Goal: Task Accomplishment & Management: Use online tool/utility

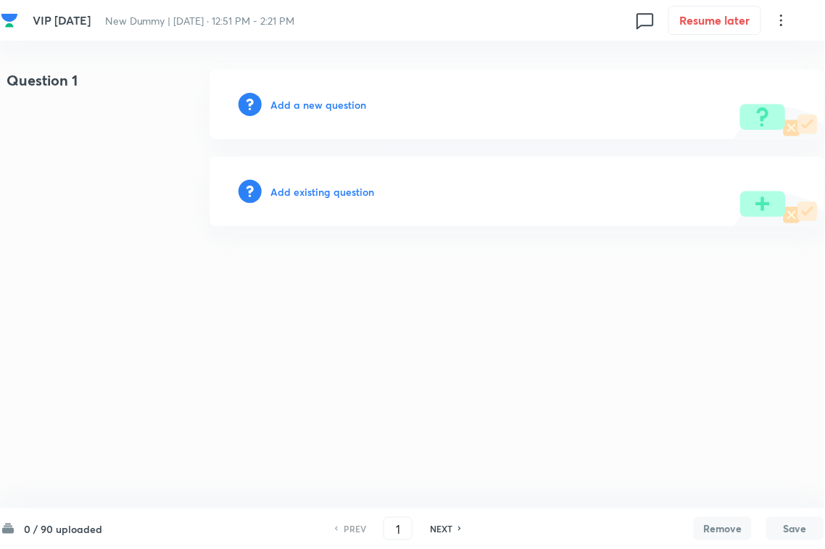
click at [393, 296] on html "VIP [DATE] New Dummy | [DATE] · 12:51 PM - 2:21 PM 0 Resume later Question 1 Ad…" at bounding box center [412, 148] width 825 height 296
click at [354, 194] on h6 "Add existing question" at bounding box center [322, 191] width 104 height 15
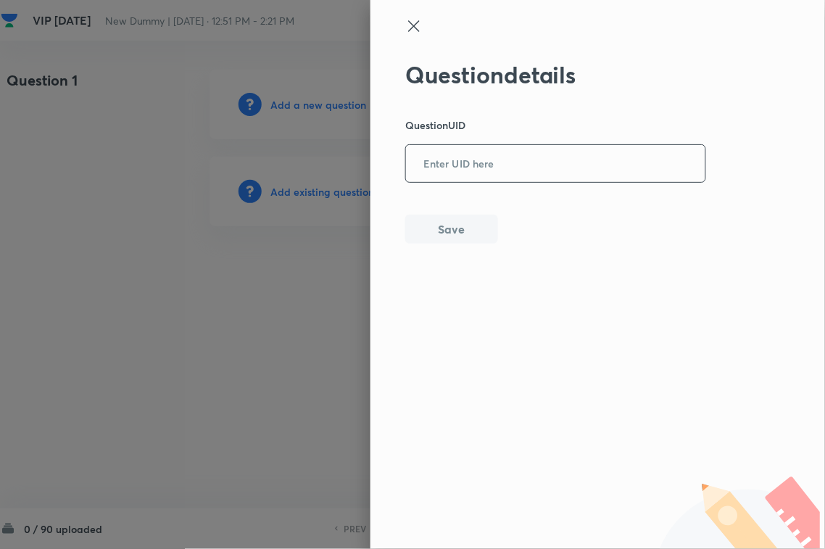
click at [574, 172] on input "text" at bounding box center [555, 164] width 299 height 36
paste input "9RPU1"
type input "9RPU1"
drag, startPoint x: 480, startPoint y: 230, endPoint x: 573, endPoint y: 221, distance: 94.0
click at [479, 230] on button "Save" at bounding box center [451, 229] width 93 height 29
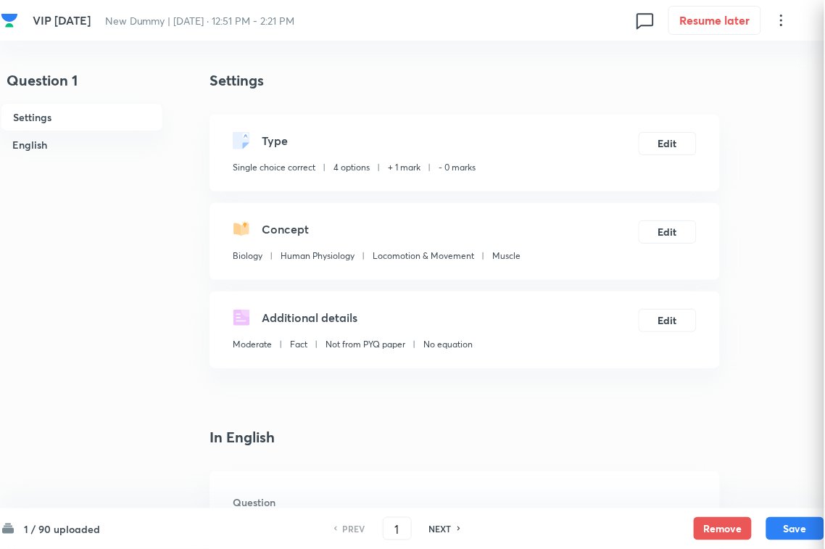
checkbox input "true"
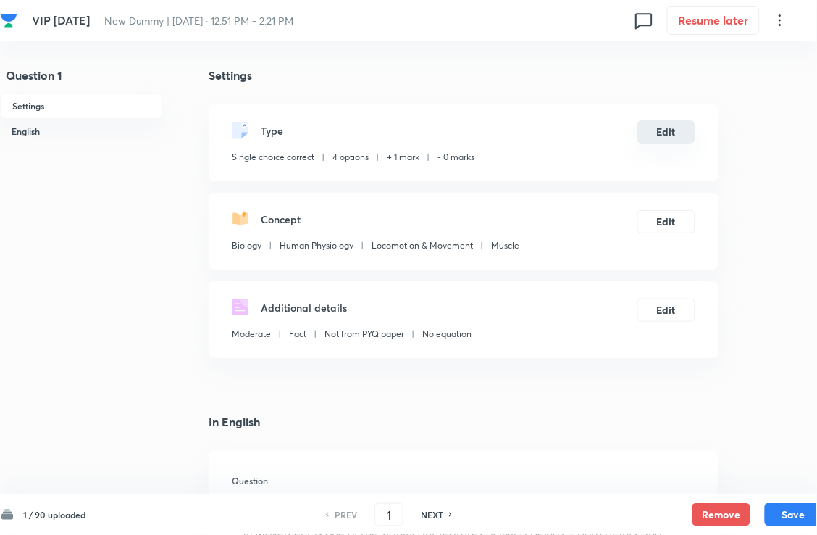
click at [665, 143] on button "Edit" at bounding box center [667, 131] width 58 height 23
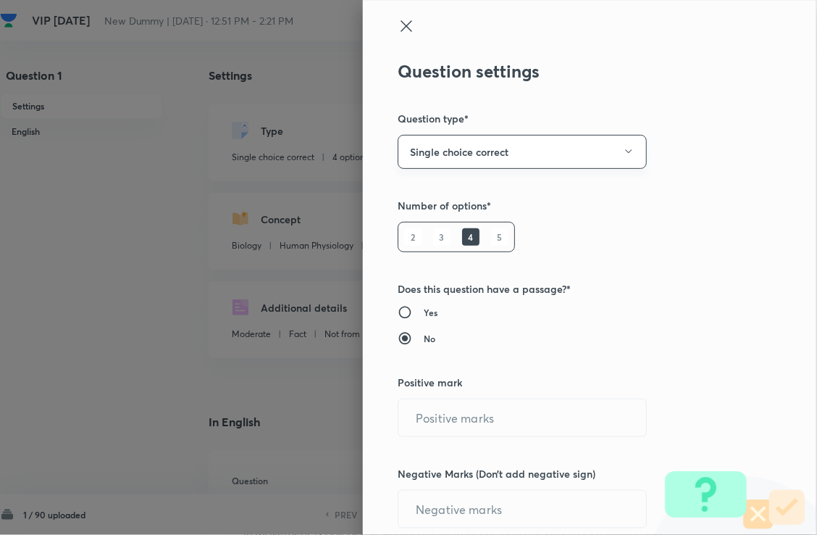
radio input "true"
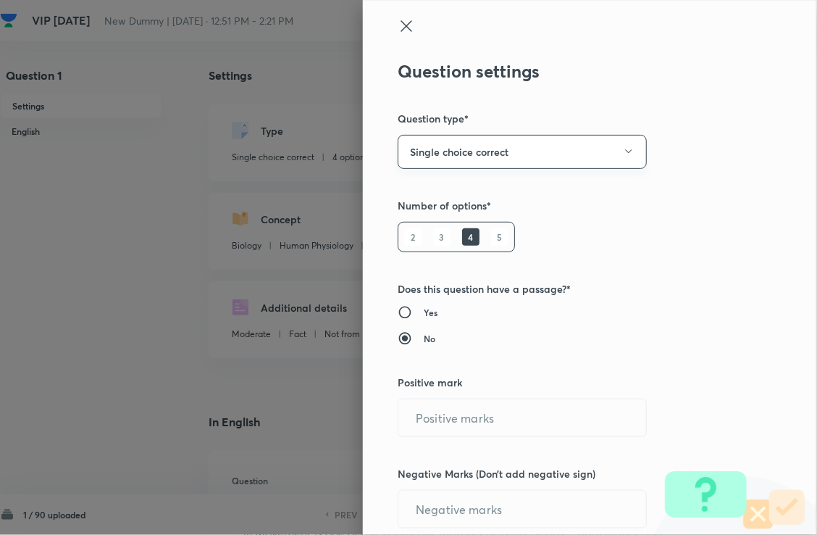
radio input "true"
type input "1"
type input "0"
type input "Biology"
type input "Human Physiology"
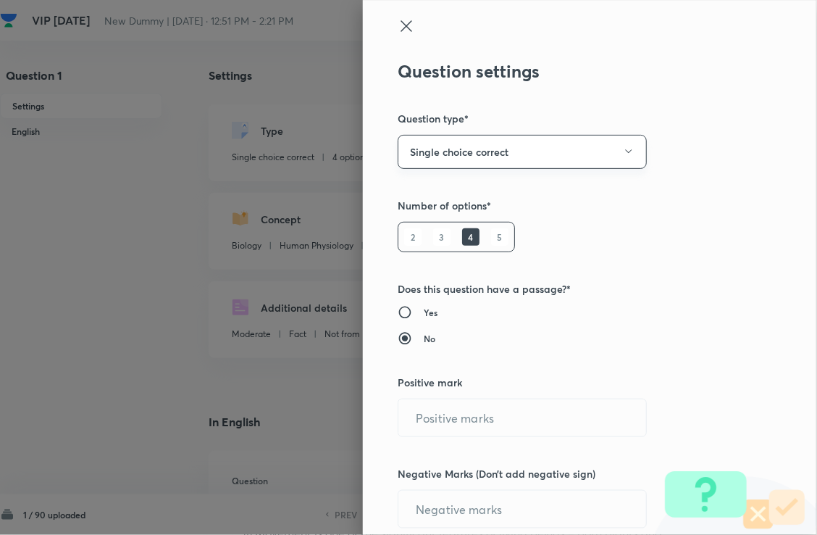
type input "Locomotion & Movement"
type input "Muscle"
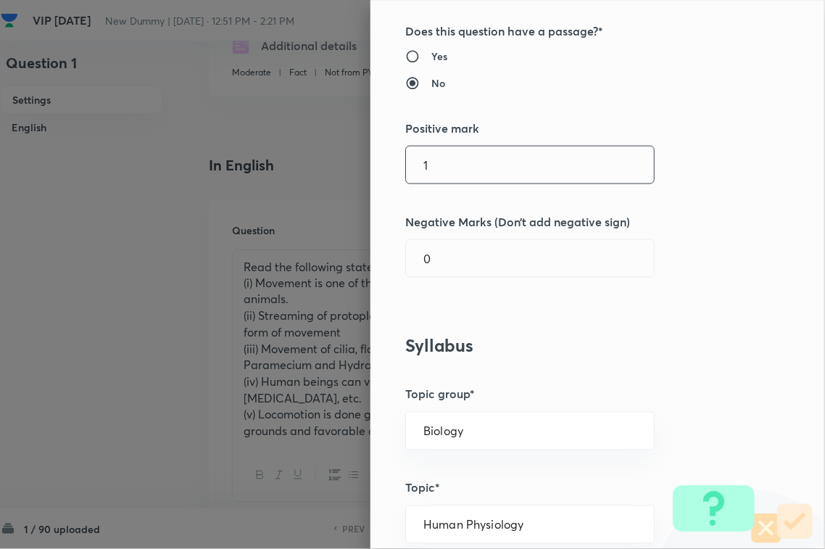
scroll to position [272, 0]
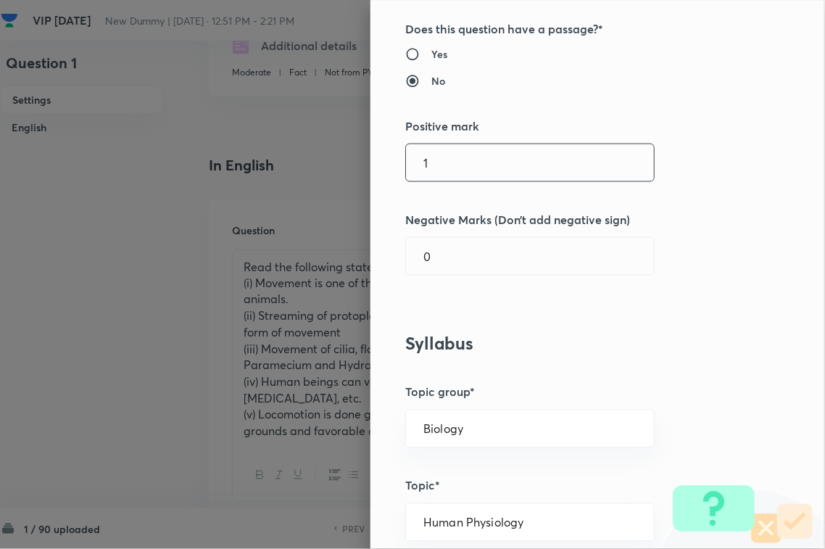
click at [446, 160] on input "1" at bounding box center [530, 162] width 248 height 37
type input "4"
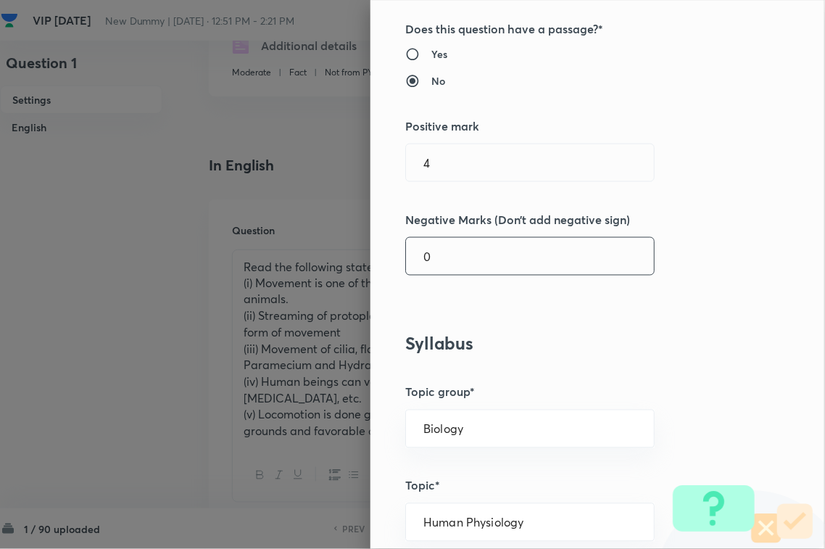
click at [464, 273] on input "0" at bounding box center [530, 256] width 248 height 37
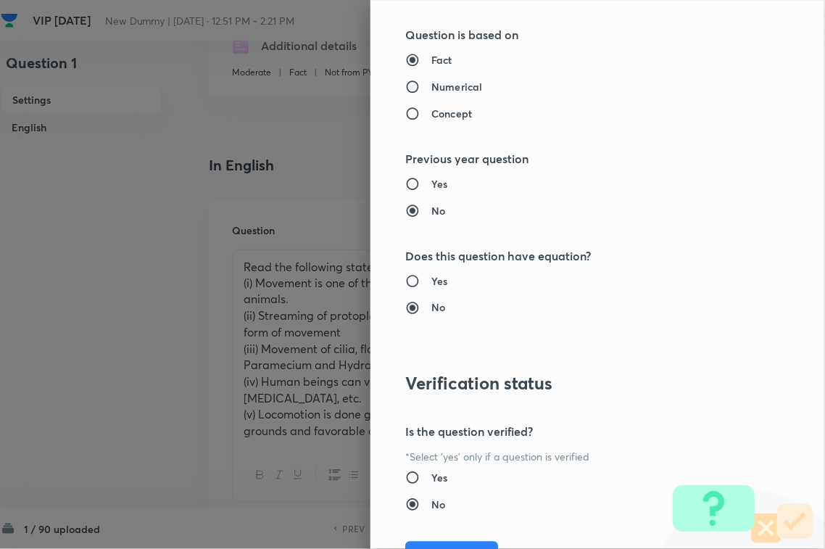
scroll to position [1429, 0]
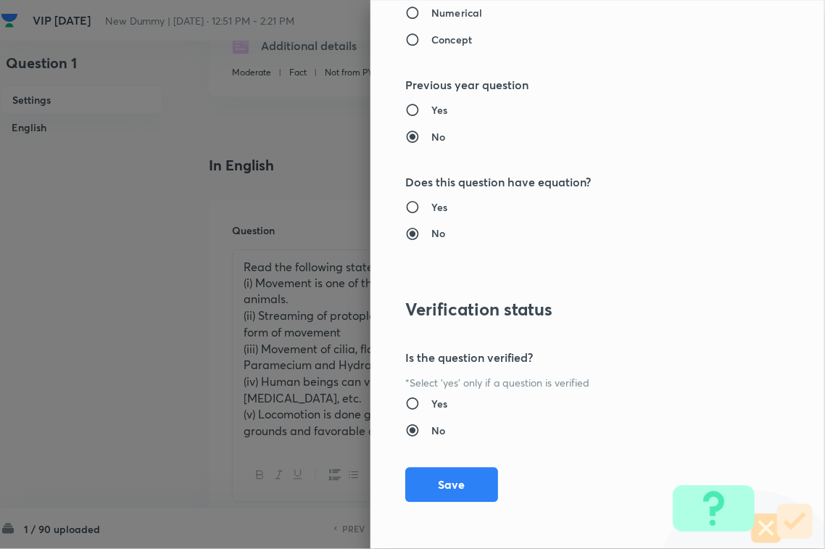
type input "1"
click at [440, 447] on div "Question settings Question type* Single choice correct Number of options* 2 3 4…" at bounding box center [597, 274] width 454 height 549
click at [457, 480] on button "Save" at bounding box center [451, 483] width 93 height 35
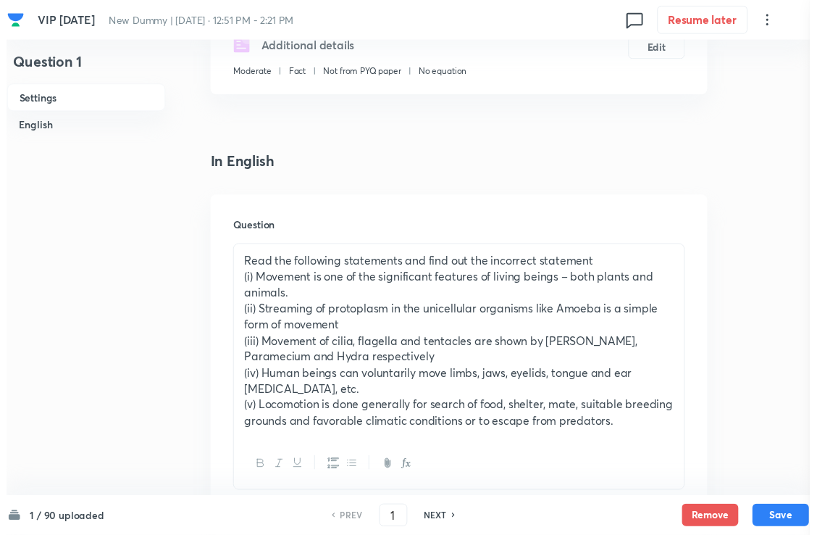
scroll to position [0, 0]
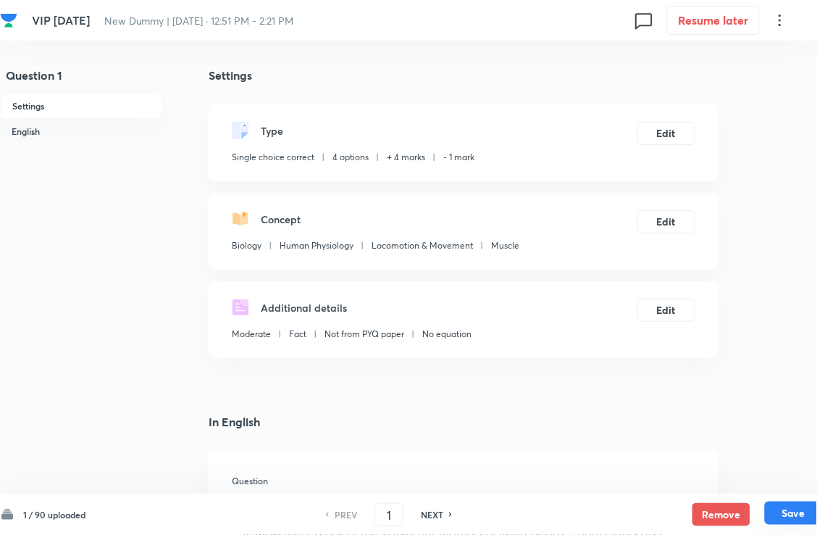
click at [791, 488] on button "Save" at bounding box center [794, 512] width 58 height 23
type input "2"
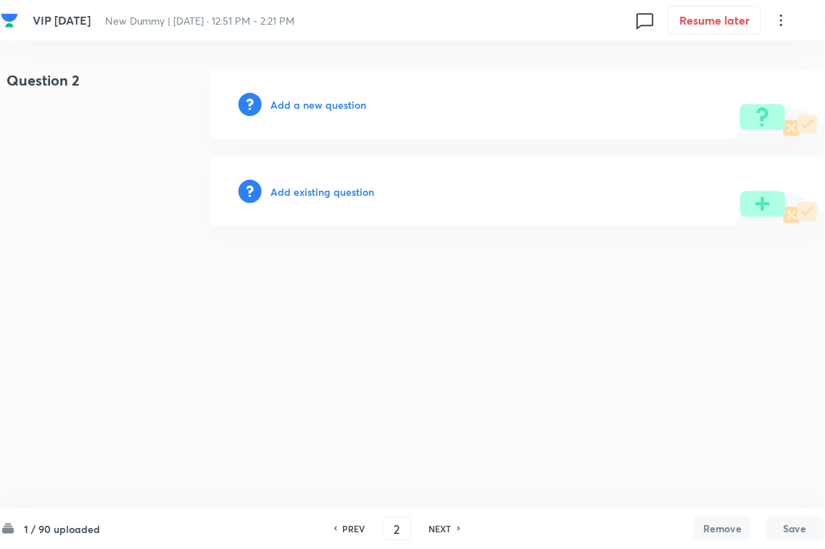
click at [330, 197] on h6 "Add existing question" at bounding box center [322, 191] width 104 height 15
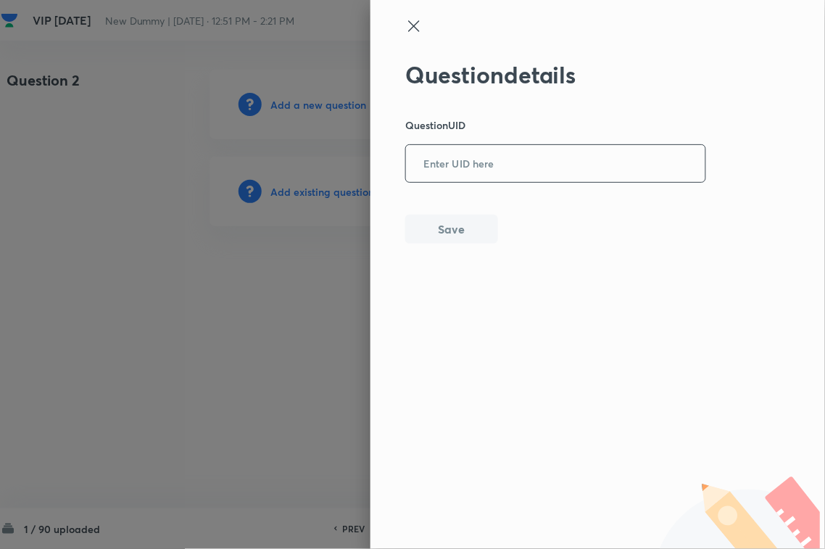
click at [553, 172] on input "text" at bounding box center [555, 164] width 299 height 36
paste input "NCGWT"
type input "NCGWT"
click at [468, 234] on button "Save" at bounding box center [451, 227] width 93 height 29
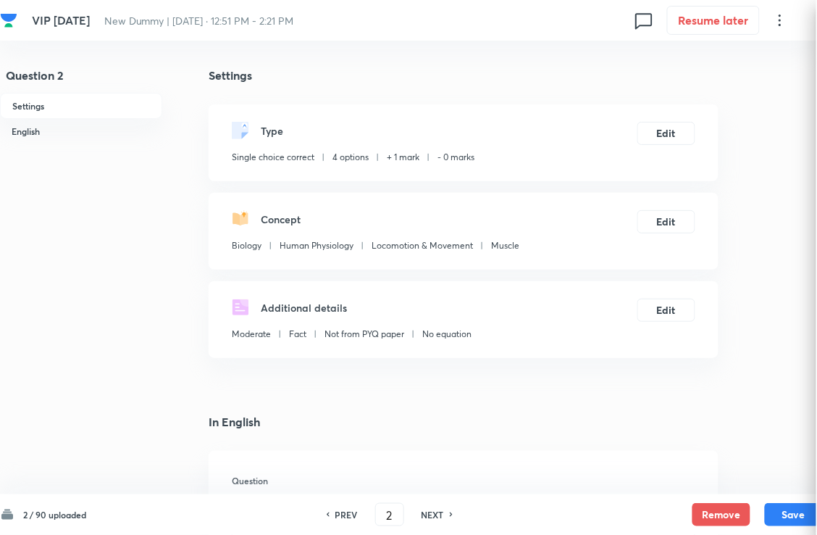
checkbox input "true"
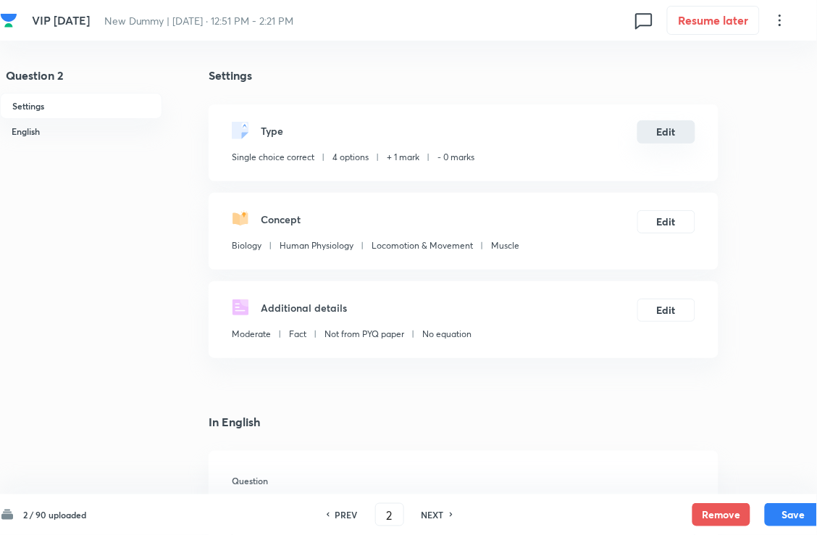
click at [672, 143] on button "Edit" at bounding box center [667, 131] width 58 height 23
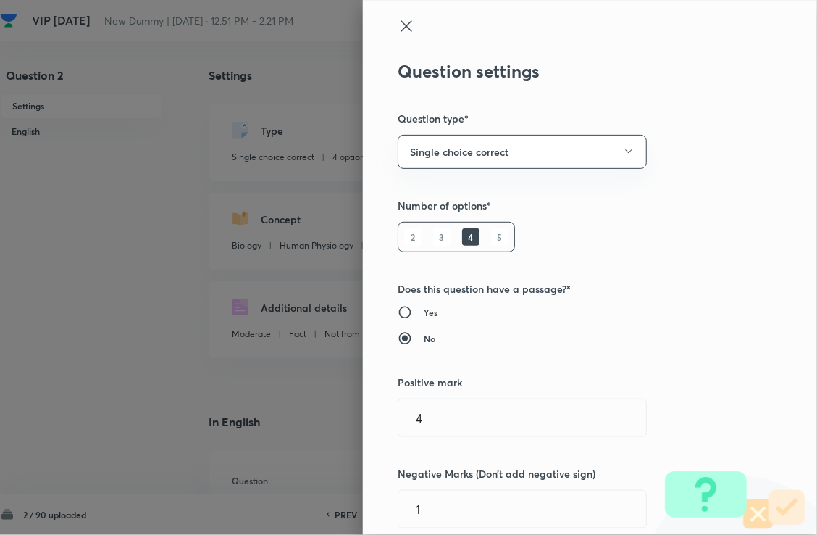
type input "1"
type input "0"
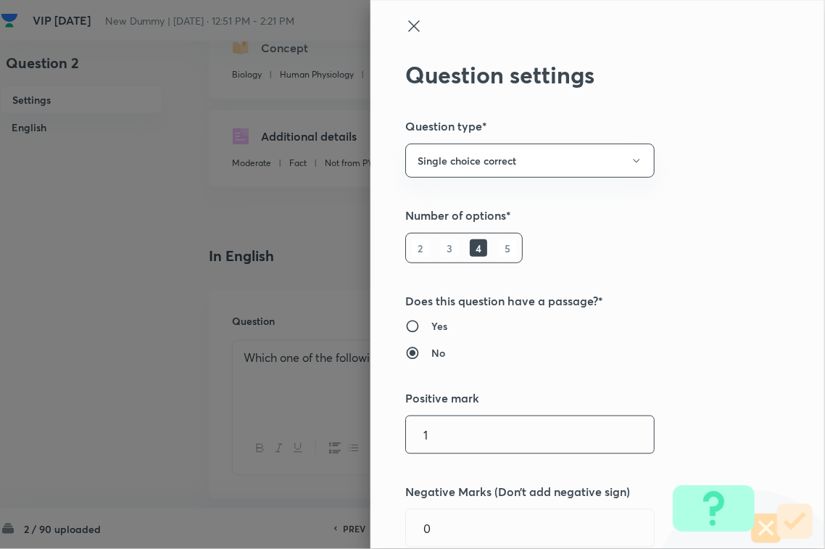
scroll to position [181, 0]
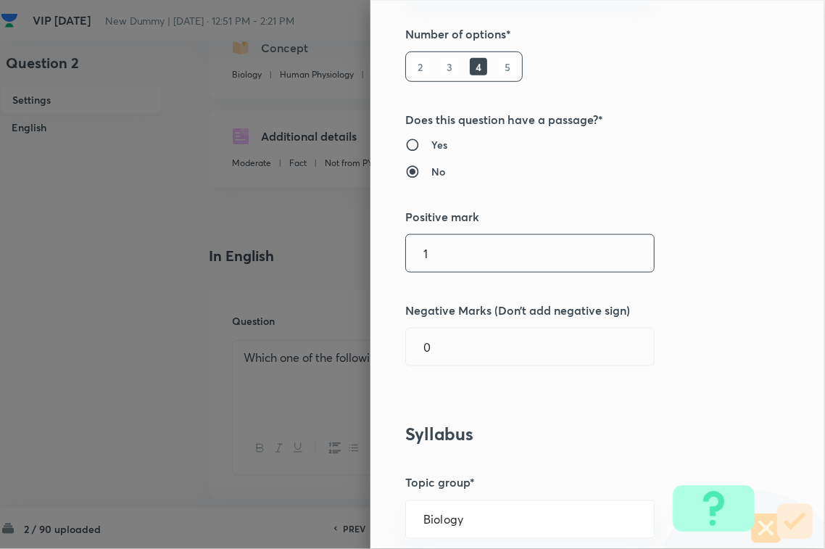
click at [441, 254] on input "1" at bounding box center [530, 253] width 248 height 37
type input "44"
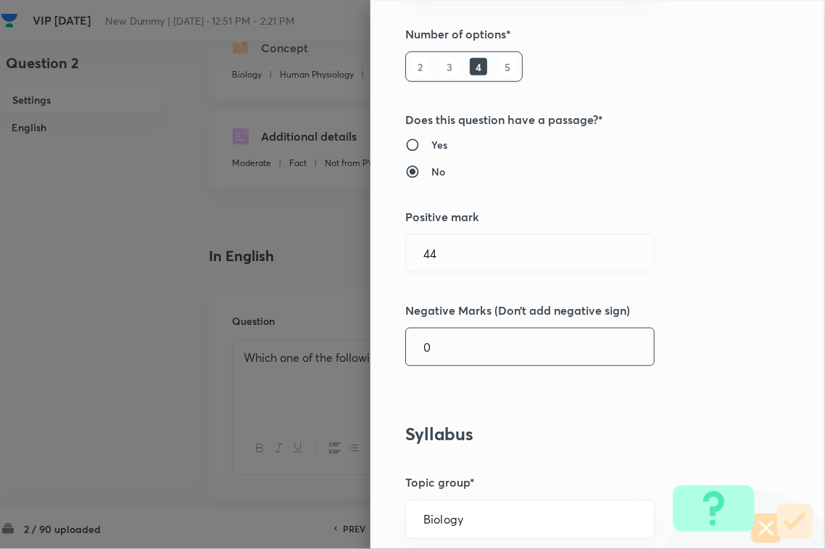
click at [447, 335] on input "0" at bounding box center [530, 346] width 248 height 37
type input "1"
click at [454, 278] on div "Question settings Question type* Single choice correct Number of options* 2 3 4…" at bounding box center [597, 274] width 454 height 549
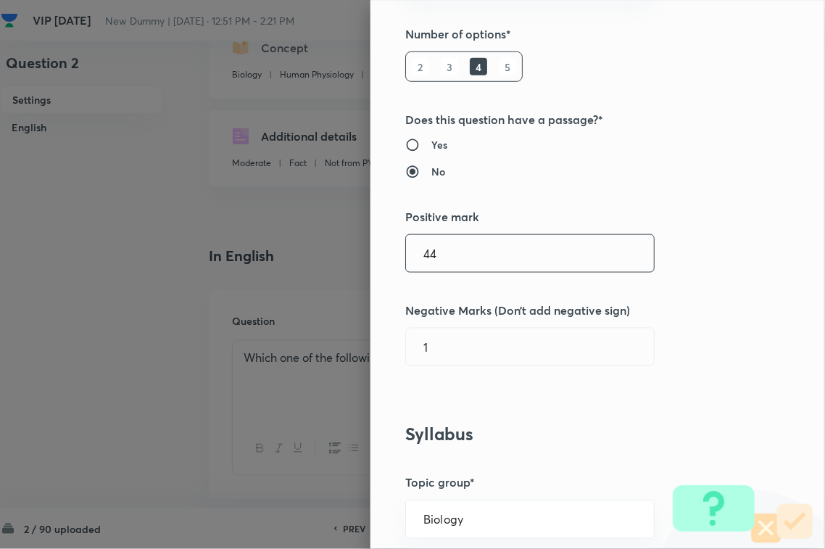
click at [464, 259] on input "44" at bounding box center [530, 253] width 248 height 37
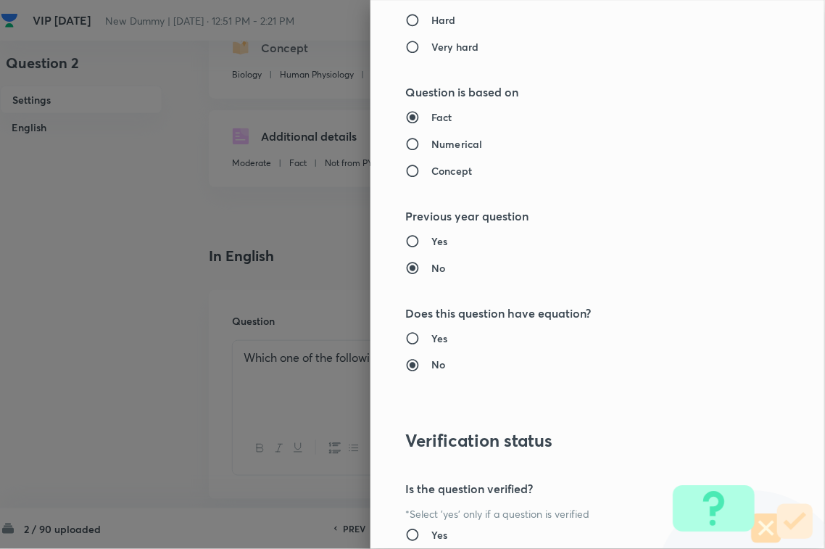
scroll to position [1429, 0]
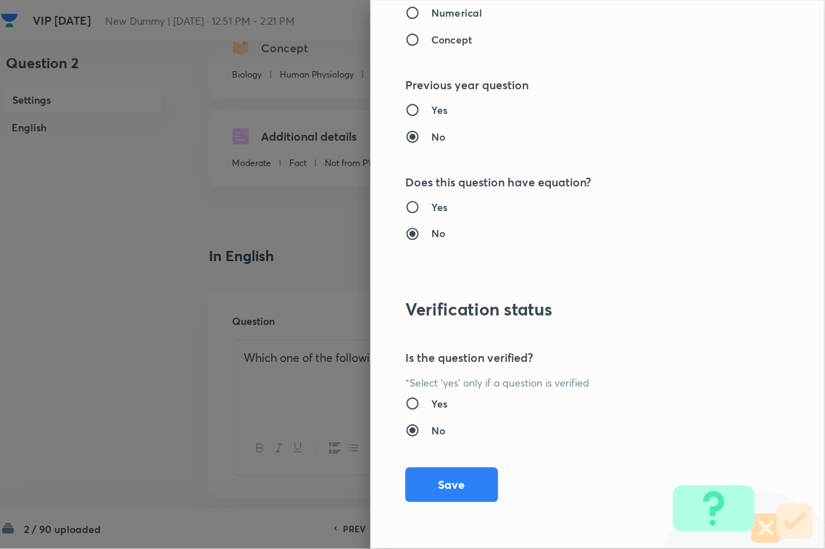
type input "4"
click at [465, 464] on div "Question settings Question type* Single choice correct Number of options* 2 3 4…" at bounding box center [597, 274] width 454 height 549
click at [464, 468] on button "Save" at bounding box center [451, 483] width 93 height 35
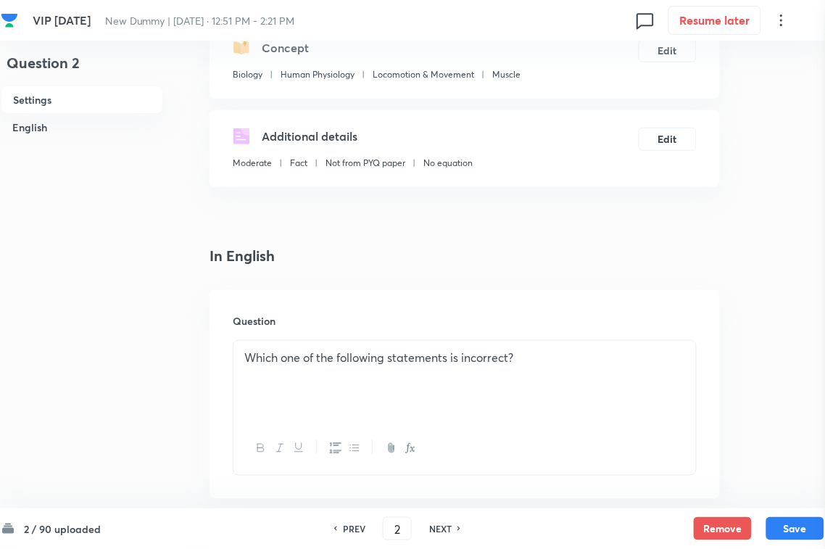
scroll to position [0, 0]
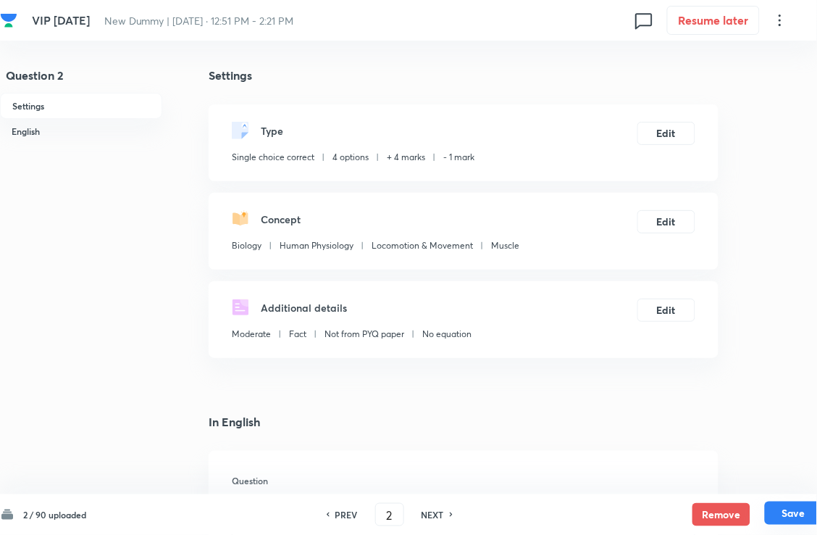
click at [788, 488] on button "Save" at bounding box center [794, 512] width 58 height 23
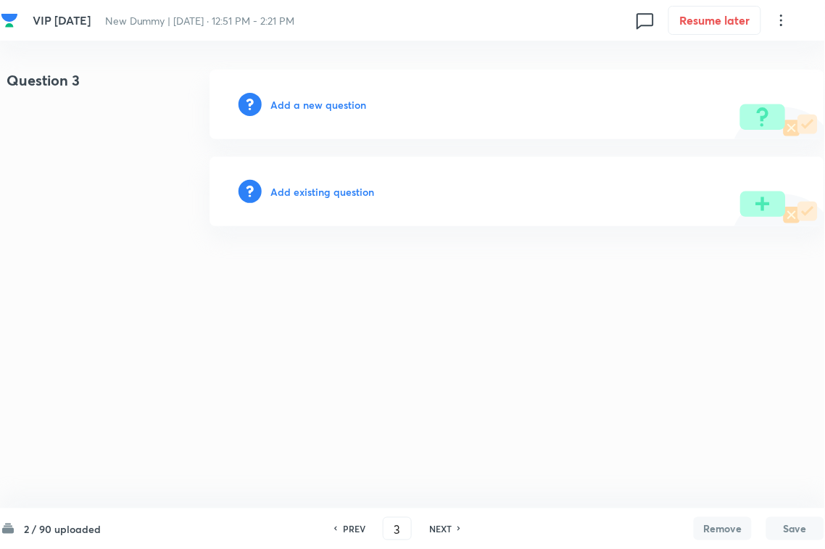
click at [356, 488] on h6 "PREV" at bounding box center [354, 528] width 22 height 13
type input "2"
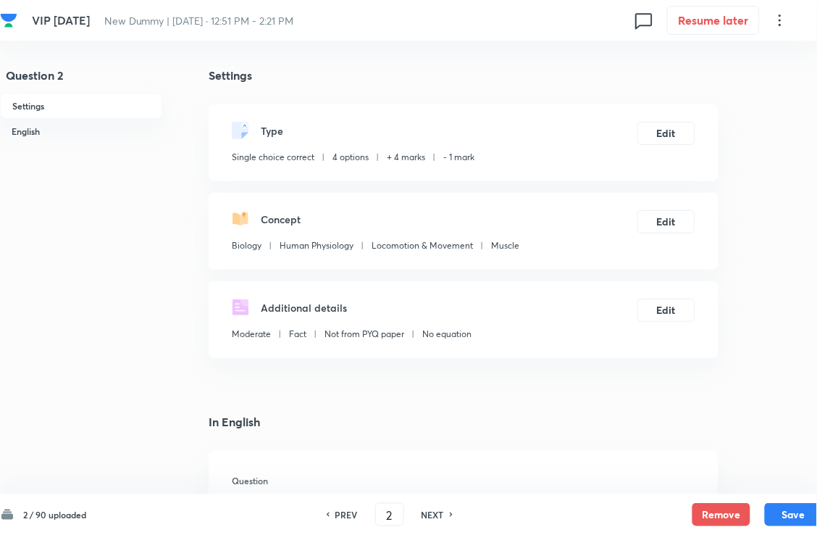
checkbox input "true"
click at [353, 488] on h6 "PREV" at bounding box center [347, 514] width 22 height 13
type input "1"
checkbox input "true"
click at [667, 138] on button "Edit" at bounding box center [667, 131] width 58 height 23
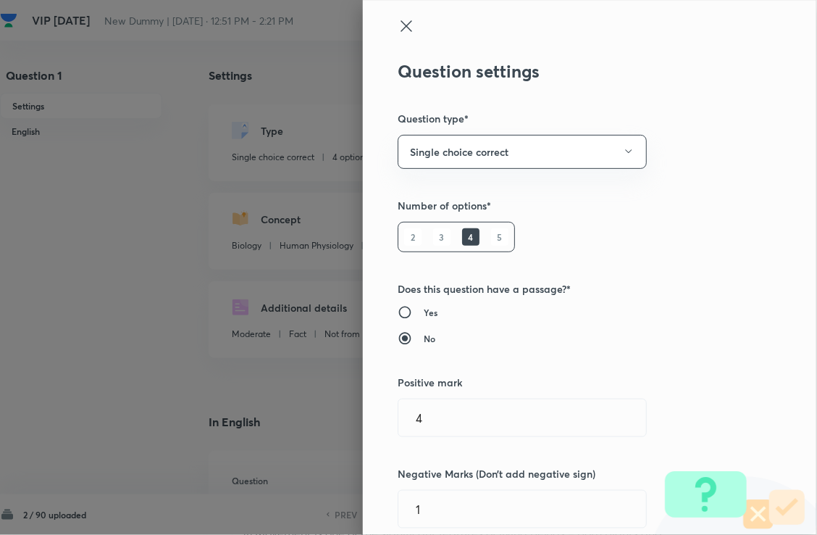
type input "Biology"
type input "Human Physiology"
type input "Locomotion & Movement"
type input "Muscle"
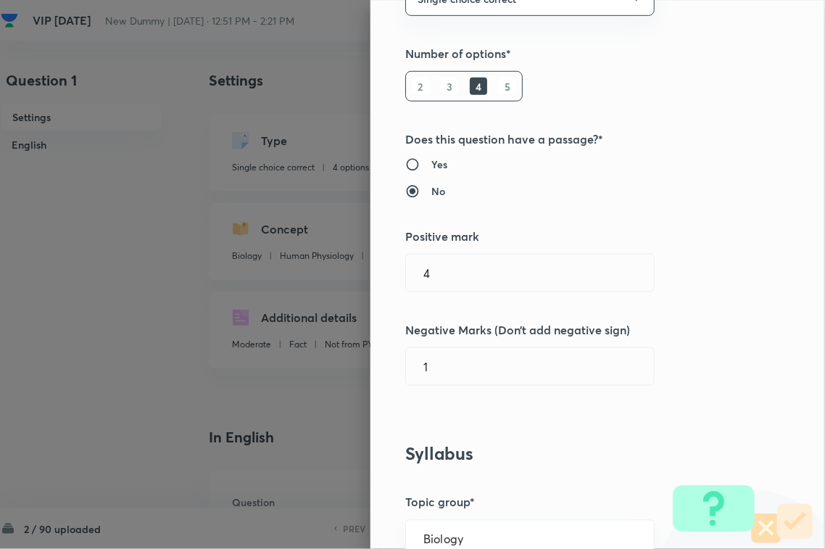
scroll to position [181, 0]
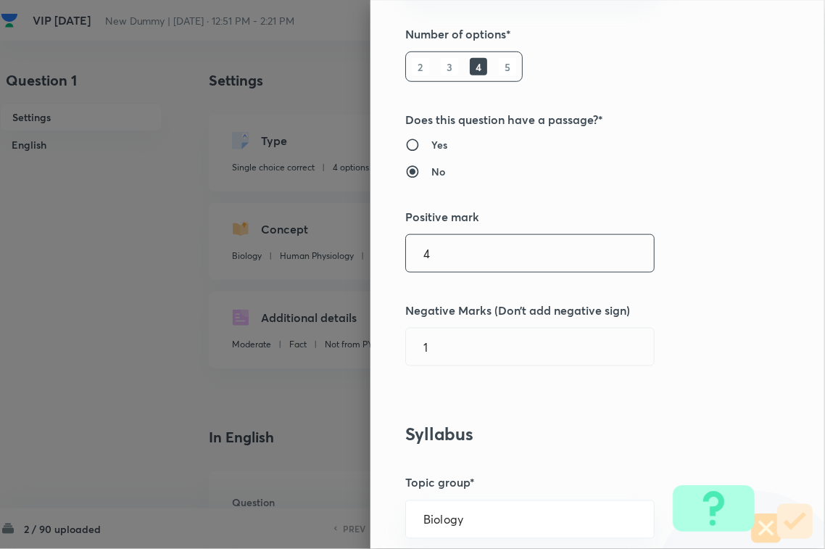
click at [467, 248] on input "4" at bounding box center [530, 253] width 248 height 37
type input "1"
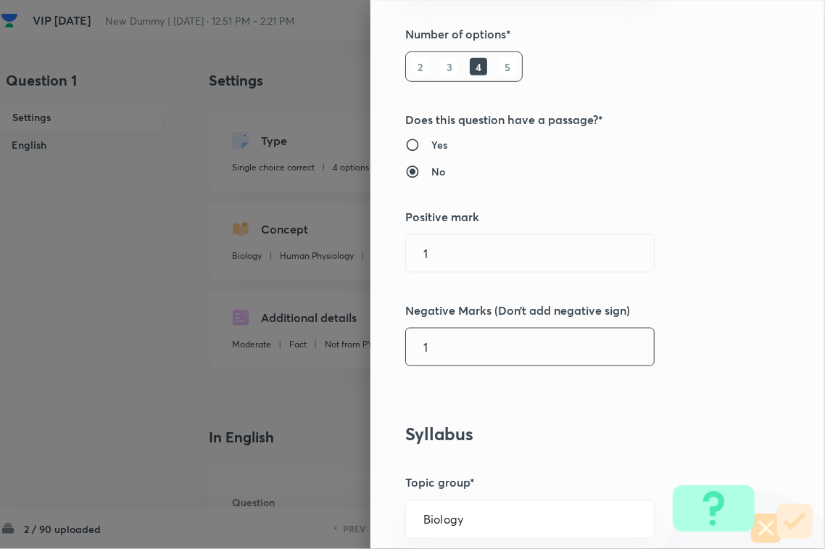
click at [457, 349] on input "1" at bounding box center [530, 346] width 248 height 37
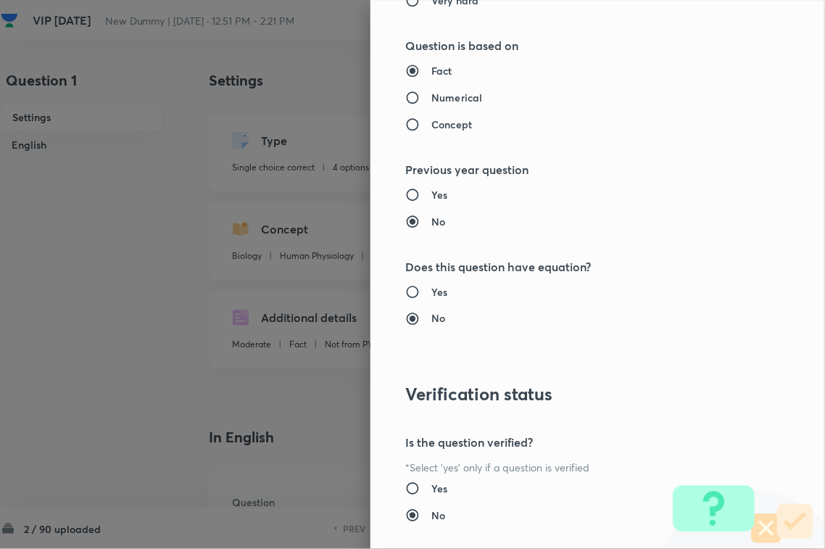
scroll to position [1429, 0]
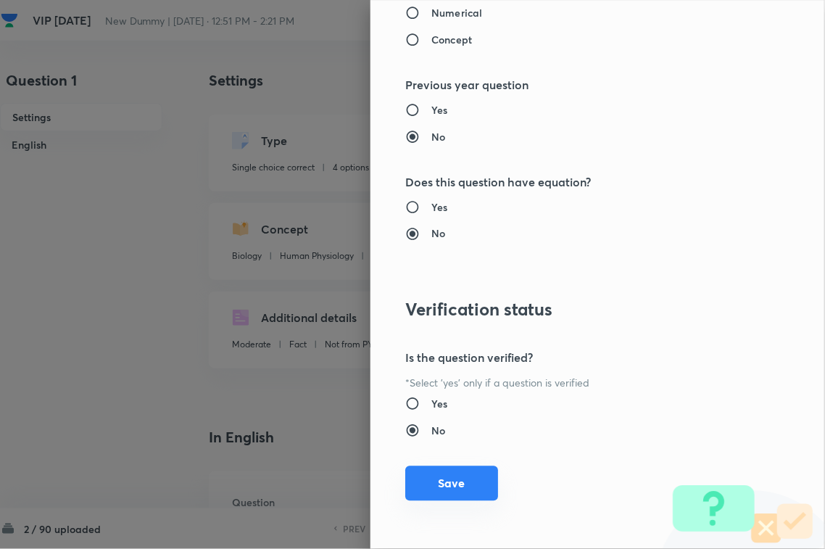
type input "0"
click at [454, 473] on button "Save" at bounding box center [451, 483] width 93 height 35
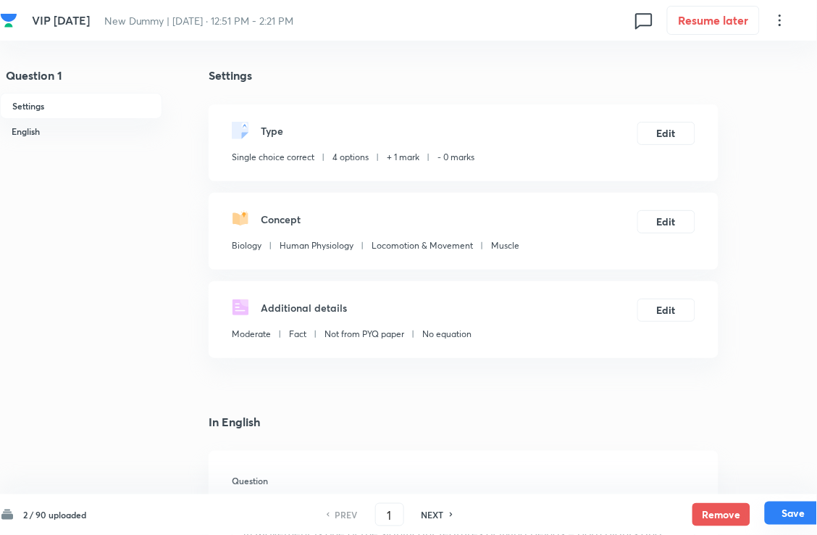
click at [784, 488] on button "Save" at bounding box center [794, 512] width 58 height 23
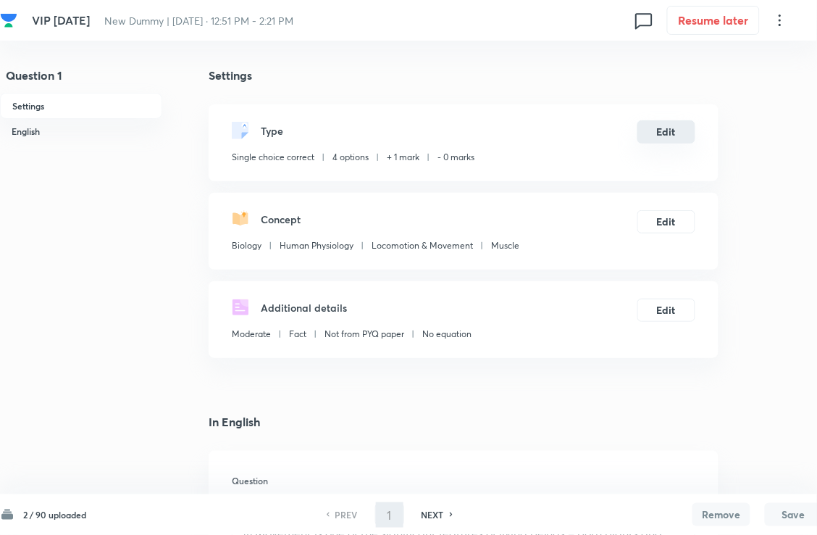
type input "2"
checkbox input "true"
click at [660, 143] on button "Edit" at bounding box center [667, 131] width 58 height 23
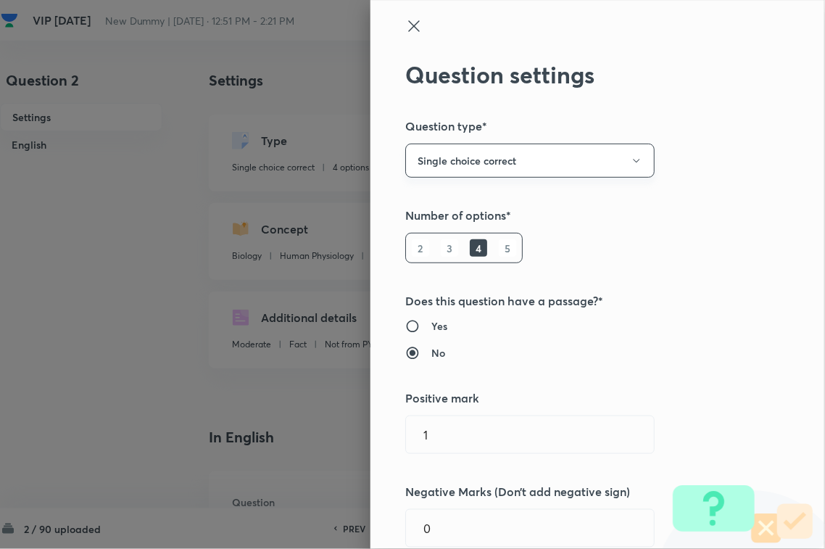
type input "4"
type input "1"
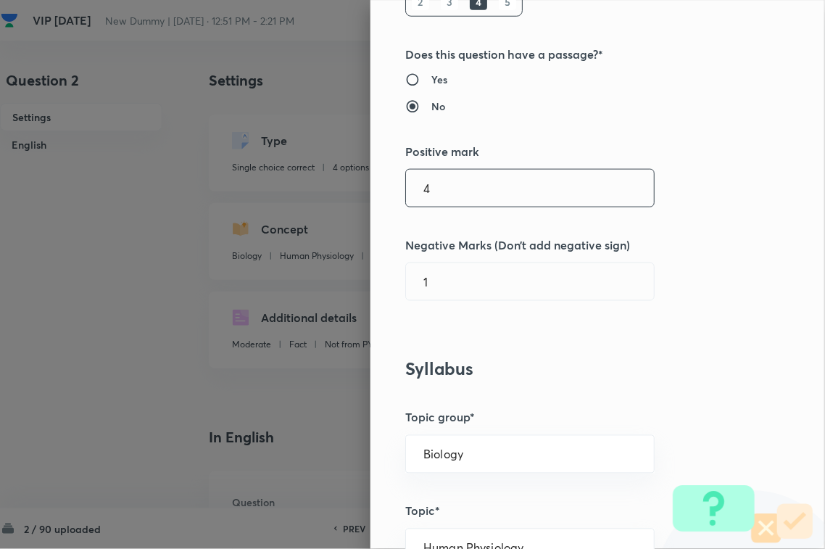
scroll to position [272, 0]
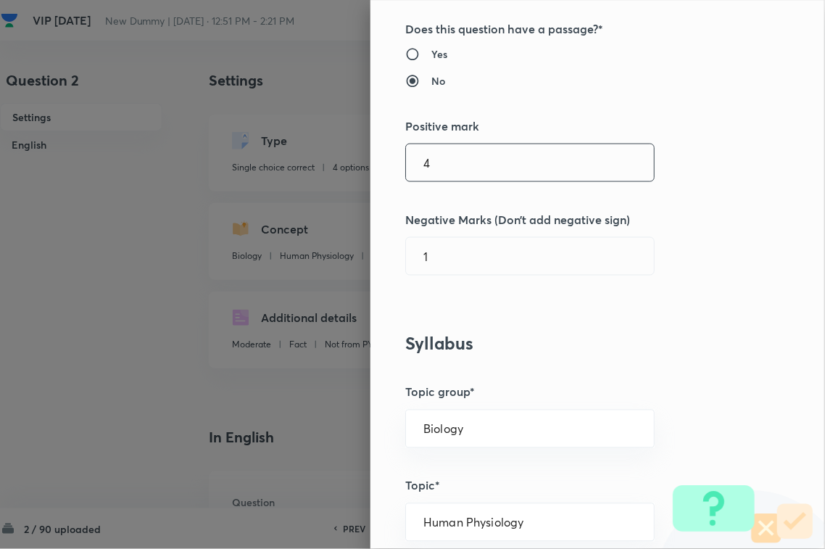
click at [495, 176] on input "4" at bounding box center [530, 162] width 248 height 37
type input "1"
click at [489, 259] on input "1" at bounding box center [530, 256] width 248 height 37
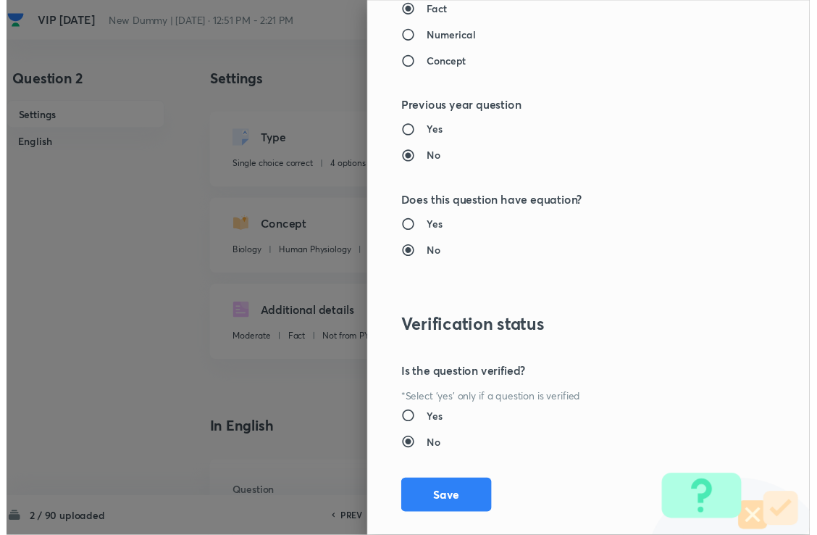
scroll to position [1429, 0]
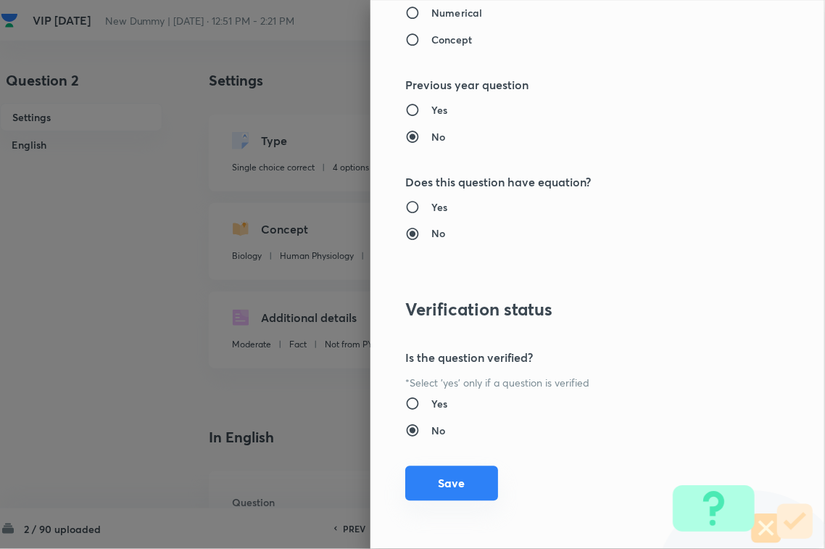
type input "0"
click at [475, 480] on button "Save" at bounding box center [451, 483] width 93 height 35
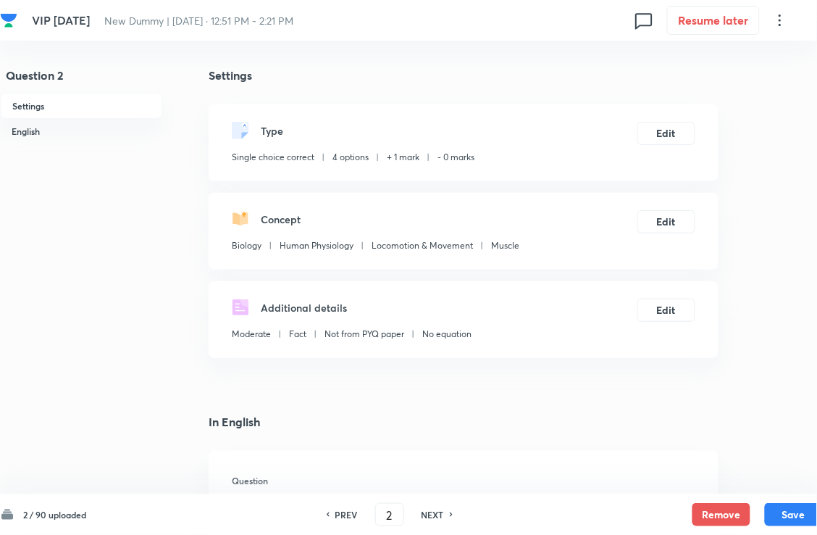
drag, startPoint x: 792, startPoint y: 517, endPoint x: 792, endPoint y: 501, distance: 15.9
click at [794, 488] on button "Save" at bounding box center [794, 514] width 58 height 23
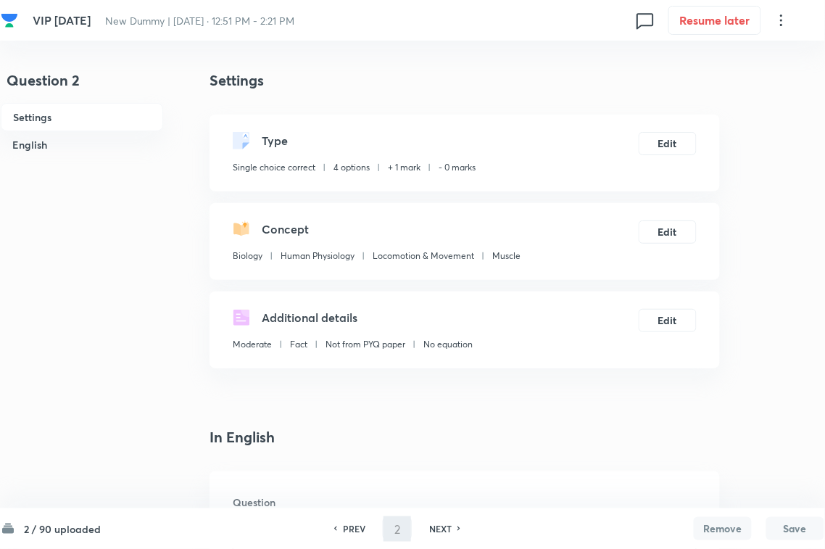
type input "3"
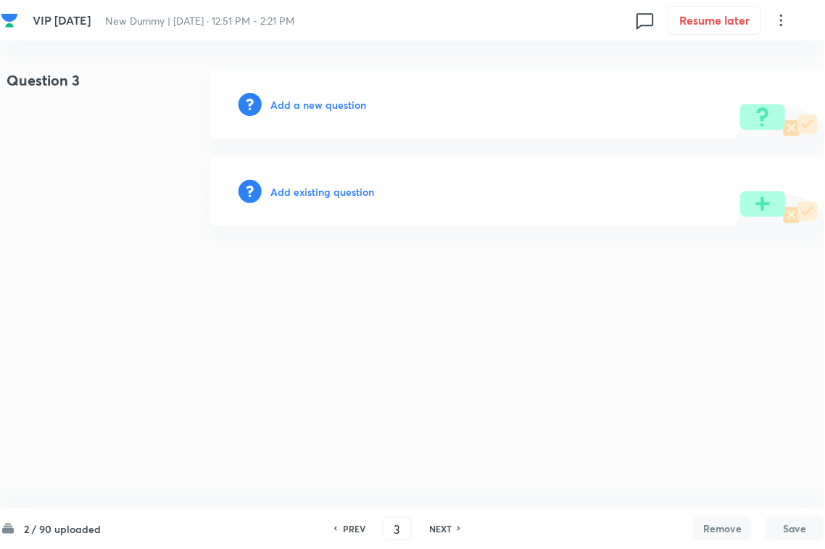
click at [349, 184] on h6 "Add existing question" at bounding box center [322, 191] width 104 height 15
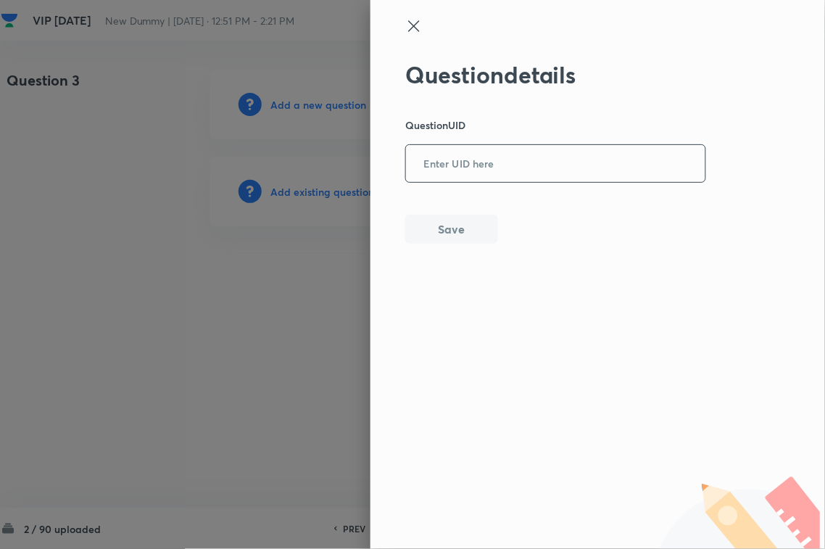
click at [522, 156] on input "text" at bounding box center [555, 164] width 299 height 36
paste input "3GIQI"
type input "3GIQI"
click at [461, 221] on button "Save" at bounding box center [451, 227] width 93 height 29
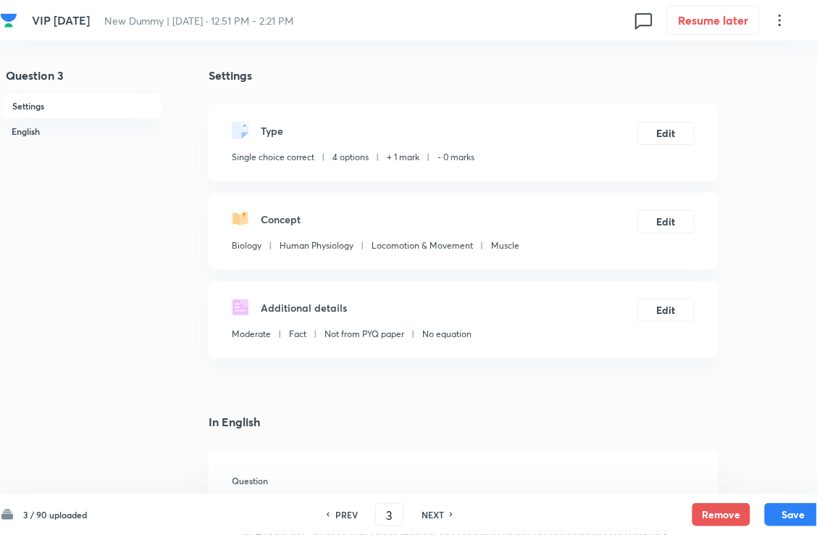
checkbox input "true"
click at [444, 488] on h6 "NEXT" at bounding box center [433, 514] width 22 height 13
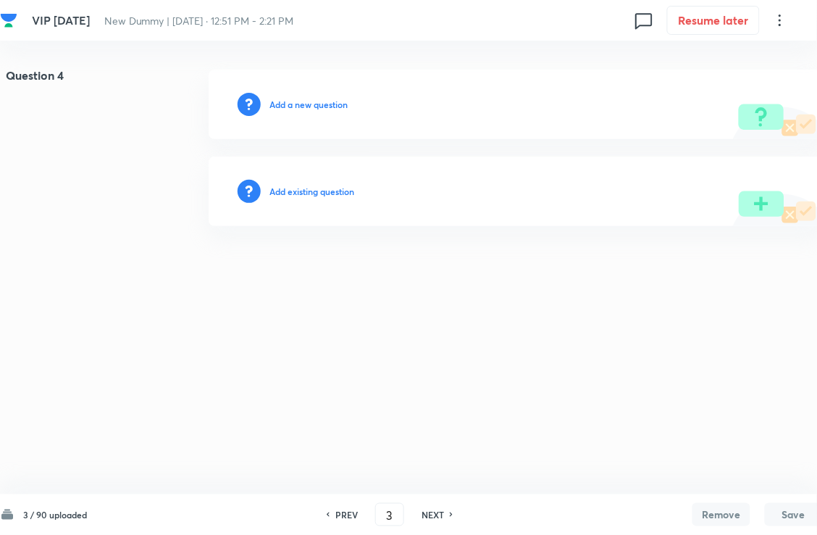
type input "4"
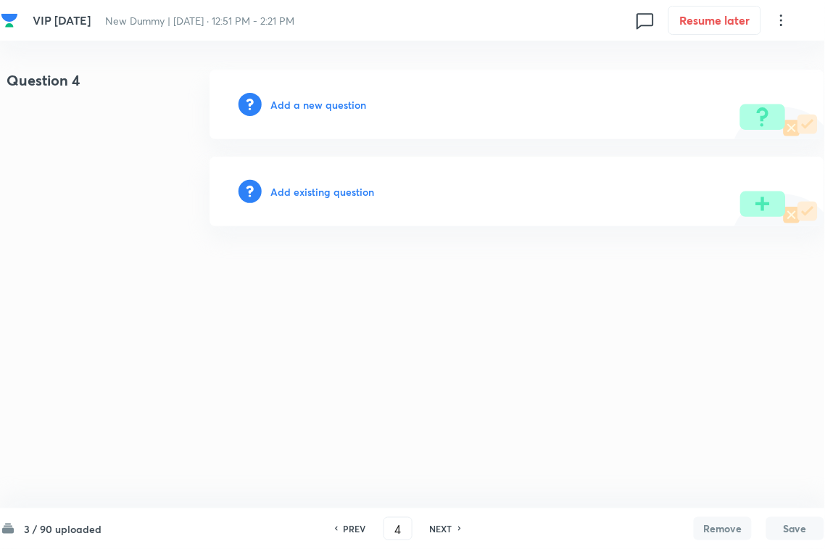
click at [330, 188] on h6 "Add existing question" at bounding box center [322, 191] width 104 height 15
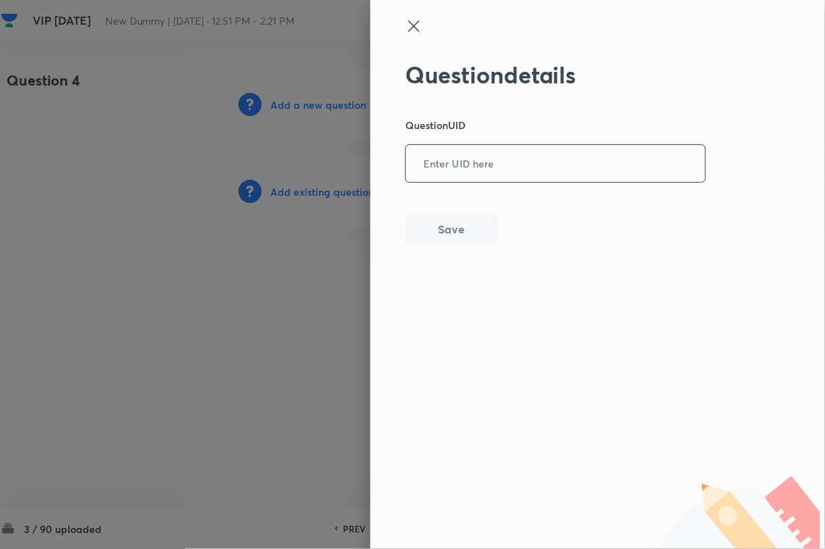
click at [476, 181] on input "text" at bounding box center [555, 164] width 299 height 36
paste input "TQ3QD"
type input "TQ3QD"
click at [477, 236] on button "Save" at bounding box center [451, 229] width 93 height 29
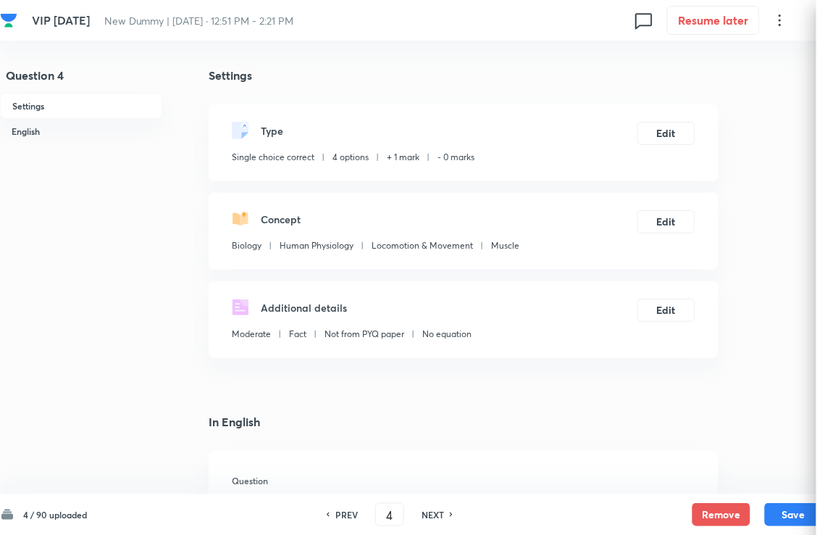
checkbox input "true"
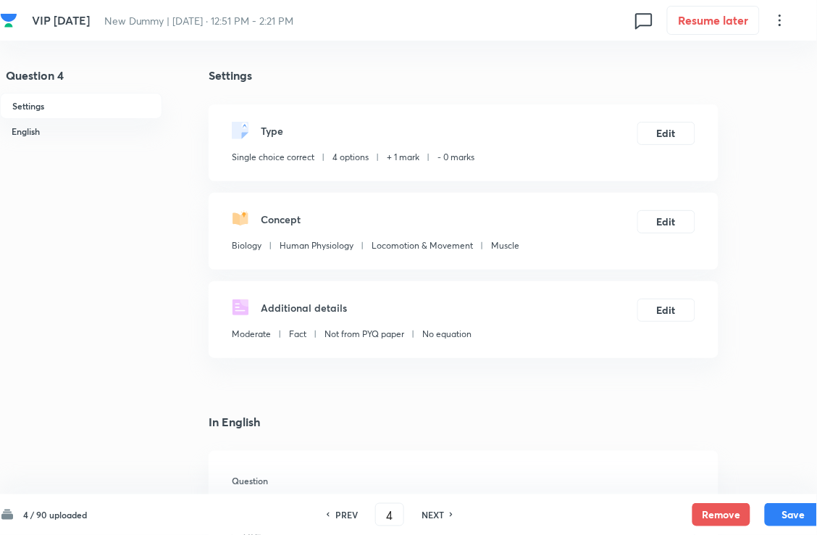
drag, startPoint x: 437, startPoint y: 517, endPoint x: 425, endPoint y: 407, distance: 110.1
click at [438, 488] on h6 "NEXT" at bounding box center [433, 514] width 22 height 13
type input "5"
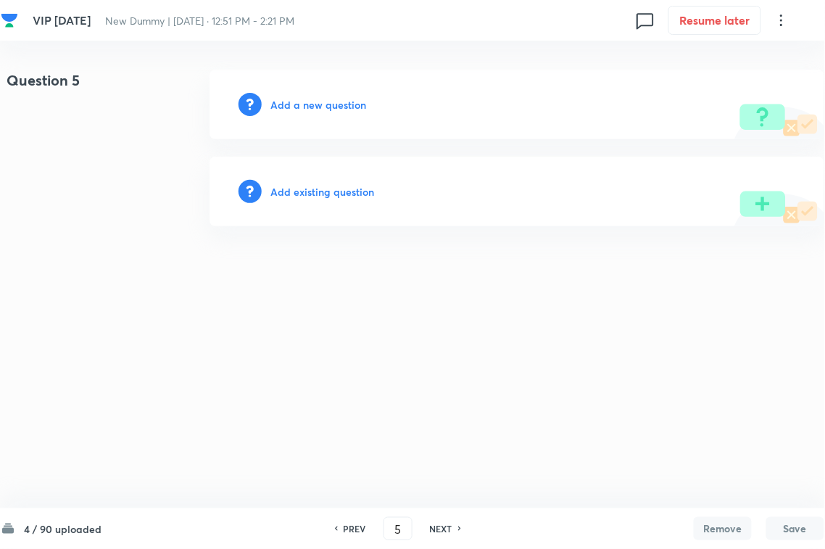
click at [343, 189] on h6 "Add existing question" at bounding box center [322, 191] width 104 height 15
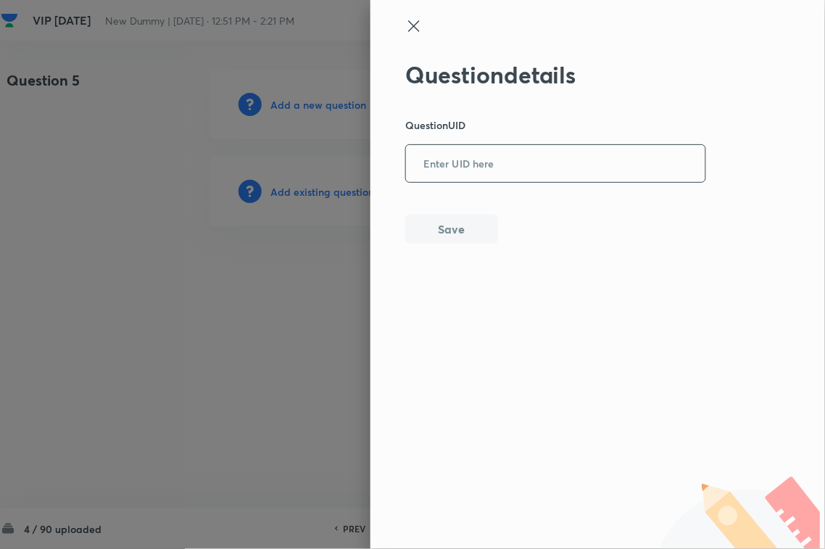
click at [576, 174] on input "text" at bounding box center [555, 164] width 299 height 36
paste input "APHOM"
type input "APHOM"
click at [437, 237] on button "Save" at bounding box center [451, 227] width 93 height 29
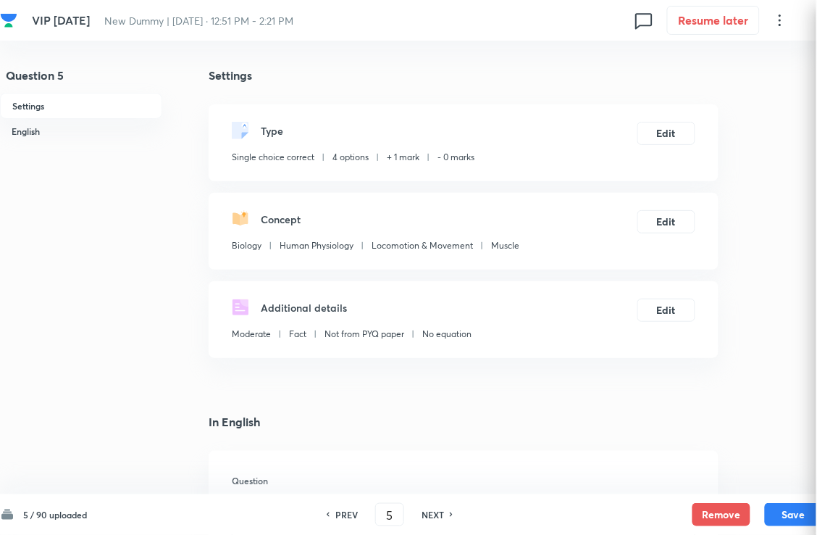
checkbox input "true"
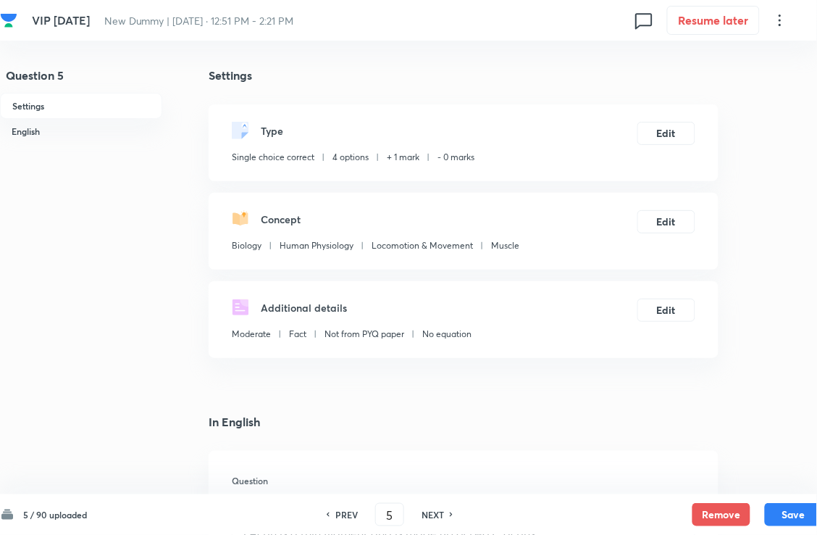
click at [454, 488] on div "NEXT" at bounding box center [435, 514] width 38 height 13
type input "6"
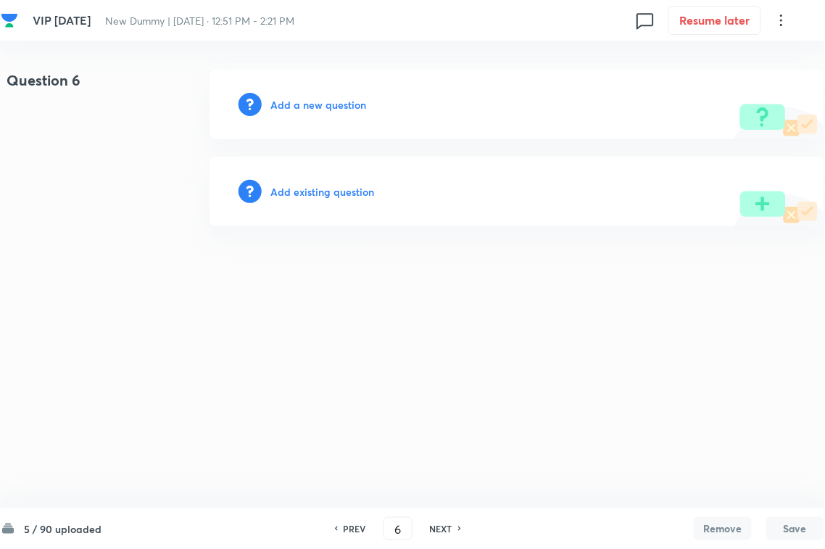
click at [328, 194] on h6 "Add existing question" at bounding box center [322, 191] width 104 height 15
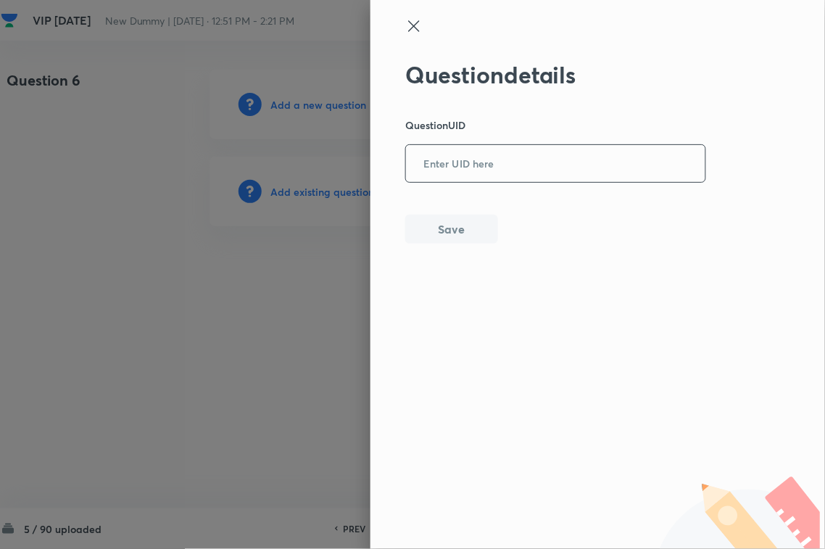
click at [436, 179] on input "text" at bounding box center [555, 164] width 299 height 36
paste input "GUHX3"
type input "GUHX3"
click at [440, 222] on button "Save" at bounding box center [451, 227] width 93 height 29
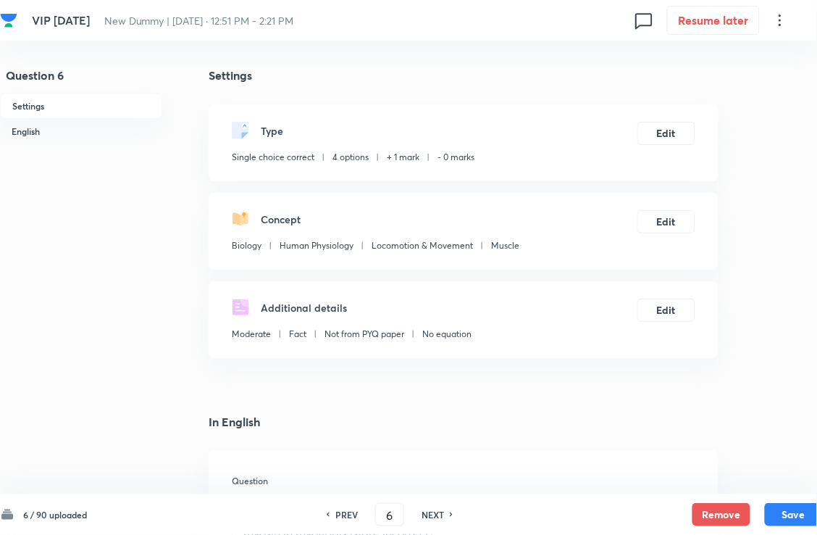
checkbox input "true"
drag, startPoint x: 443, startPoint y: 516, endPoint x: 414, endPoint y: 370, distance: 149.2
click at [443, 488] on h6 "NEXT" at bounding box center [433, 514] width 22 height 13
type input "7"
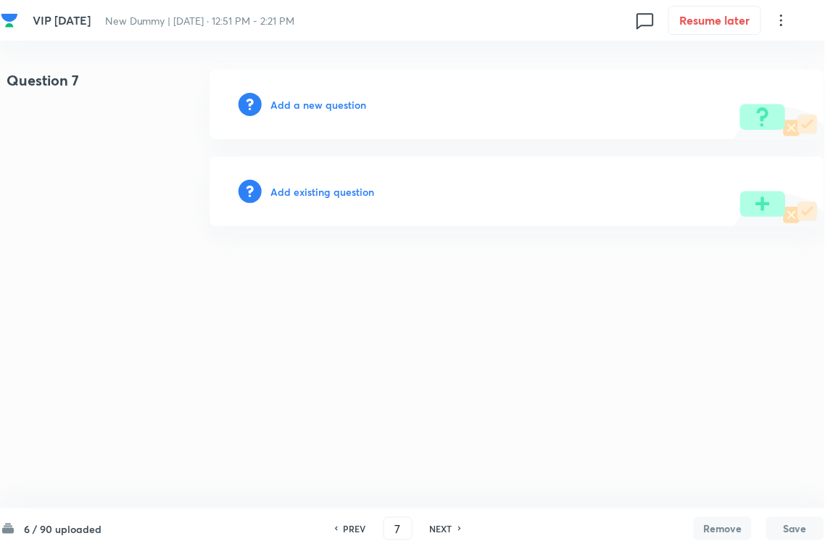
click at [320, 185] on h6 "Add existing question" at bounding box center [322, 191] width 104 height 15
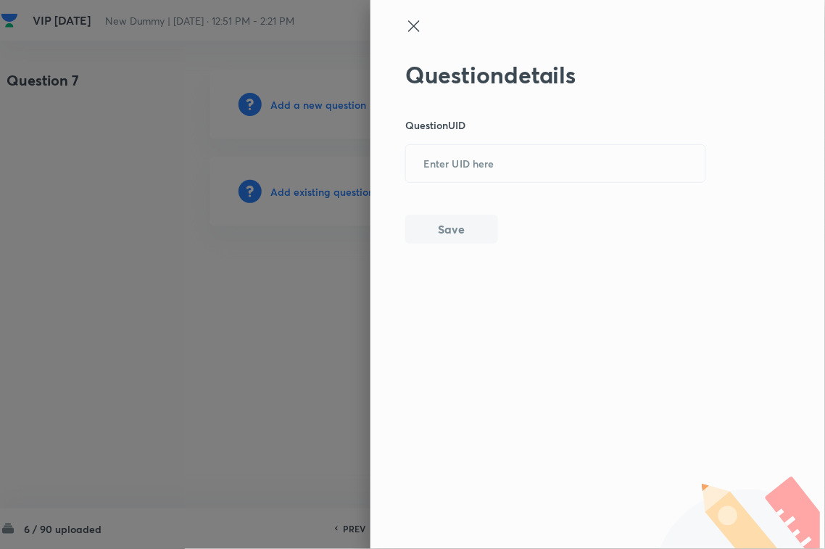
click at [467, 183] on div "Question details Question UID ​ Save" at bounding box center [555, 152] width 301 height 183
click at [478, 171] on input "text" at bounding box center [555, 164] width 299 height 36
paste input "WQWOT"
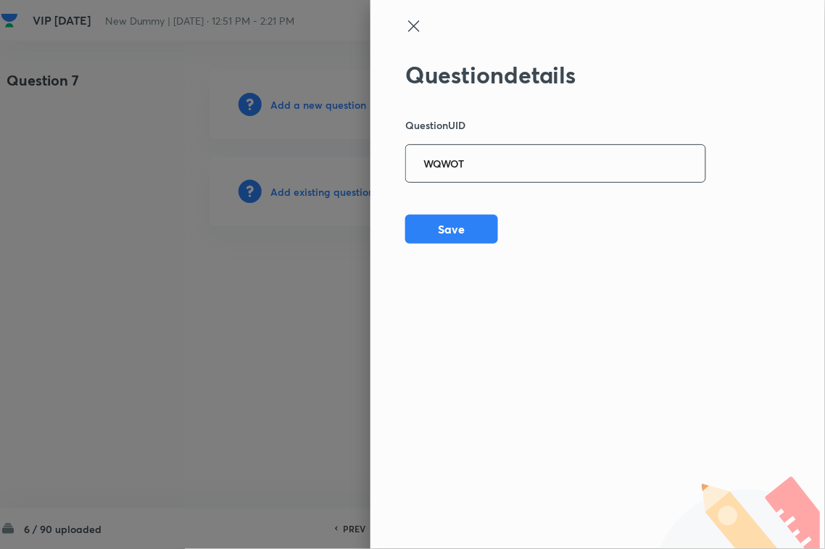
type input "WQWOT"
click at [451, 246] on div "Question details Question UID WQWOT ​ Save" at bounding box center [597, 274] width 454 height 549
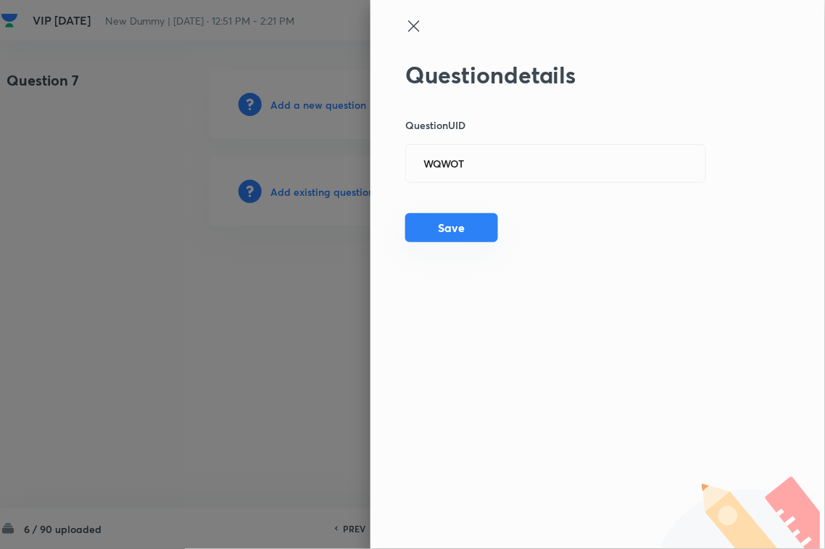
click at [482, 225] on button "Save" at bounding box center [451, 227] width 93 height 29
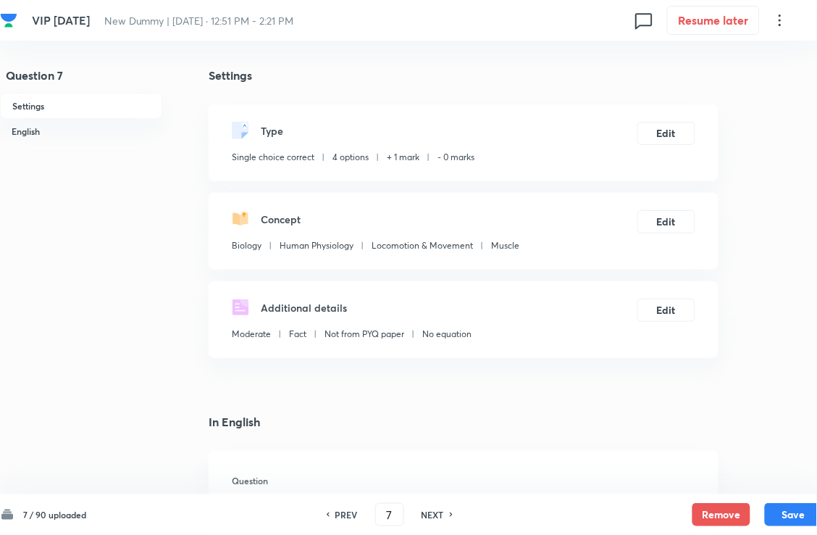
checkbox input "true"
click at [442, 488] on h6 "NEXT" at bounding box center [433, 514] width 22 height 13
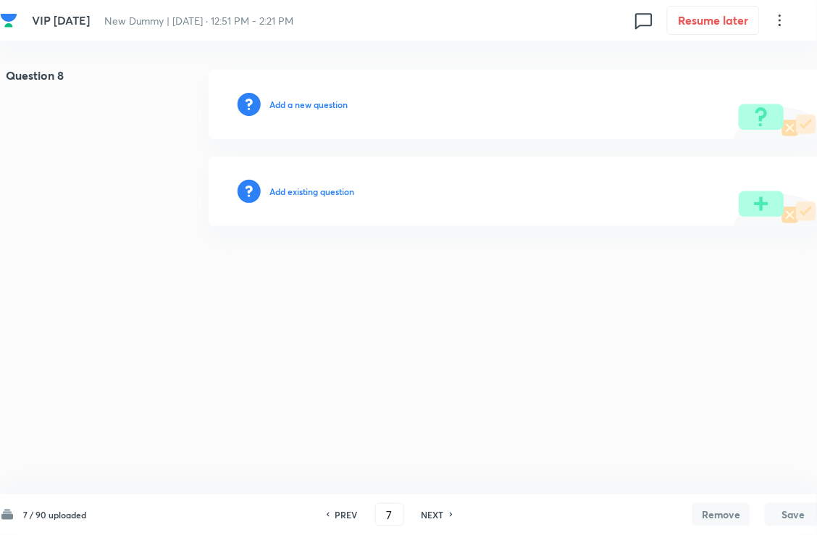
type input "8"
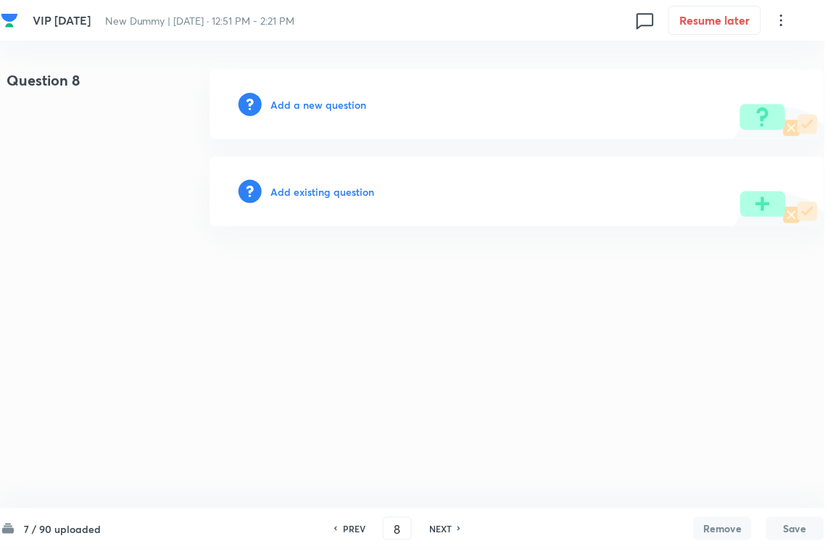
click at [336, 189] on h6 "Add existing question" at bounding box center [322, 191] width 104 height 15
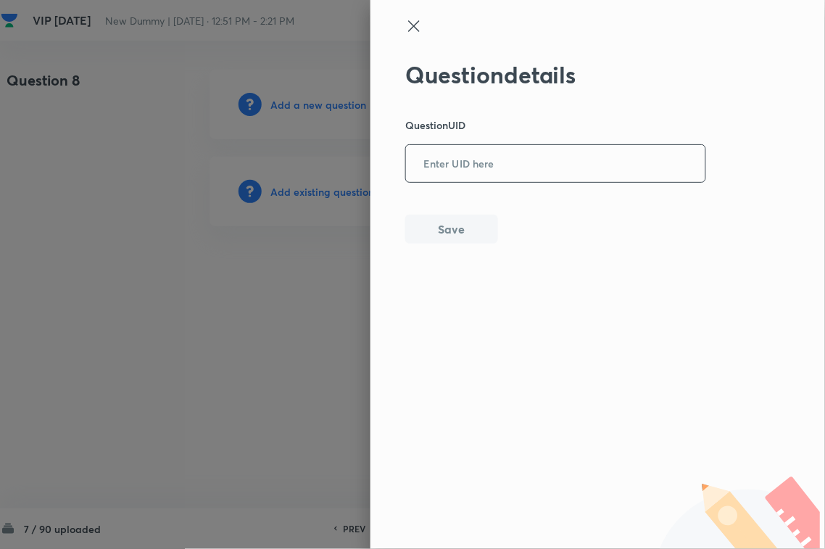
click at [441, 172] on input "text" at bounding box center [555, 164] width 299 height 36
type input "X7EJH"
click at [422, 226] on button "Save" at bounding box center [451, 227] width 93 height 29
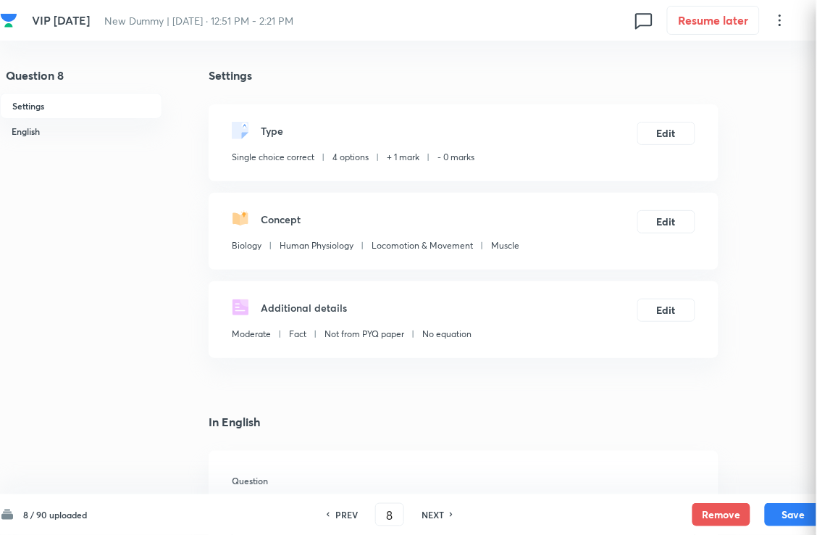
checkbox input "true"
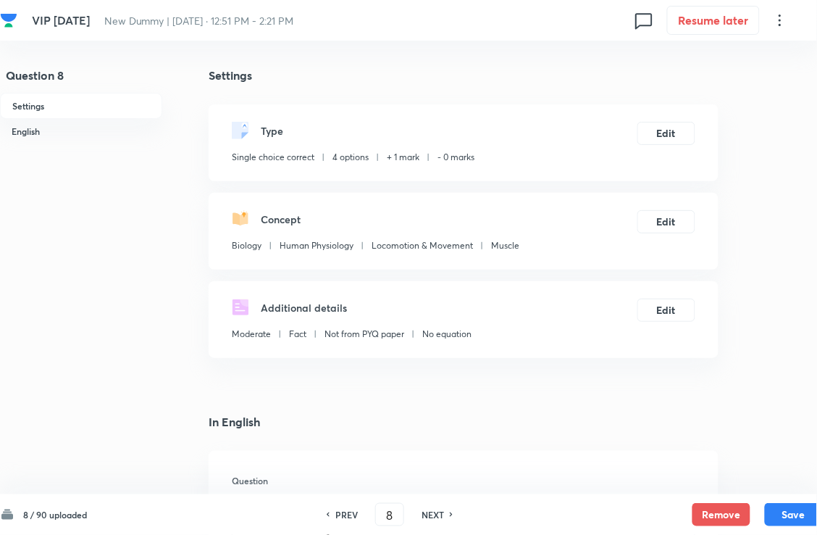
click at [441, 488] on h6 "NEXT" at bounding box center [433, 514] width 22 height 13
type input "9"
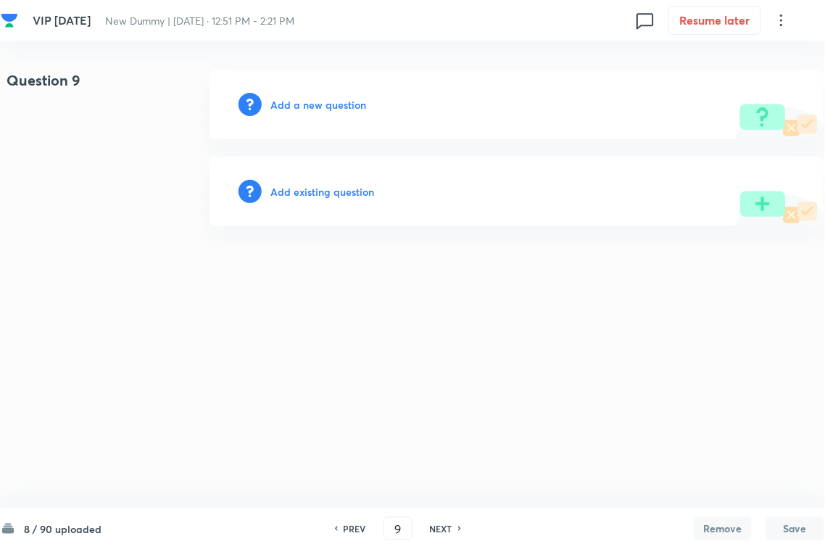
click at [339, 175] on div "Add existing question" at bounding box center [516, 192] width 615 height 70
click at [370, 186] on h6 "Add existing question" at bounding box center [322, 191] width 104 height 15
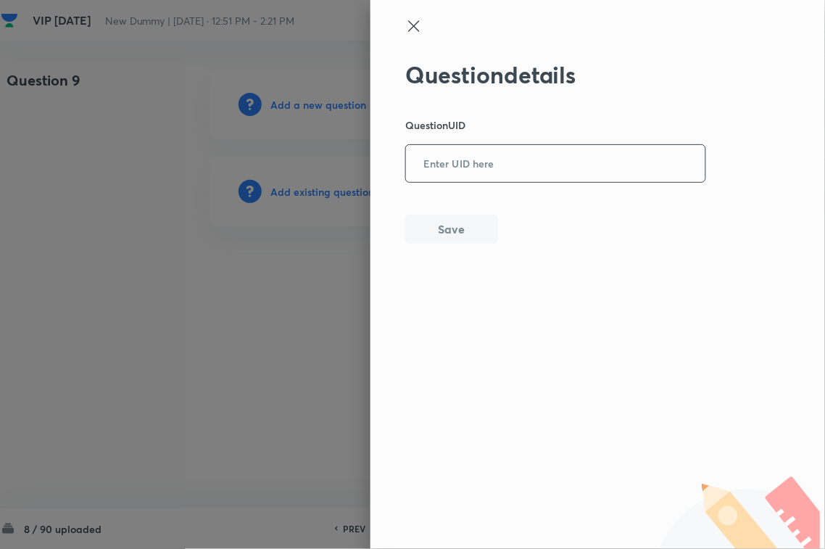
click at [506, 165] on input "text" at bounding box center [555, 164] width 299 height 36
paste input "TUZA0"
type input "TUZA0"
click at [459, 240] on button "Save" at bounding box center [451, 227] width 93 height 29
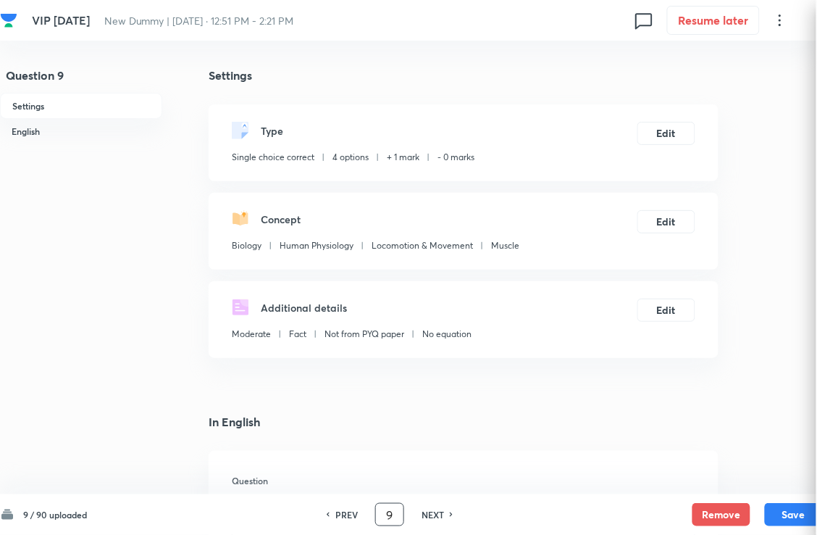
checkbox input "true"
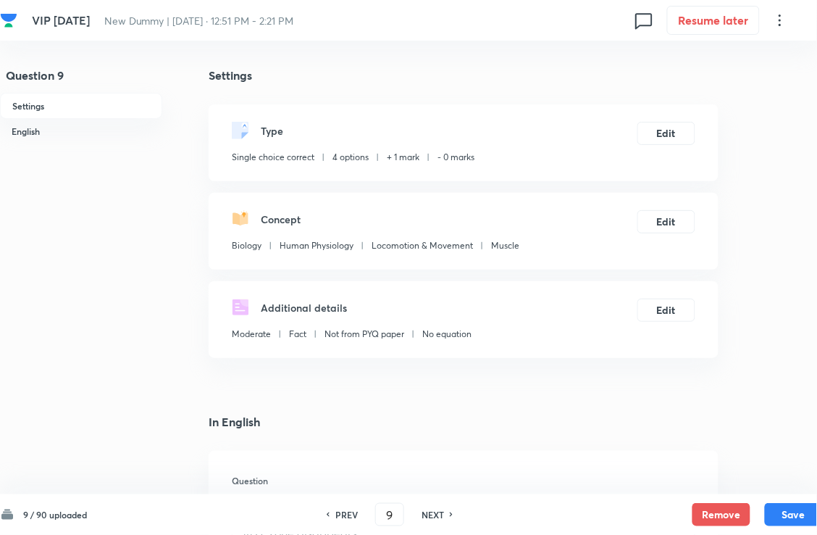
click at [444, 488] on h6 "NEXT" at bounding box center [433, 514] width 22 height 13
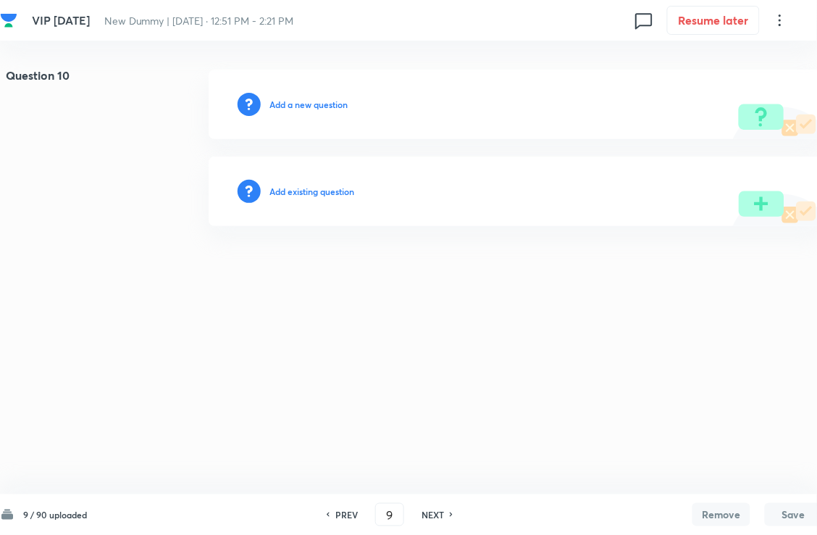
type input "10"
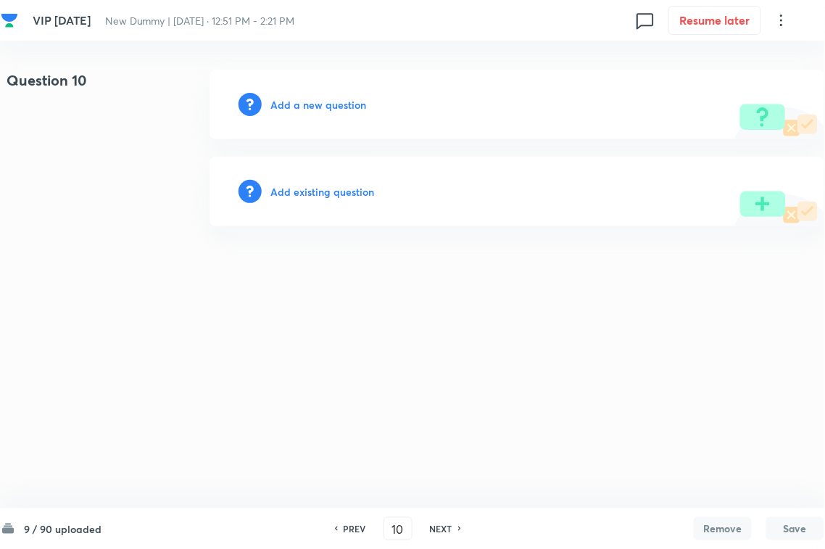
click at [363, 188] on h6 "Add existing question" at bounding box center [322, 191] width 104 height 15
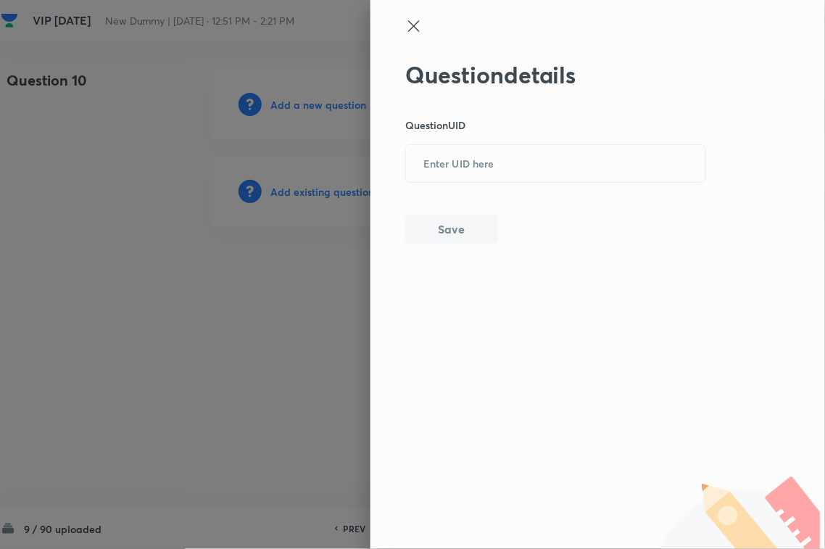
click at [466, 169] on input "text" at bounding box center [555, 164] width 299 height 36
paste input "S5OE6"
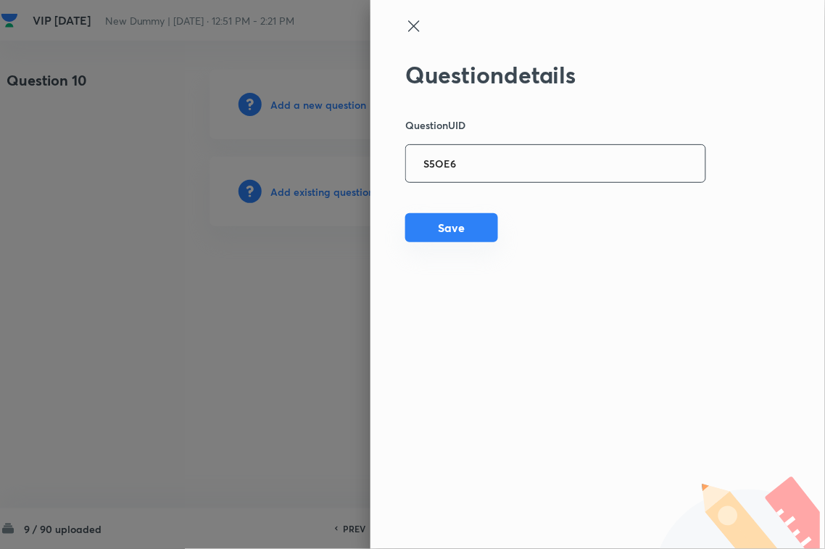
type input "S5OE6"
click at [457, 236] on button "Save" at bounding box center [451, 227] width 93 height 29
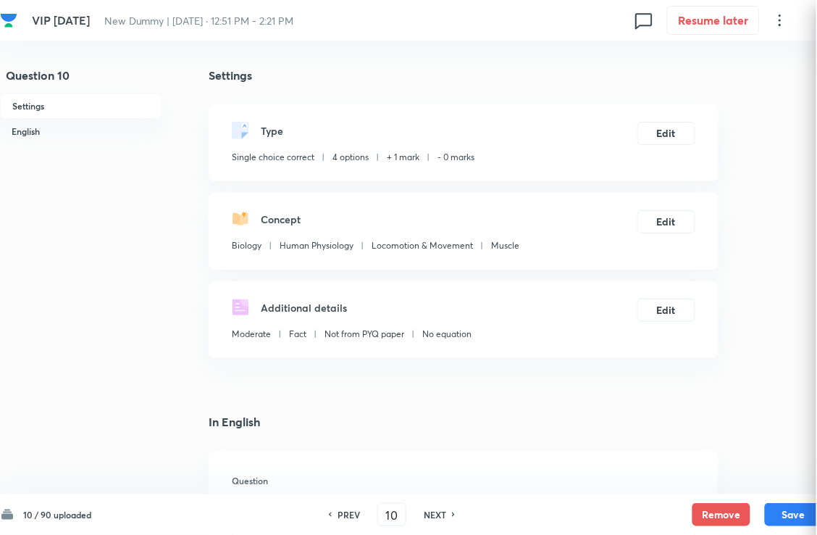
checkbox input "true"
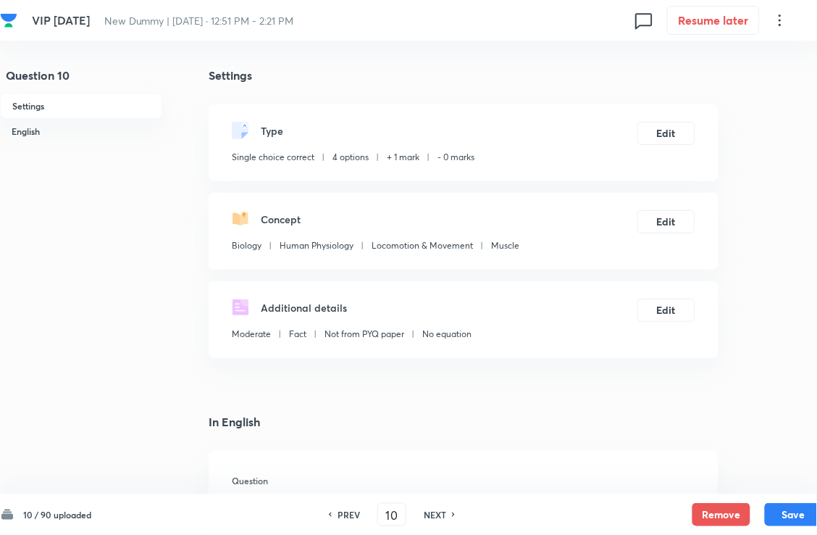
drag, startPoint x: 454, startPoint y: 511, endPoint x: 453, endPoint y: 489, distance: 21.8
click at [454, 488] on div "NEXT" at bounding box center [437, 514] width 38 height 13
type input "11"
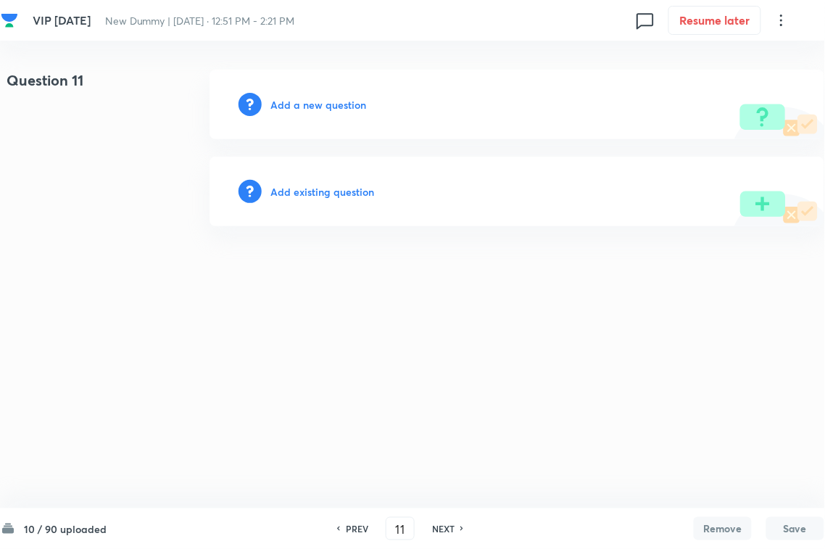
click at [348, 170] on div "Add existing question" at bounding box center [516, 192] width 615 height 70
click at [346, 186] on h6 "Add existing question" at bounding box center [322, 191] width 104 height 15
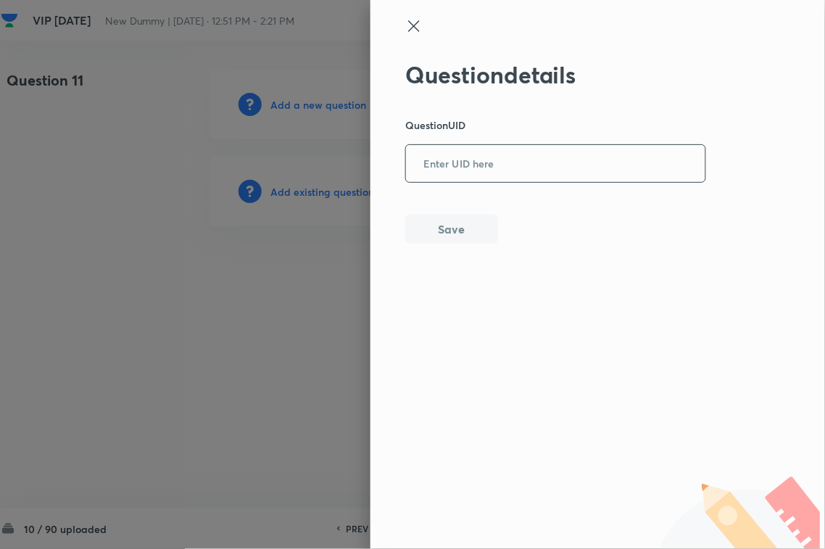
click at [436, 178] on input "text" at bounding box center [555, 164] width 299 height 36
paste input "YP211"
type input "YP211"
click at [426, 227] on button "Save" at bounding box center [451, 227] width 93 height 29
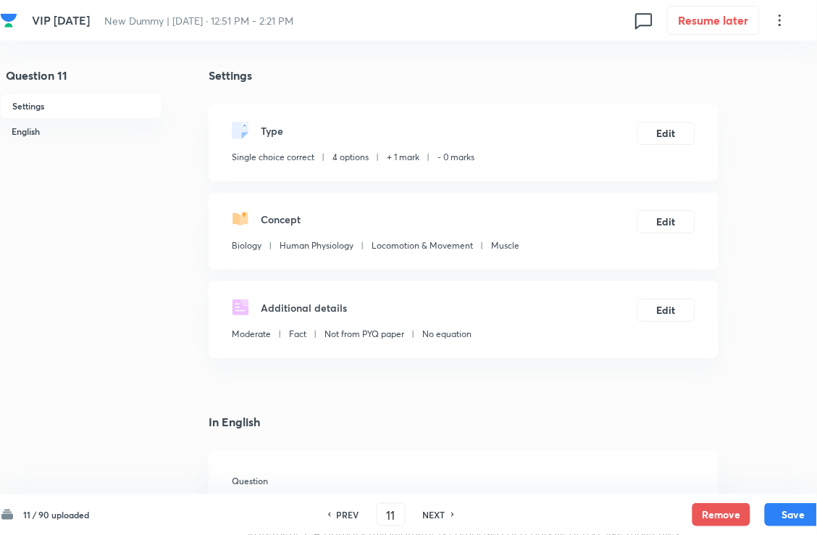
click at [439, 488] on h6 "NEXT" at bounding box center [434, 514] width 22 height 13
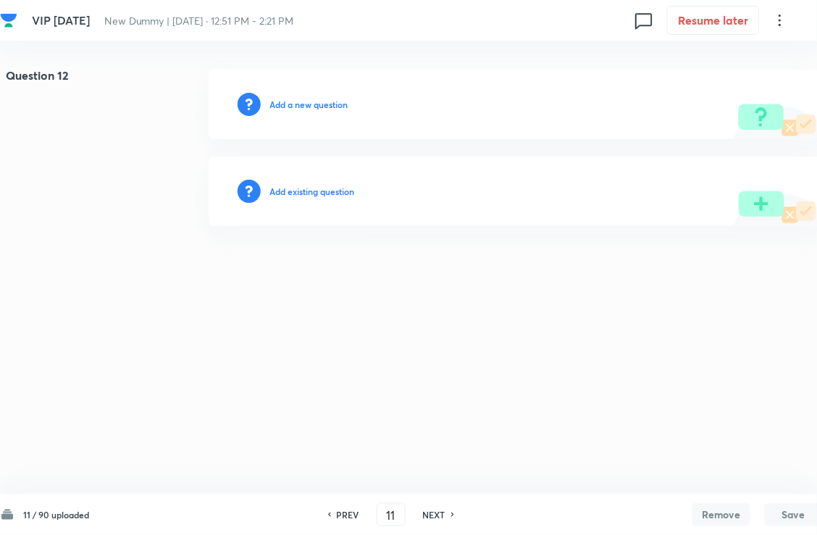
type input "12"
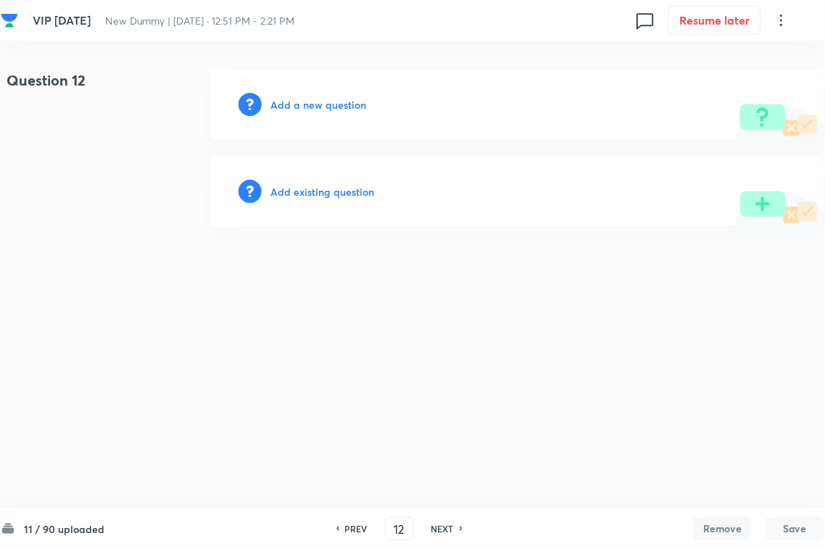
click at [333, 188] on h6 "Add existing question" at bounding box center [322, 191] width 104 height 15
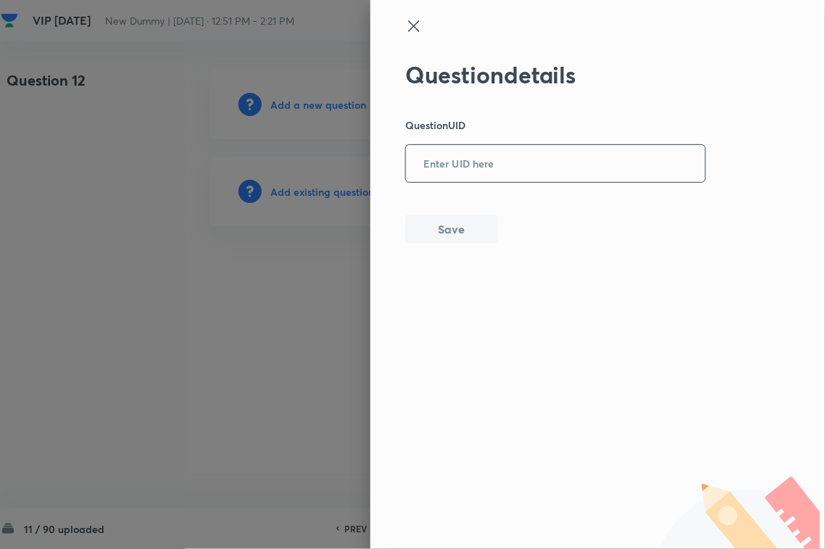
click at [489, 167] on input "text" at bounding box center [555, 164] width 299 height 36
paste input "BA2DJ"
type input "BA2DJ"
click at [483, 236] on button "Save" at bounding box center [451, 229] width 93 height 29
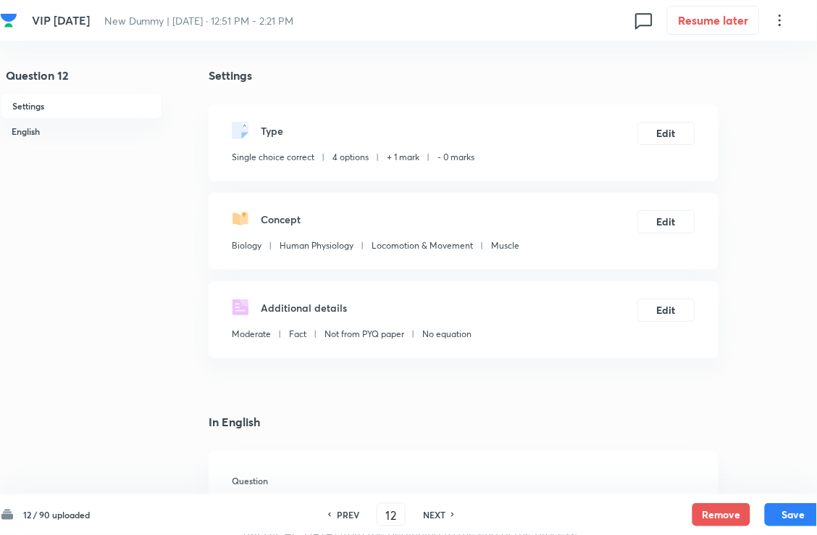
checkbox input "true"
click at [435, 488] on div "PREV 12 ​ NEXT" at bounding box center [391, 514] width 187 height 23
click at [443, 488] on h6 "NEXT" at bounding box center [434, 514] width 22 height 13
type input "13"
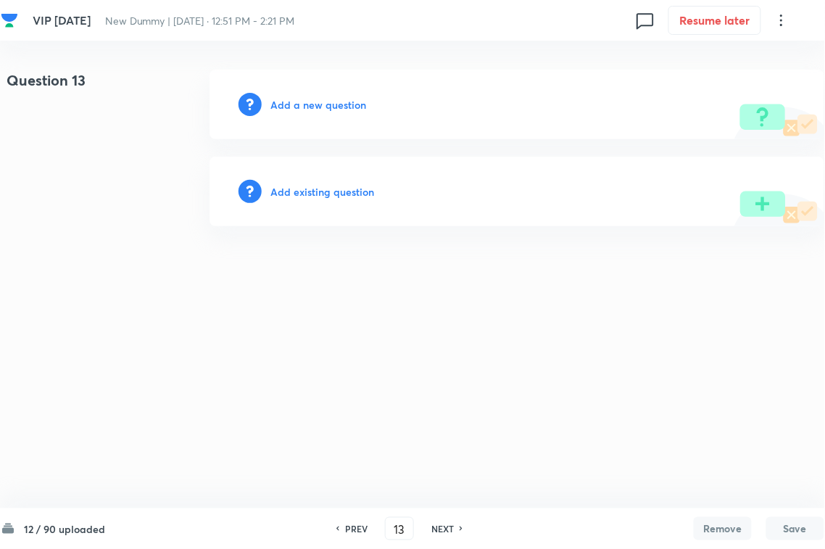
click at [316, 186] on h6 "Add existing question" at bounding box center [322, 191] width 104 height 15
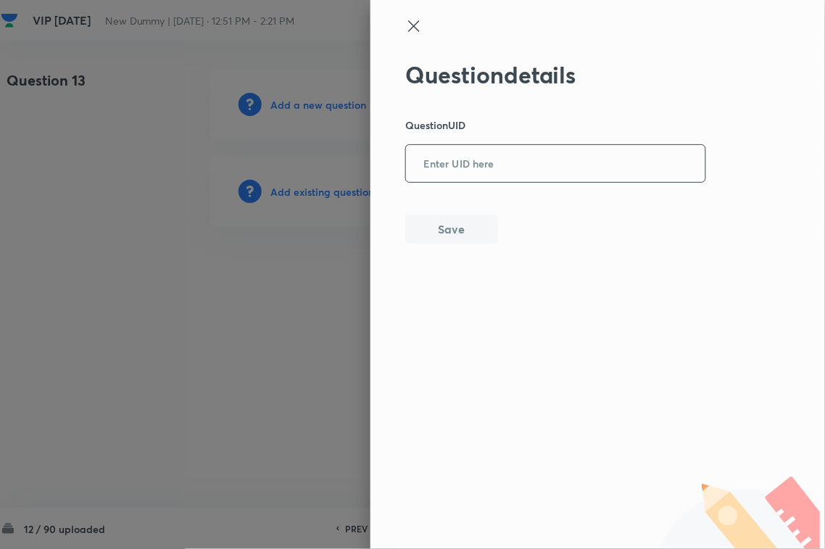
click at [545, 152] on input "text" at bounding box center [555, 164] width 299 height 36
paste input "5TFN2"
type input "5TFN2"
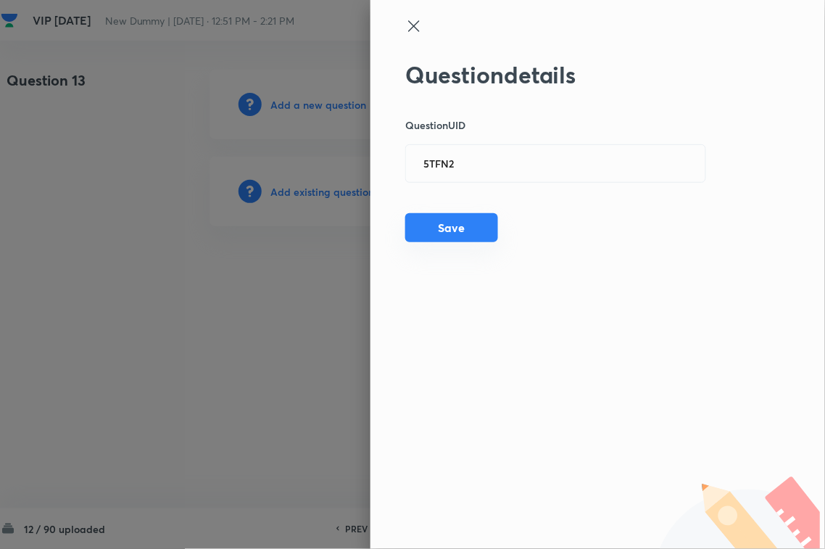
click at [443, 239] on button "Save" at bounding box center [451, 227] width 93 height 29
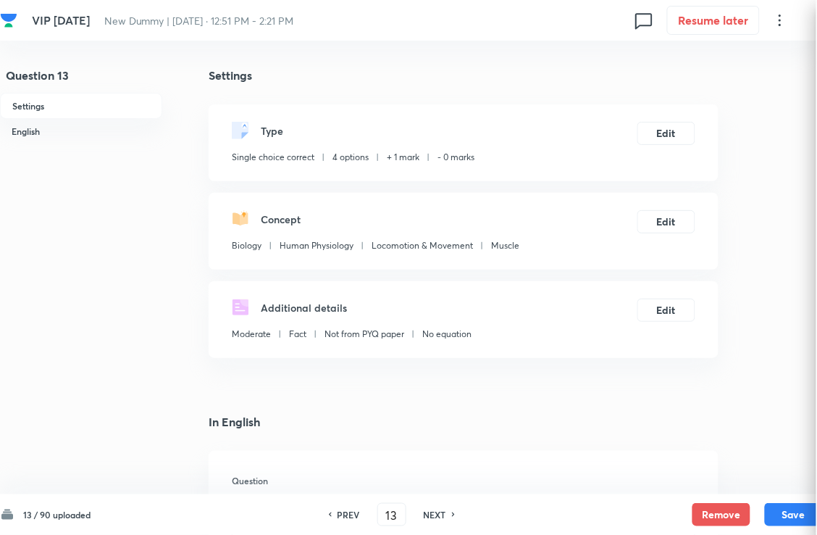
checkbox input "true"
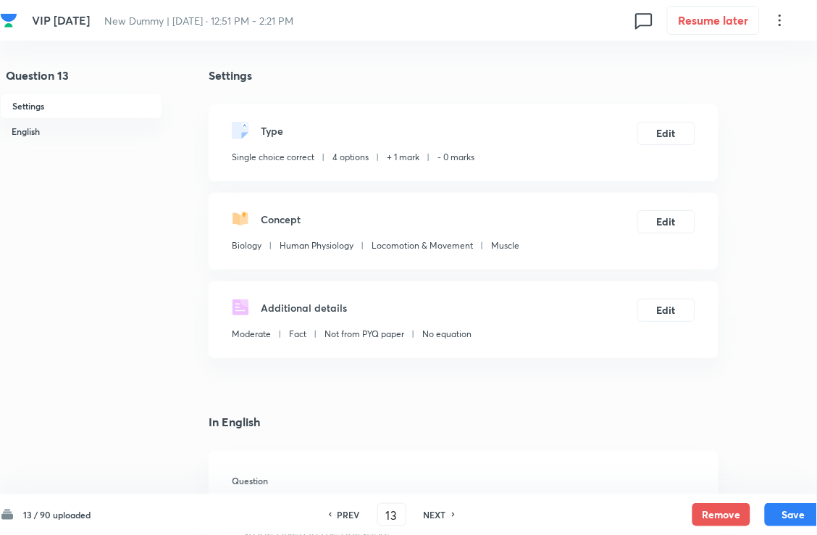
drag, startPoint x: 443, startPoint y: 508, endPoint x: 443, endPoint y: 451, distance: 57.2
click at [443, 488] on h6 "NEXT" at bounding box center [435, 514] width 22 height 13
type input "14"
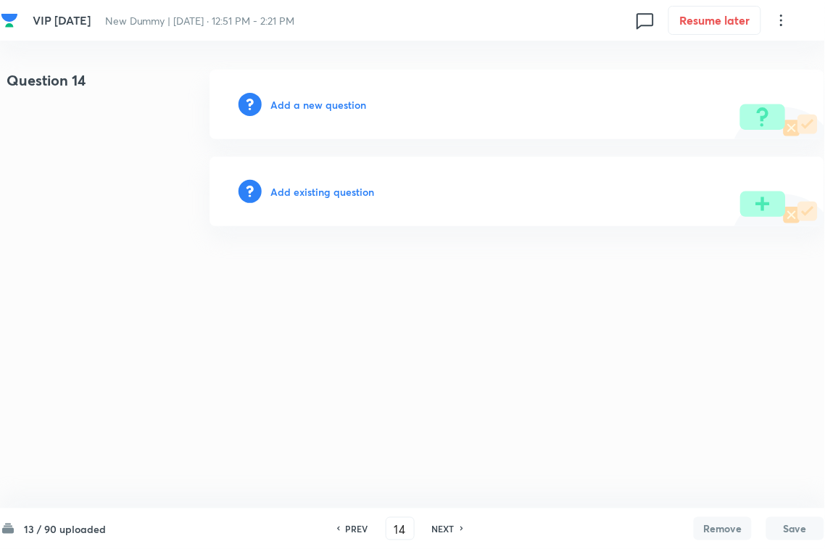
click at [359, 193] on h6 "Add existing question" at bounding box center [322, 191] width 104 height 15
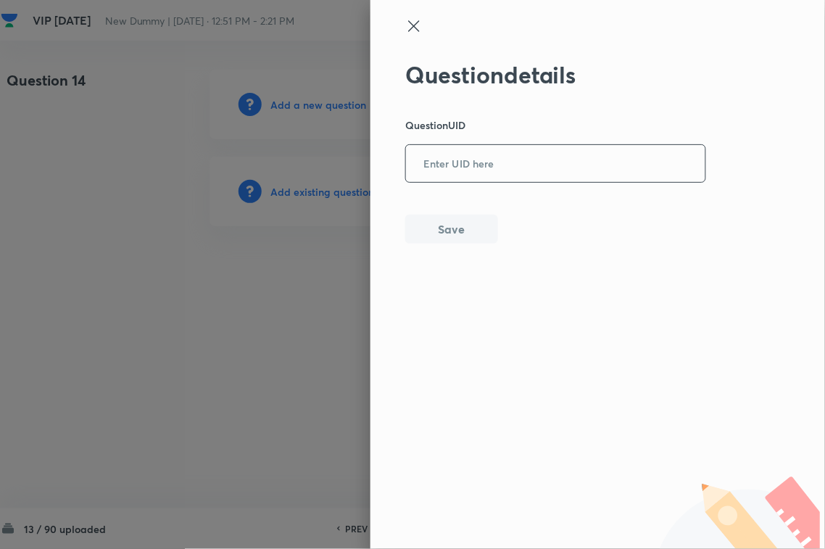
click at [487, 157] on input "text" at bounding box center [555, 164] width 299 height 36
type input "X7TMD"
click at [461, 232] on button "Save" at bounding box center [451, 227] width 93 height 29
click at [461, 234] on button "Save" at bounding box center [451, 229] width 93 height 29
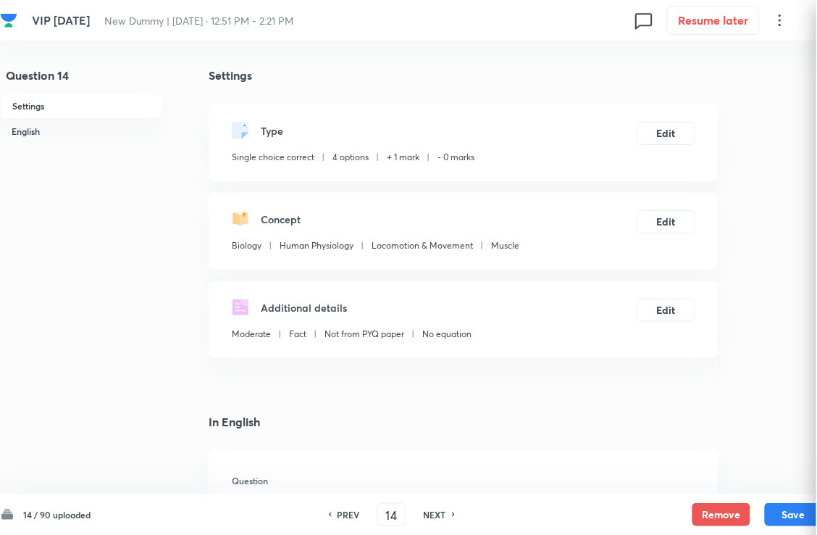
checkbox input "true"
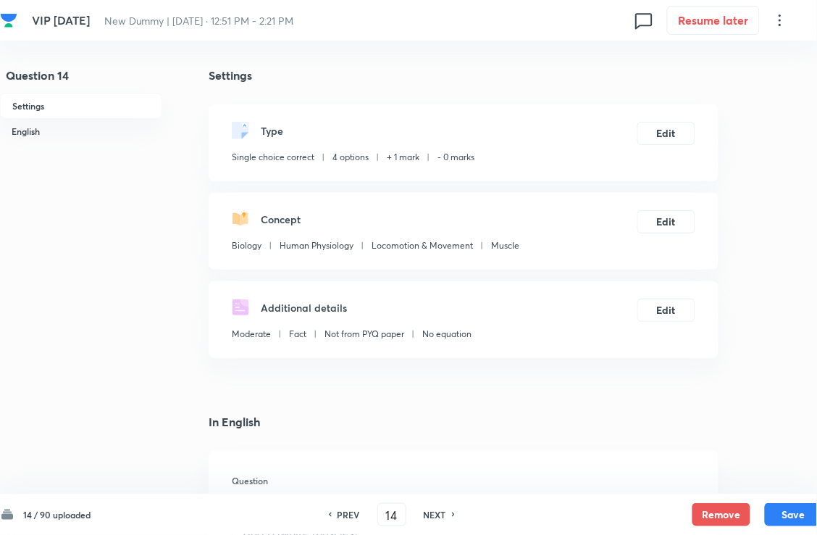
drag, startPoint x: 429, startPoint y: 515, endPoint x: 442, endPoint y: 436, distance: 80.1
click at [429, 488] on h6 "NEXT" at bounding box center [435, 514] width 22 height 13
type input "15"
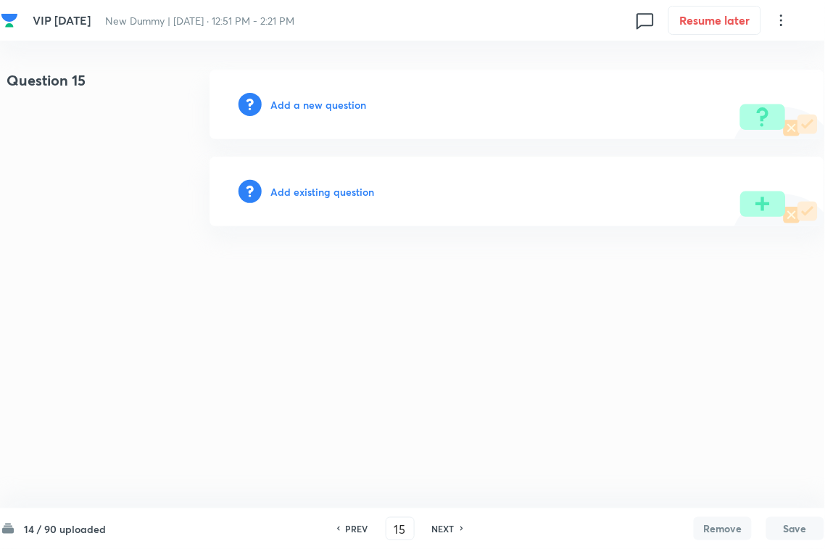
click at [320, 196] on h6 "Add existing question" at bounding box center [322, 191] width 104 height 15
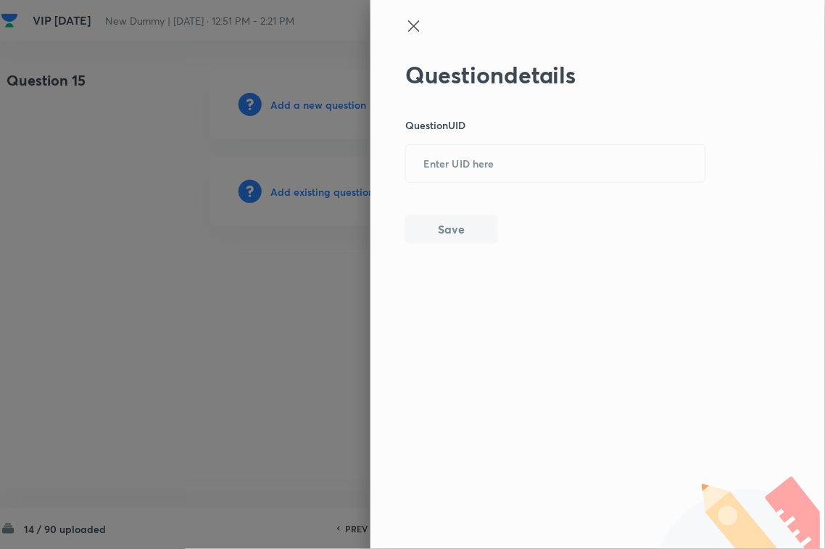
click at [522, 189] on div "Question details Question UID ​ Save" at bounding box center [555, 152] width 301 height 183
click at [490, 164] on input "text" at bounding box center [555, 164] width 299 height 36
paste input "STFBX"
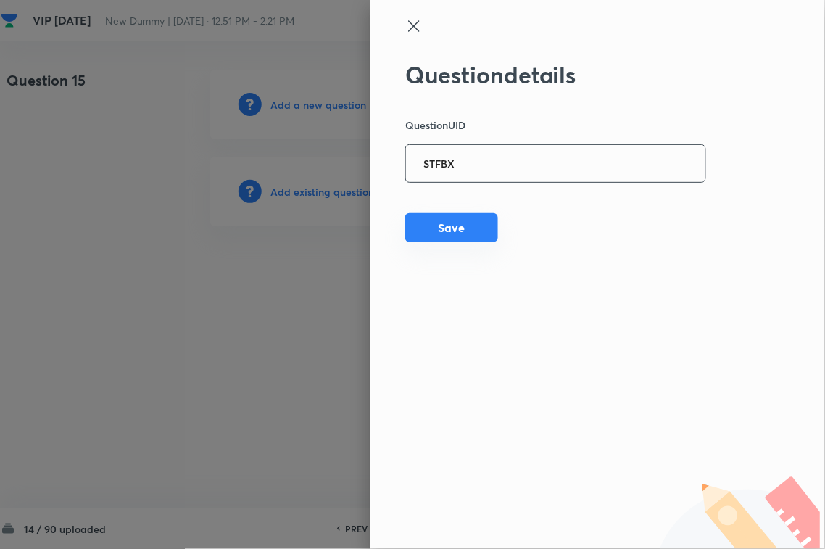
type input "STFBX"
click at [469, 220] on button "Save" at bounding box center [451, 227] width 93 height 29
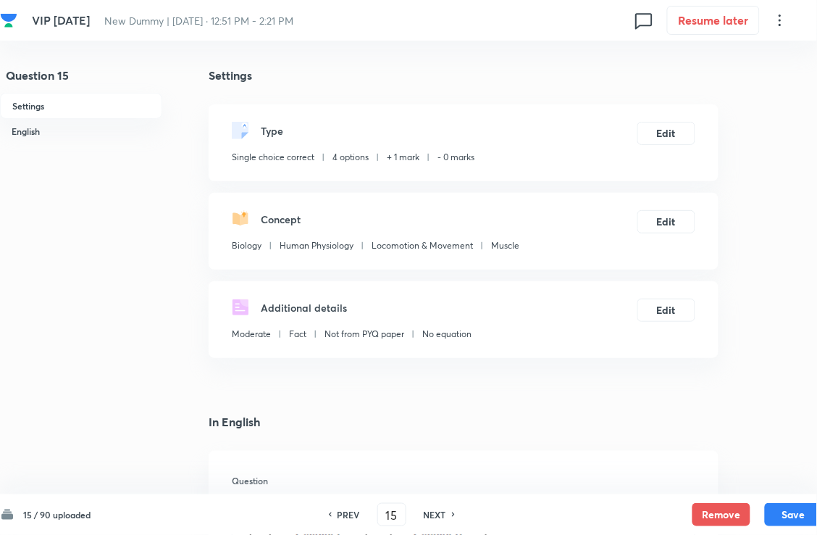
checkbox input "true"
click at [437, 488] on h6 "NEXT" at bounding box center [435, 514] width 22 height 13
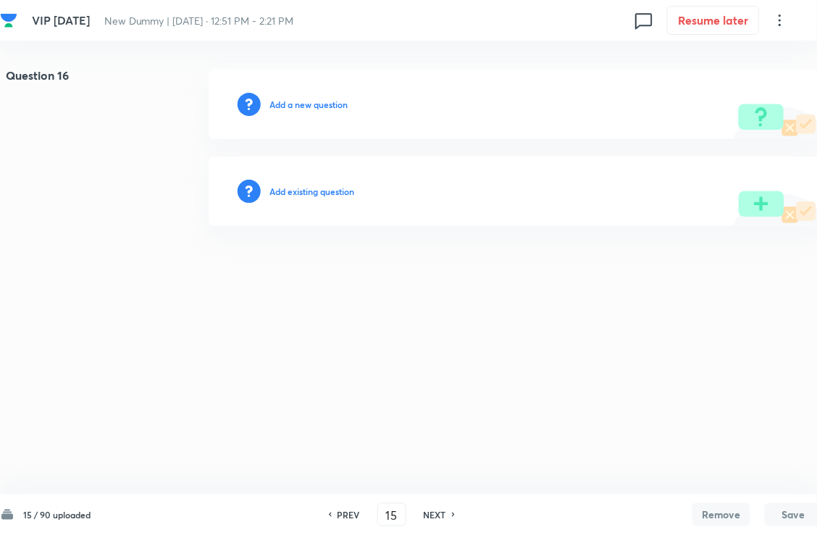
type input "16"
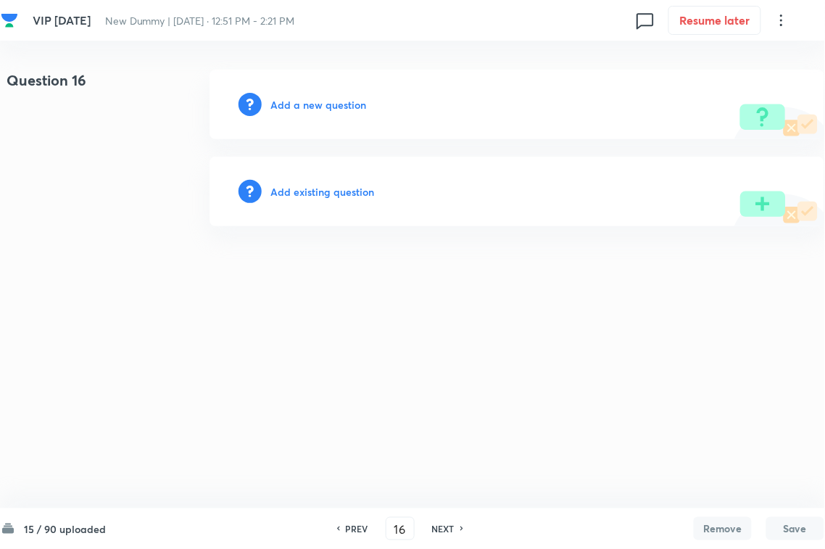
click at [345, 203] on div "Add existing question" at bounding box center [516, 192] width 615 height 70
click at [330, 186] on h6 "Add existing question" at bounding box center [322, 191] width 104 height 15
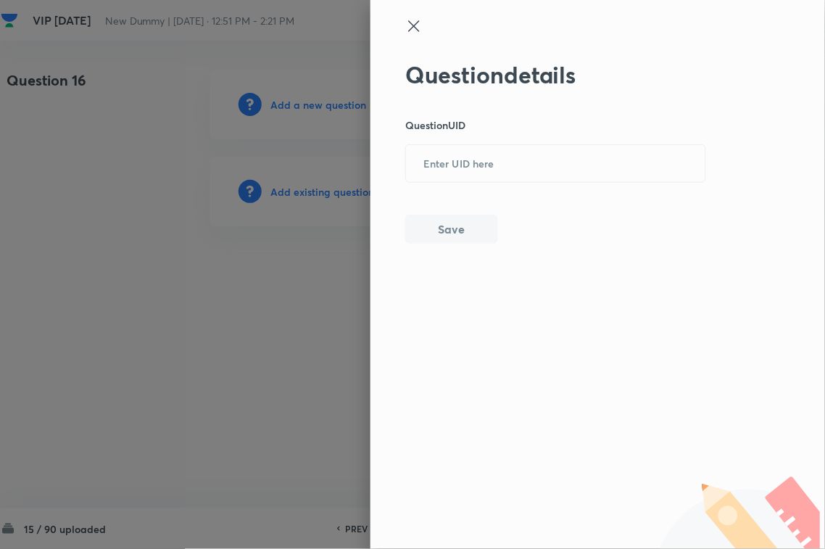
drag, startPoint x: 330, startPoint y: 186, endPoint x: 491, endPoint y: 204, distance: 162.6
click at [552, 161] on input "text" at bounding box center [555, 164] width 299 height 36
paste input "PFGCM"
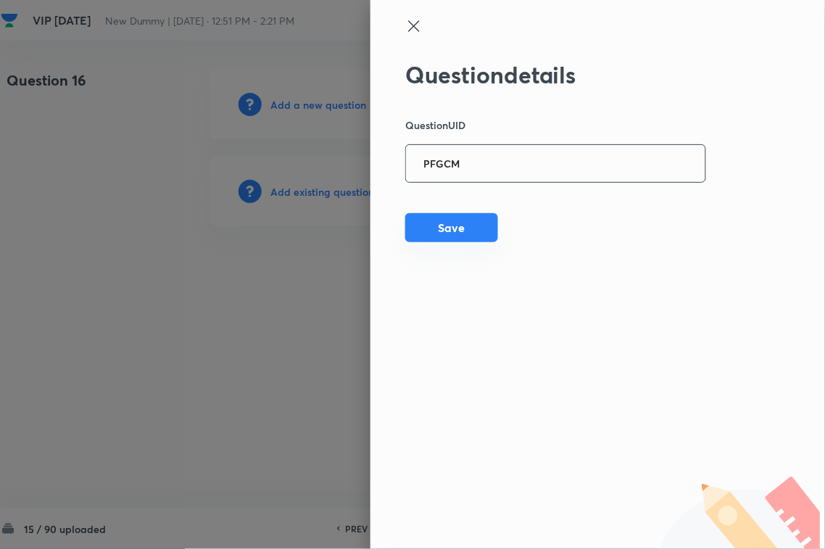
type input "PFGCM"
click at [457, 230] on button "Save" at bounding box center [451, 227] width 93 height 29
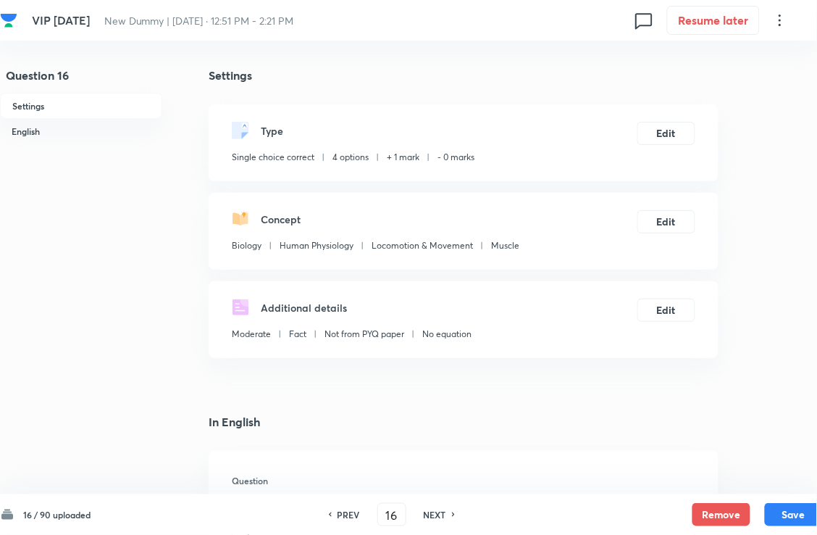
checkbox input "true"
drag, startPoint x: 430, startPoint y: 518, endPoint x: 440, endPoint y: 509, distance: 13.8
click at [430, 488] on h6 "NEXT" at bounding box center [435, 514] width 22 height 13
type input "17"
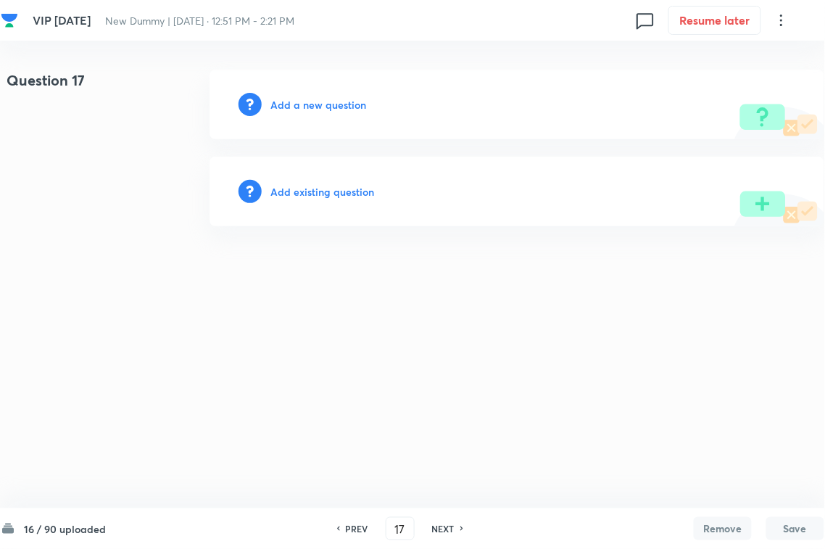
click at [313, 198] on h6 "Add existing question" at bounding box center [322, 191] width 104 height 15
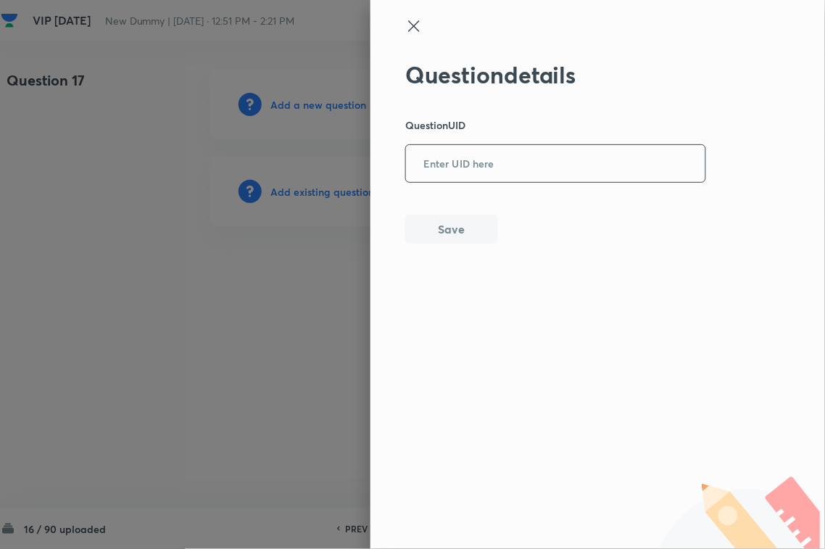
click at [475, 176] on input "text" at bounding box center [555, 164] width 299 height 36
paste input "CZ0B9"
type input "CZ0B9"
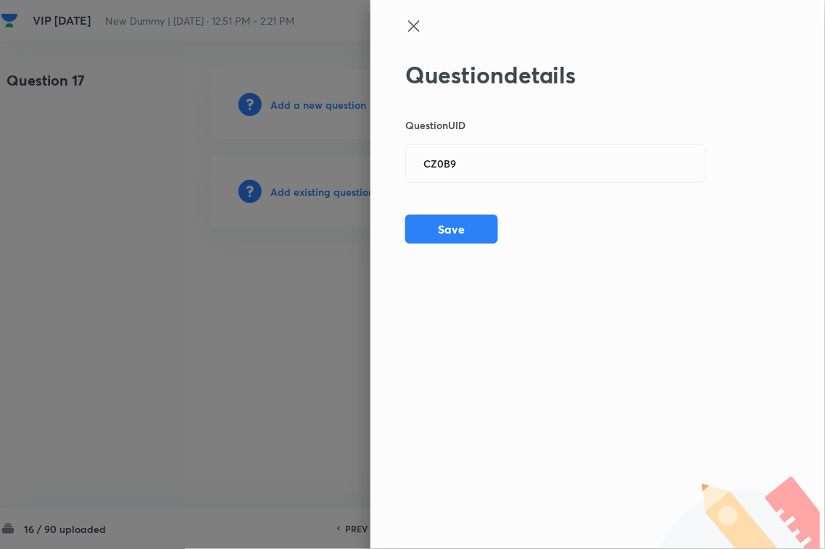
click at [433, 243] on div "Question details Question UID CZ0B9 ​ Save" at bounding box center [555, 152] width 301 height 183
click at [476, 233] on button "Save" at bounding box center [451, 227] width 93 height 29
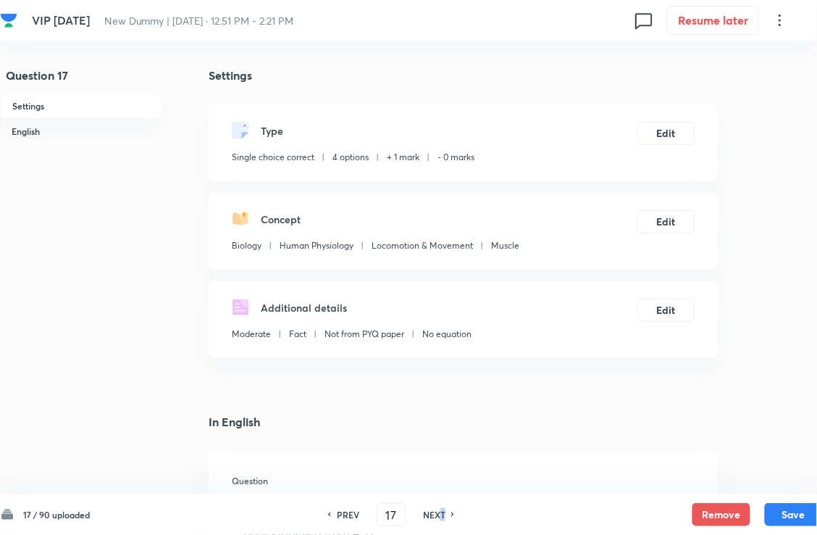
drag, startPoint x: 449, startPoint y: 513, endPoint x: 433, endPoint y: 396, distance: 117.9
click at [446, 488] on h6 "NEXT" at bounding box center [434, 514] width 22 height 13
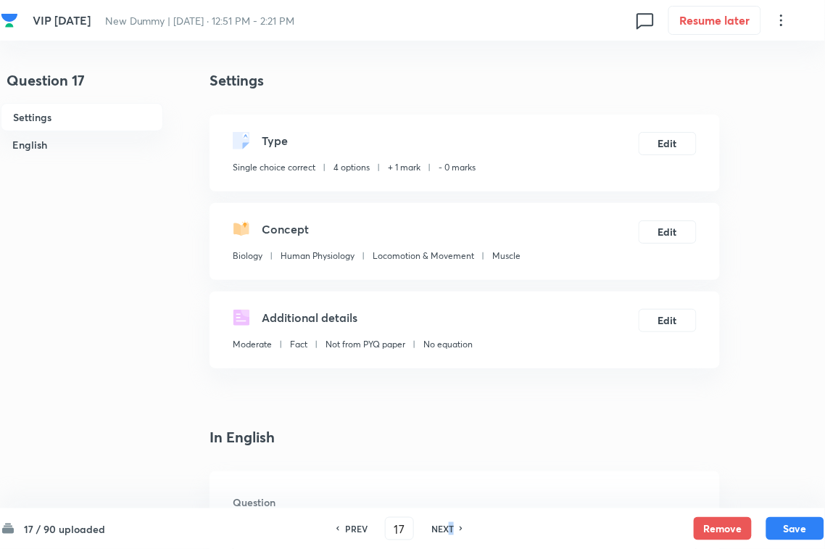
type input "18"
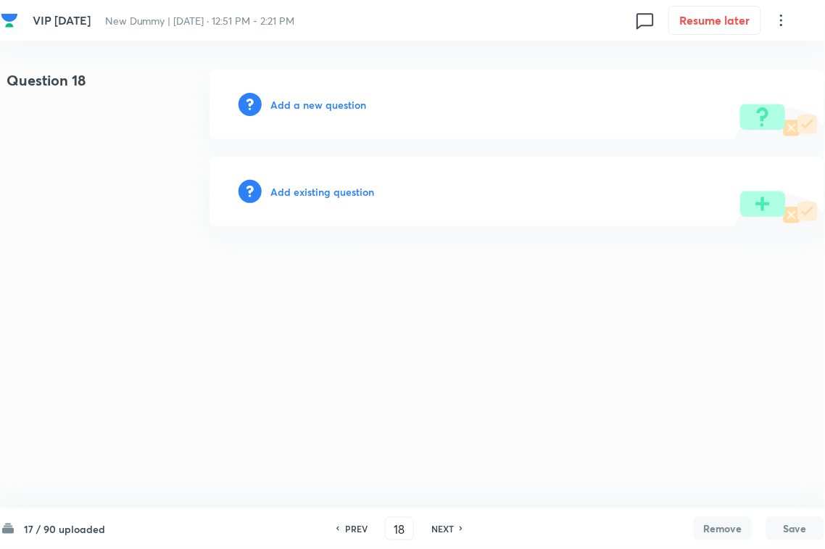
click at [359, 193] on h6 "Add existing question" at bounding box center [322, 191] width 104 height 15
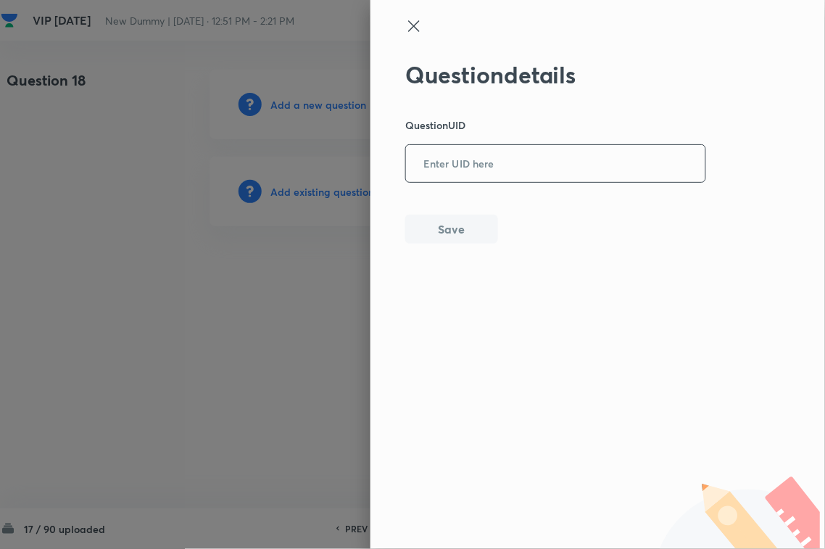
click at [511, 167] on input "text" at bounding box center [555, 164] width 299 height 36
paste input "HXW4K"
type input "HXW4K"
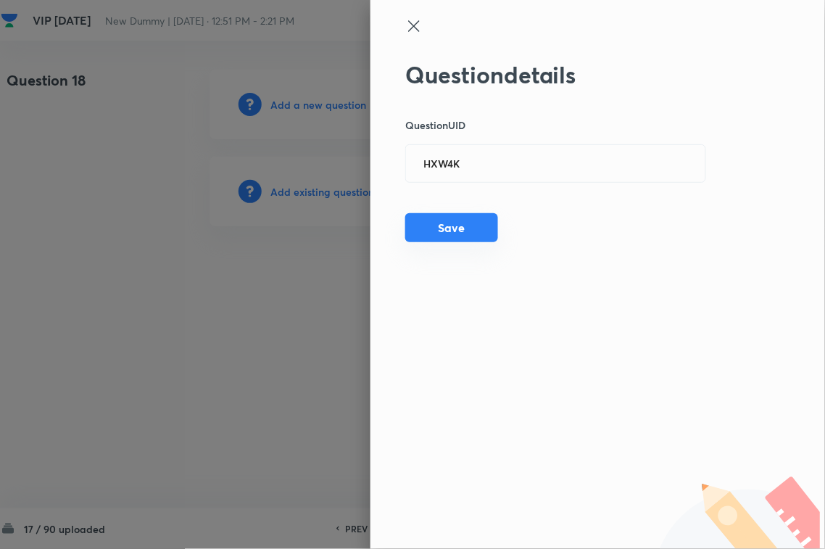
click at [484, 228] on button "Save" at bounding box center [451, 227] width 93 height 29
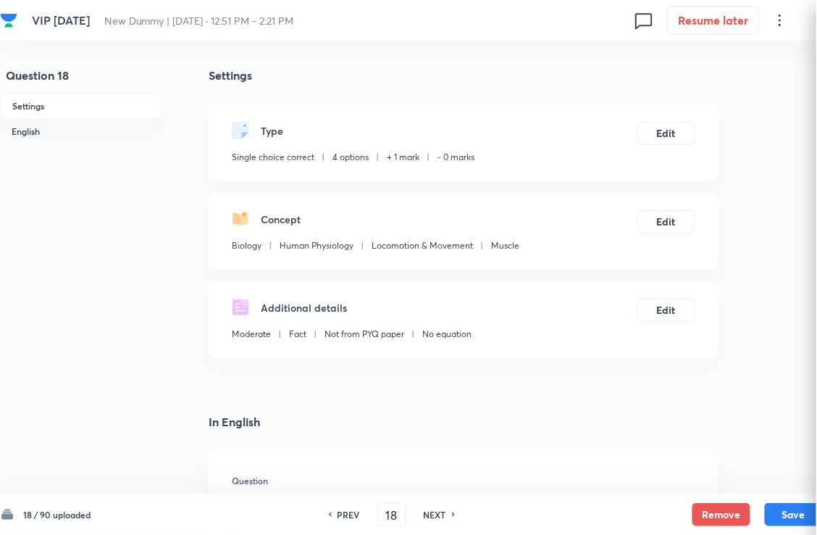
checkbox input "true"
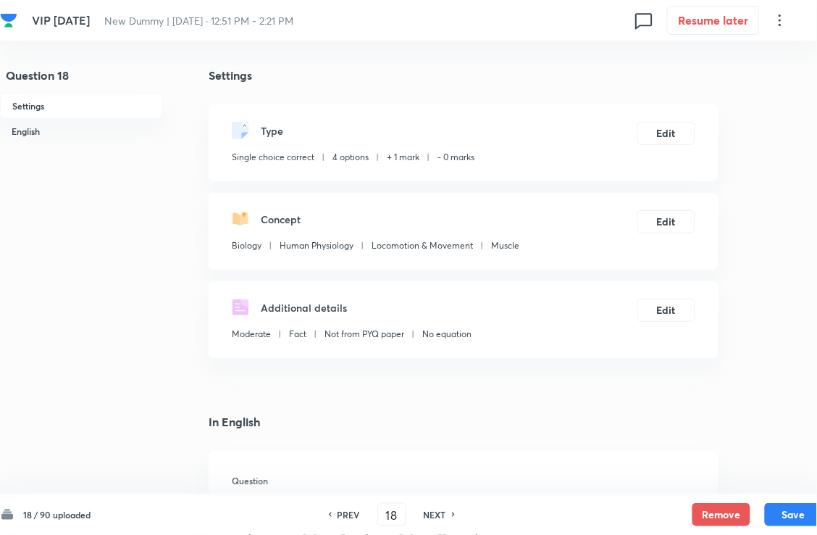
click at [443, 488] on div "PREV 18 ​ NEXT" at bounding box center [392, 514] width 187 height 23
click at [443, 488] on h6 "NEXT" at bounding box center [435, 514] width 22 height 13
type input "19"
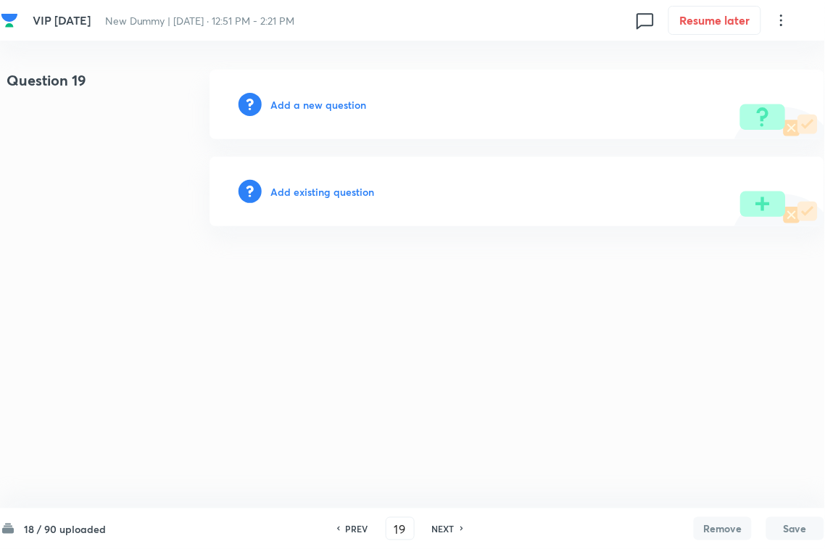
click at [323, 201] on div "Add existing question" at bounding box center [516, 192] width 615 height 70
click at [379, 178] on div "Add existing question" at bounding box center [516, 192] width 615 height 70
click at [360, 191] on h6 "Add existing question" at bounding box center [322, 191] width 104 height 15
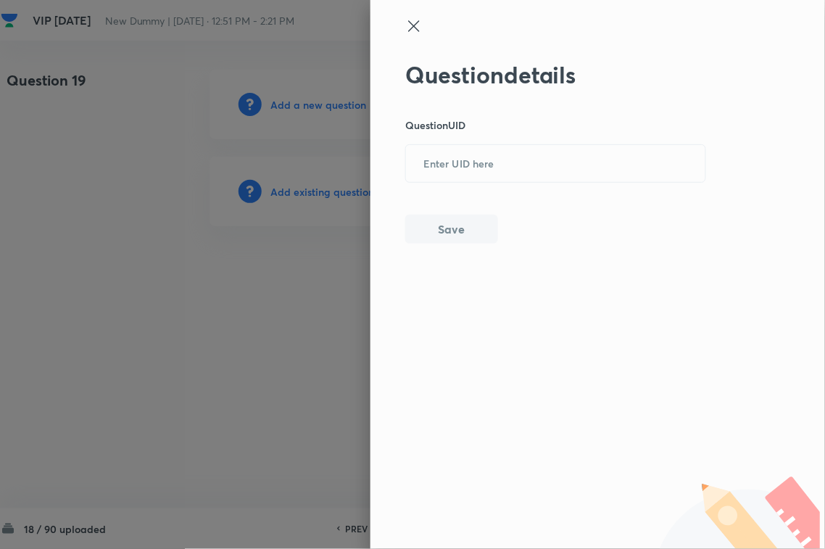
drag, startPoint x: 562, startPoint y: 172, endPoint x: 554, endPoint y: 186, distance: 15.3
click at [562, 174] on input "text" at bounding box center [555, 164] width 299 height 36
paste input "X6M1H"
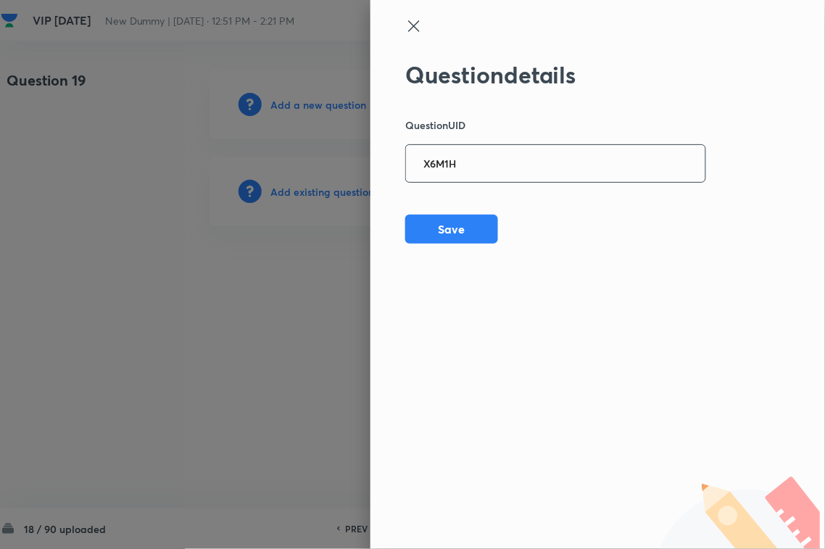
type input "X6M1H"
click at [499, 225] on div "Question details Question UID X6M1H ​ Save" at bounding box center [555, 152] width 301 height 183
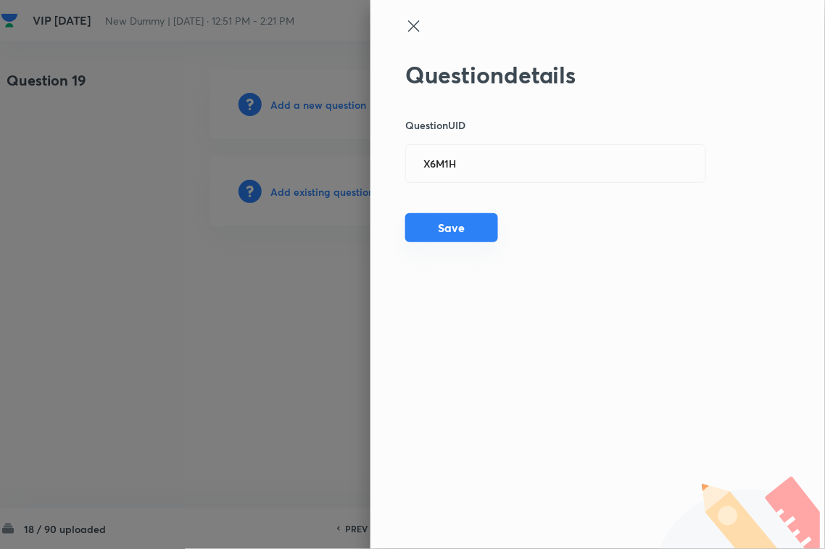
click at [477, 233] on button "Save" at bounding box center [451, 227] width 93 height 29
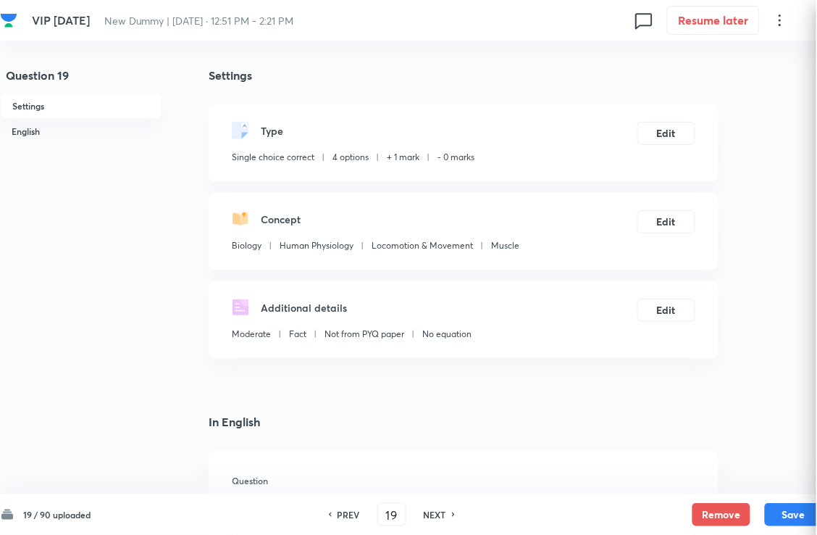
checkbox input "true"
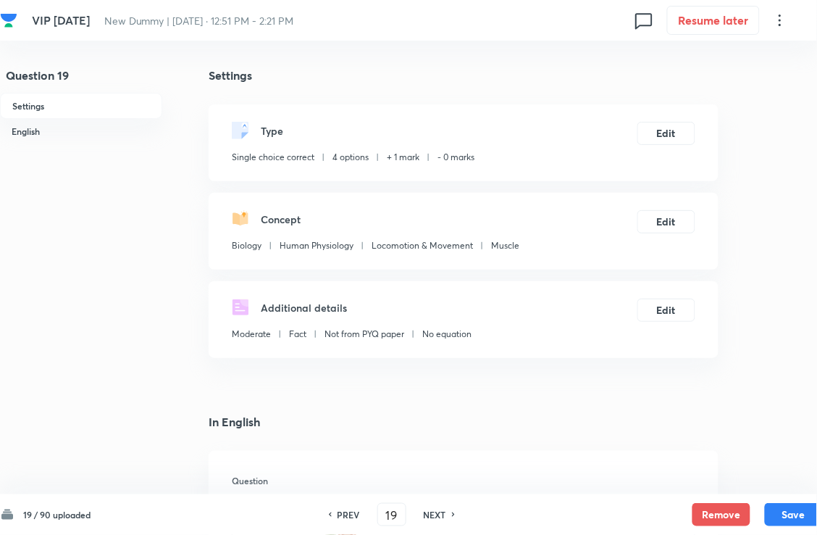
drag, startPoint x: 437, startPoint y: 515, endPoint x: 428, endPoint y: 440, distance: 76.0
click at [437, 488] on h6 "NEXT" at bounding box center [435, 514] width 22 height 13
type input "20"
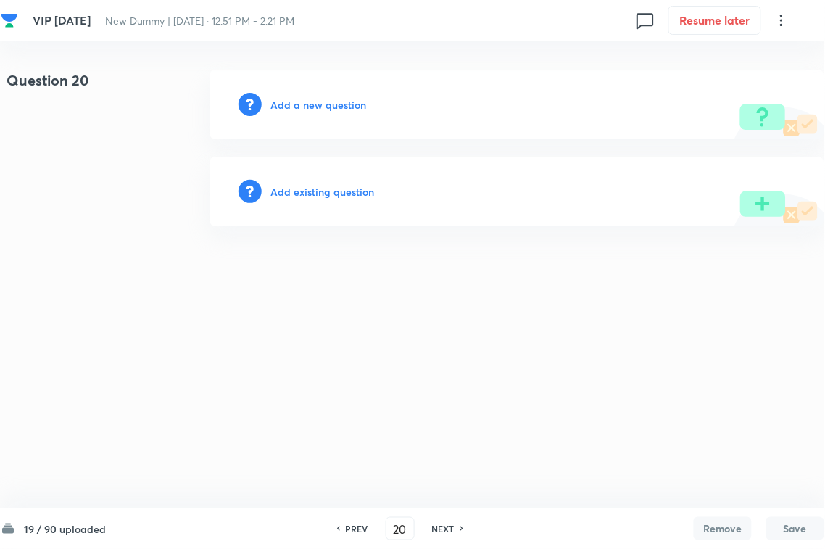
drag, startPoint x: 324, startPoint y: 201, endPoint x: 453, endPoint y: 179, distance: 130.9
click at [326, 201] on div "Add existing question" at bounding box center [516, 192] width 615 height 70
drag, startPoint x: 484, startPoint y: 176, endPoint x: 432, endPoint y: 193, distance: 55.0
click at [486, 175] on div "Add existing question" at bounding box center [516, 192] width 615 height 70
click at [351, 192] on h6 "Add existing question" at bounding box center [322, 191] width 104 height 15
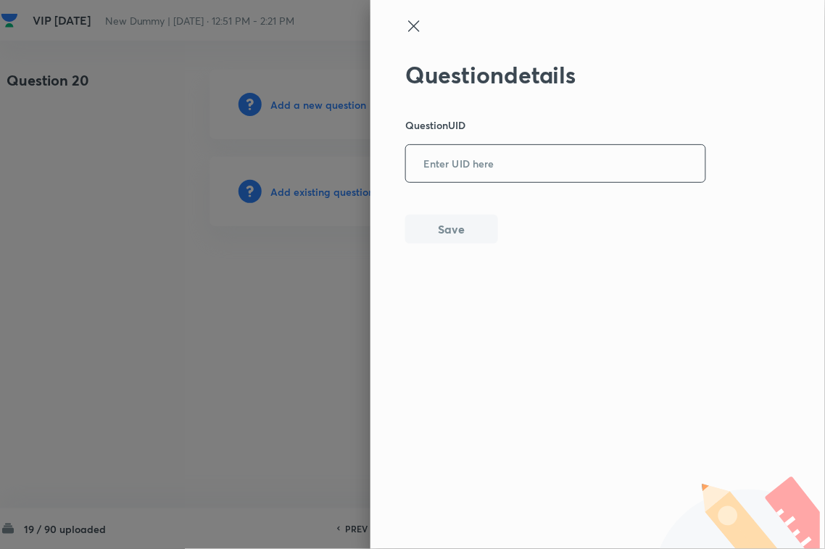
click at [515, 163] on input "text" at bounding box center [555, 164] width 299 height 36
paste input "J3I8D"
type input "J3I8D"
click at [471, 223] on button "Save" at bounding box center [451, 227] width 93 height 29
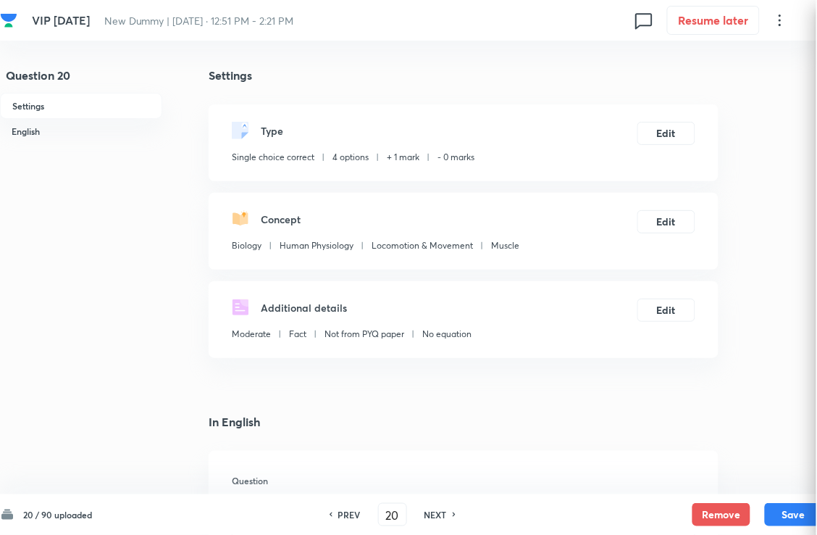
checkbox input "true"
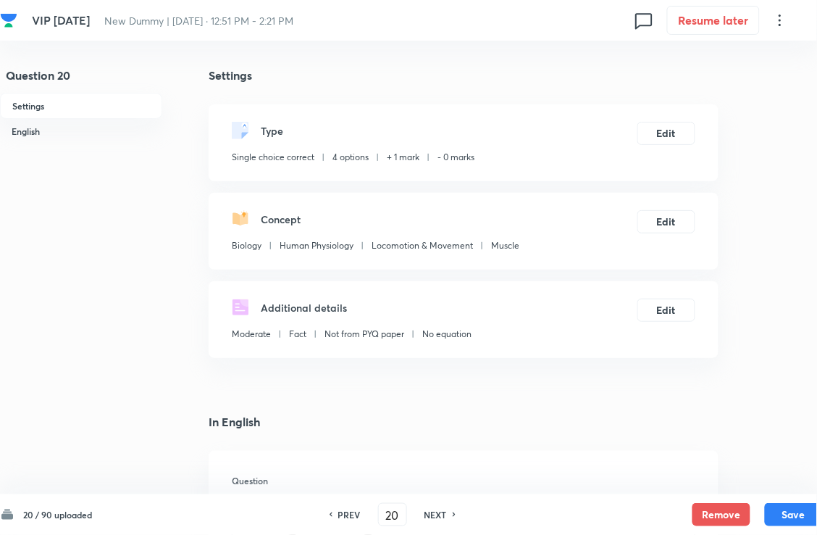
click at [422, 488] on div "PREV 20 ​ NEXT" at bounding box center [392, 514] width 187 height 23
click at [447, 488] on h6 "NEXT" at bounding box center [436, 514] width 22 height 13
type input "21"
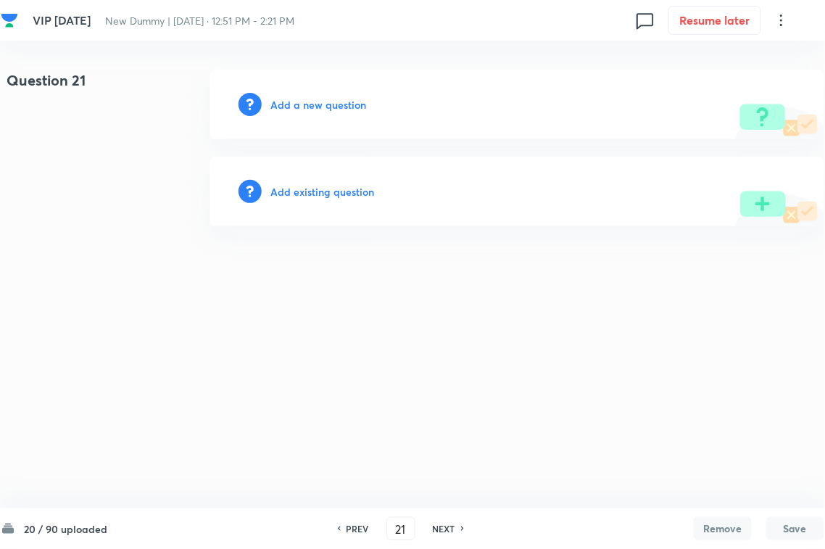
click at [328, 185] on h6 "Add existing question" at bounding box center [322, 191] width 104 height 15
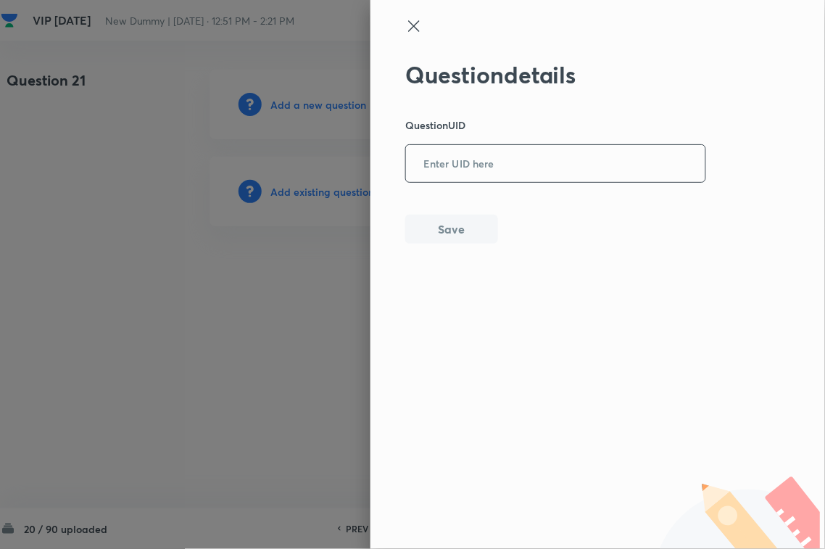
drag, startPoint x: 480, startPoint y: 156, endPoint x: 482, endPoint y: 186, distance: 30.5
click at [482, 157] on input "text" at bounding box center [555, 164] width 299 height 36
paste input "UEI26"
type input "UEI26"
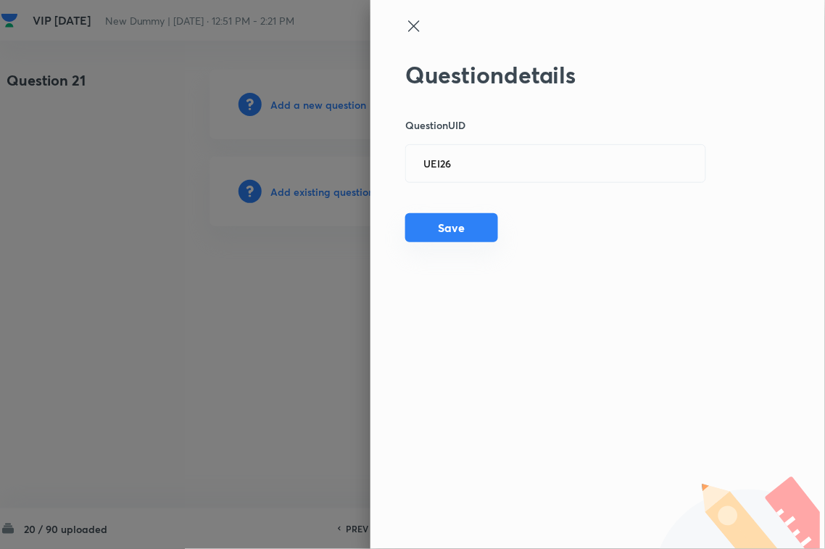
click at [473, 239] on button "Save" at bounding box center [451, 227] width 93 height 29
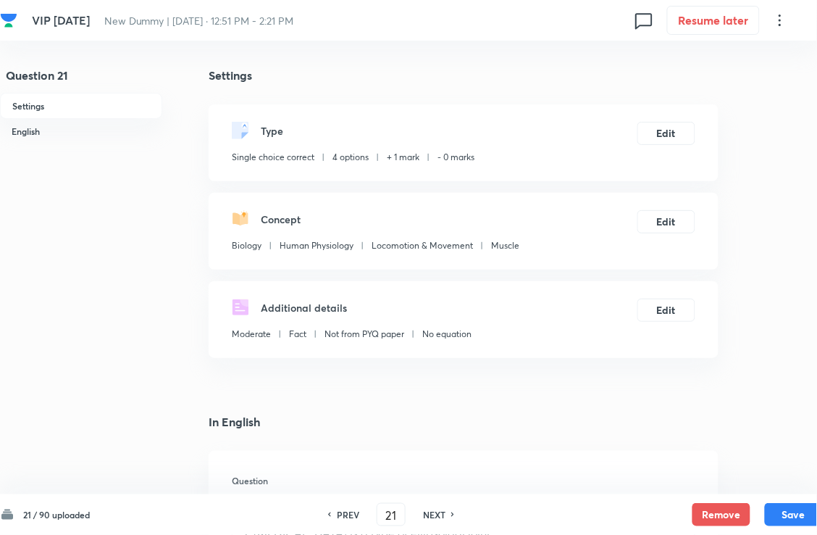
click at [437, 488] on h6 "NEXT" at bounding box center [434, 514] width 22 height 13
type input "22"
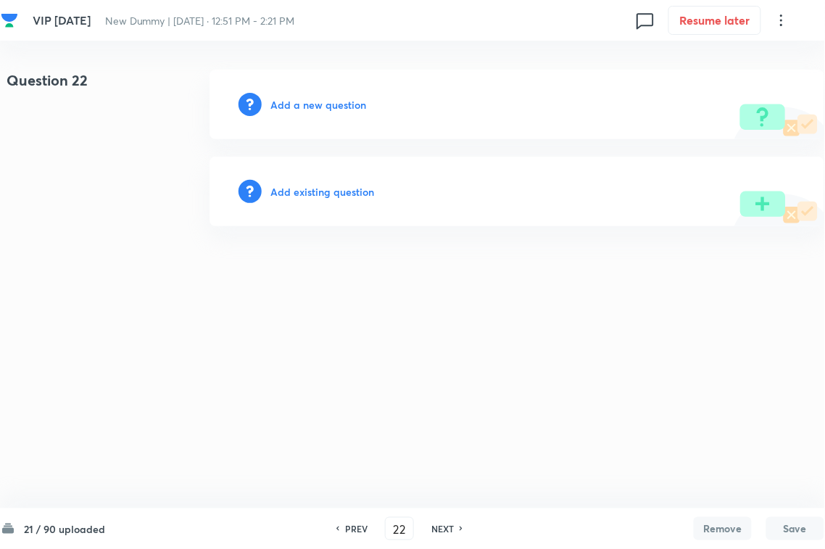
click at [346, 190] on h6 "Add existing question" at bounding box center [322, 191] width 104 height 15
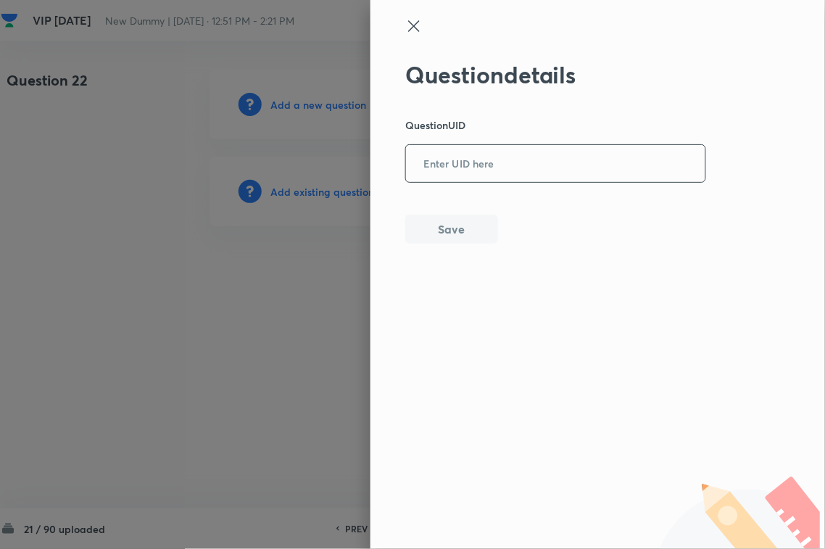
click at [469, 168] on input "text" at bounding box center [555, 164] width 299 height 36
paste input "WZ1AK"
type input "WZ1AK"
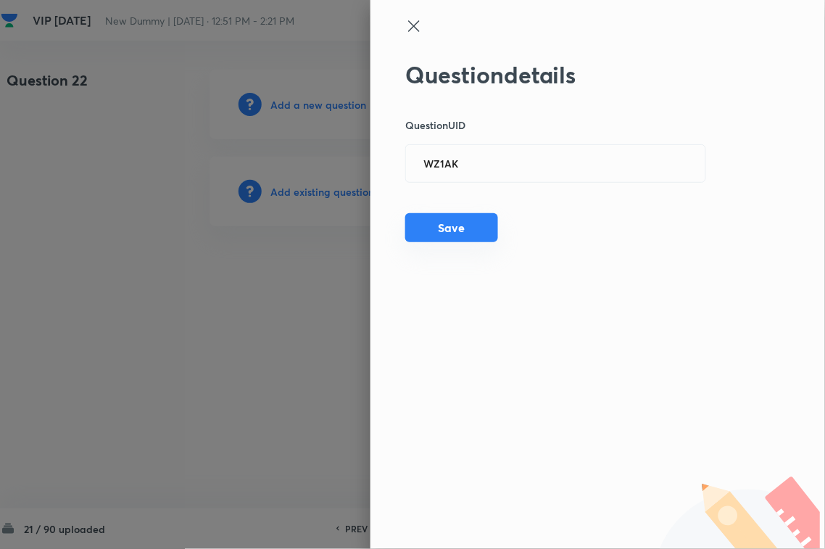
drag, startPoint x: 450, startPoint y: 237, endPoint x: 565, endPoint y: 241, distance: 115.3
click at [451, 237] on button "Save" at bounding box center [451, 227] width 93 height 29
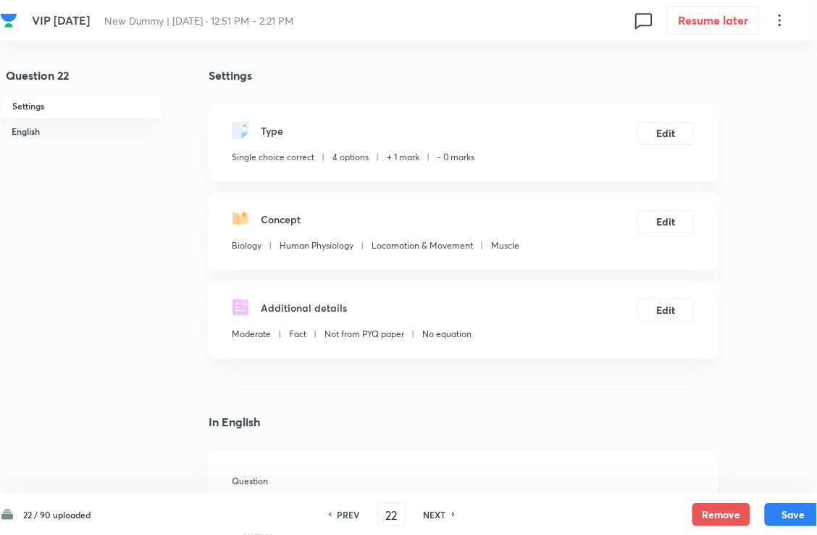
checkbox input "true"
drag, startPoint x: 442, startPoint y: 509, endPoint x: 435, endPoint y: 385, distance: 124.1
click at [442, 488] on h6 "NEXT" at bounding box center [435, 514] width 22 height 13
type input "23"
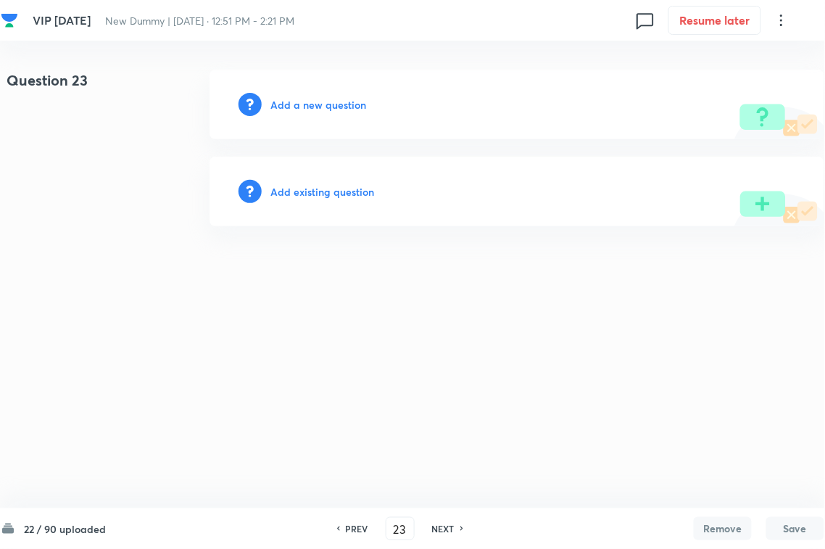
click at [356, 189] on h6 "Add existing question" at bounding box center [322, 191] width 104 height 15
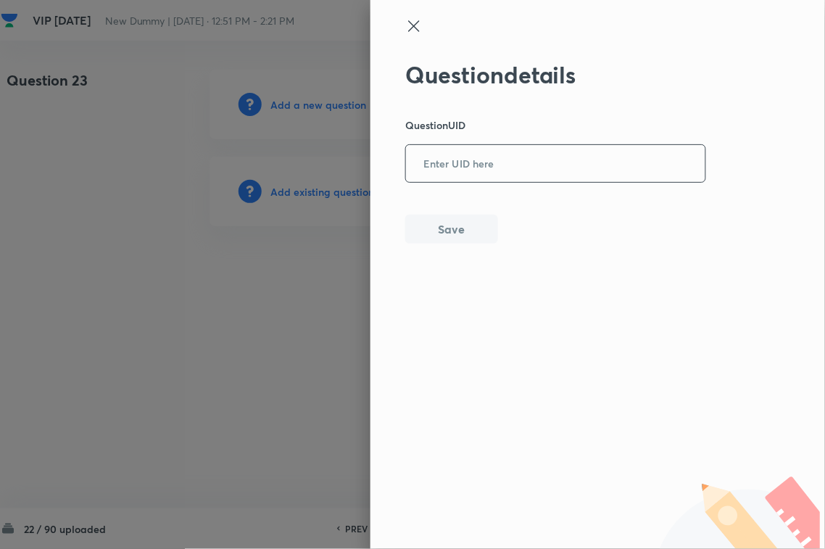
click at [451, 180] on input "text" at bounding box center [555, 164] width 299 height 36
type input "8UC77"
click at [438, 245] on div "Question details Question UID 8UC77 ​ Save" at bounding box center [597, 274] width 454 height 549
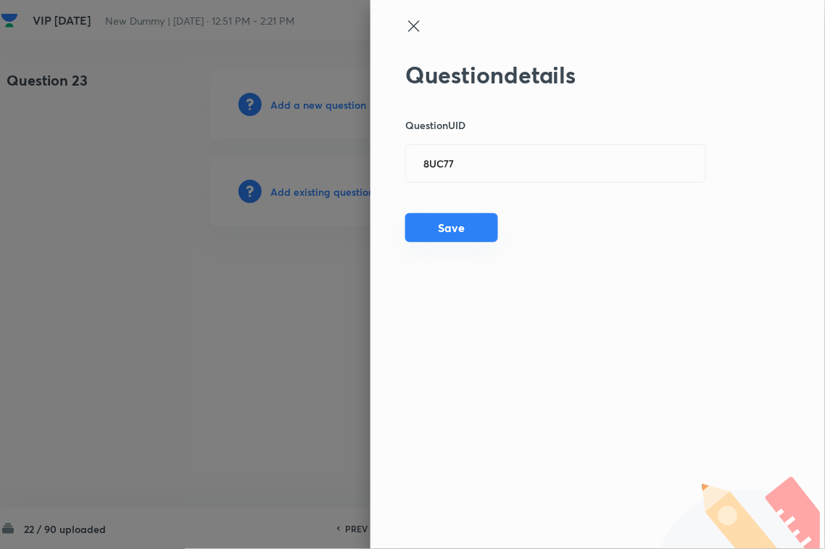
click at [470, 230] on button "Save" at bounding box center [451, 227] width 93 height 29
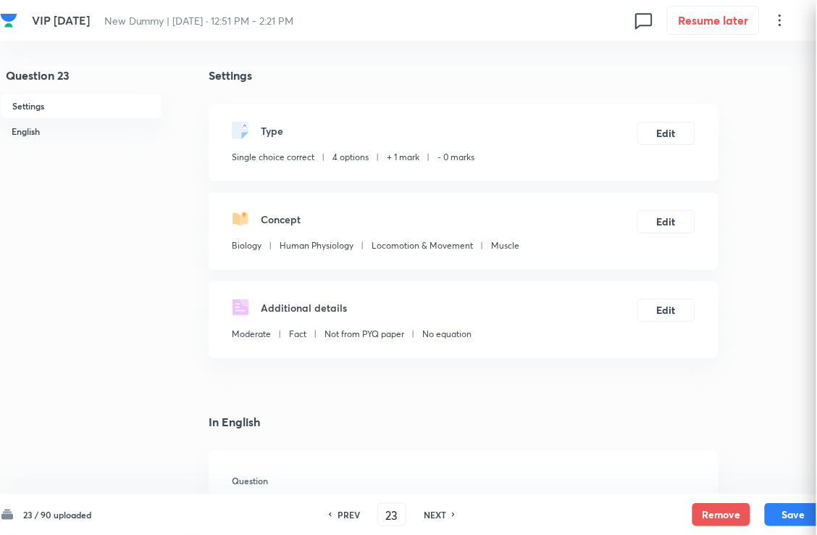
checkbox input "true"
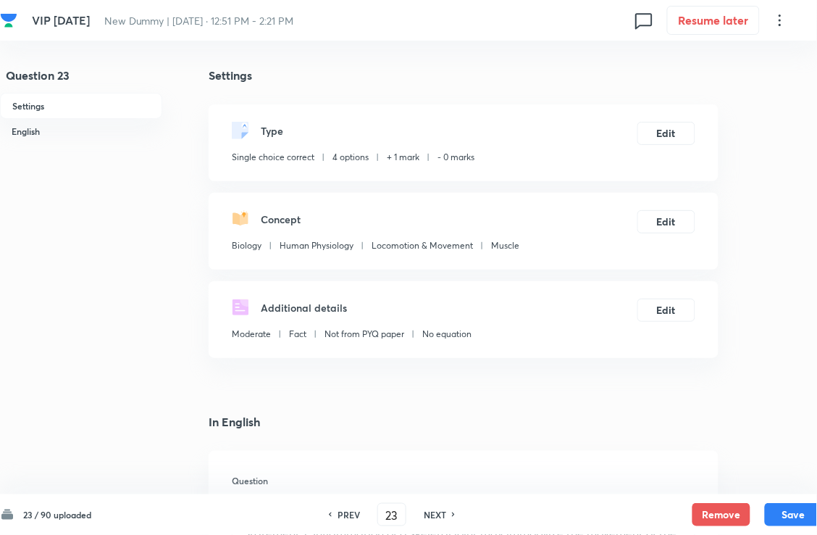
click at [446, 488] on h6 "NEXT" at bounding box center [435, 514] width 22 height 13
type input "24"
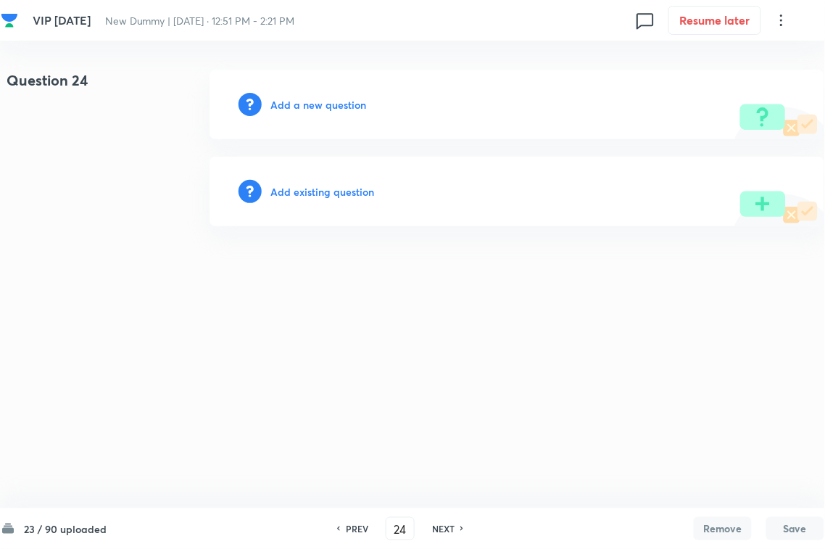
click at [357, 179] on div "Add existing question" at bounding box center [516, 192] width 615 height 70
click at [353, 190] on h6 "Add existing question" at bounding box center [322, 191] width 104 height 15
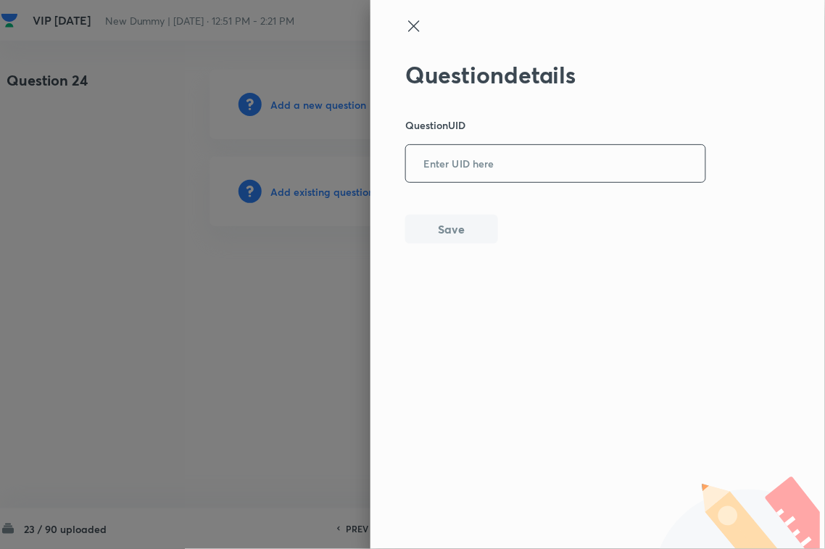
click at [508, 180] on input "text" at bounding box center [555, 164] width 299 height 36
paste input "RV9RO"
type input "RV9RO"
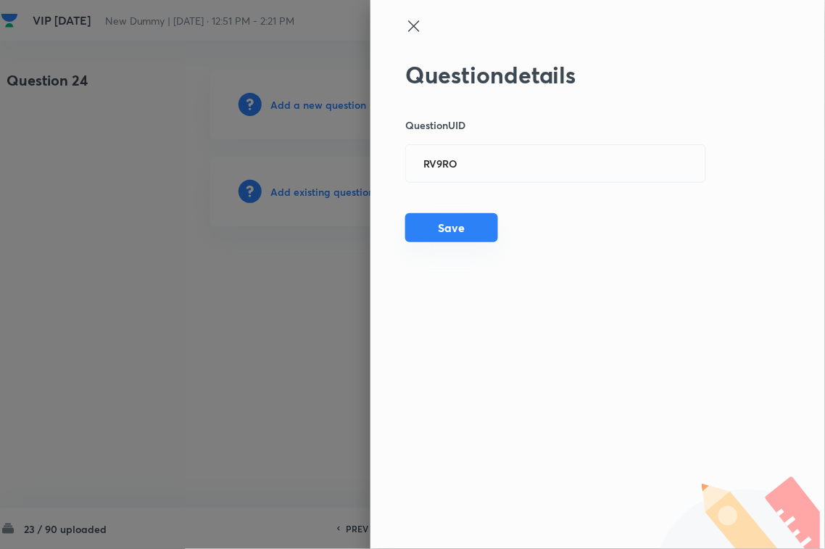
click at [465, 232] on button "Save" at bounding box center [451, 227] width 93 height 29
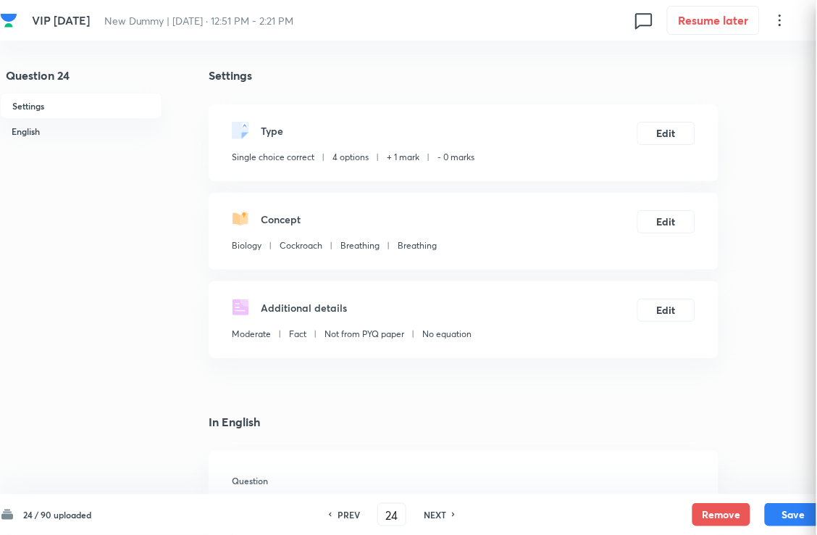
checkbox input "true"
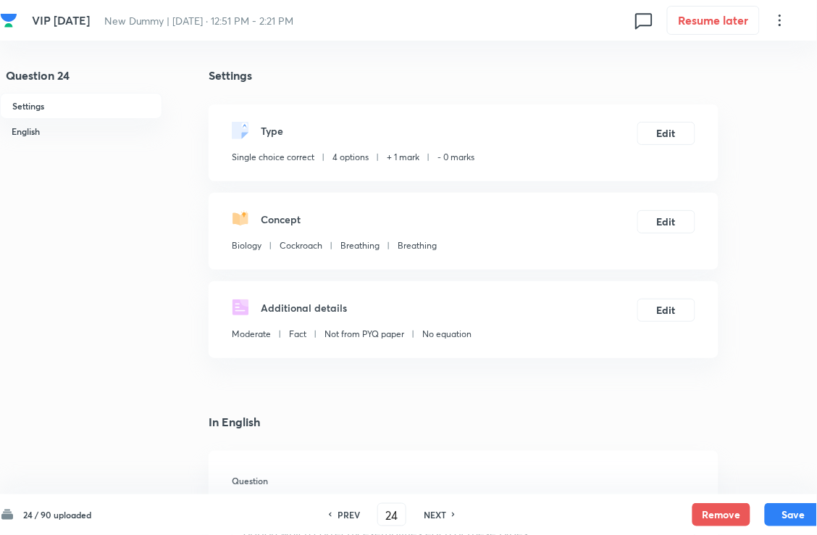
drag, startPoint x: 444, startPoint y: 515, endPoint x: 412, endPoint y: 421, distance: 99.0
click at [444, 488] on h6 "NEXT" at bounding box center [435, 514] width 22 height 13
type input "25"
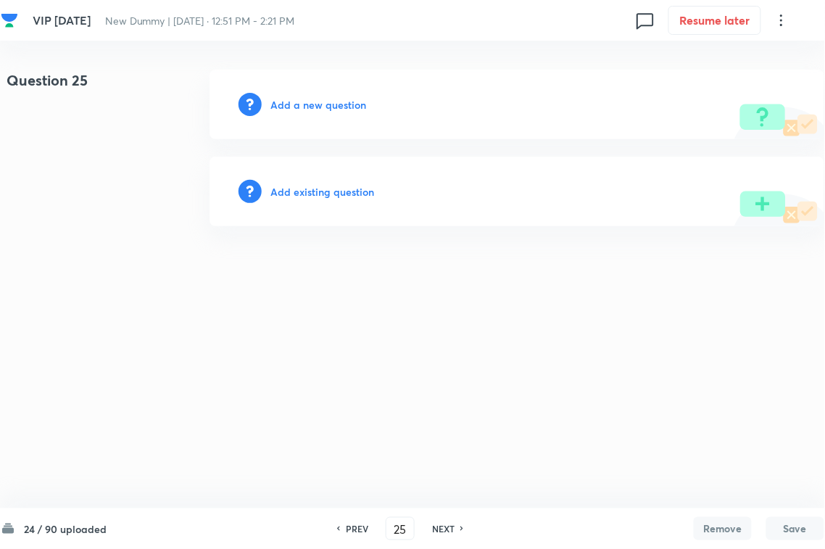
click at [333, 191] on h6 "Add existing question" at bounding box center [322, 191] width 104 height 15
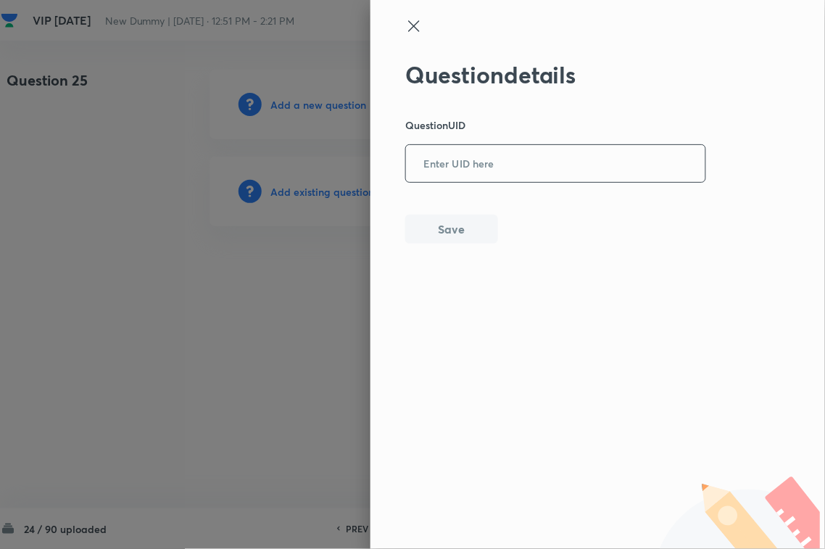
click at [542, 170] on input "text" at bounding box center [555, 164] width 299 height 36
paste input "UTFFD"
type input "UTFFD"
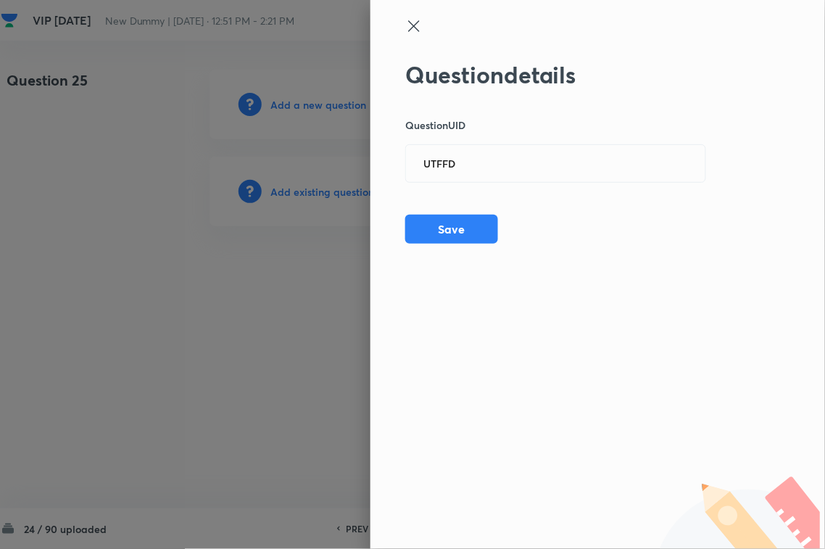
drag, startPoint x: 426, startPoint y: 230, endPoint x: 581, endPoint y: 233, distance: 155.1
click at [431, 230] on button "Save" at bounding box center [451, 229] width 93 height 29
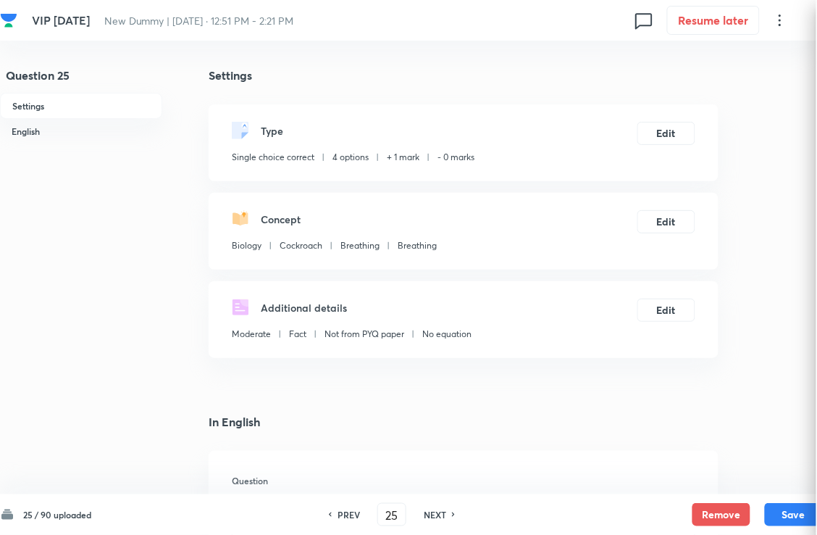
checkbox input "true"
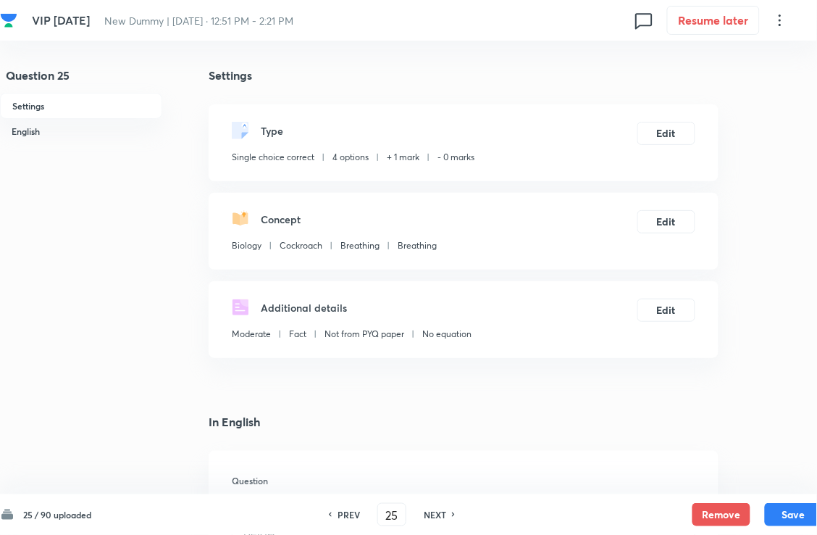
drag, startPoint x: 437, startPoint y: 519, endPoint x: 437, endPoint y: 509, distance: 10.1
click at [437, 488] on h6 "NEXT" at bounding box center [435, 514] width 22 height 13
type input "26"
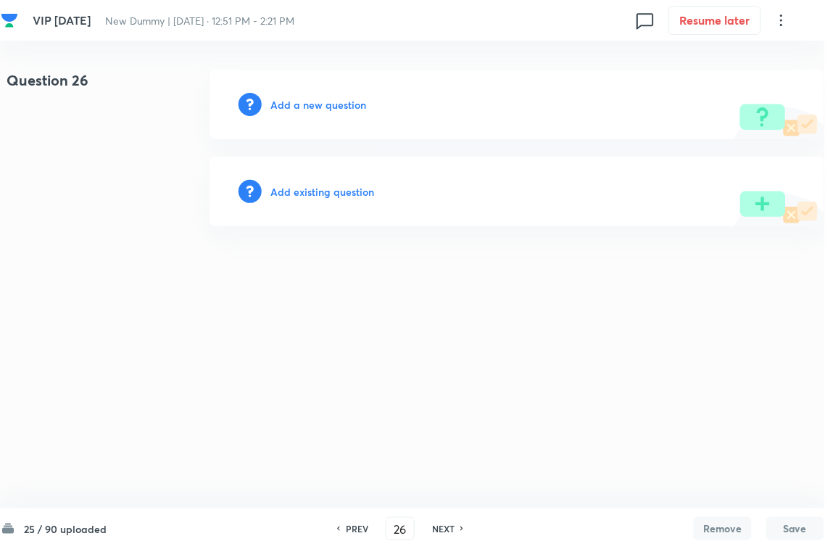
click at [328, 193] on h6 "Add existing question" at bounding box center [322, 191] width 104 height 15
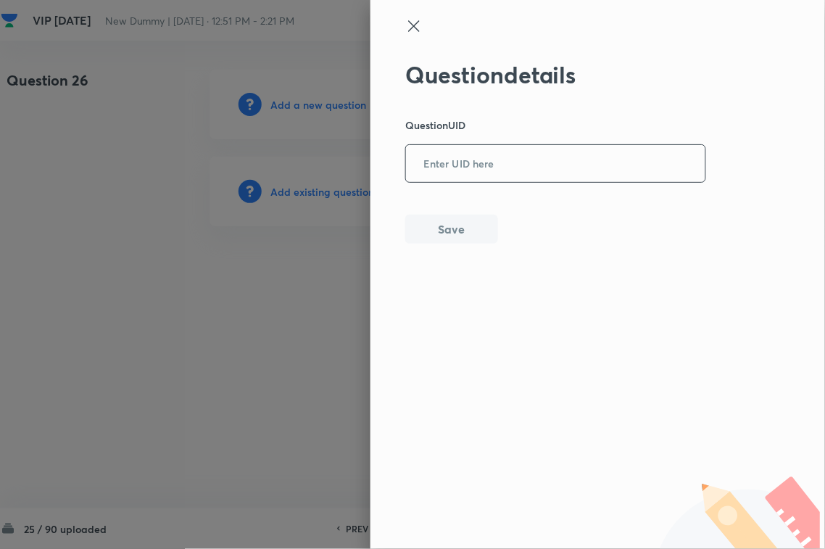
click at [515, 178] on input "text" at bounding box center [555, 164] width 299 height 36
paste input "Q4BU2"
type input "Q4BU2"
click at [453, 221] on button "Save" at bounding box center [451, 227] width 93 height 29
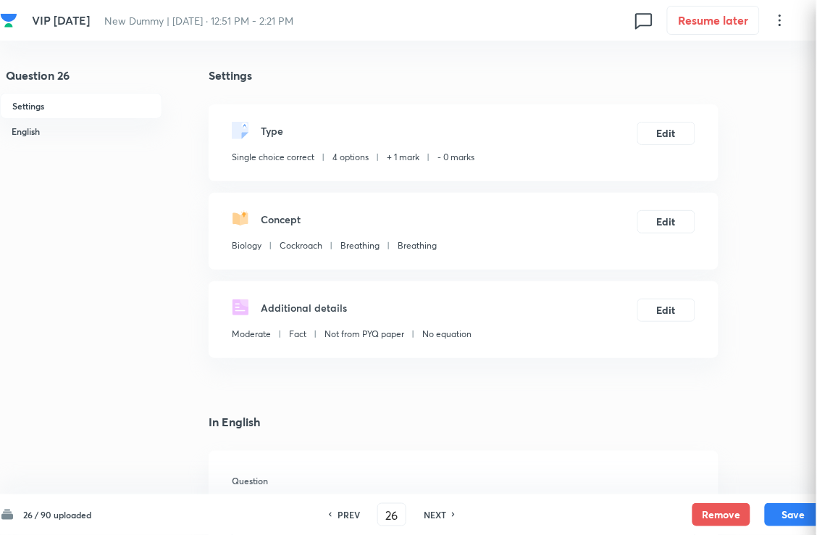
checkbox input "true"
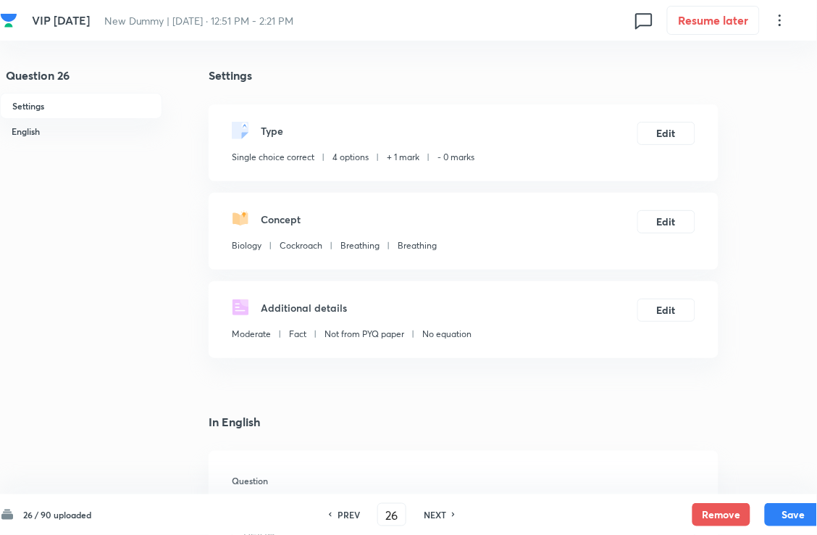
click at [446, 488] on h6 "NEXT" at bounding box center [435, 514] width 22 height 13
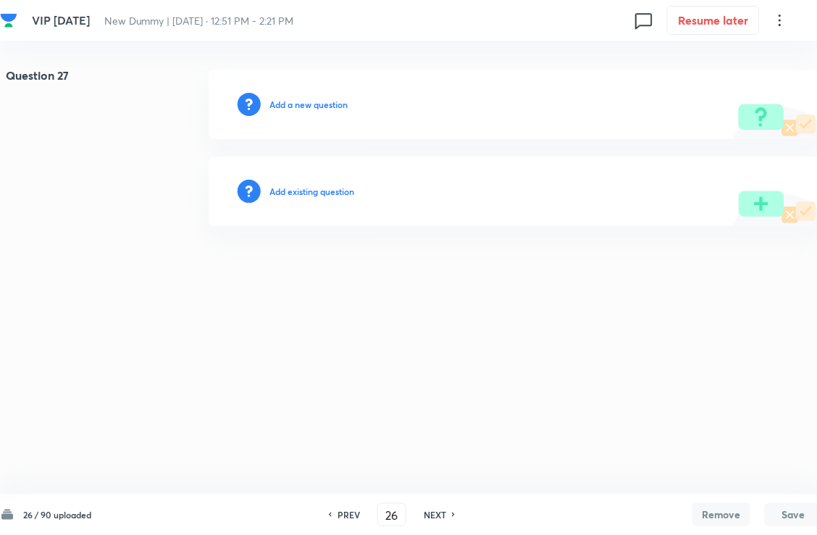
type input "27"
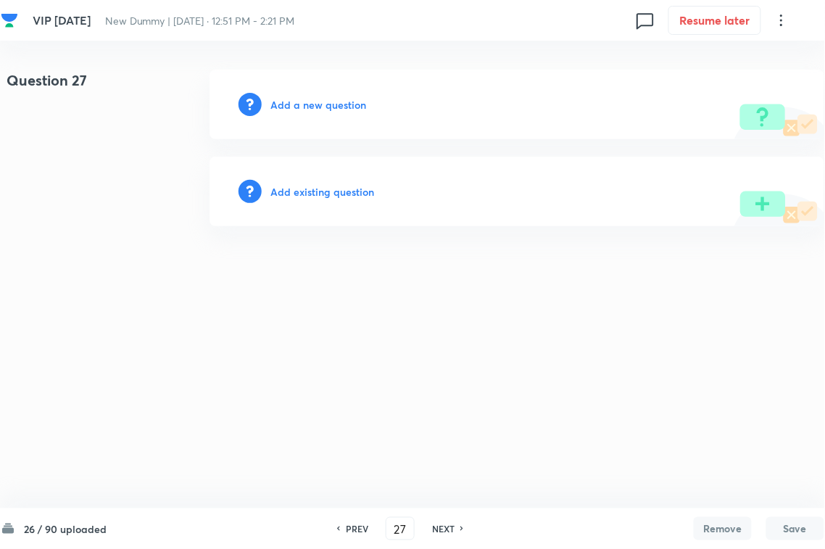
click at [363, 193] on h6 "Add existing question" at bounding box center [322, 191] width 104 height 15
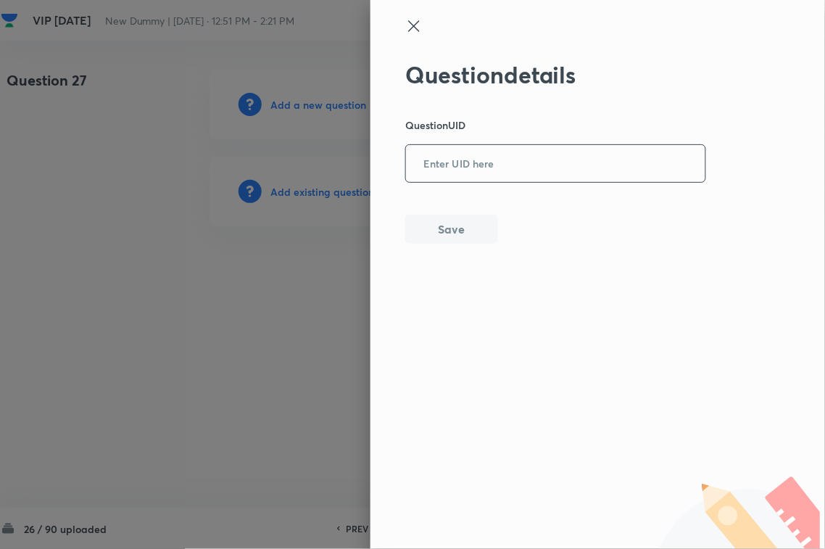
click at [520, 167] on input "text" at bounding box center [555, 164] width 299 height 36
paste input "9TN7R"
type input "9TN7R"
click at [473, 230] on button "Save" at bounding box center [451, 229] width 93 height 29
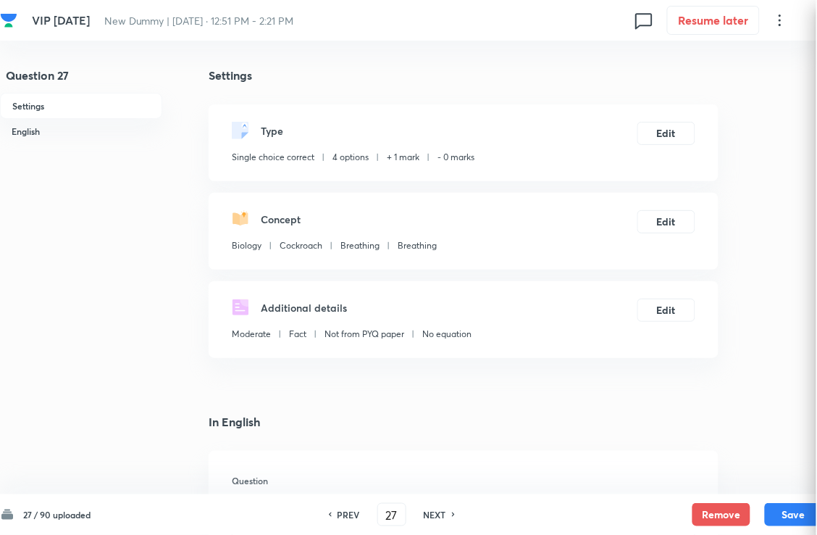
checkbox input "true"
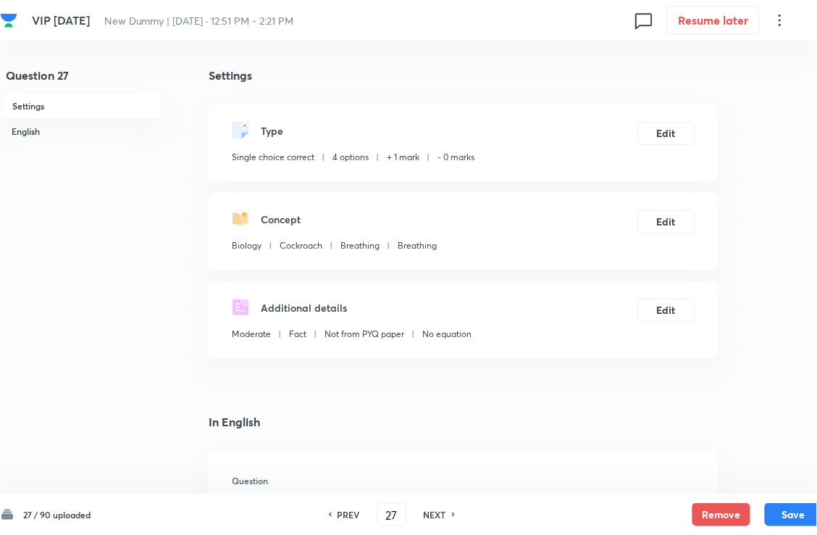
click at [431, 488] on div "PREV 27 ​ NEXT" at bounding box center [392, 514] width 187 height 23
click at [438, 488] on h6 "NEXT" at bounding box center [435, 514] width 22 height 13
type input "28"
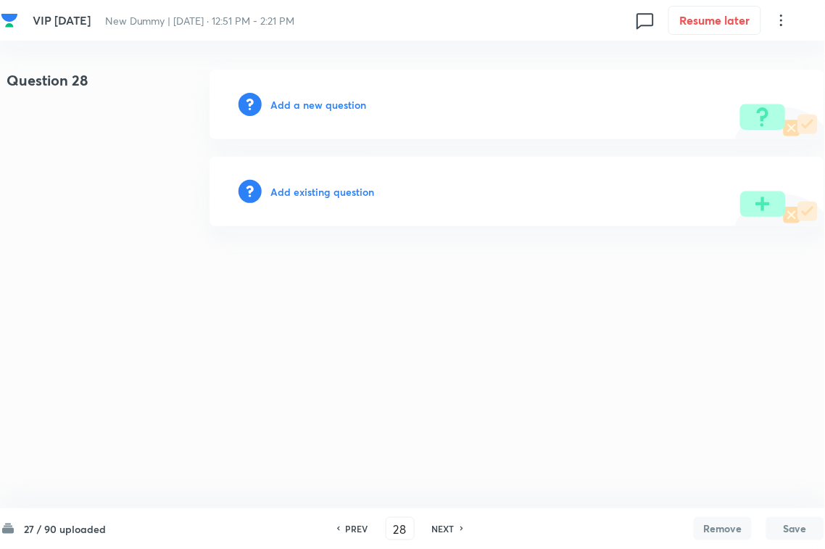
click at [360, 188] on h6 "Add existing question" at bounding box center [322, 191] width 104 height 15
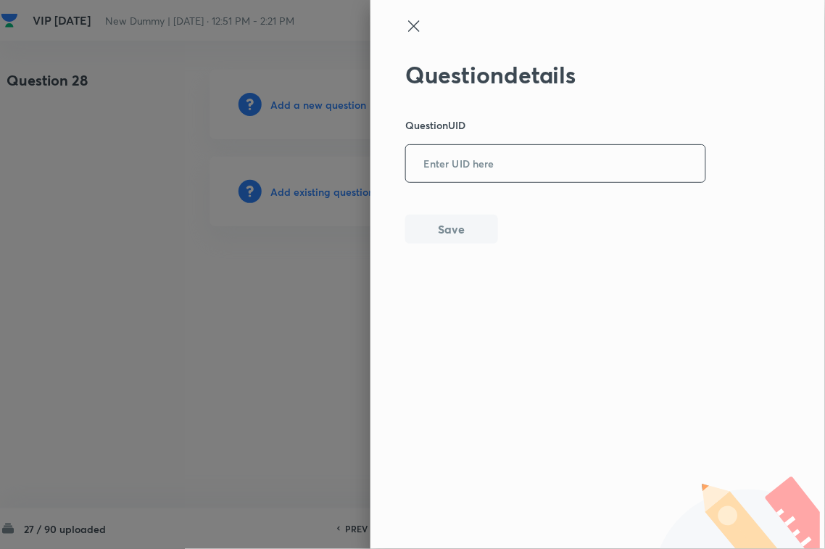
drag, startPoint x: 458, startPoint y: 161, endPoint x: 446, endPoint y: 198, distance: 39.0
click at [459, 161] on input "text" at bounding box center [555, 164] width 299 height 36
paste input "D7CPJ"
type input "D7CPJ"
click at [448, 223] on button "Save" at bounding box center [451, 229] width 93 height 29
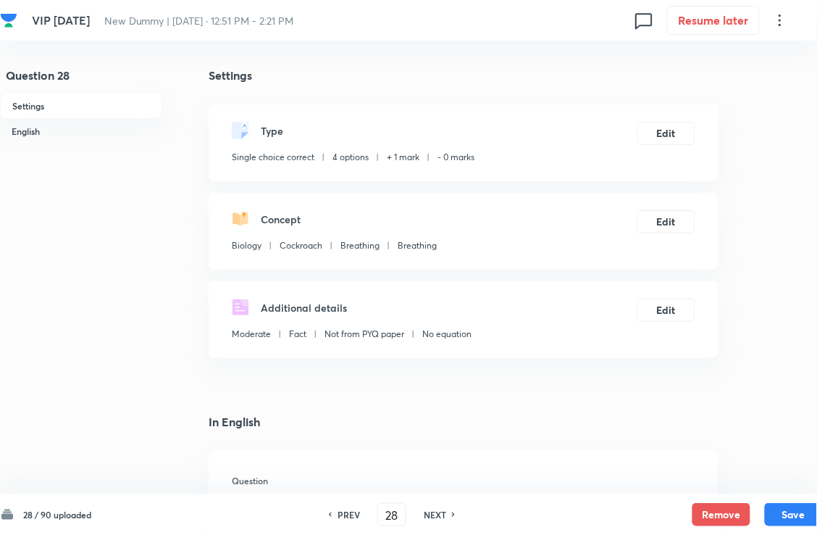
checkbox input "true"
click at [446, 488] on h6 "NEXT" at bounding box center [435, 514] width 22 height 13
type input "29"
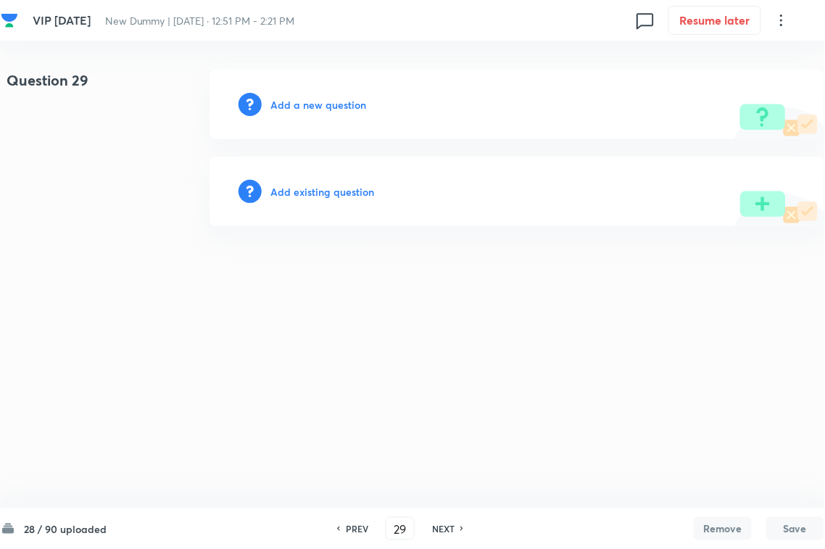
click at [313, 190] on h6 "Add existing question" at bounding box center [322, 191] width 104 height 15
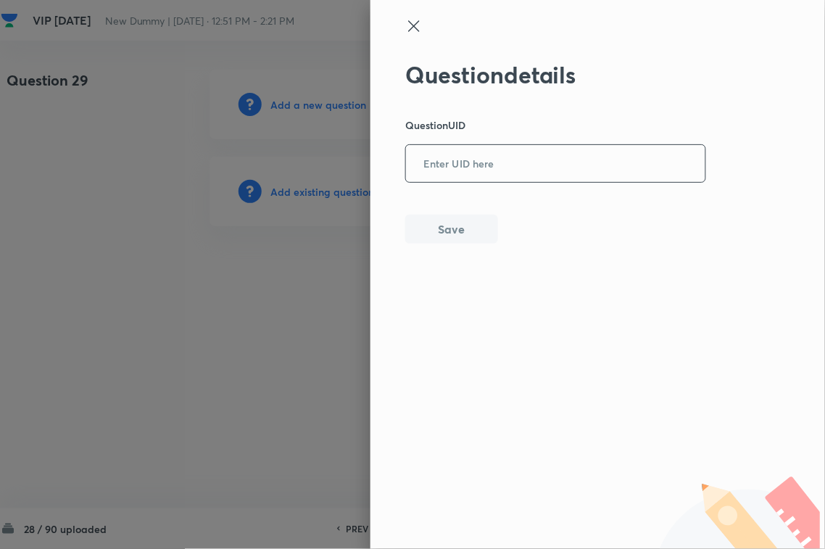
click at [483, 167] on input "text" at bounding box center [555, 164] width 299 height 36
paste input "D6PYV"
type input "D6PYV"
click at [460, 226] on button "Save" at bounding box center [451, 227] width 93 height 29
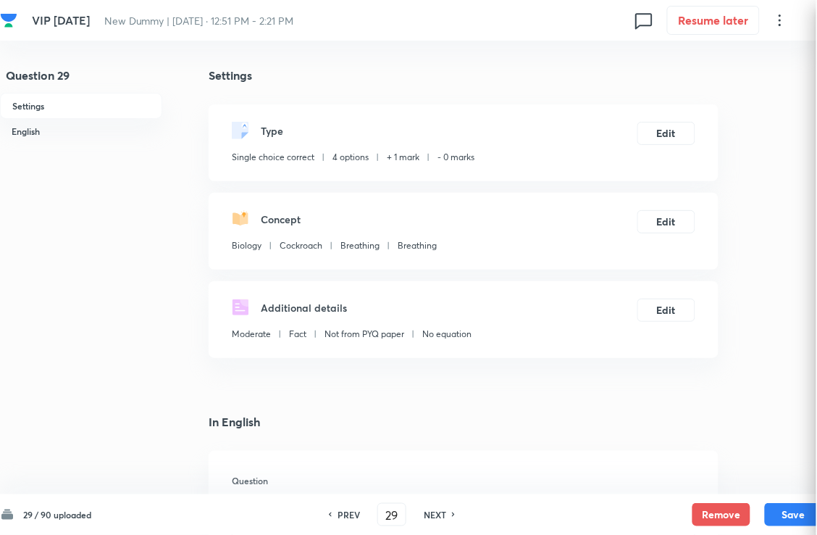
checkbox input "true"
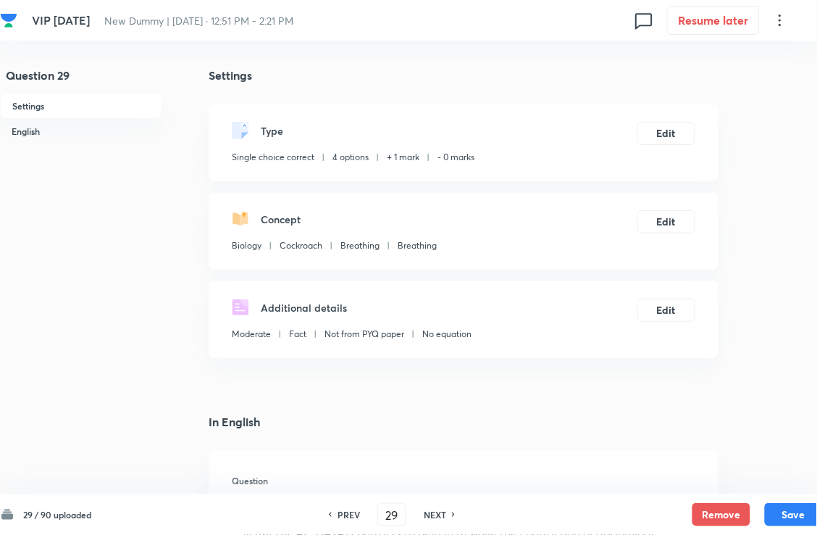
click at [446, 488] on h6 "NEXT" at bounding box center [435, 514] width 22 height 13
type input "30"
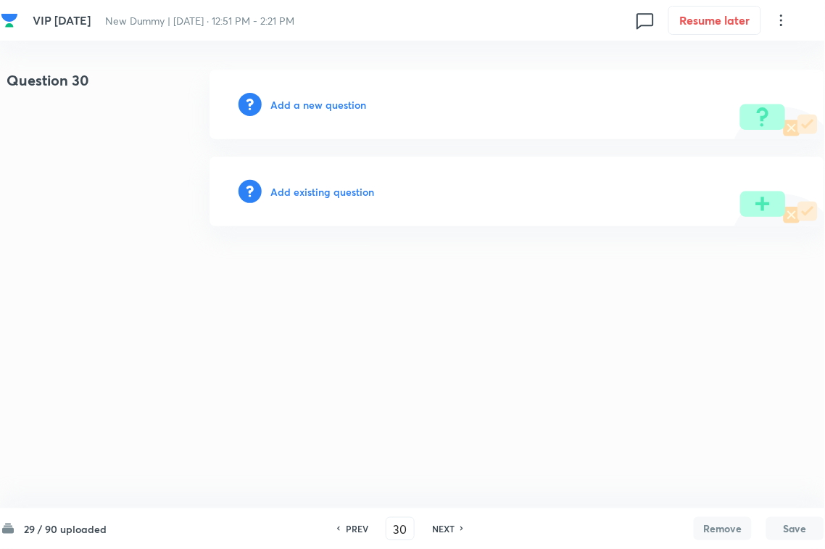
click at [345, 186] on h6 "Add existing question" at bounding box center [322, 191] width 104 height 15
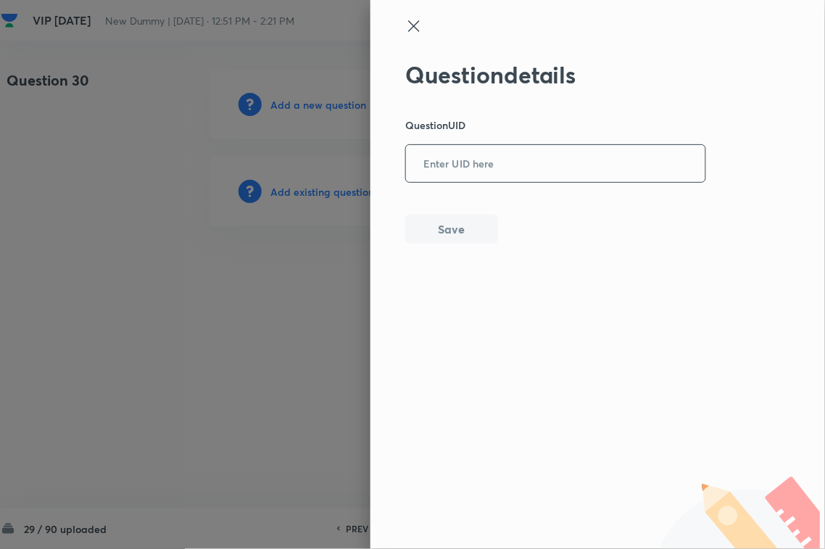
click at [540, 182] on div "​" at bounding box center [555, 163] width 301 height 38
paste input "6U90T"
type input "6U90T"
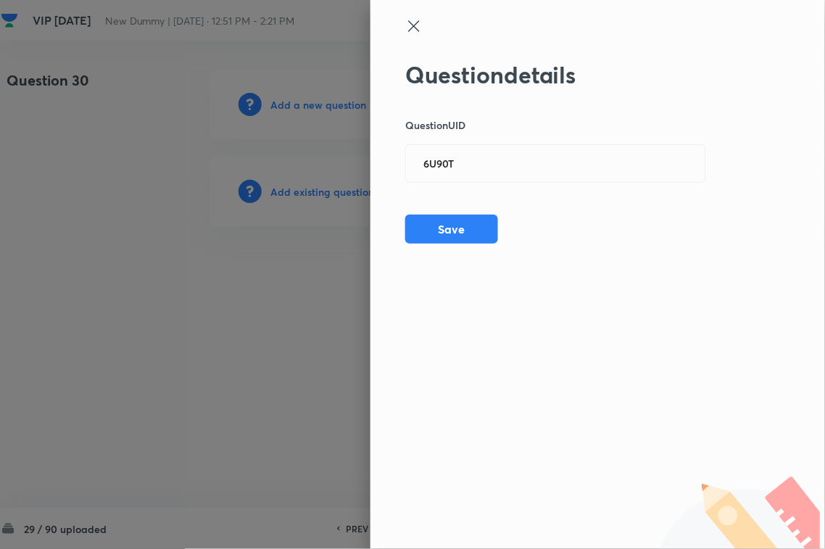
drag, startPoint x: 449, startPoint y: 233, endPoint x: 618, endPoint y: 230, distance: 168.9
click at [459, 230] on button "Save" at bounding box center [451, 229] width 93 height 29
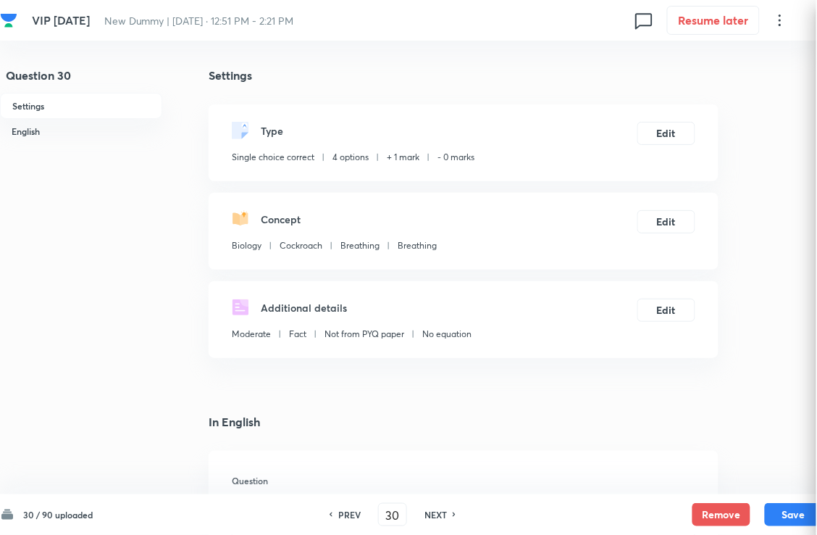
checkbox input "true"
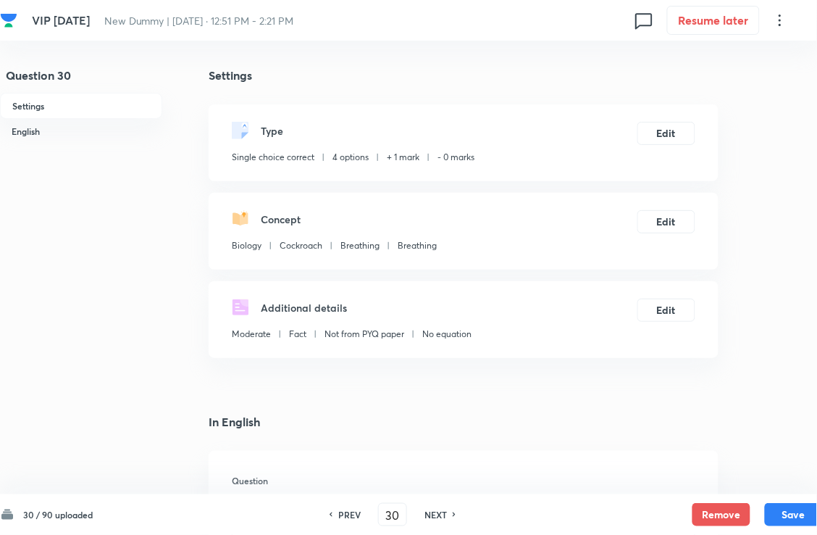
click at [442, 488] on h6 "NEXT" at bounding box center [436, 514] width 22 height 13
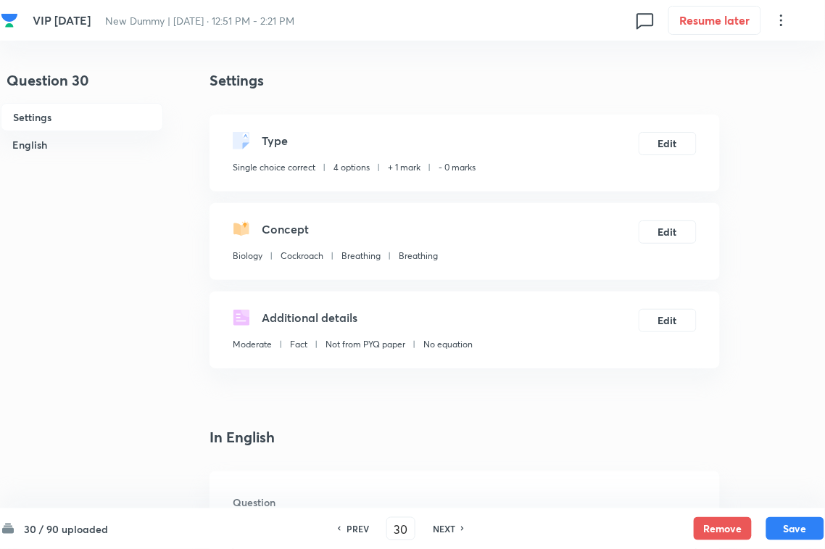
type input "31"
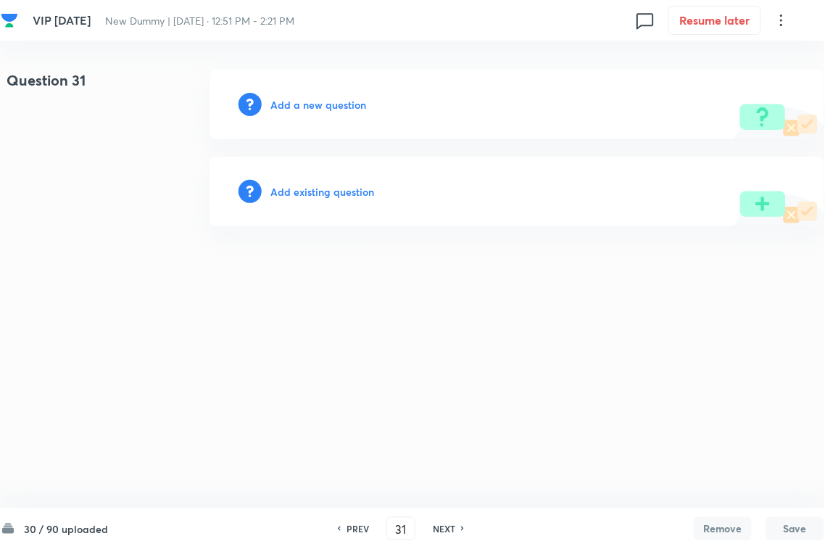
click at [354, 188] on h6 "Add existing question" at bounding box center [322, 191] width 104 height 15
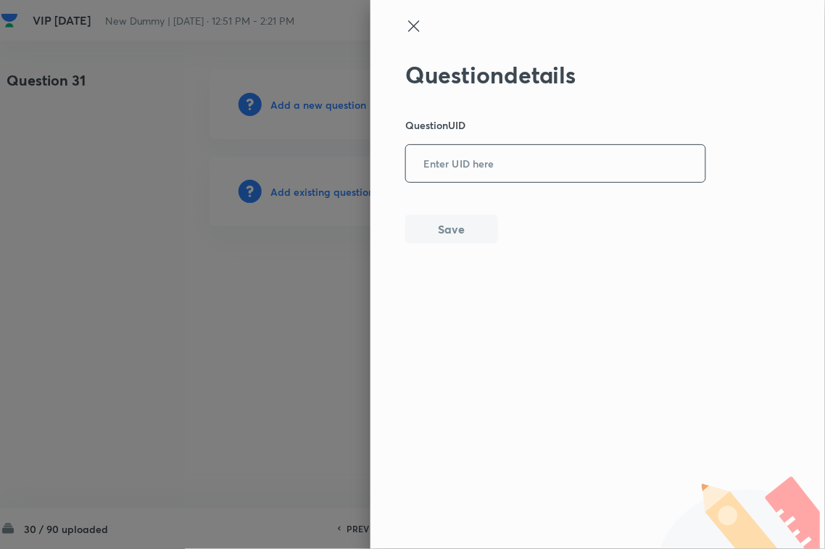
drag, startPoint x: 520, startPoint y: 157, endPoint x: 483, endPoint y: 181, distance: 43.8
click at [520, 157] on input "text" at bounding box center [555, 164] width 299 height 36
paste input "ZDCR9"
type input "ZDCR9"
click at [426, 220] on button "Save" at bounding box center [451, 229] width 93 height 29
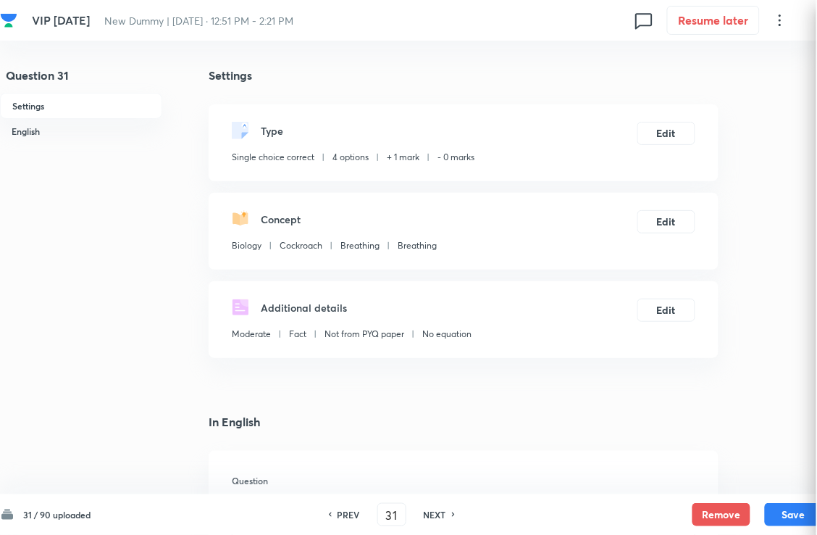
checkbox input "true"
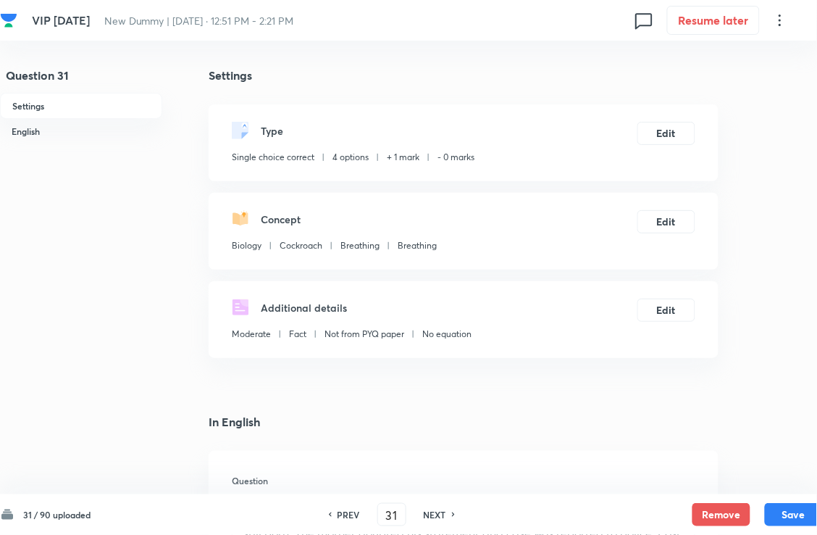
drag, startPoint x: 443, startPoint y: 520, endPoint x: 433, endPoint y: 413, distance: 106.9
click at [443, 488] on h6 "NEXT" at bounding box center [435, 514] width 22 height 13
type input "32"
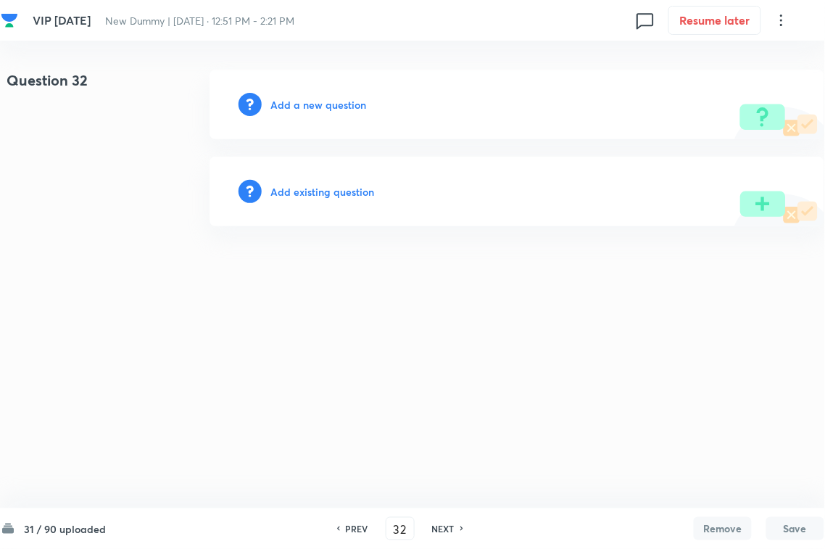
click at [324, 190] on h6 "Add existing question" at bounding box center [322, 191] width 104 height 15
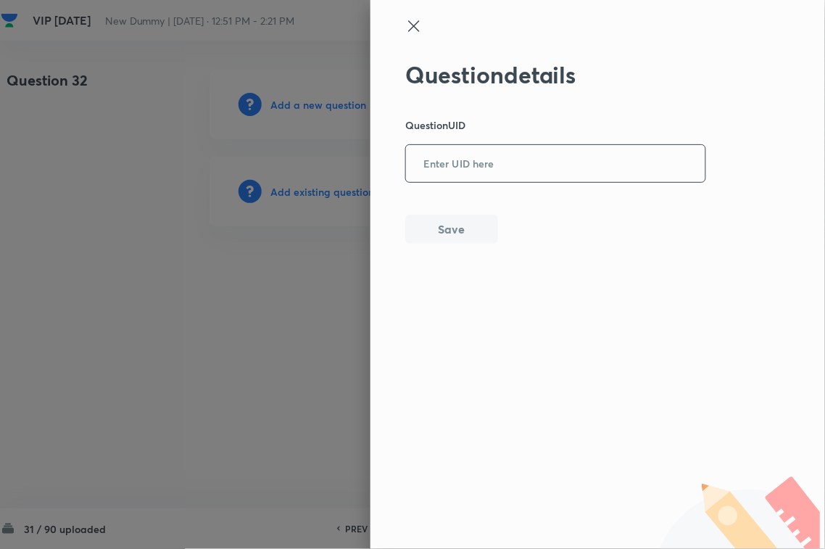
click at [455, 174] on input "text" at bounding box center [555, 164] width 299 height 36
paste input "W94WK"
type input "W94WK"
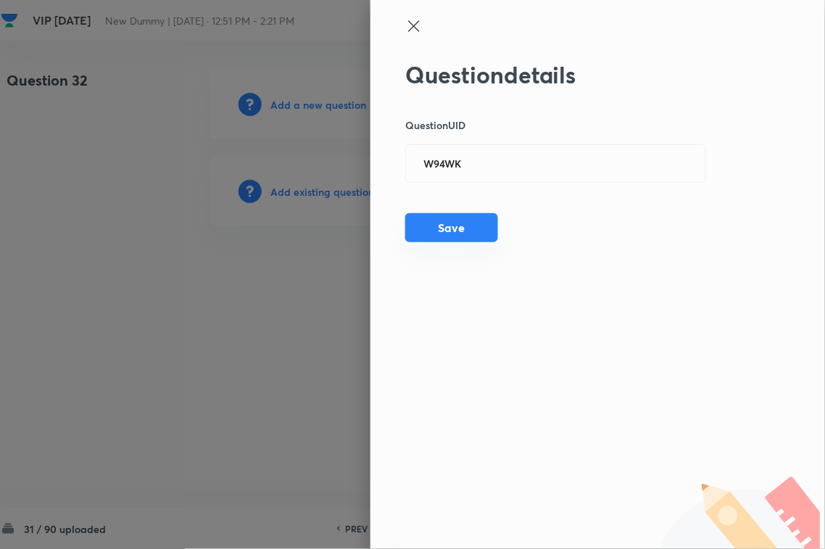
drag, startPoint x: 439, startPoint y: 233, endPoint x: 618, endPoint y: 234, distance: 179.0
click at [441, 233] on button "Save" at bounding box center [451, 229] width 93 height 29
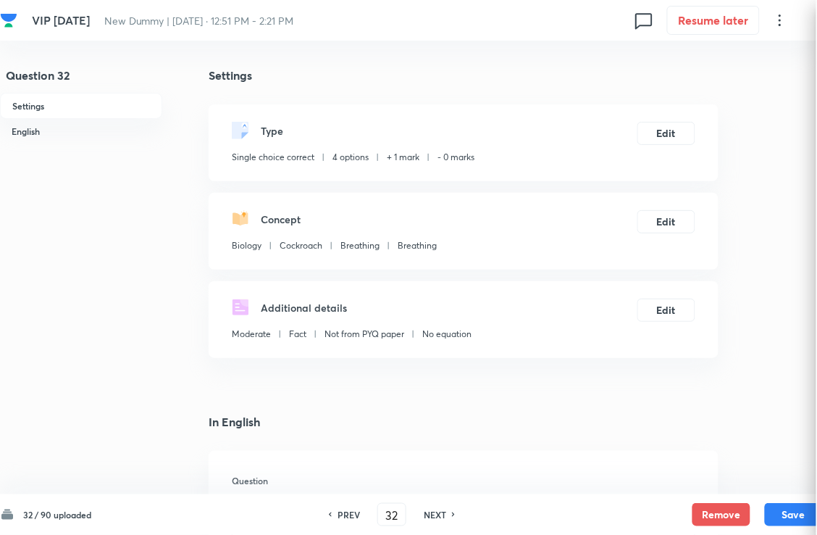
checkbox input "true"
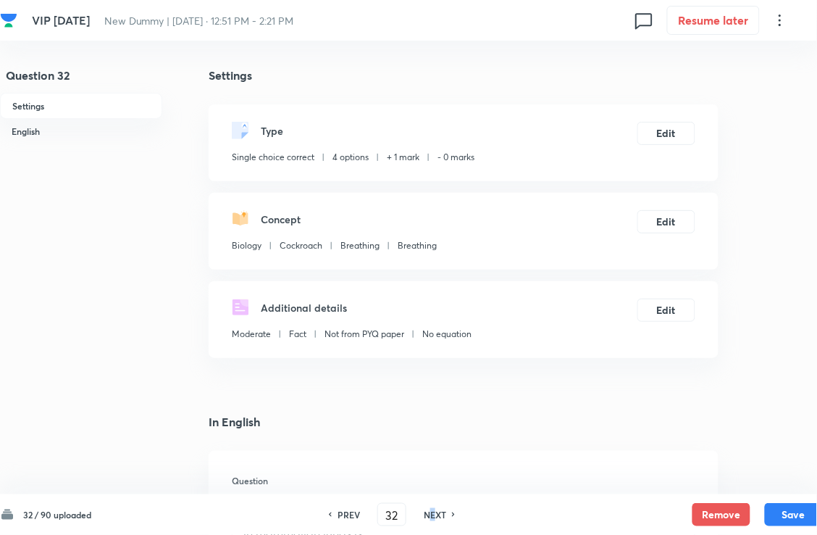
drag, startPoint x: 436, startPoint y: 512, endPoint x: 443, endPoint y: 515, distance: 8.1
click at [441, 488] on h6 "NEXT" at bounding box center [435, 514] width 22 height 13
type input "33"
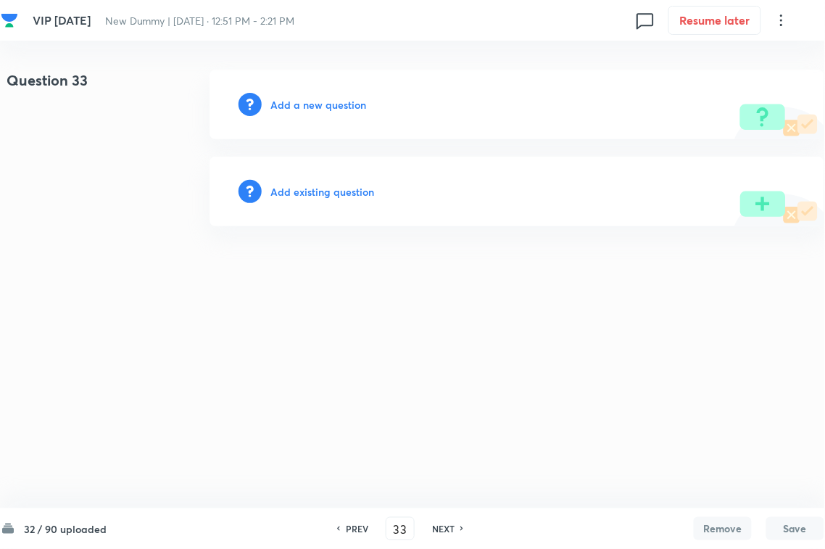
click at [365, 193] on h6 "Add existing question" at bounding box center [322, 191] width 104 height 15
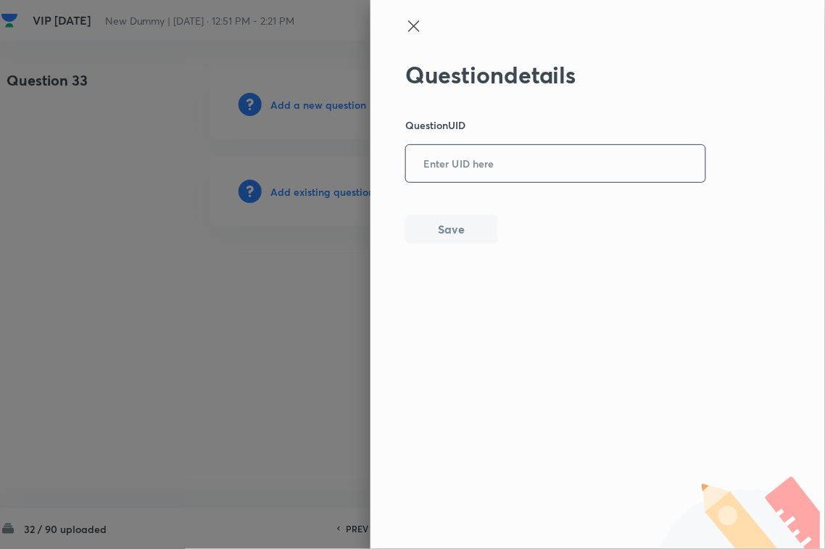
click at [515, 157] on input "text" at bounding box center [555, 164] width 299 height 36
paste input "PQIE5"
type input "PQIE5"
drag, startPoint x: 446, startPoint y: 210, endPoint x: 468, endPoint y: 211, distance: 21.8
click at [455, 211] on div "Question details Question UID PQIE5 ​ Save" at bounding box center [555, 152] width 301 height 183
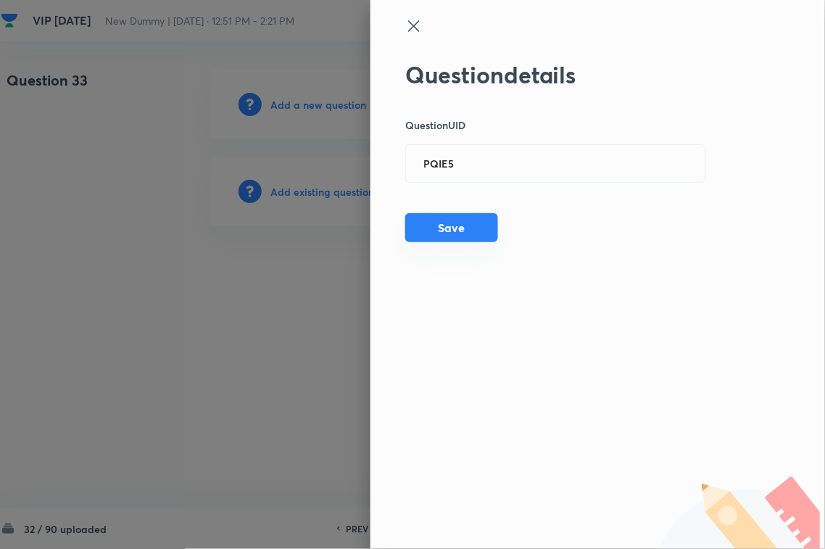
drag, startPoint x: 422, startPoint y: 233, endPoint x: 461, endPoint y: 230, distance: 38.5
click at [428, 233] on button "Save" at bounding box center [451, 227] width 93 height 29
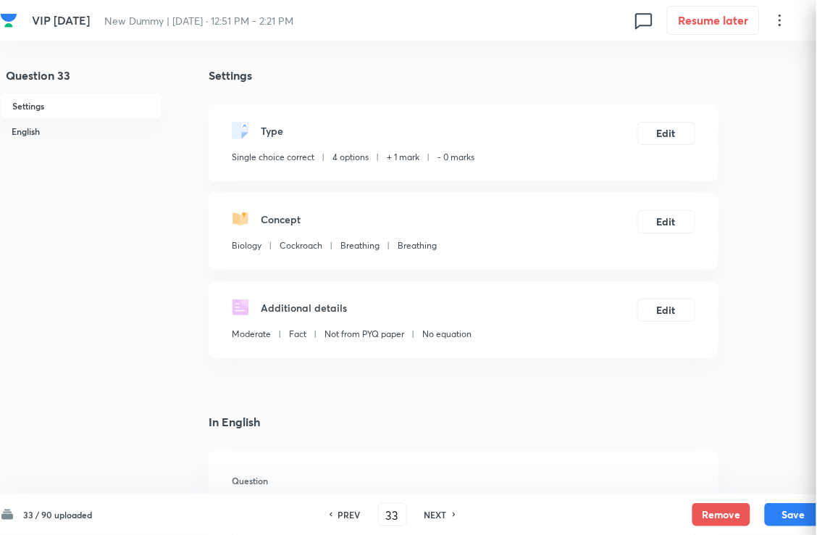
checkbox input "true"
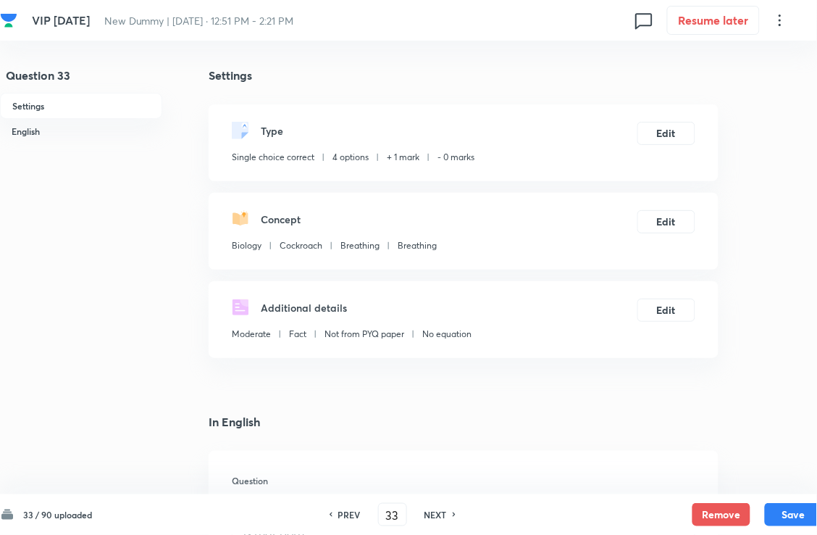
drag, startPoint x: 436, startPoint y: 515, endPoint x: 439, endPoint y: 441, distance: 74.0
click at [436, 488] on h6 "NEXT" at bounding box center [436, 514] width 22 height 13
type input "34"
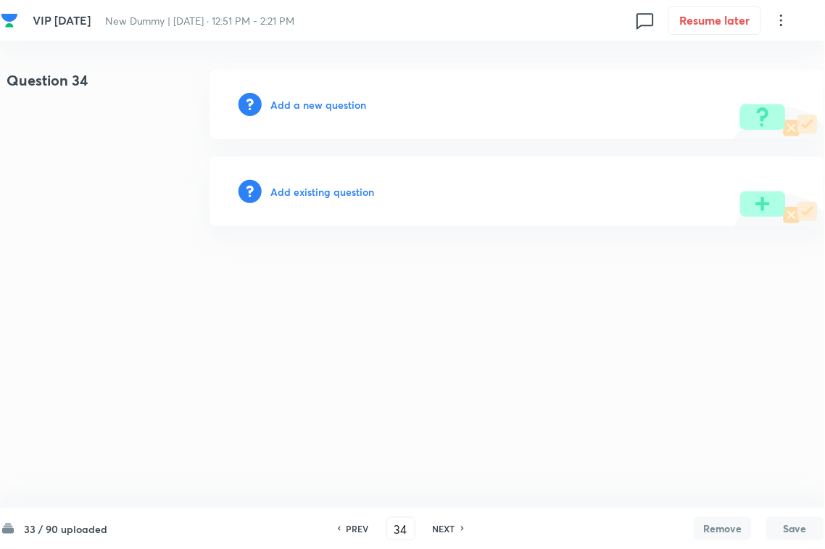
click at [349, 194] on h6 "Add existing question" at bounding box center [322, 191] width 104 height 15
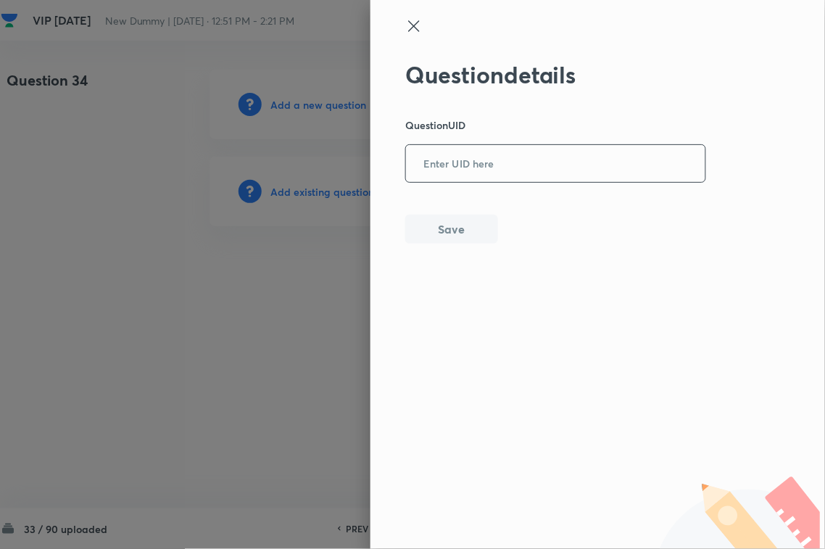
click at [500, 162] on input "text" at bounding box center [555, 164] width 299 height 36
paste input "E6D5Y"
type input "E6D5Y"
click at [443, 233] on button "Save" at bounding box center [451, 227] width 93 height 29
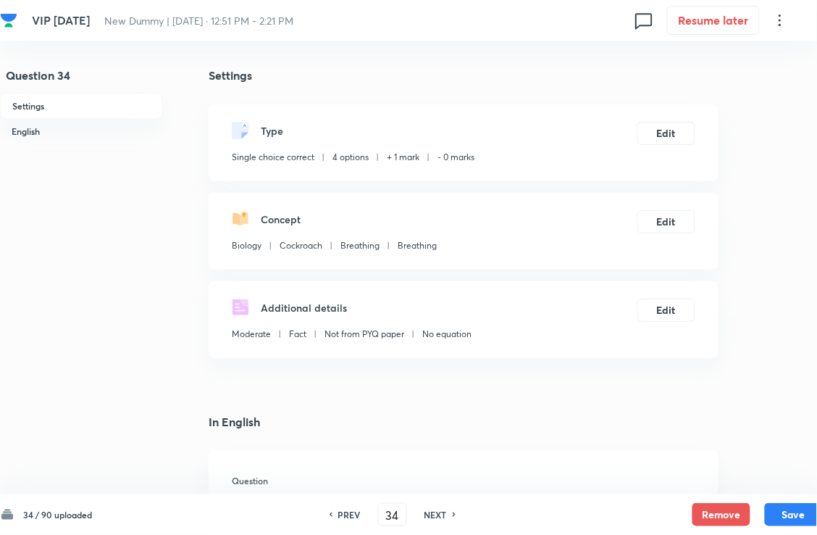
checkbox input "true"
click at [454, 488] on div "PREV 34 ​ NEXT" at bounding box center [392, 514] width 187 height 23
click at [443, 488] on h6 "NEXT" at bounding box center [436, 514] width 22 height 13
type input "35"
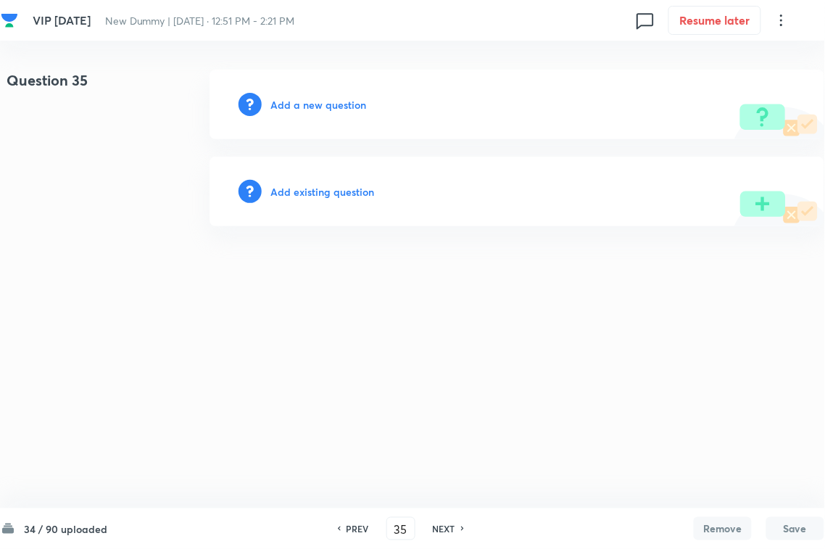
click at [351, 185] on h6 "Add existing question" at bounding box center [322, 191] width 104 height 15
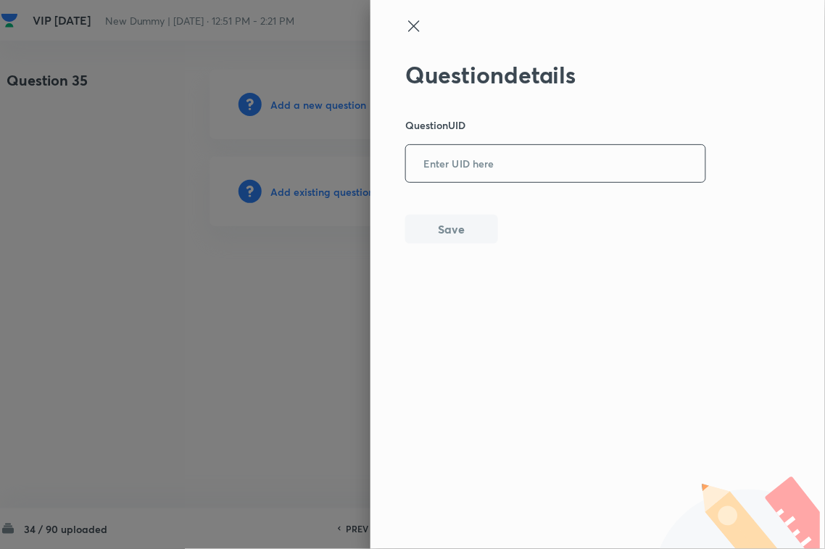
click at [468, 179] on input "text" at bounding box center [555, 164] width 299 height 36
paste input "2GV8V"
type input "2GV8V"
drag, startPoint x: 461, startPoint y: 229, endPoint x: 526, endPoint y: 225, distance: 65.4
click at [465, 230] on button "Save" at bounding box center [451, 229] width 93 height 29
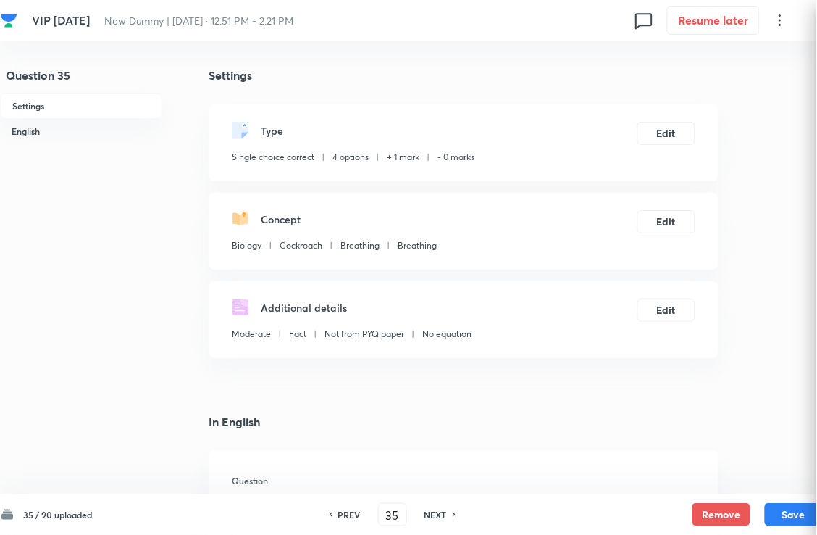
checkbox input "true"
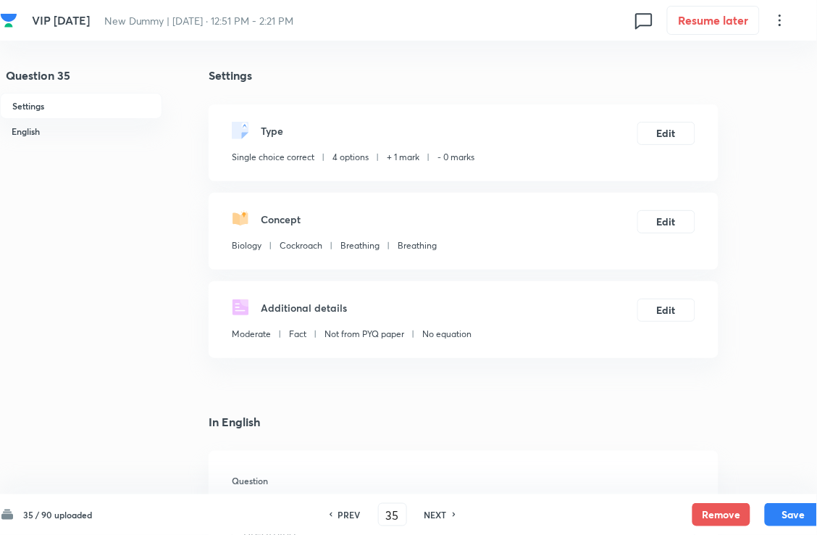
click at [443, 488] on h6 "NEXT" at bounding box center [436, 514] width 22 height 13
type input "36"
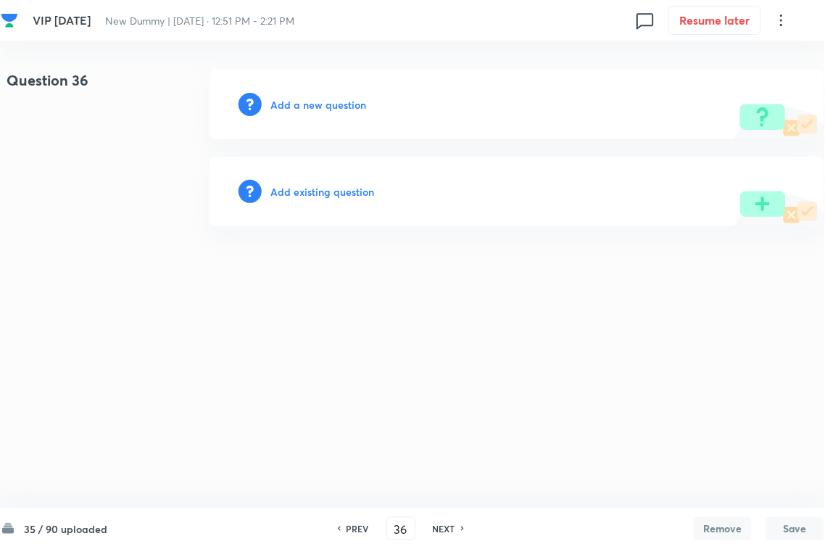
click at [360, 189] on h6 "Add existing question" at bounding box center [322, 191] width 104 height 15
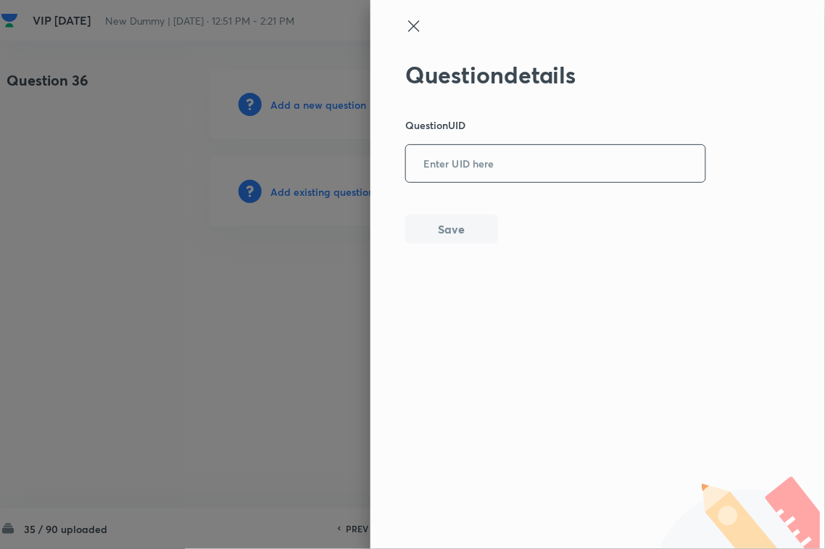
click at [455, 170] on div "Question details Question UID ​ Save" at bounding box center [597, 274] width 454 height 549
paste input "MMBEZ"
type input "MMBEZ"
drag, startPoint x: 455, startPoint y: 221, endPoint x: 478, endPoint y: 225, distance: 23.6
click at [457, 222] on button "Save" at bounding box center [451, 227] width 93 height 29
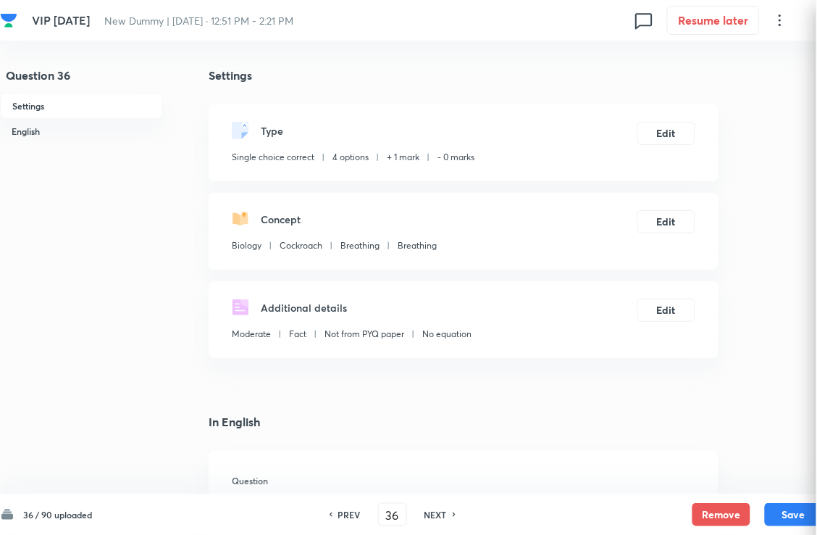
checkbox input "true"
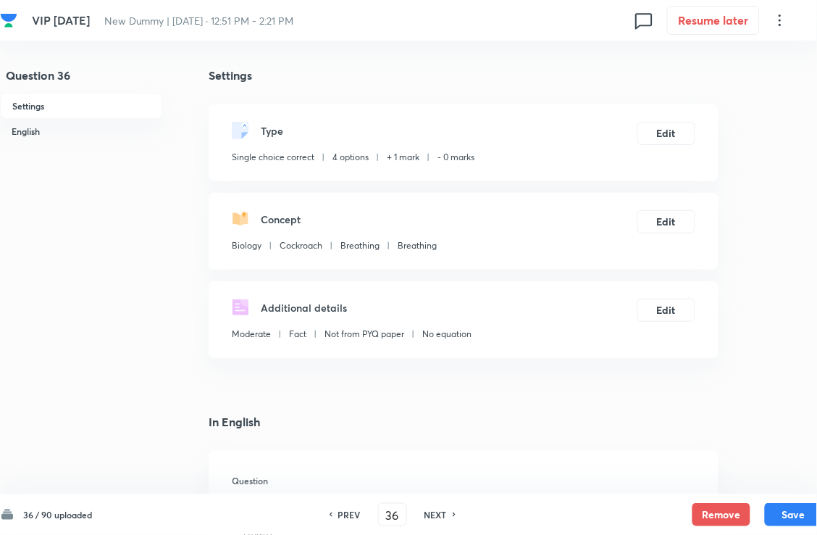
drag, startPoint x: 450, startPoint y: 515, endPoint x: 419, endPoint y: 401, distance: 118.0
click at [447, 488] on h6 "NEXT" at bounding box center [436, 514] width 22 height 13
type input "37"
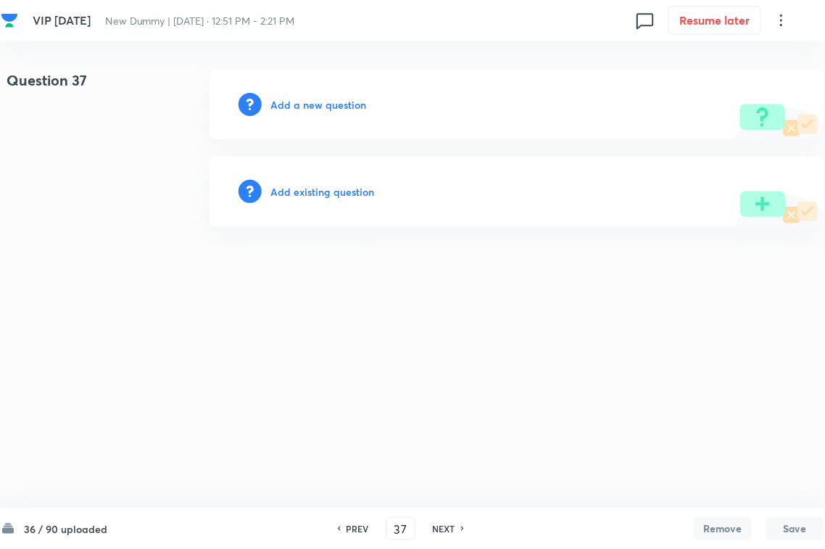
click at [343, 196] on h6 "Add existing question" at bounding box center [322, 191] width 104 height 15
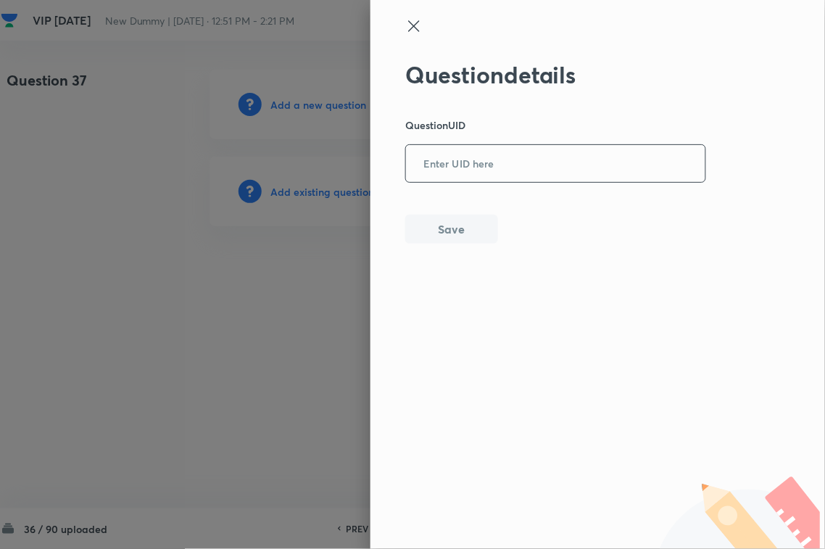
click at [483, 157] on input "text" at bounding box center [555, 164] width 299 height 36
paste input "0KKXE"
type input "0KKXE"
drag, startPoint x: 446, startPoint y: 233, endPoint x: 686, endPoint y: 230, distance: 239.9
click at [449, 234] on button "Save" at bounding box center [451, 229] width 93 height 29
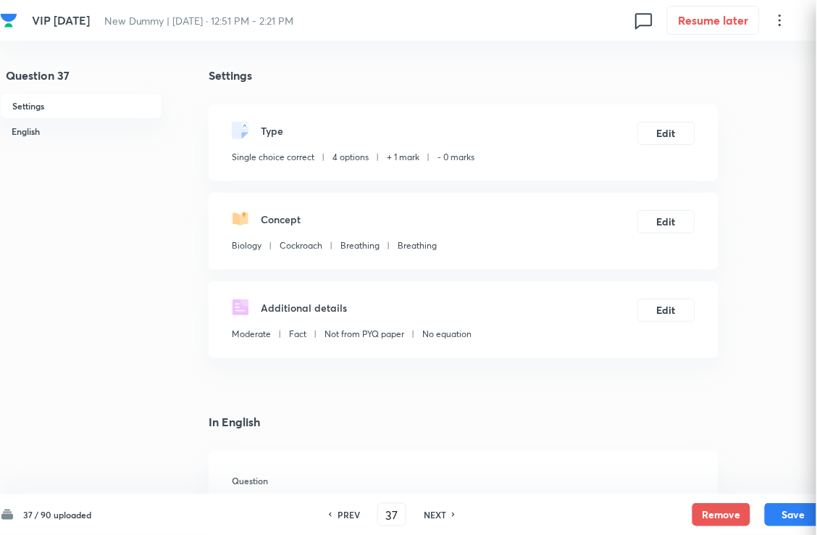
checkbox input "true"
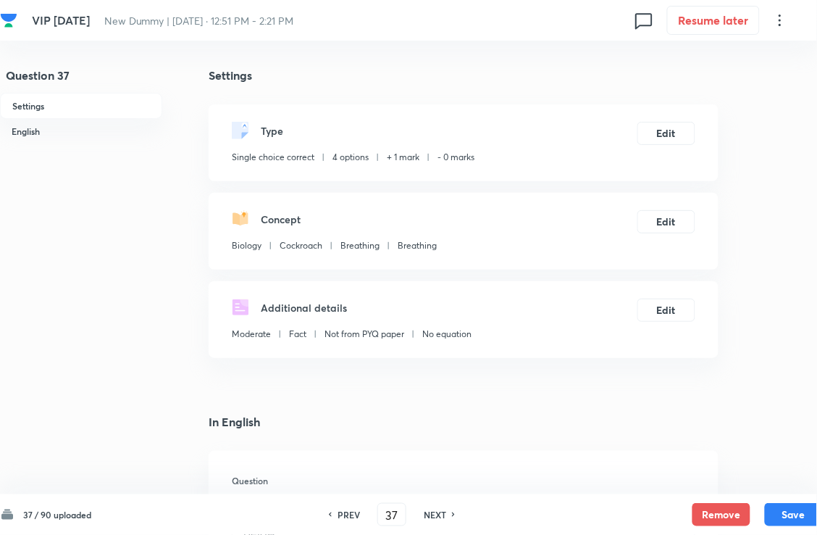
drag, startPoint x: 446, startPoint y: 509, endPoint x: 372, endPoint y: 317, distance: 205.1
click at [446, 488] on h6 "NEXT" at bounding box center [435, 514] width 22 height 13
type input "38"
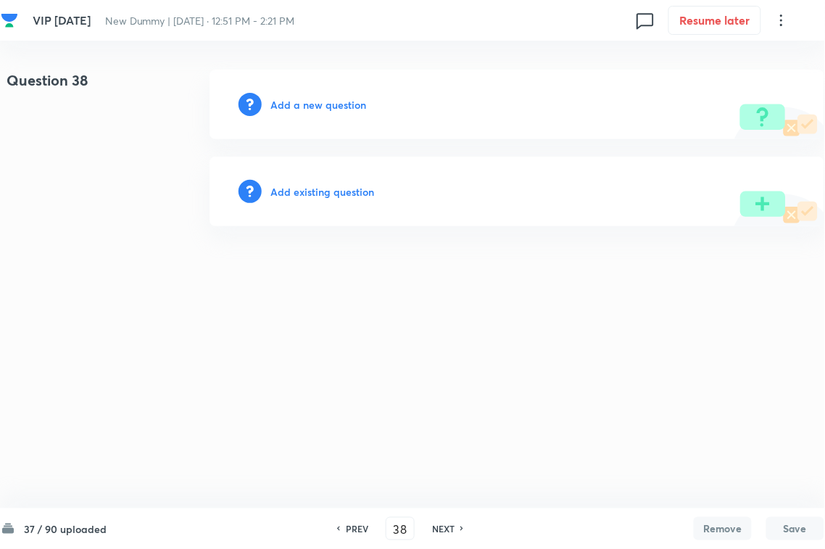
click at [357, 190] on h6 "Add existing question" at bounding box center [322, 191] width 104 height 15
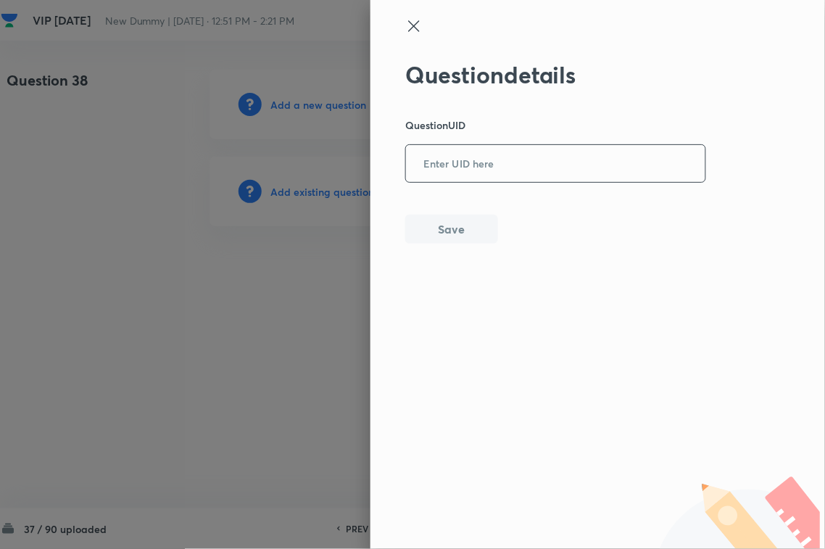
click at [462, 164] on input "text" at bounding box center [555, 164] width 299 height 36
paste input "Y2NFL"
type input "Y2NFL"
click at [440, 240] on button "Save" at bounding box center [451, 227] width 93 height 29
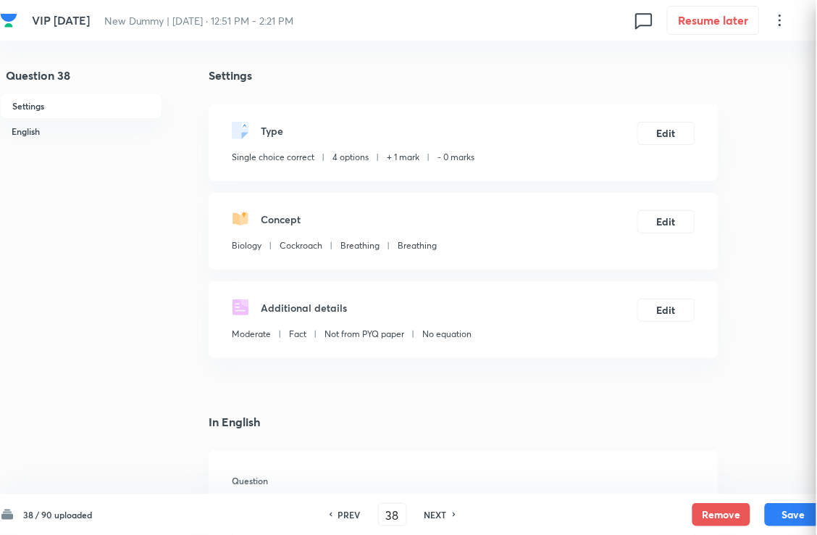
checkbox input "true"
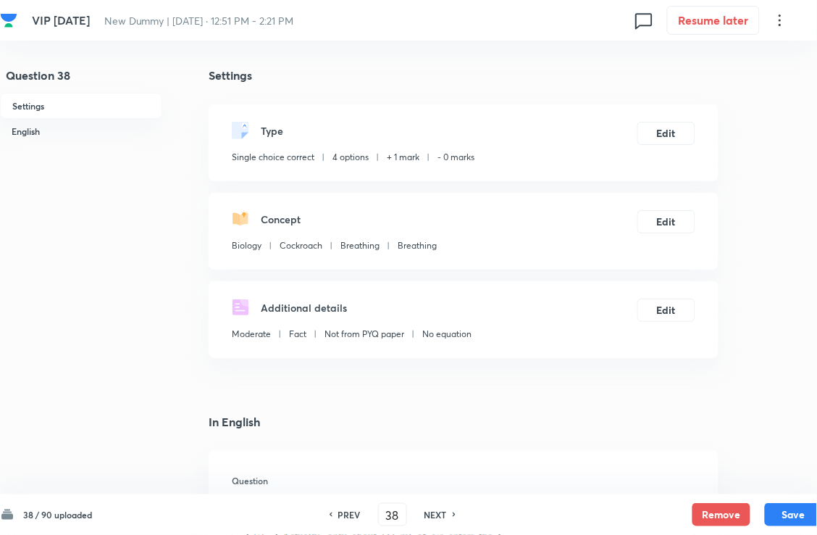
click at [470, 488] on div "PREV 38 ​ NEXT" at bounding box center [392, 514] width 187 height 23
click at [449, 488] on div "NEXT" at bounding box center [438, 514] width 38 height 13
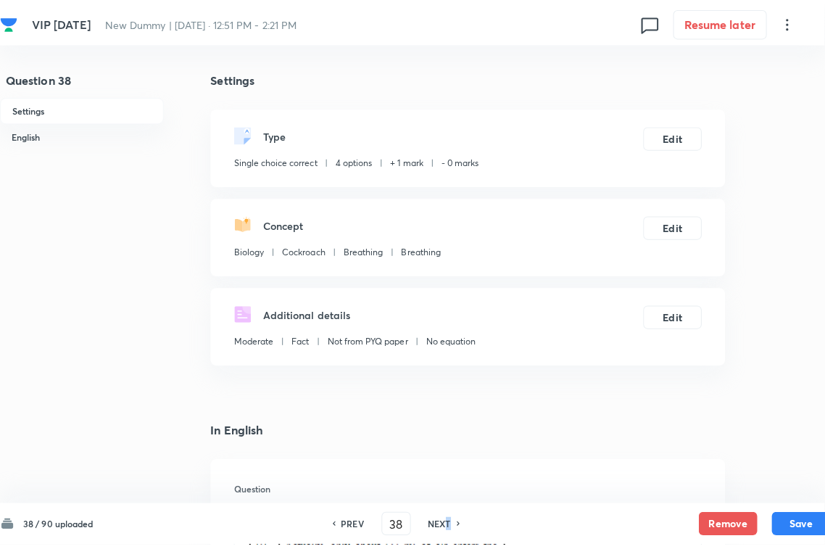
type input "39"
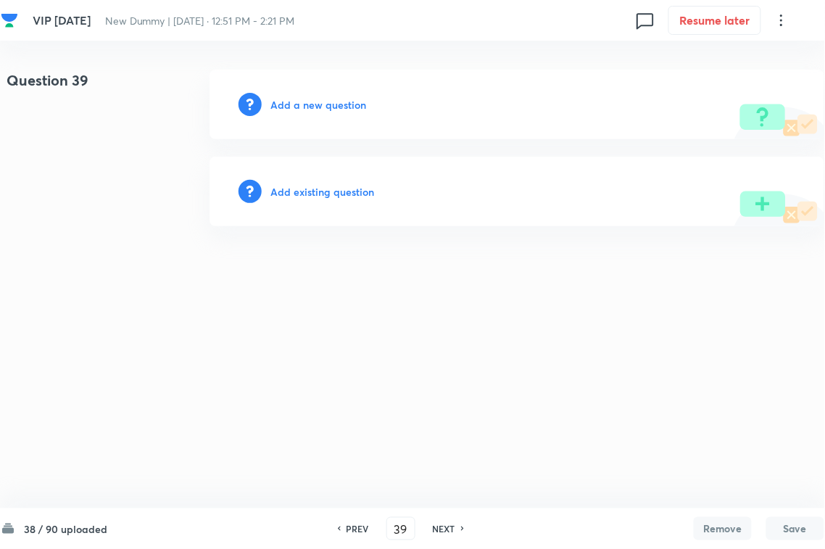
click at [328, 191] on h6 "Add existing question" at bounding box center [322, 191] width 104 height 15
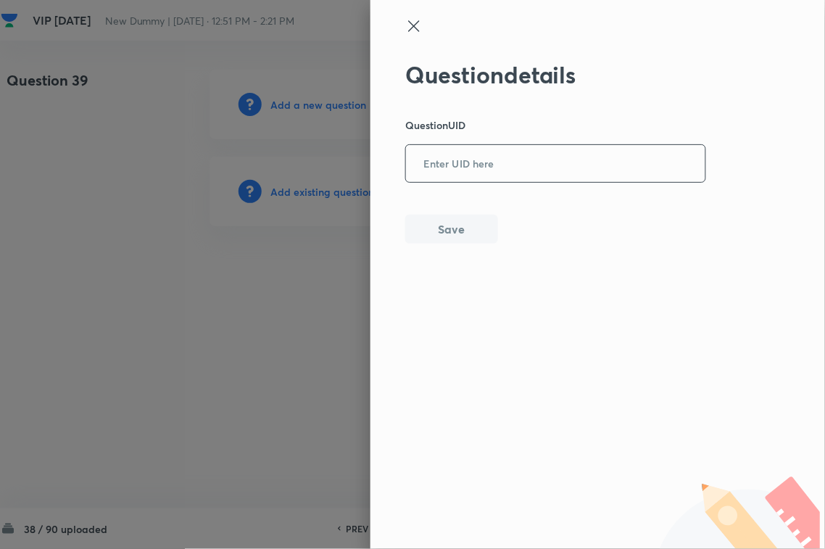
click at [466, 172] on input "text" at bounding box center [555, 164] width 299 height 36
paste input "TD227"
type input "TD227"
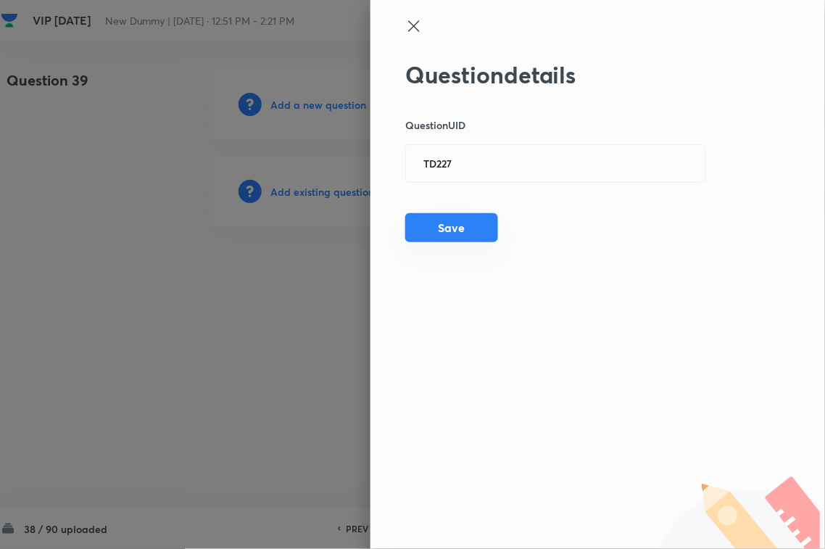
drag, startPoint x: 457, startPoint y: 230, endPoint x: 670, endPoint y: 221, distance: 214.0
click at [458, 233] on button "Save" at bounding box center [451, 227] width 93 height 29
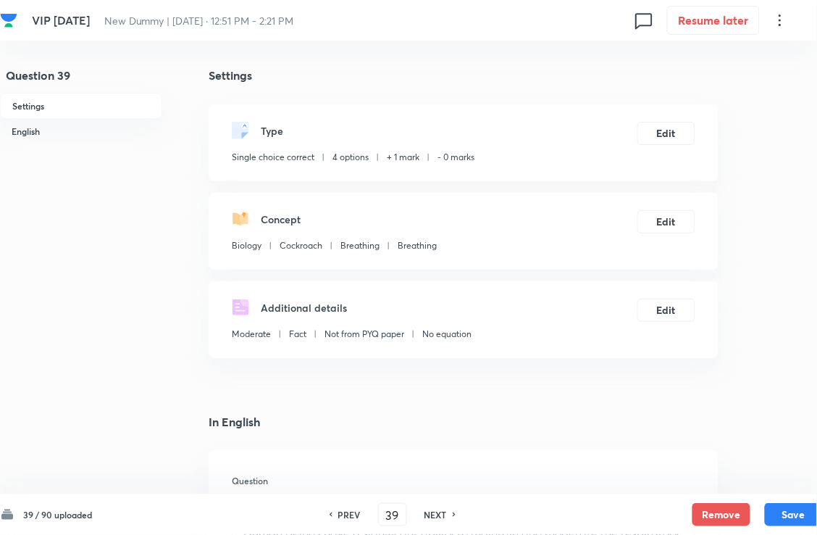
checkbox input "true"
click at [443, 488] on h6 "NEXT" at bounding box center [436, 514] width 22 height 13
type input "40"
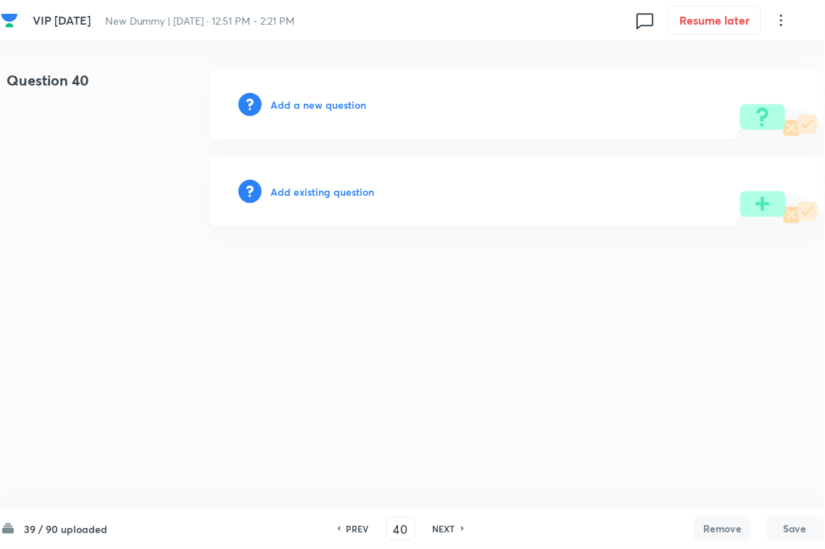
drag, startPoint x: 349, startPoint y: 201, endPoint x: 355, endPoint y: 189, distance: 13.0
click at [349, 198] on div "Add existing question" at bounding box center [516, 192] width 615 height 70
click at [368, 185] on h6 "Add existing question" at bounding box center [322, 191] width 104 height 15
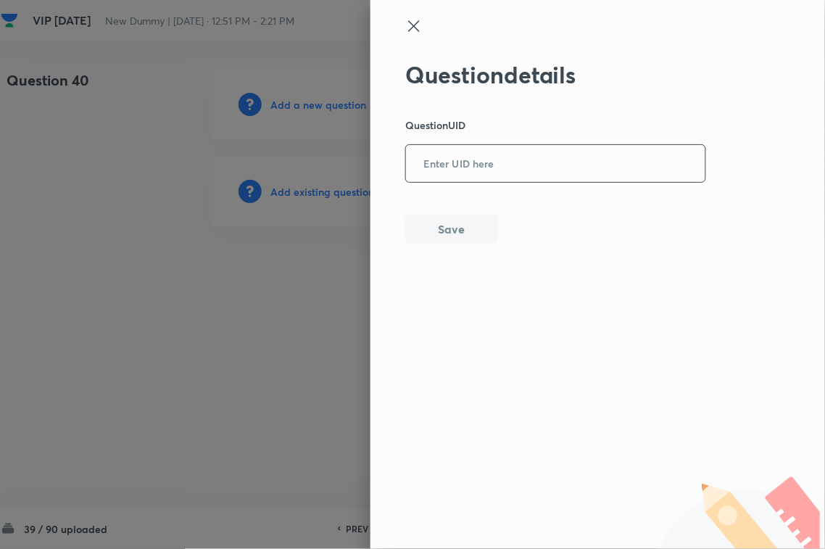
drag, startPoint x: 457, startPoint y: 170, endPoint x: 446, endPoint y: 210, distance: 41.3
click at [458, 170] on input "text" at bounding box center [555, 164] width 299 height 36
paste input "M5YO6"
type input "M5YO6"
drag, startPoint x: 442, startPoint y: 243, endPoint x: 490, endPoint y: 237, distance: 48.2
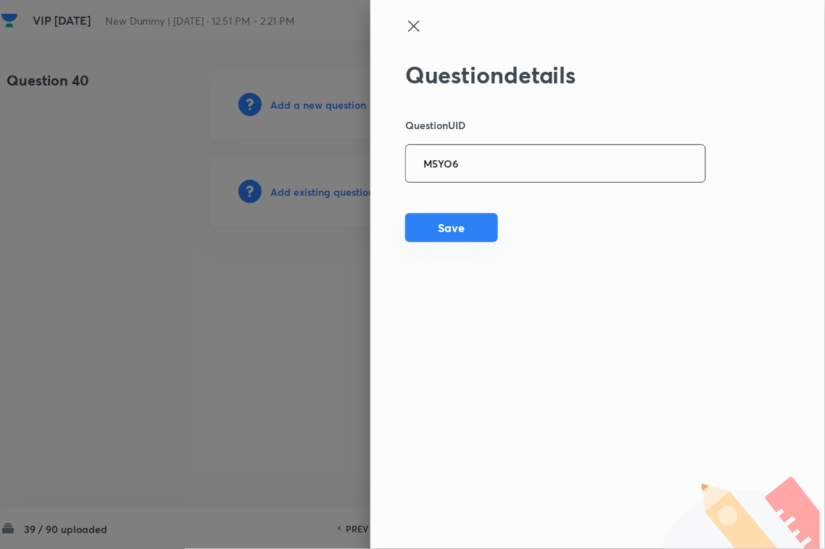
click at [446, 243] on div "Question details Question UID M5YO6 ​ Save" at bounding box center [555, 152] width 301 height 183
click at [464, 236] on button "Save" at bounding box center [451, 227] width 93 height 29
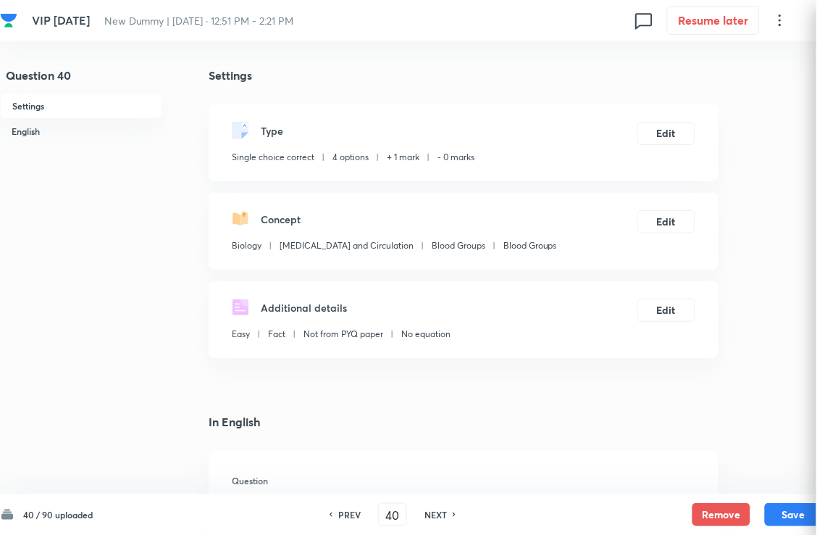
checkbox input "true"
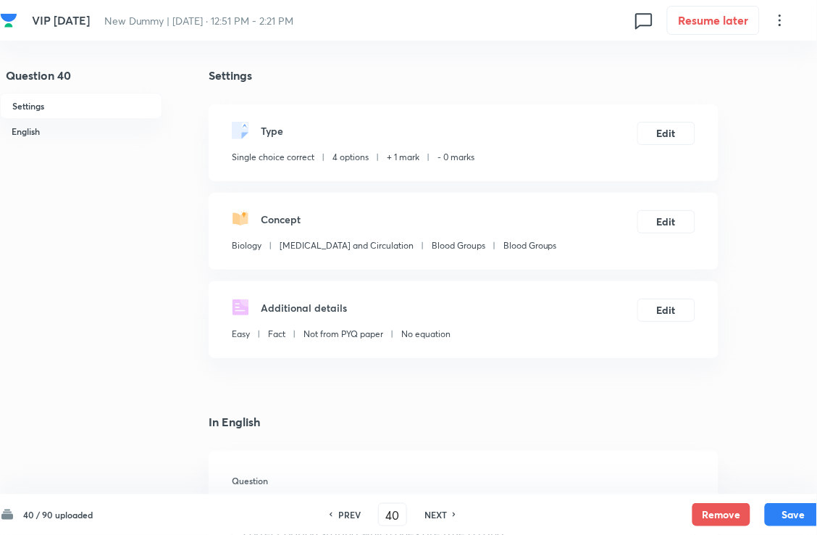
click at [438, 488] on h6 "NEXT" at bounding box center [436, 514] width 22 height 13
type input "41"
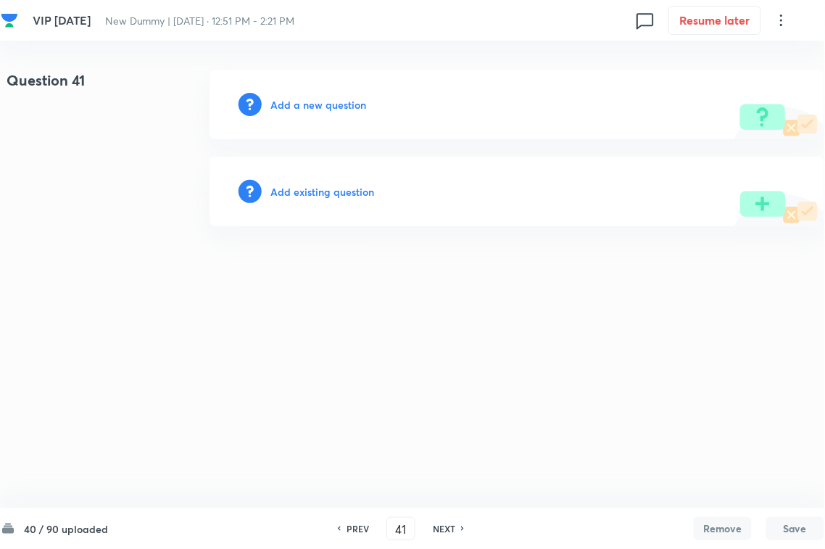
drag, startPoint x: 322, startPoint y: 204, endPoint x: 389, endPoint y: 178, distance: 71.6
click at [323, 204] on div "Add existing question" at bounding box center [516, 192] width 615 height 70
drag, startPoint x: 389, startPoint y: 178, endPoint x: 377, endPoint y: 189, distance: 16.9
click at [389, 181] on div "Add existing question" at bounding box center [516, 192] width 615 height 70
click at [367, 191] on h6 "Add existing question" at bounding box center [322, 191] width 104 height 15
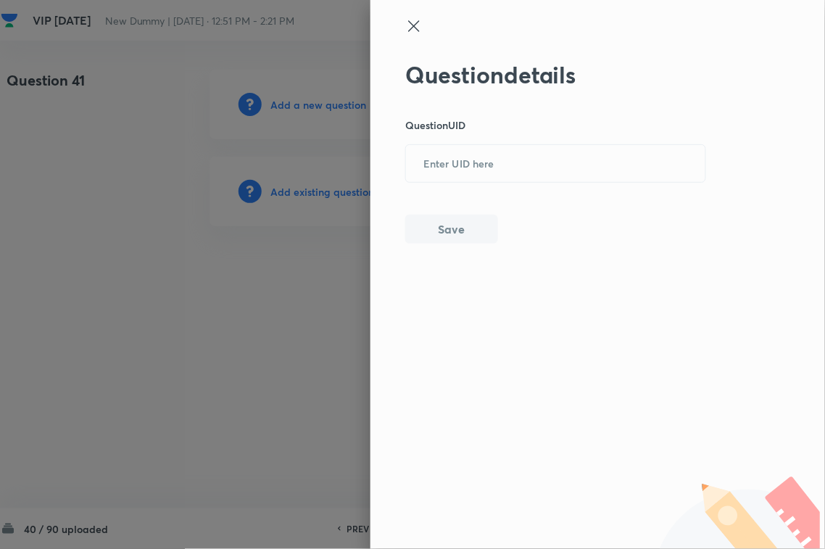
click at [415, 170] on input "text" at bounding box center [555, 164] width 299 height 36
paste input "0GI39"
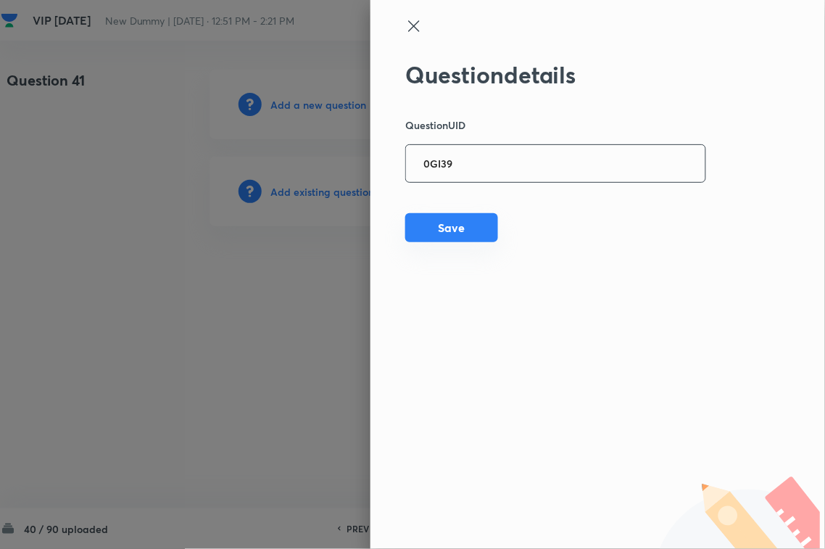
type input "0GI39"
drag, startPoint x: 439, startPoint y: 226, endPoint x: 562, endPoint y: 222, distance: 123.2
click at [441, 227] on button "Save" at bounding box center [451, 229] width 93 height 29
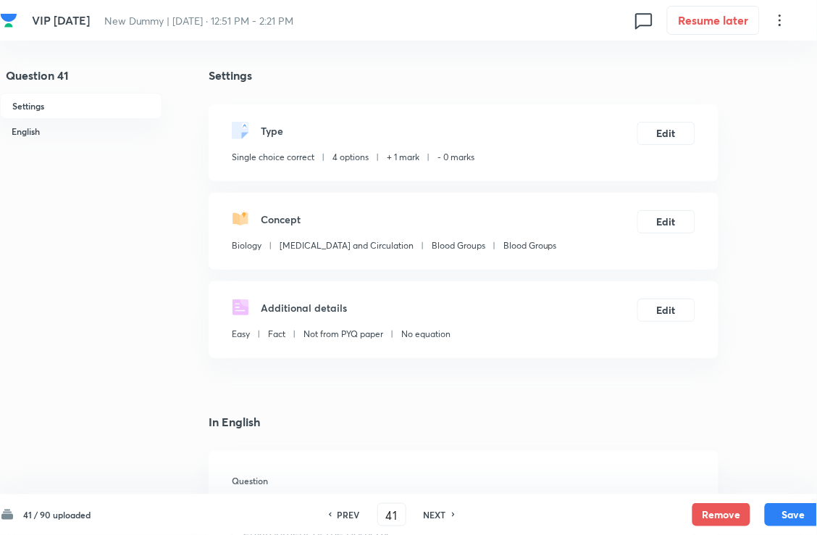
drag, startPoint x: 436, startPoint y: 511, endPoint x: 391, endPoint y: 345, distance: 171.9
click at [436, 488] on h6 "NEXT" at bounding box center [435, 514] width 22 height 13
type input "42"
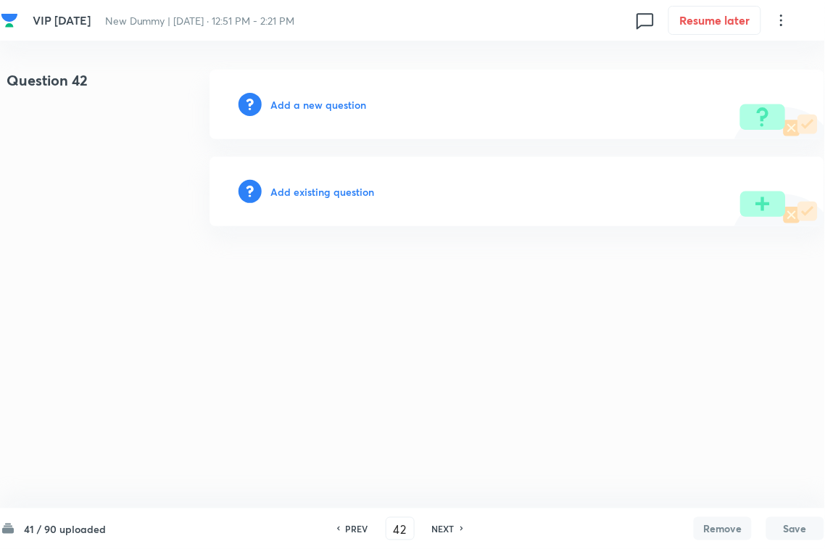
click at [344, 196] on h6 "Add existing question" at bounding box center [322, 191] width 104 height 15
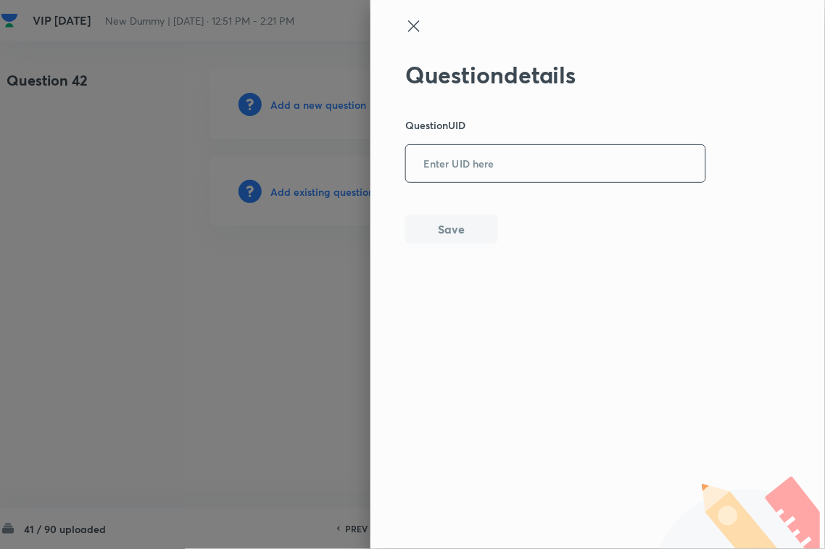
click at [493, 167] on input "text" at bounding box center [555, 164] width 299 height 36
paste input "OBTQC"
type input "OBTQC"
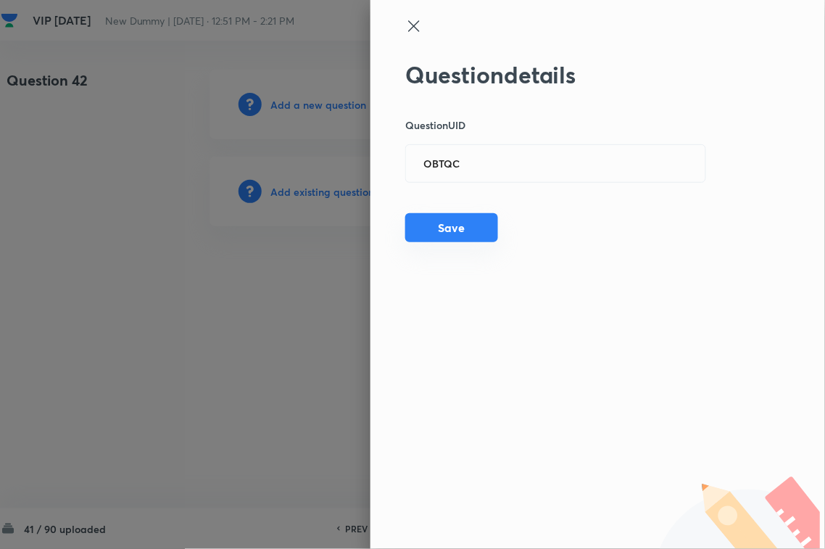
click at [457, 225] on button "Save" at bounding box center [451, 227] width 93 height 29
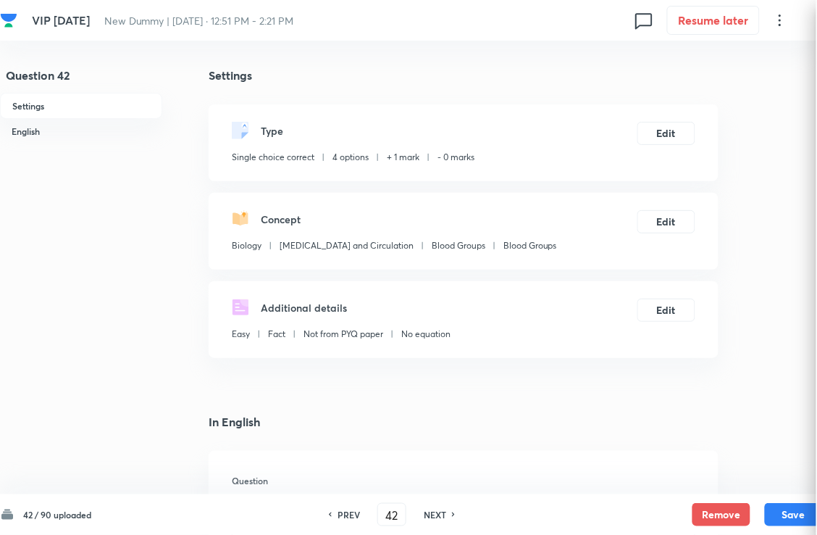
checkbox input "true"
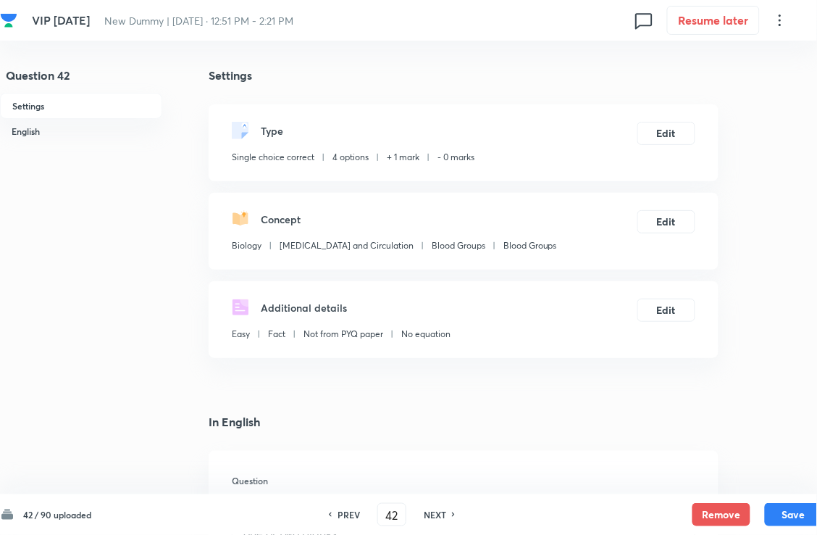
drag, startPoint x: 447, startPoint y: 517, endPoint x: 395, endPoint y: 365, distance: 160.9
click at [446, 488] on h6 "NEXT" at bounding box center [435, 514] width 22 height 13
type input "43"
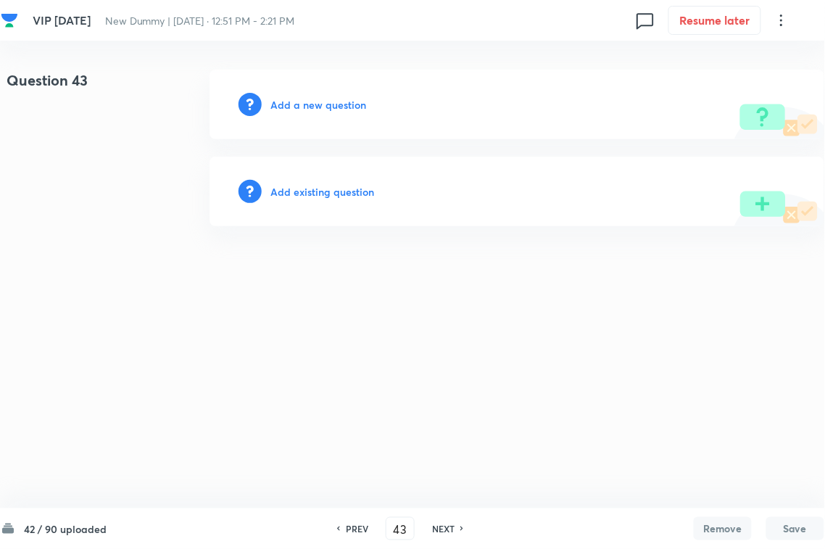
click at [331, 197] on h6 "Add existing question" at bounding box center [322, 191] width 104 height 15
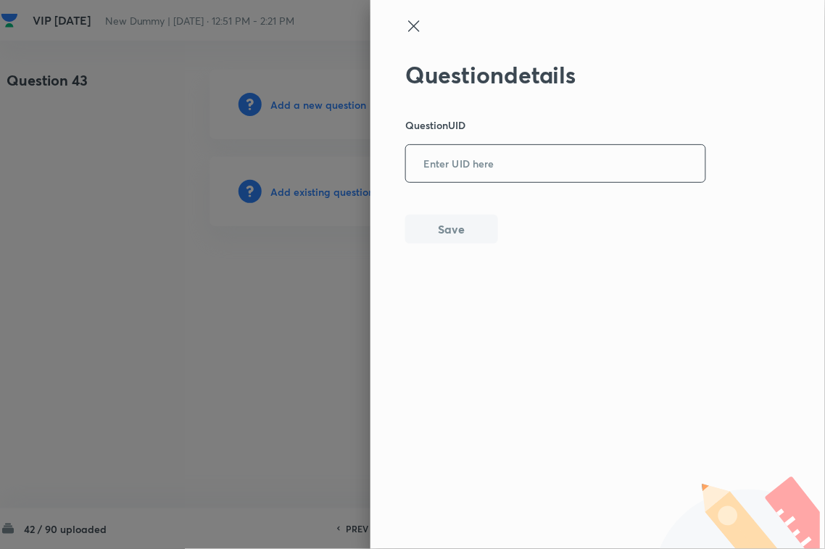
click at [509, 171] on input "text" at bounding box center [555, 164] width 299 height 36
paste input "0UJK6"
type input "0UJK6"
click at [470, 236] on button "Save" at bounding box center [451, 227] width 93 height 29
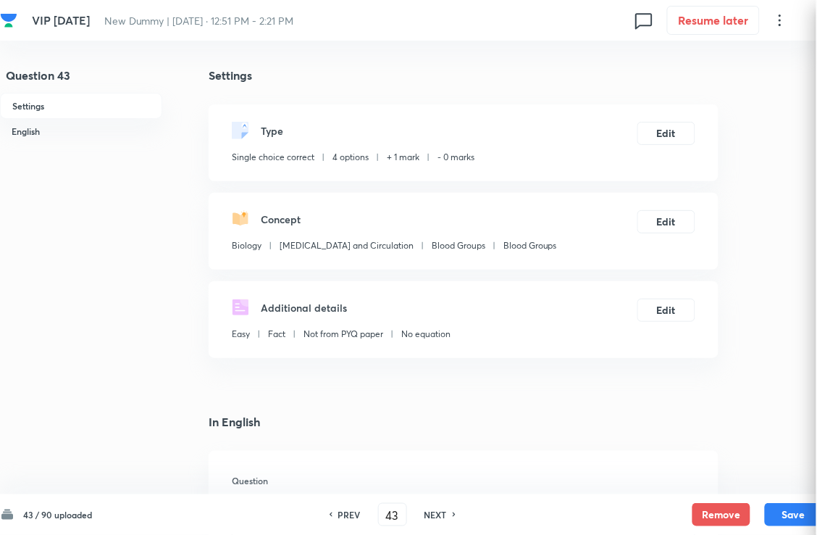
checkbox input "true"
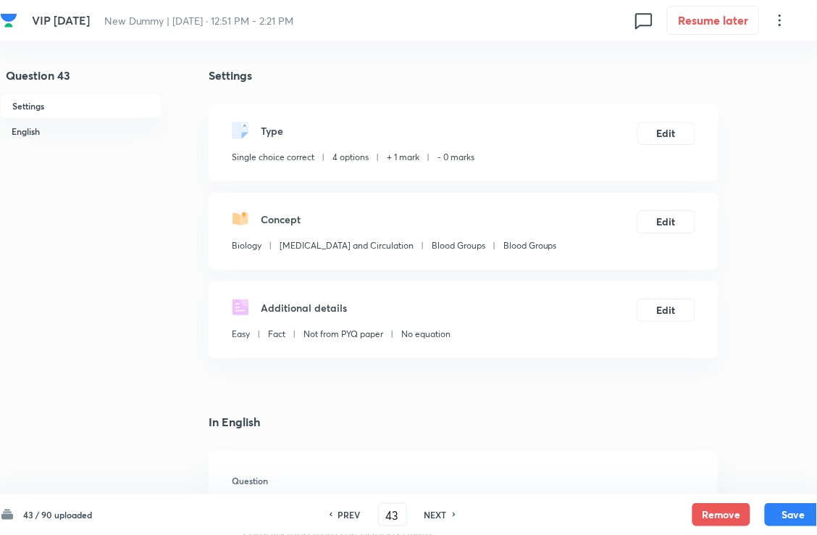
drag, startPoint x: 443, startPoint y: 512, endPoint x: 432, endPoint y: 448, distance: 65.5
click at [443, 488] on h6 "NEXT" at bounding box center [436, 514] width 22 height 13
type input "44"
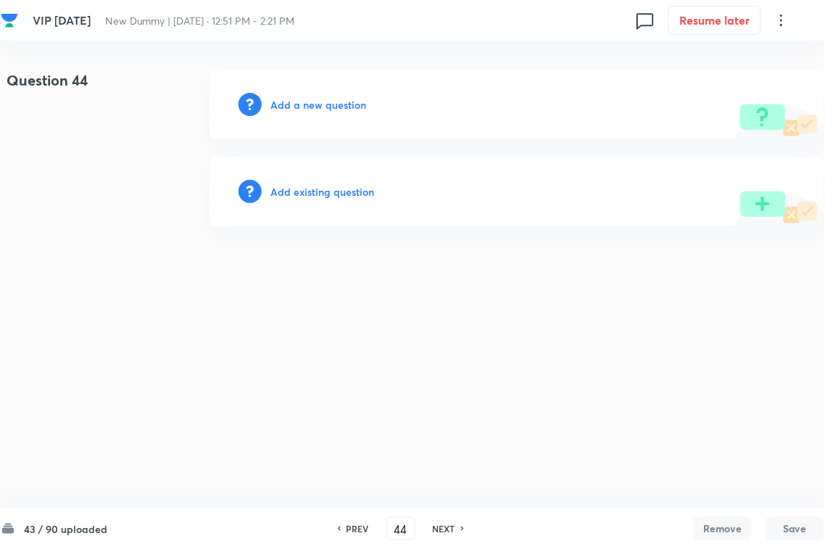
click at [357, 197] on h6 "Add existing question" at bounding box center [322, 191] width 104 height 15
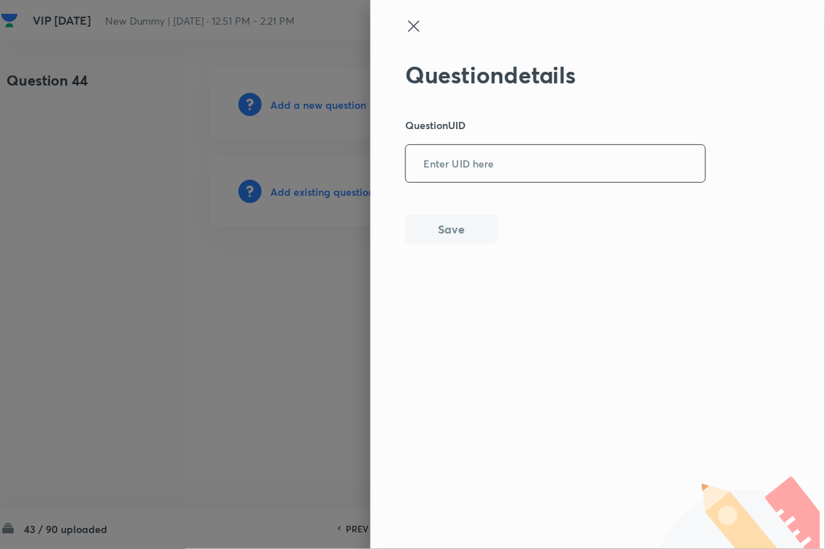
click at [433, 178] on input "text" at bounding box center [555, 164] width 299 height 36
paste input "RFC73"
type input "RFC73"
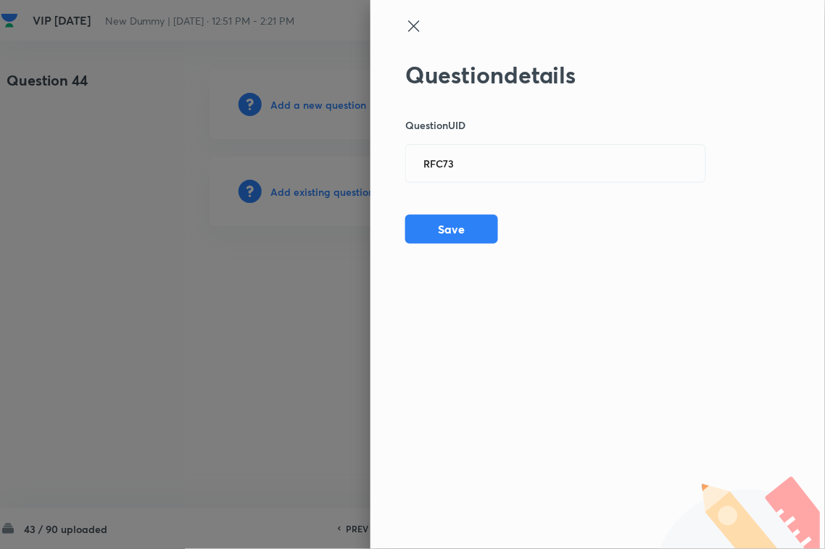
drag, startPoint x: 429, startPoint y: 237, endPoint x: 559, endPoint y: 225, distance: 130.3
click at [440, 237] on button "Save" at bounding box center [451, 229] width 93 height 29
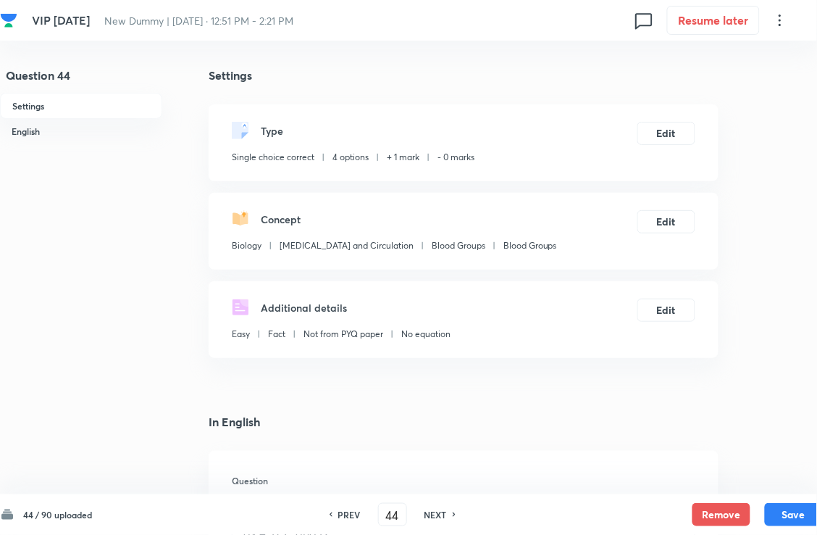
checkbox input "true"
click at [425, 488] on div "NEXT" at bounding box center [438, 514] width 38 height 13
type input "45"
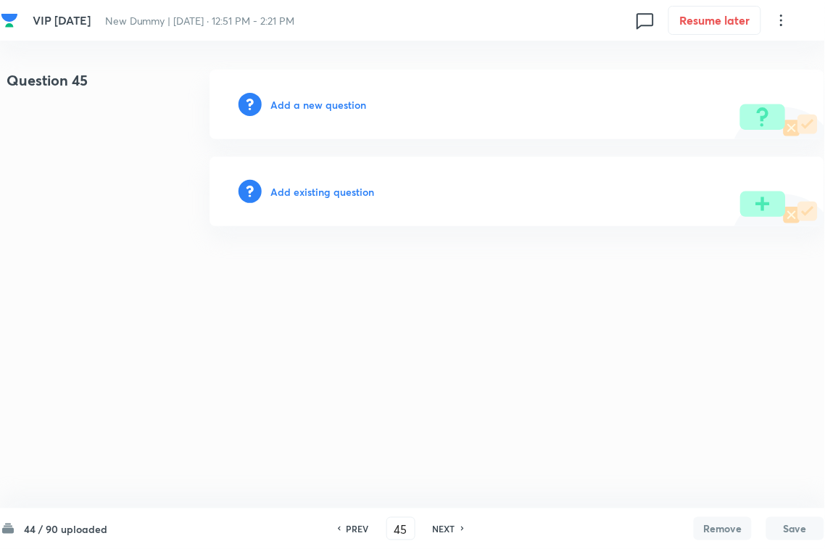
click at [357, 188] on h6 "Add existing question" at bounding box center [322, 191] width 104 height 15
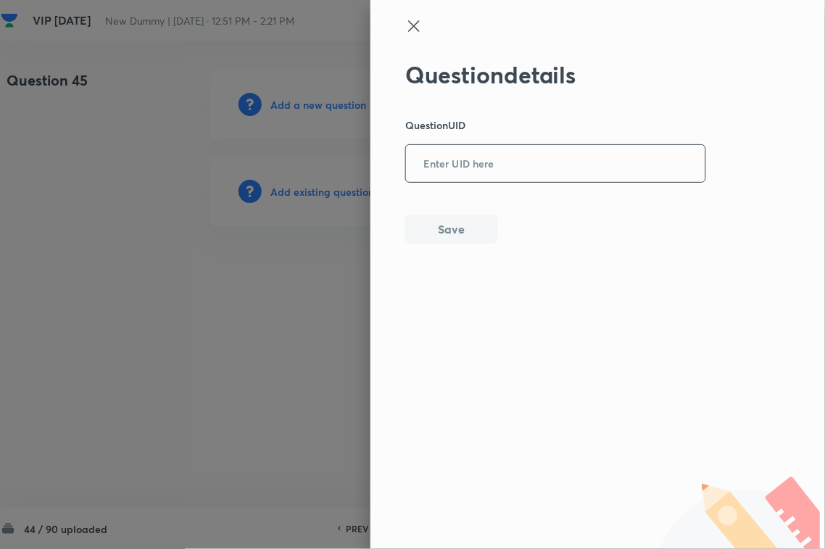
click at [494, 146] on input "text" at bounding box center [555, 164] width 299 height 36
paste input "I33RS"
type input "I33RS"
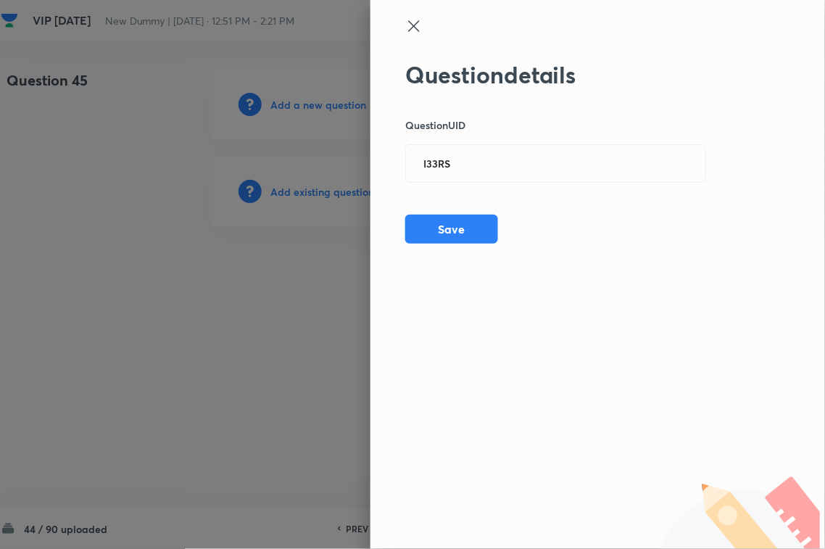
drag, startPoint x: 443, startPoint y: 236, endPoint x: 593, endPoint y: 256, distance: 150.7
click at [446, 236] on button "Save" at bounding box center [451, 229] width 93 height 29
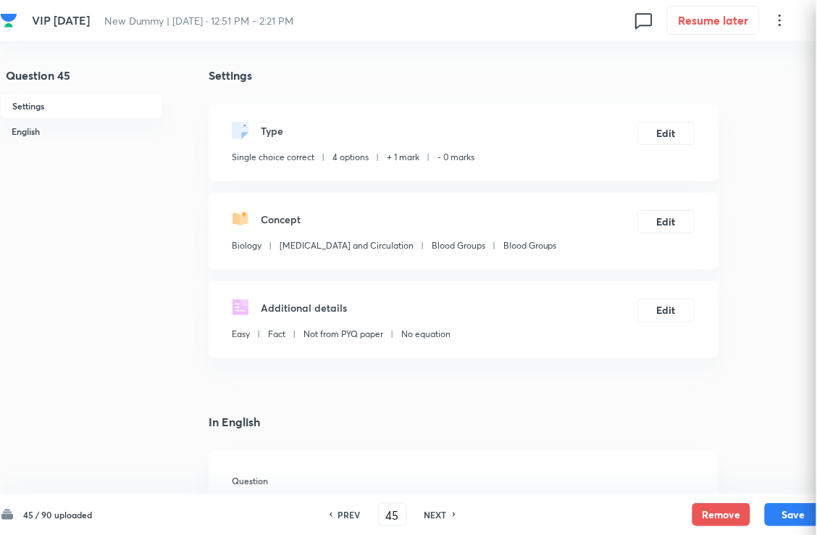
checkbox input "true"
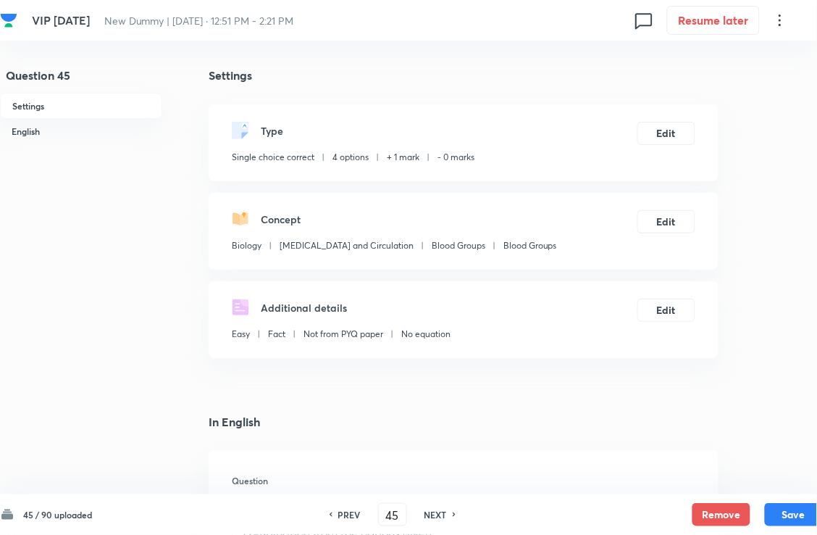
click at [447, 488] on h6 "NEXT" at bounding box center [436, 514] width 22 height 13
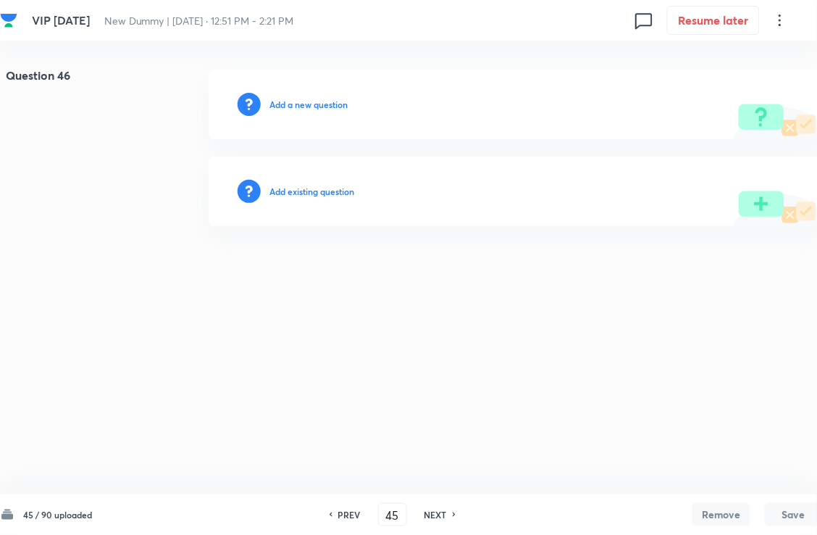
type input "46"
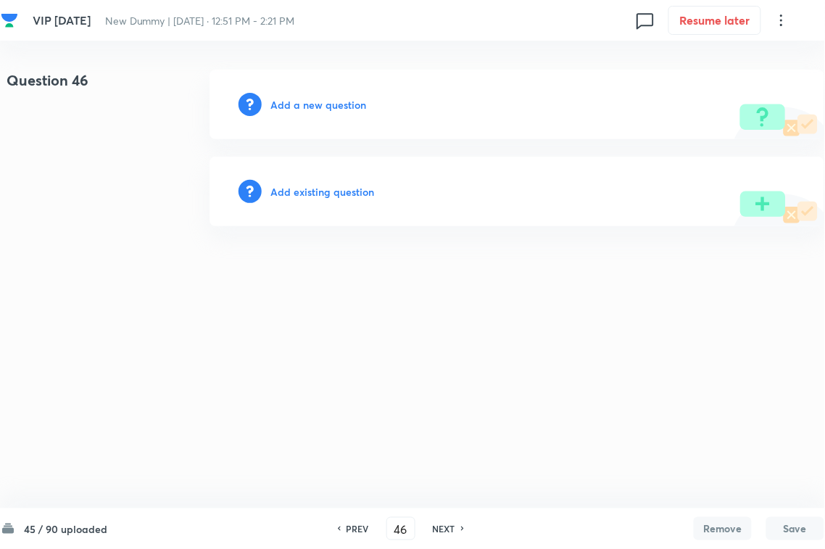
click at [345, 193] on h6 "Add existing question" at bounding box center [322, 191] width 104 height 15
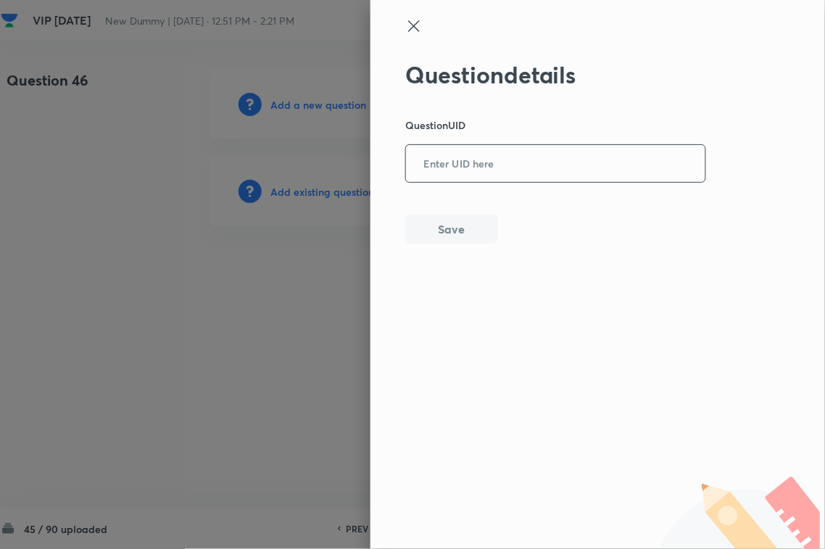
click at [533, 172] on input "text" at bounding box center [555, 164] width 299 height 36
paste input "O4MLY"
type input "O4MLY"
click at [458, 239] on button "Save" at bounding box center [451, 227] width 93 height 29
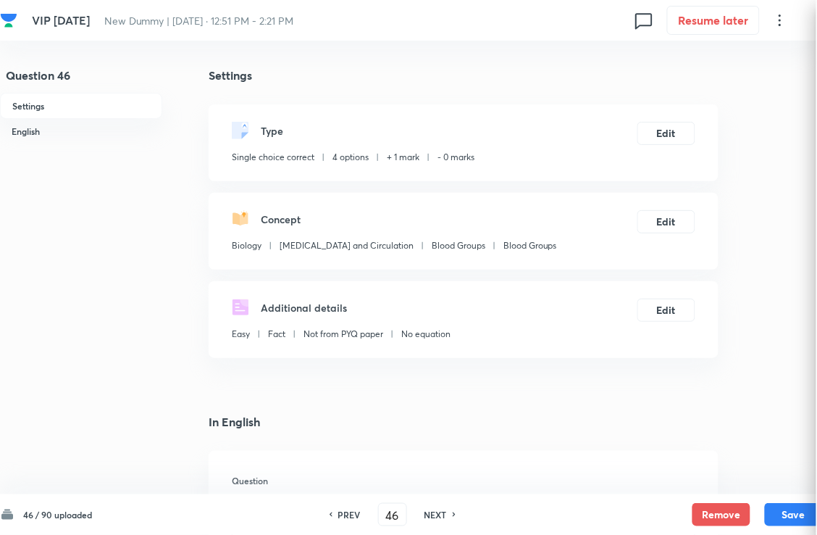
checkbox input "true"
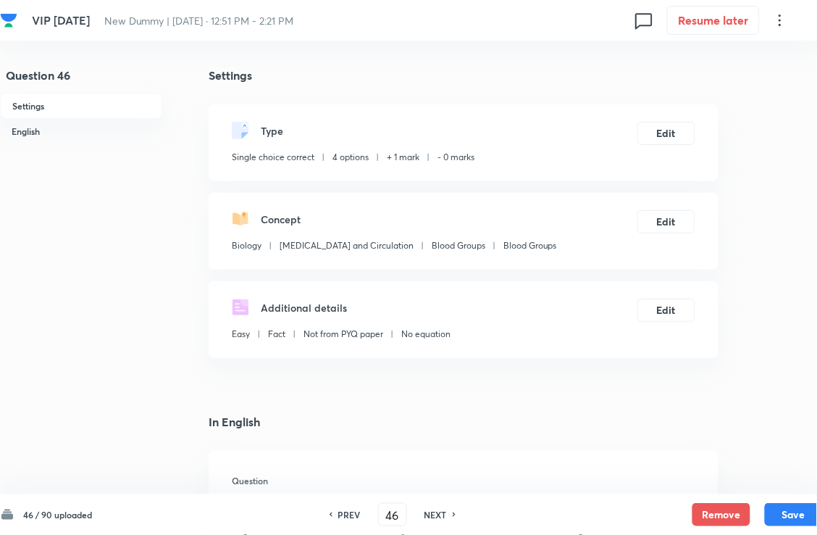
click at [443, 488] on div "PREV 46 ​ NEXT" at bounding box center [392, 514] width 187 height 23
drag, startPoint x: 443, startPoint y: 509, endPoint x: 443, endPoint y: 446, distance: 63.1
click at [443, 488] on h6 "NEXT" at bounding box center [436, 514] width 22 height 13
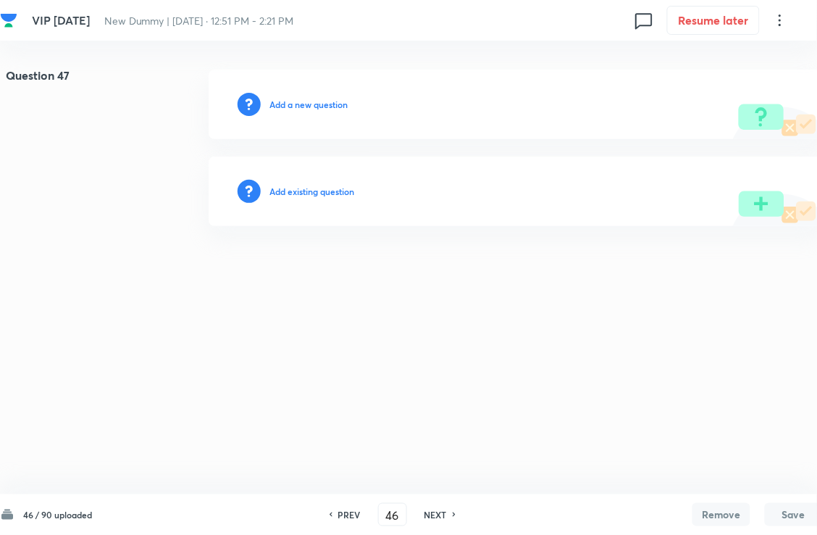
type input "47"
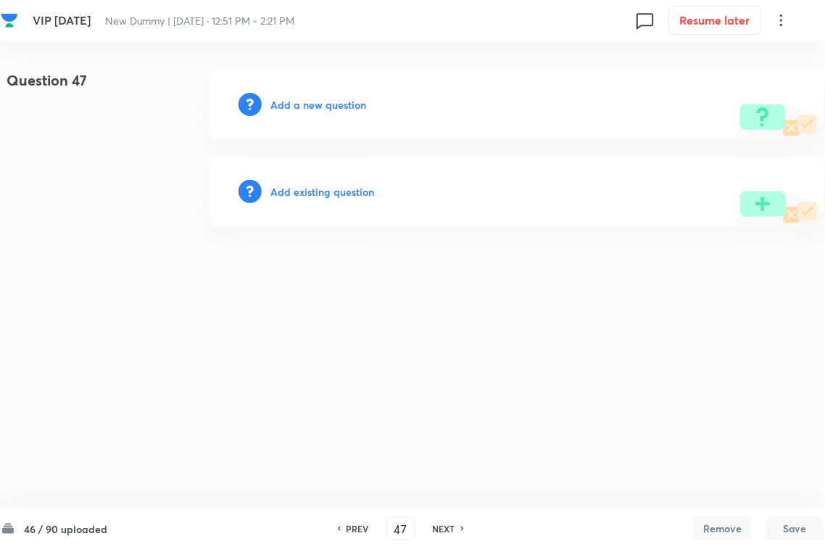
click at [330, 184] on h6 "Add existing question" at bounding box center [322, 191] width 104 height 15
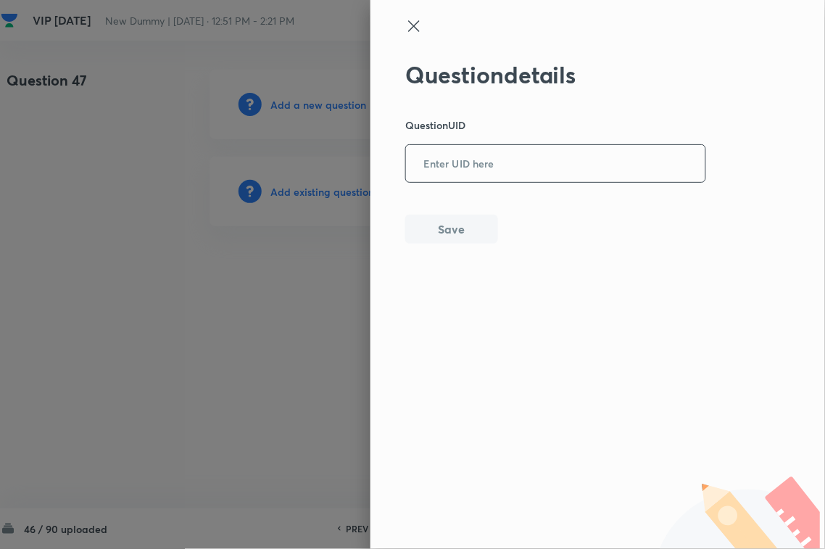
drag, startPoint x: 479, startPoint y: 162, endPoint x: 450, endPoint y: 223, distance: 68.1
click at [479, 164] on input "text" at bounding box center [555, 164] width 299 height 36
paste input "SGMUV"
type input "SGMUV"
drag, startPoint x: 436, startPoint y: 255, endPoint x: 549, endPoint y: 259, distance: 113.1
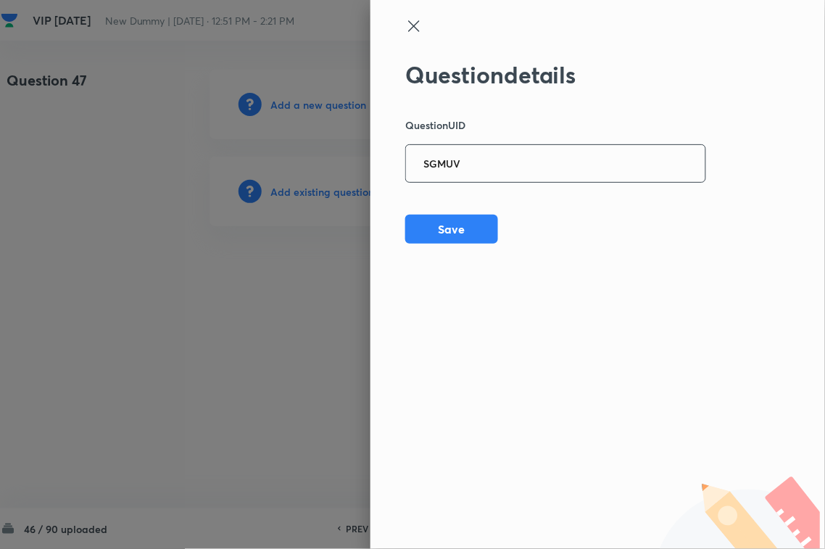
click at [436, 256] on div "Question details Question UID SGMUV ​ Save" at bounding box center [597, 274] width 454 height 549
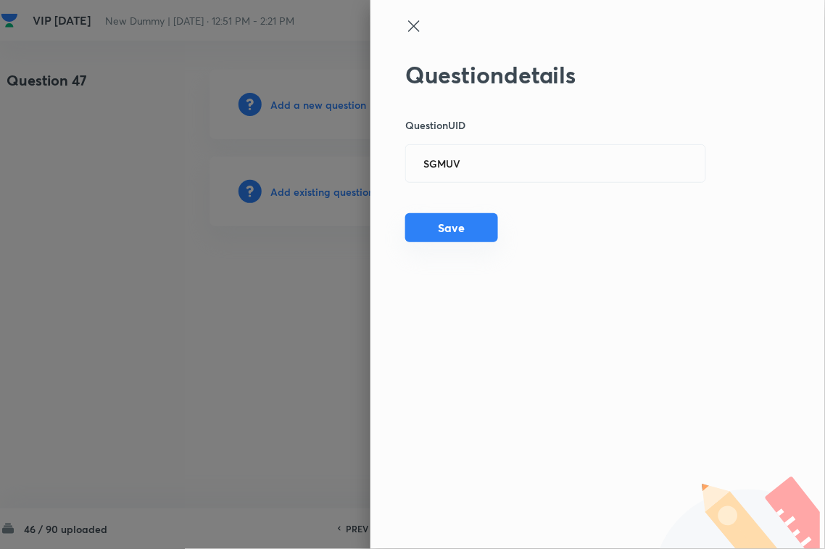
click at [440, 217] on button "Save" at bounding box center [451, 227] width 93 height 29
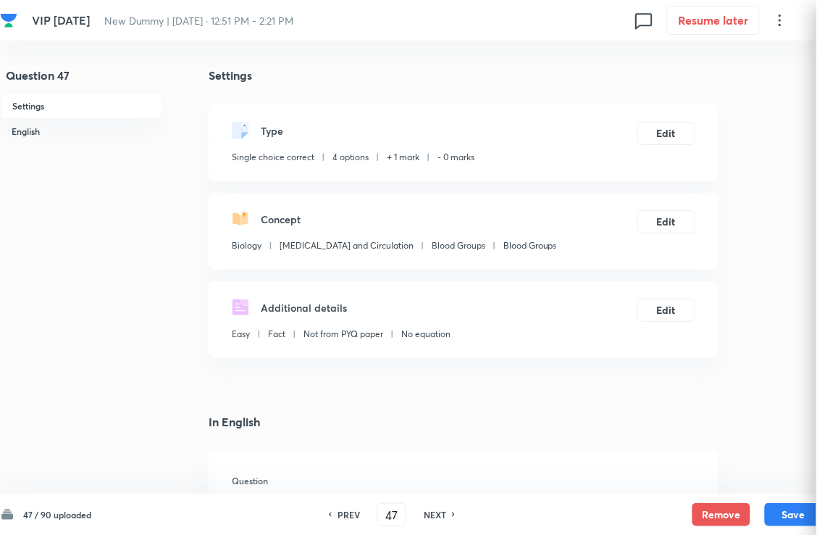
checkbox input "true"
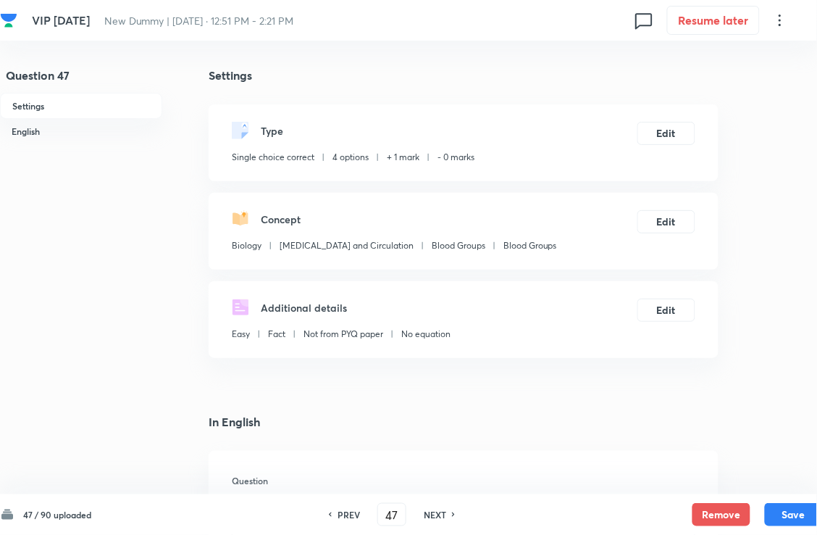
drag, startPoint x: 446, startPoint y: 519, endPoint x: 457, endPoint y: 462, distance: 58.3
click at [446, 488] on h6 "NEXT" at bounding box center [435, 514] width 22 height 13
type input "48"
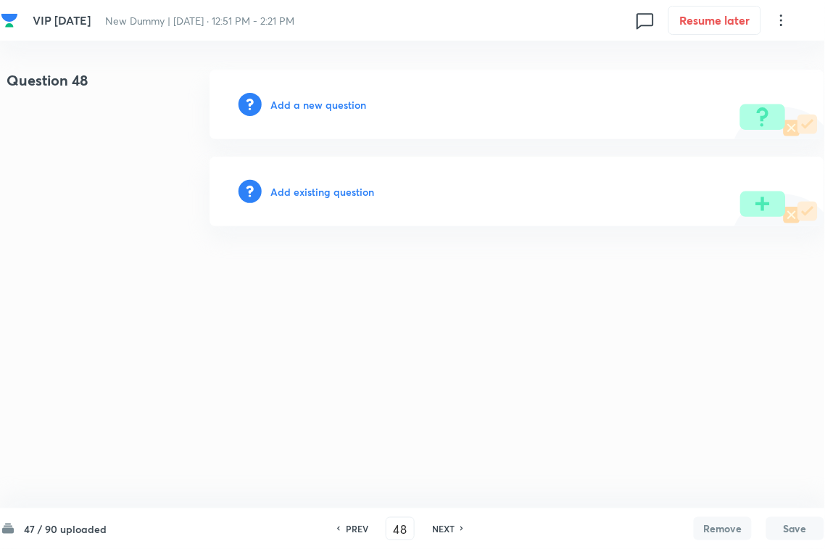
click at [354, 189] on h6 "Add existing question" at bounding box center [322, 191] width 104 height 15
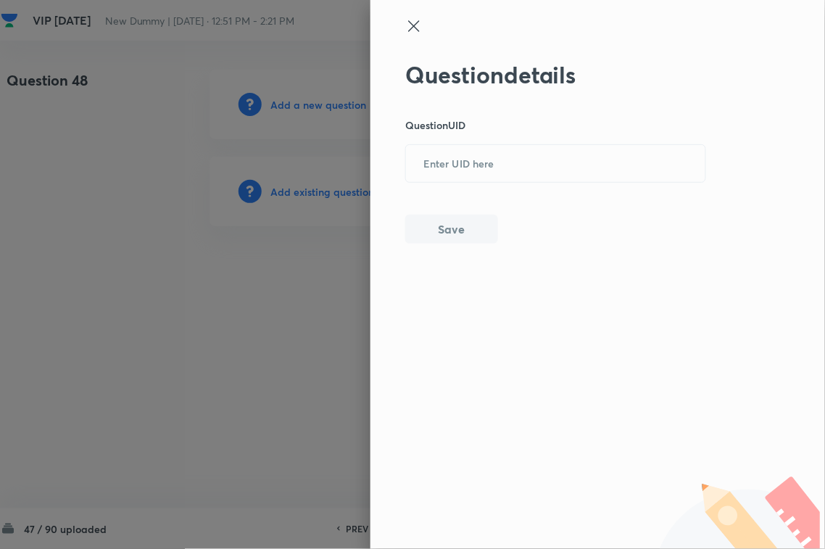
click at [467, 141] on div "Question details Question UID ​ Save" at bounding box center [555, 152] width 301 height 183
click at [476, 179] on input "text" at bounding box center [555, 164] width 299 height 36
paste input "9F92T"
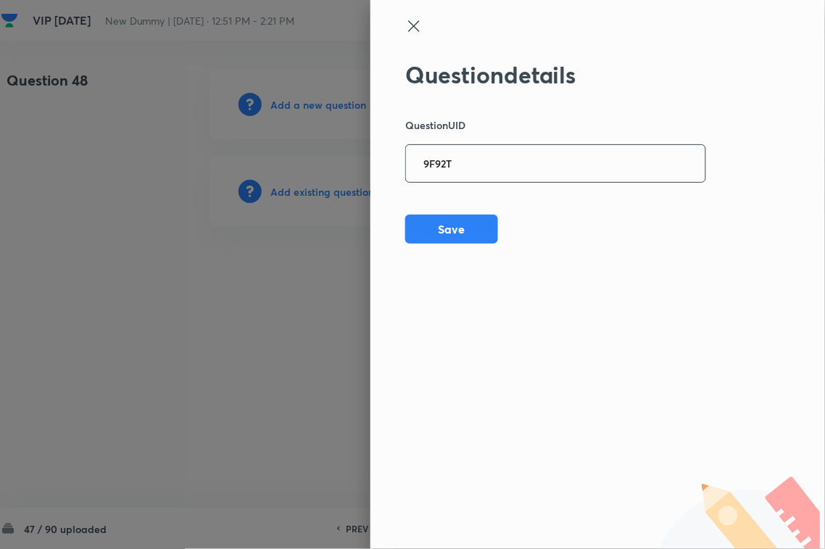
type input "9F92T"
click at [450, 245] on div "Question details Question UID 9F92T ​ Save" at bounding box center [597, 274] width 454 height 549
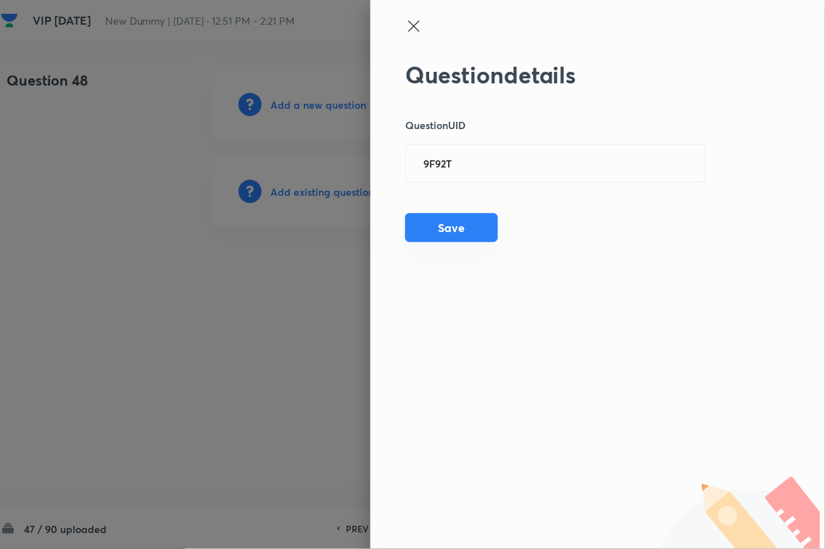
click at [493, 232] on button "Save" at bounding box center [451, 227] width 93 height 29
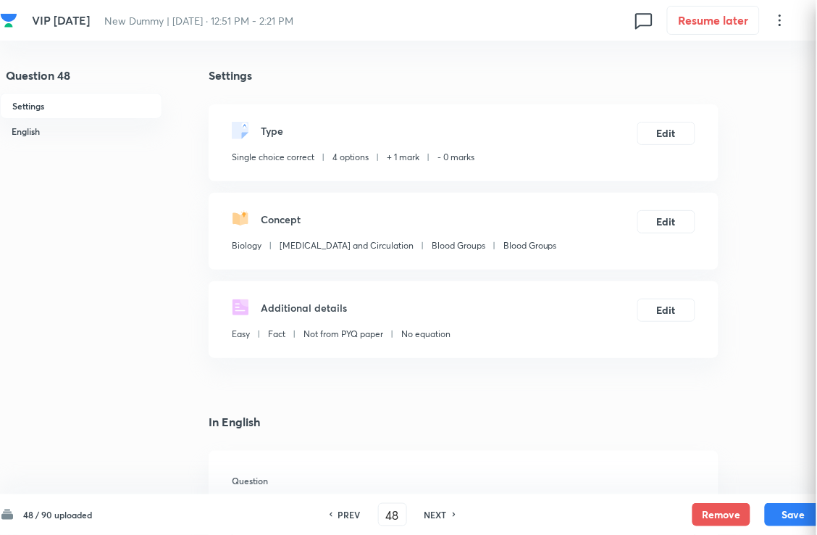
checkbox input "true"
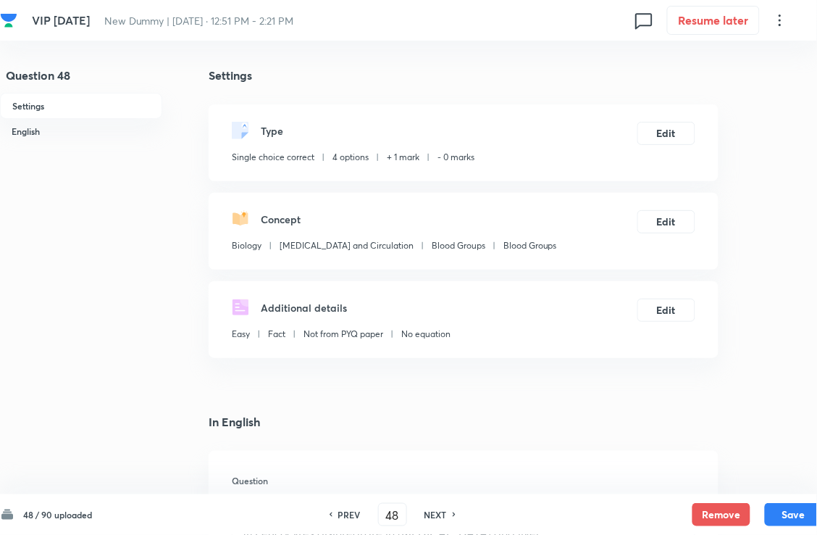
click at [443, 488] on h6 "NEXT" at bounding box center [436, 514] width 22 height 13
type input "49"
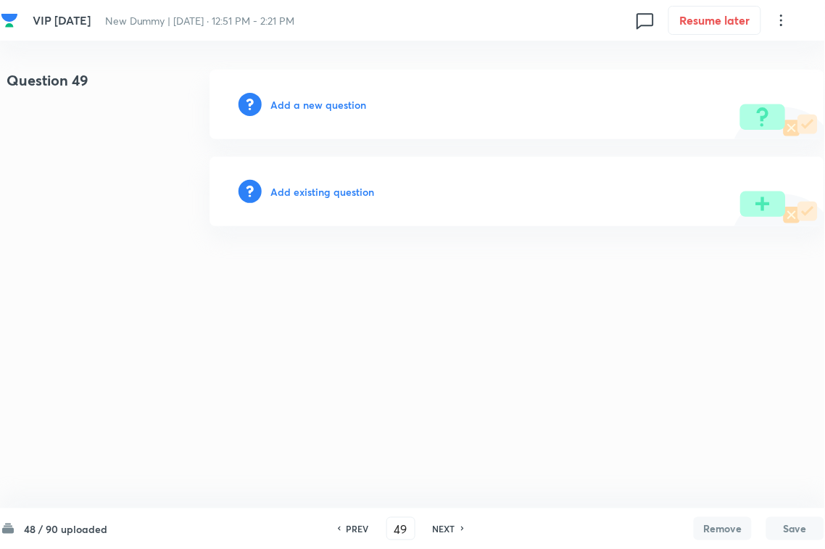
click at [319, 186] on h6 "Add existing question" at bounding box center [322, 191] width 104 height 15
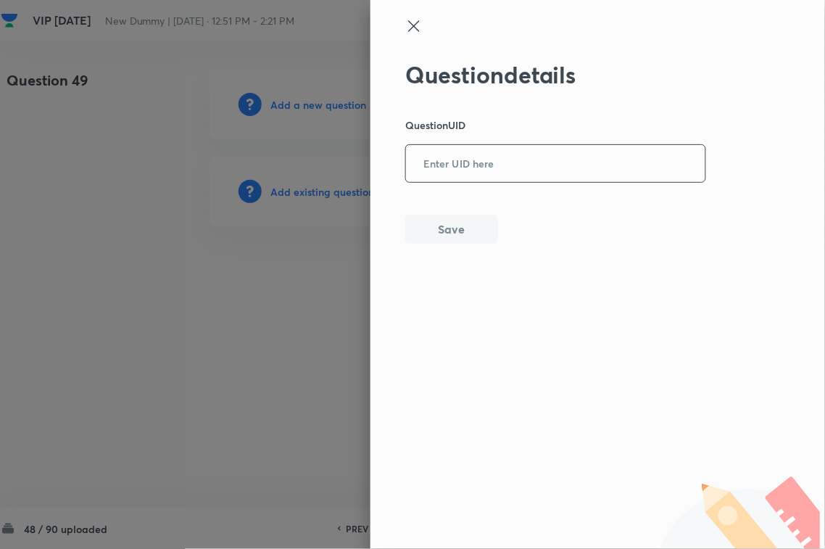
click at [451, 164] on input "text" at bounding box center [555, 164] width 299 height 36
paste input "J1WWA"
type input "J1WWA"
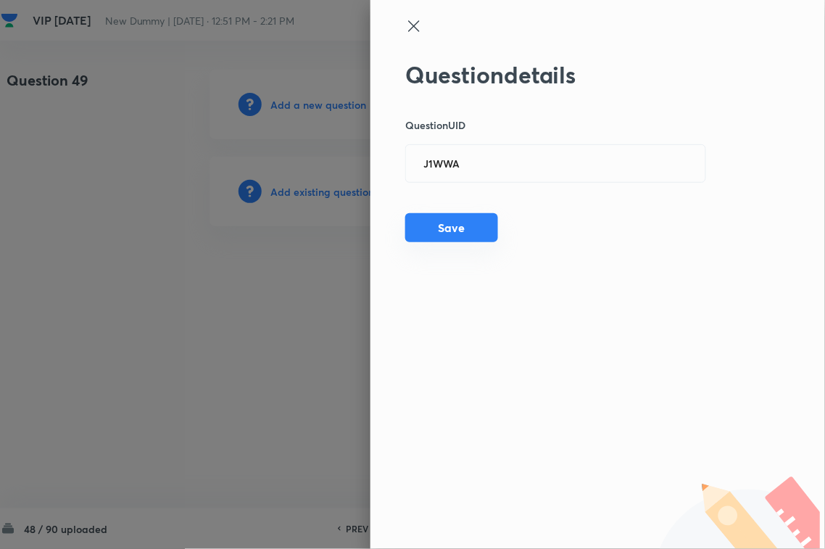
click at [435, 222] on button "Save" at bounding box center [451, 227] width 93 height 29
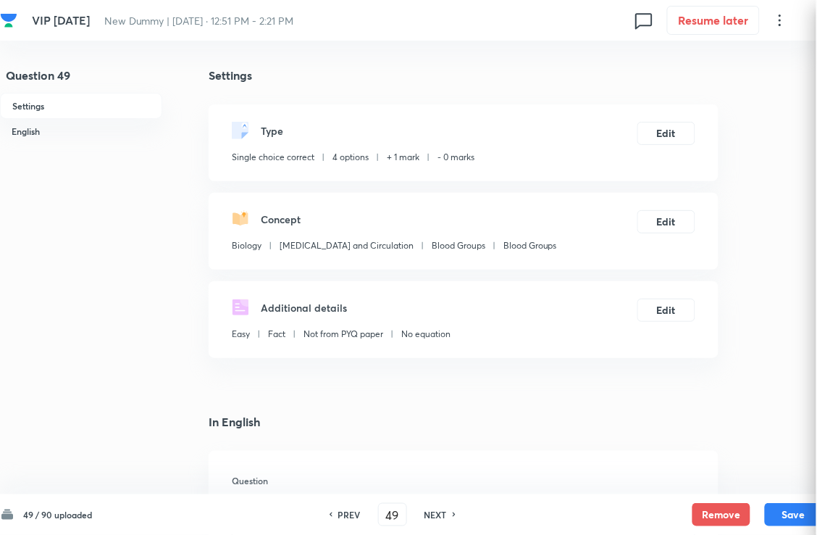
checkbox input "true"
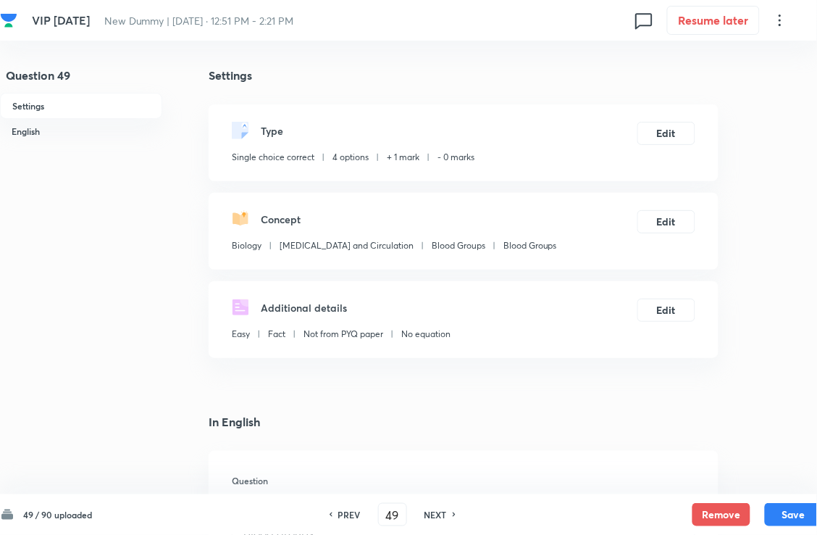
click at [443, 488] on div "PREV 49 ​ NEXT" at bounding box center [392, 514] width 187 height 23
click at [446, 488] on h6 "NEXT" at bounding box center [436, 514] width 22 height 13
type input "50"
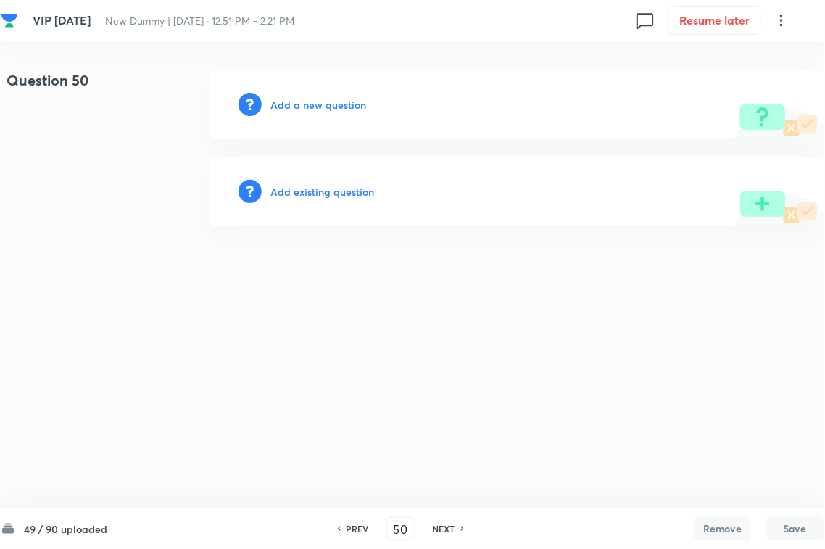
drag, startPoint x: 346, startPoint y: 193, endPoint x: 365, endPoint y: 186, distance: 19.8
click at [350, 192] on div "Add existing question" at bounding box center [516, 192] width 615 height 70
click at [373, 182] on div "Add existing question" at bounding box center [516, 192] width 615 height 70
click at [354, 193] on h6 "Add existing question" at bounding box center [322, 191] width 104 height 15
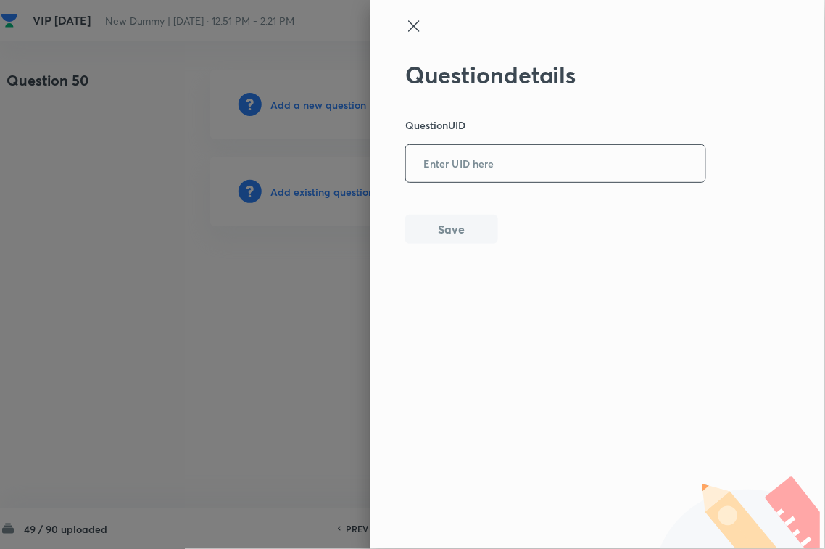
click at [465, 167] on input "text" at bounding box center [555, 164] width 299 height 36
paste input "9NAA9"
type input "9NAA9"
click at [448, 241] on button "Save" at bounding box center [451, 227] width 93 height 29
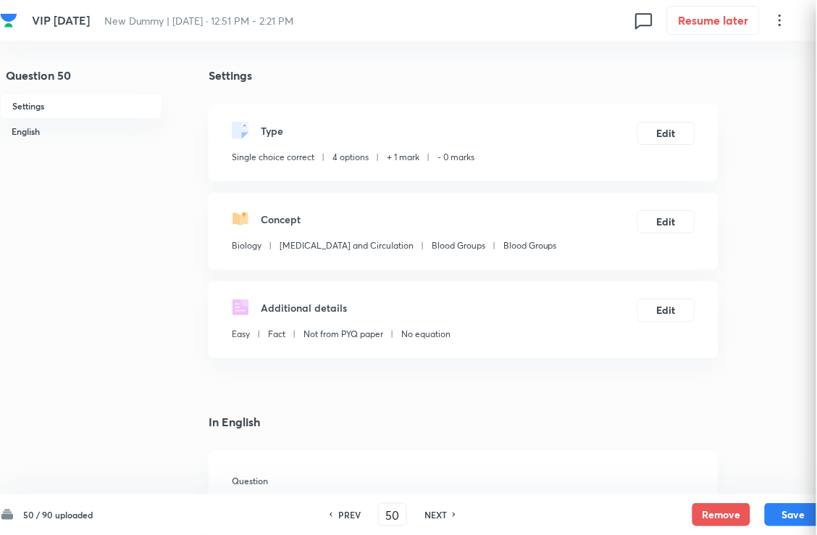
checkbox input "true"
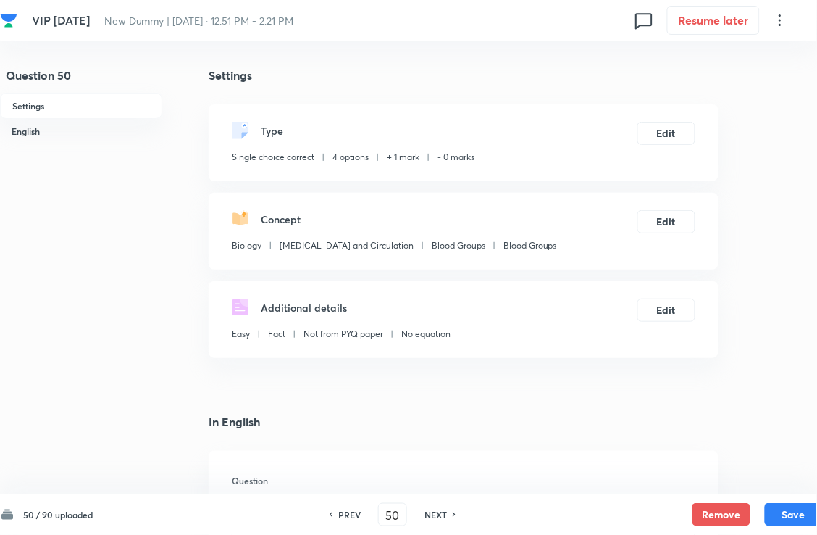
click at [441, 488] on h6 "NEXT" at bounding box center [436, 514] width 22 height 13
type input "51"
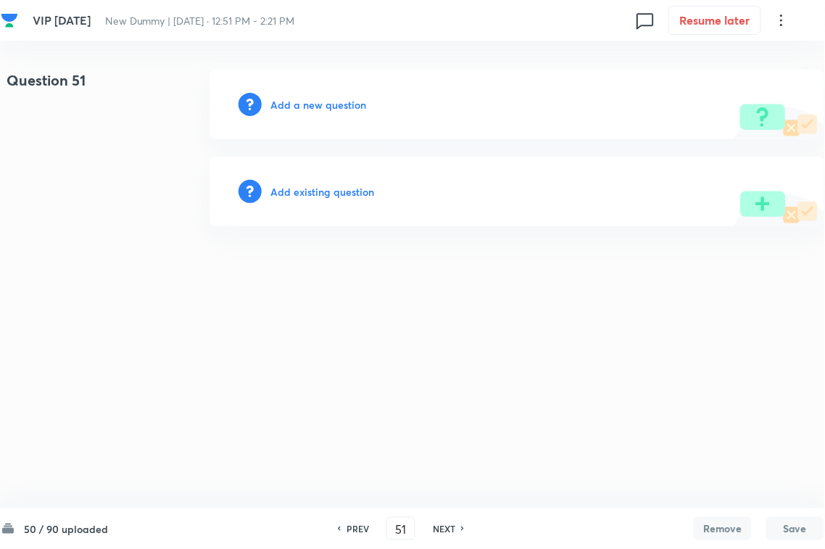
click at [316, 192] on h6 "Add existing question" at bounding box center [322, 191] width 104 height 15
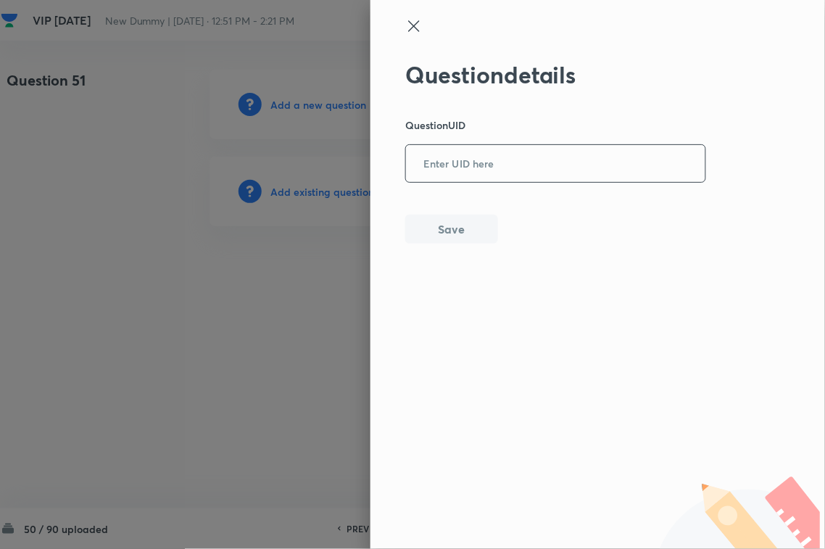
click at [466, 156] on input "text" at bounding box center [555, 164] width 299 height 36
paste input "0EUQW"
type input "0EUQW"
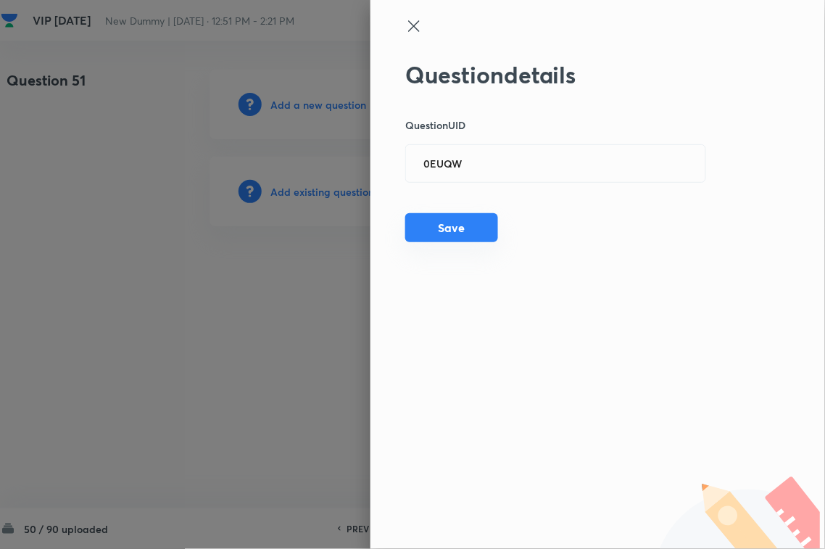
click at [470, 220] on button "Save" at bounding box center [451, 227] width 93 height 29
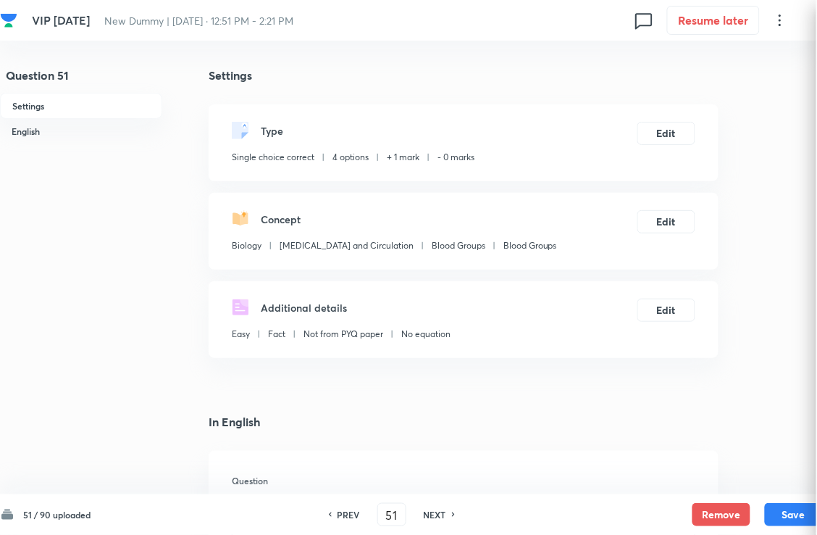
checkbox input "true"
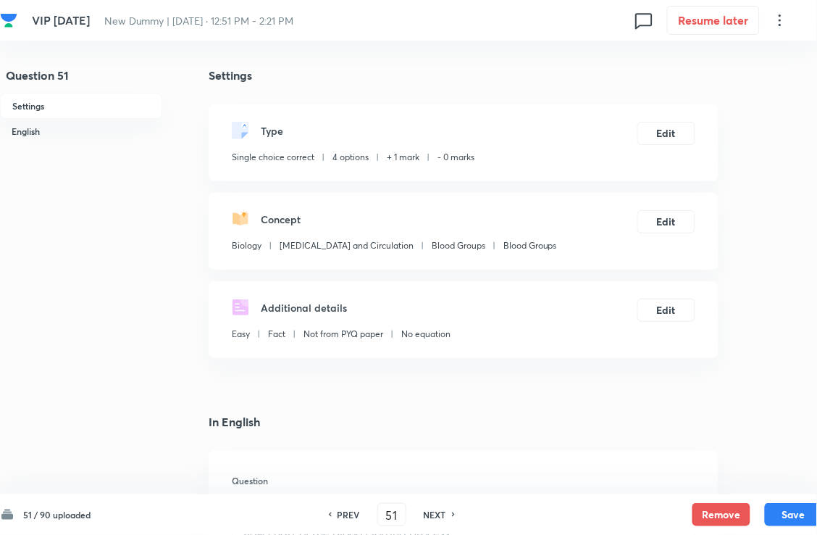
drag, startPoint x: 442, startPoint y: 515, endPoint x: 450, endPoint y: 495, distance: 21.1
click at [442, 488] on h6 "NEXT" at bounding box center [435, 514] width 22 height 13
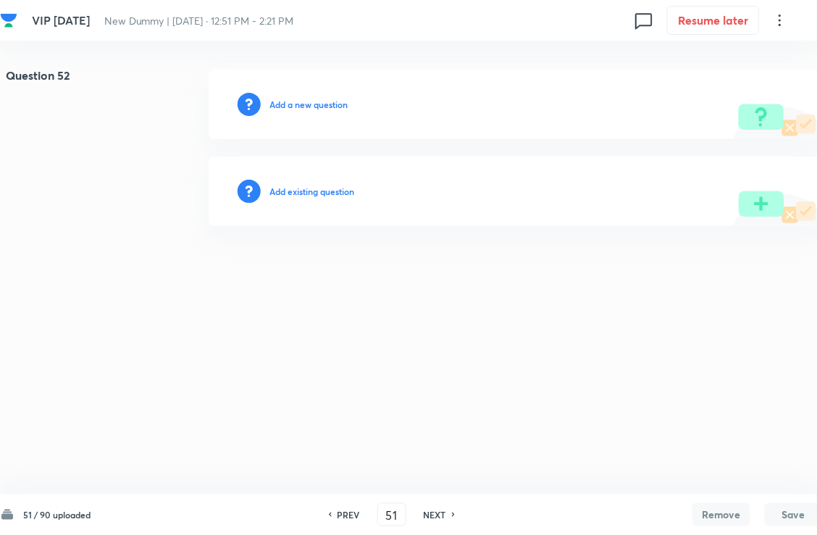
type input "52"
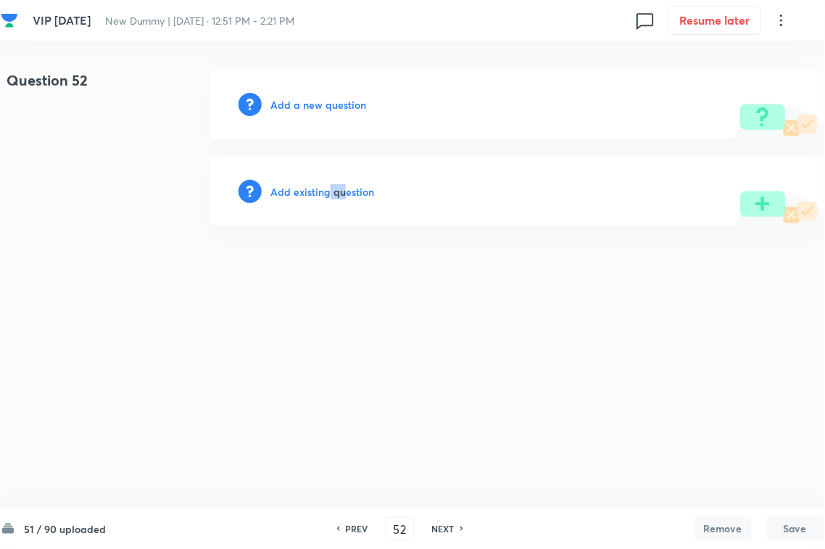
click at [330, 194] on h6 "Add existing question" at bounding box center [322, 191] width 104 height 15
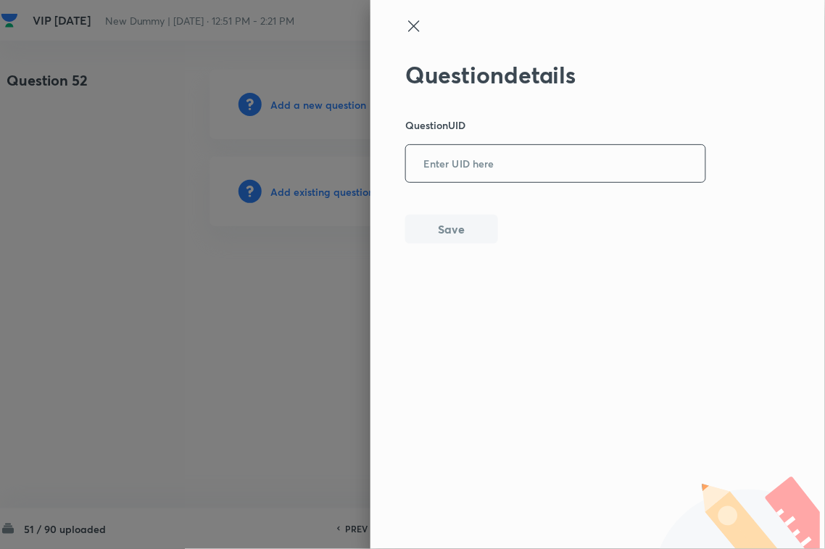
click at [468, 149] on input "text" at bounding box center [555, 164] width 299 height 36
paste input "HJAE3"
type input "HJAE3"
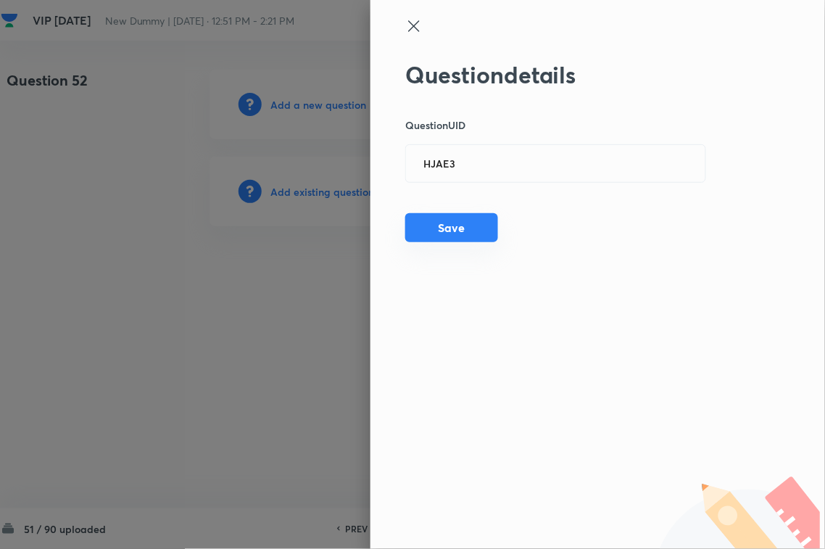
drag, startPoint x: 450, startPoint y: 238, endPoint x: 497, endPoint y: 240, distance: 47.2
click at [450, 239] on button "Save" at bounding box center [451, 227] width 93 height 29
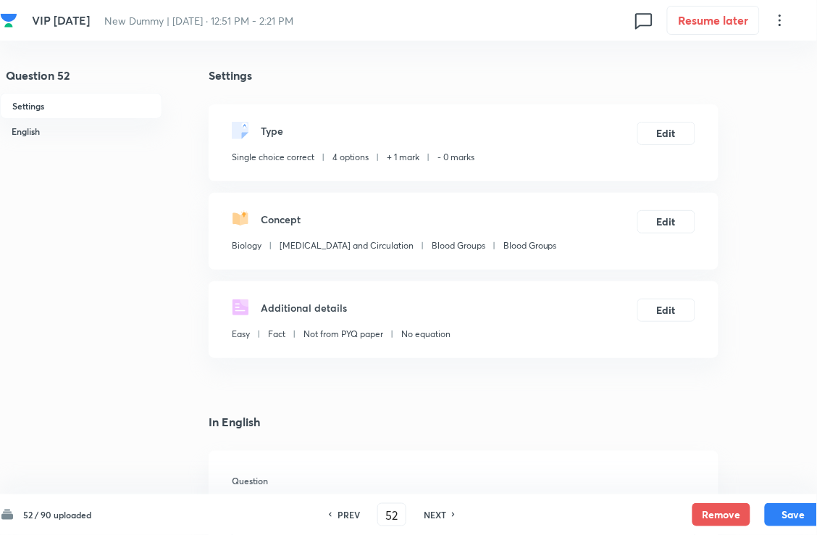
checkbox input "true"
click at [443, 488] on h6 "NEXT" at bounding box center [435, 514] width 22 height 13
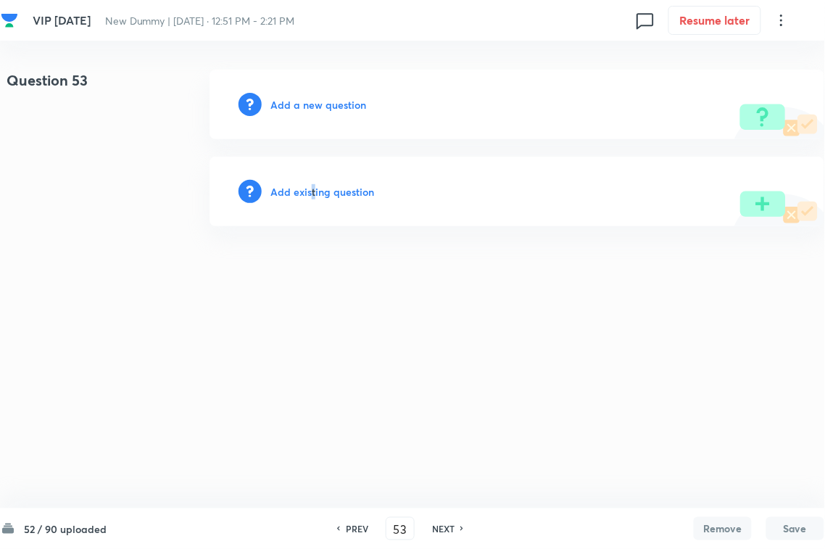
click at [315, 185] on div "Add existing question" at bounding box center [516, 192] width 615 height 70
click at [341, 194] on h6 "Add existing question" at bounding box center [322, 191] width 104 height 15
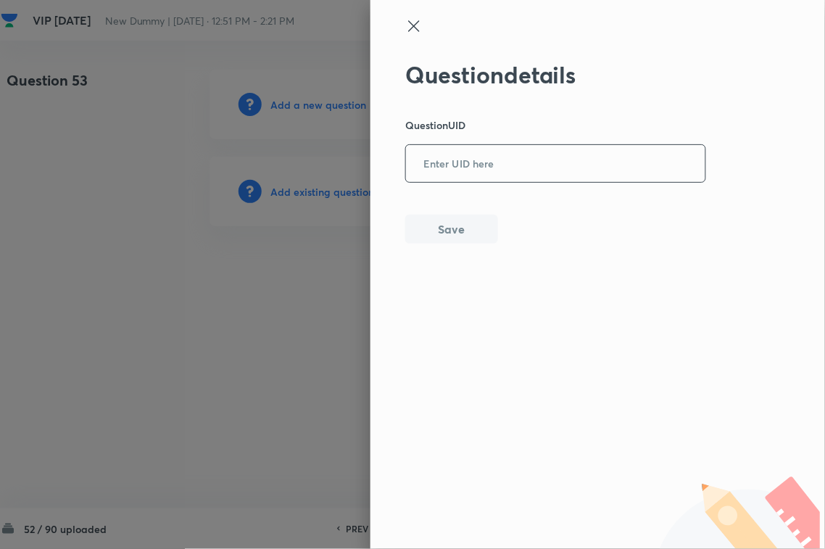
click at [494, 160] on input "text" at bounding box center [555, 164] width 299 height 36
paste input "45JK3"
click at [438, 244] on div "Question details Question UID 45JK3 ​ Save" at bounding box center [597, 274] width 454 height 549
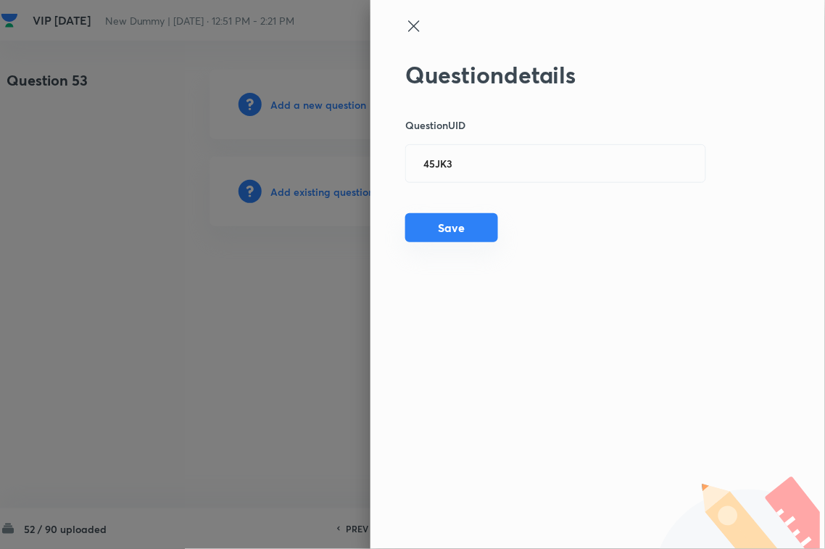
click at [468, 234] on button "Save" at bounding box center [451, 227] width 93 height 29
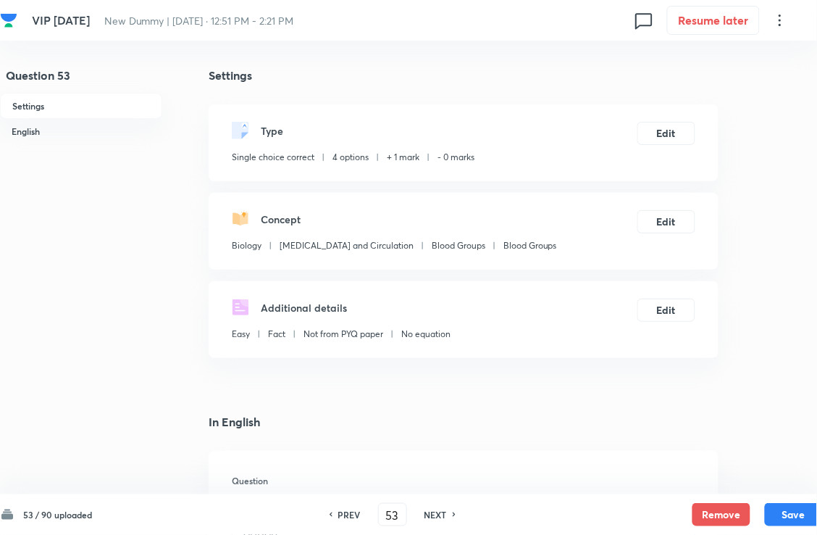
click at [457, 488] on div "PREV 53 ​ NEXT" at bounding box center [392, 514] width 187 height 23
click at [446, 488] on h6 "NEXT" at bounding box center [436, 514] width 22 height 13
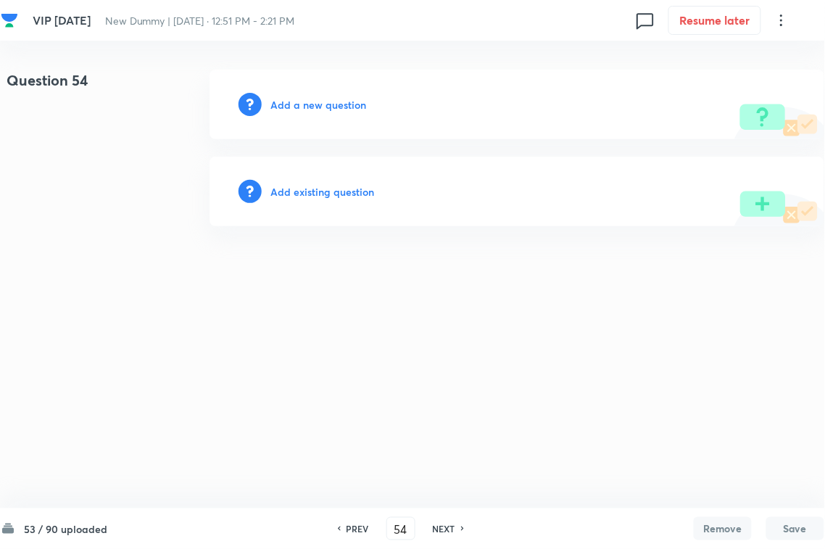
click at [349, 193] on h6 "Add existing question" at bounding box center [322, 191] width 104 height 15
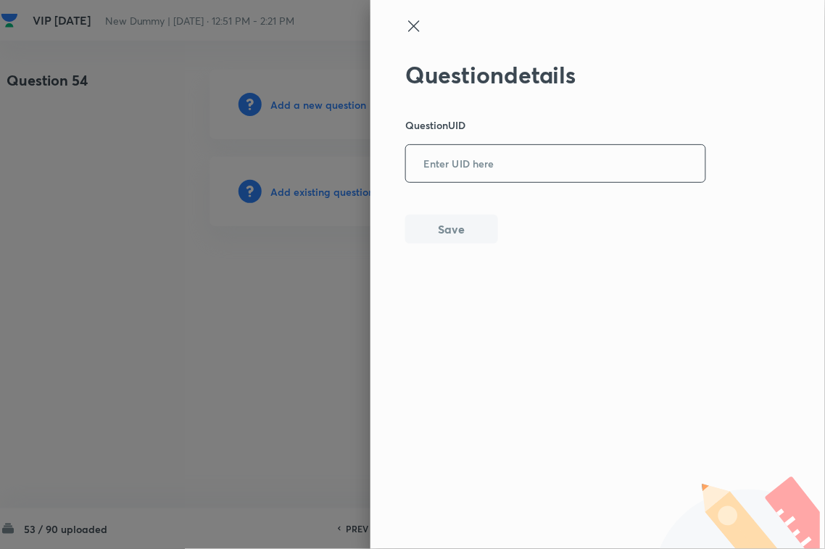
click at [467, 160] on input "text" at bounding box center [555, 164] width 299 height 36
paste input "NUV2H"
drag, startPoint x: 454, startPoint y: 222, endPoint x: 557, endPoint y: 237, distance: 103.9
click at [455, 222] on button "Save" at bounding box center [451, 229] width 93 height 29
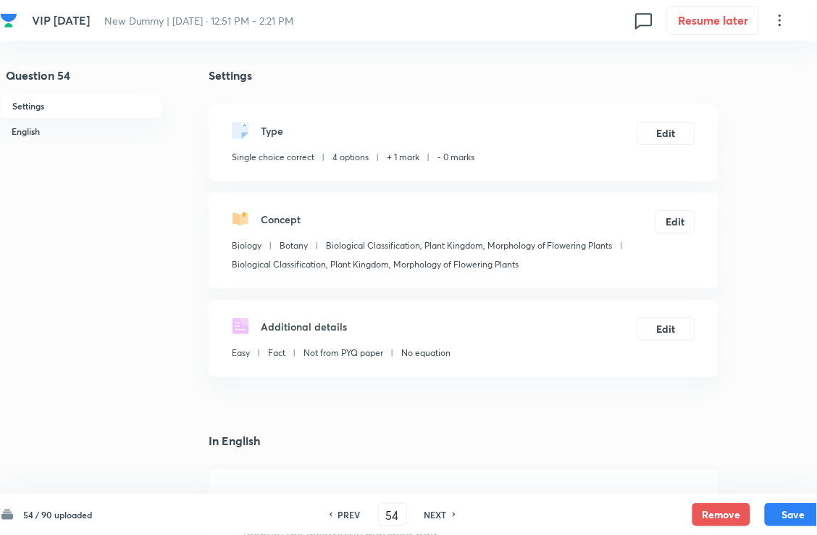
click at [447, 488] on h6 "NEXT" at bounding box center [436, 514] width 22 height 13
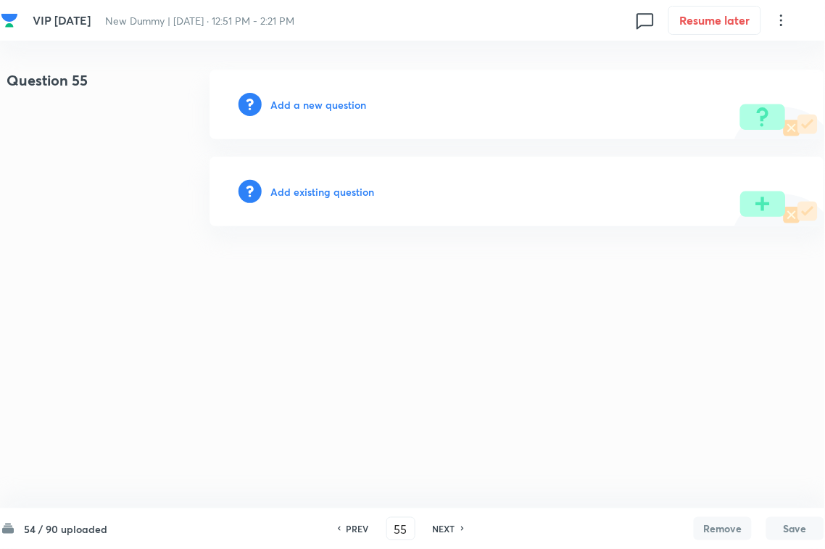
click at [351, 191] on h6 "Add existing question" at bounding box center [322, 191] width 104 height 15
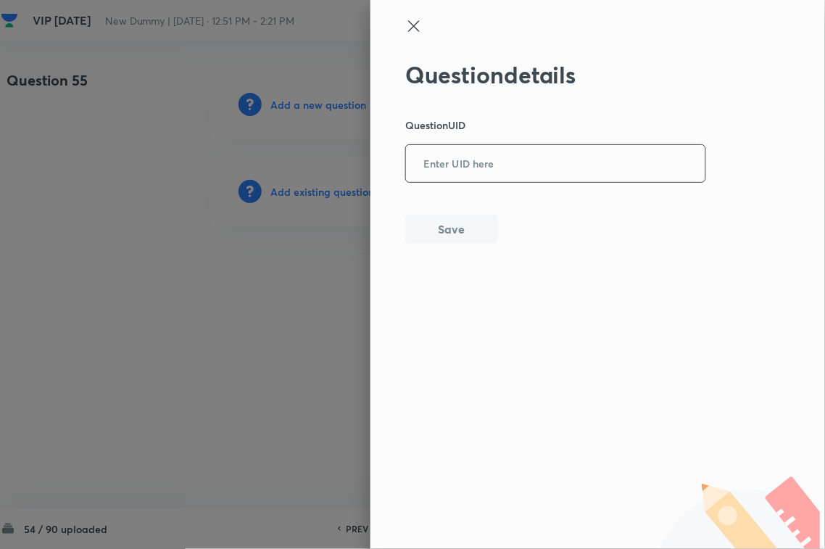
click at [438, 154] on input "text" at bounding box center [555, 164] width 299 height 36
paste input "PL2W5"
click at [443, 215] on div "Question details Question UID PL2W5 ​ Save" at bounding box center [555, 152] width 301 height 183
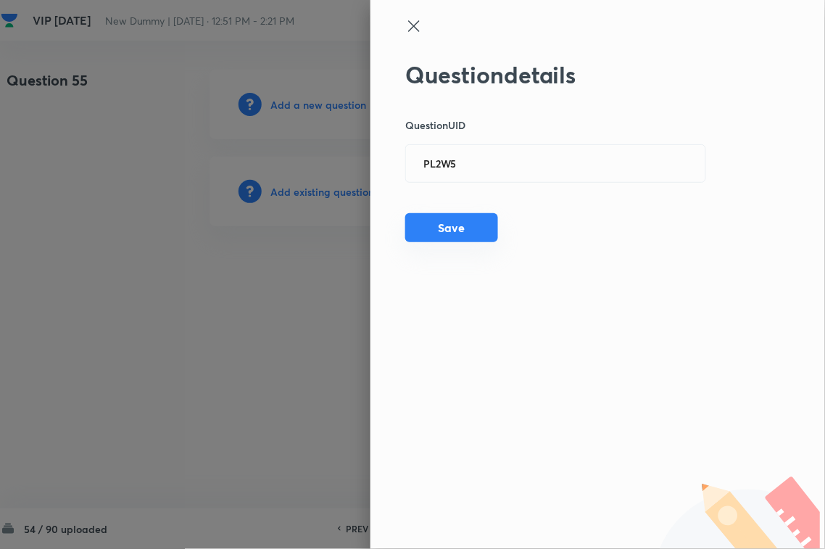
click at [443, 232] on button "Save" at bounding box center [451, 227] width 93 height 29
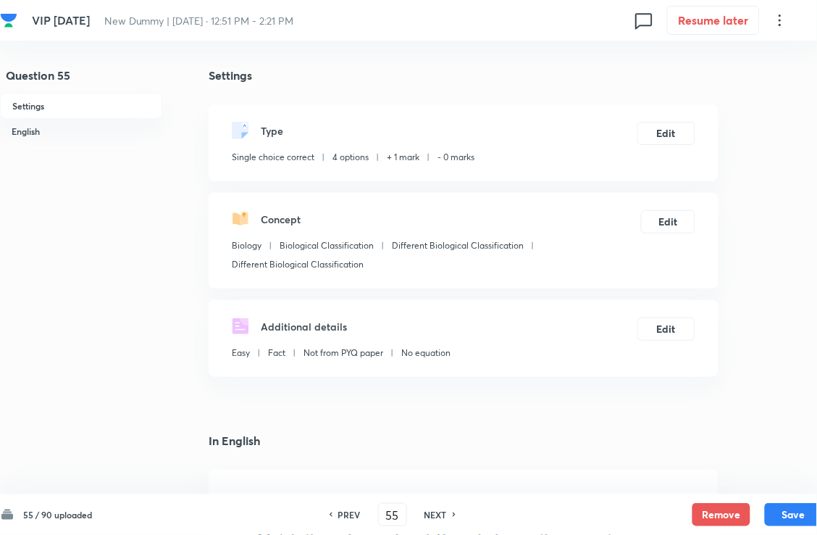
click at [451, 488] on div "NEXT" at bounding box center [438, 514] width 38 height 13
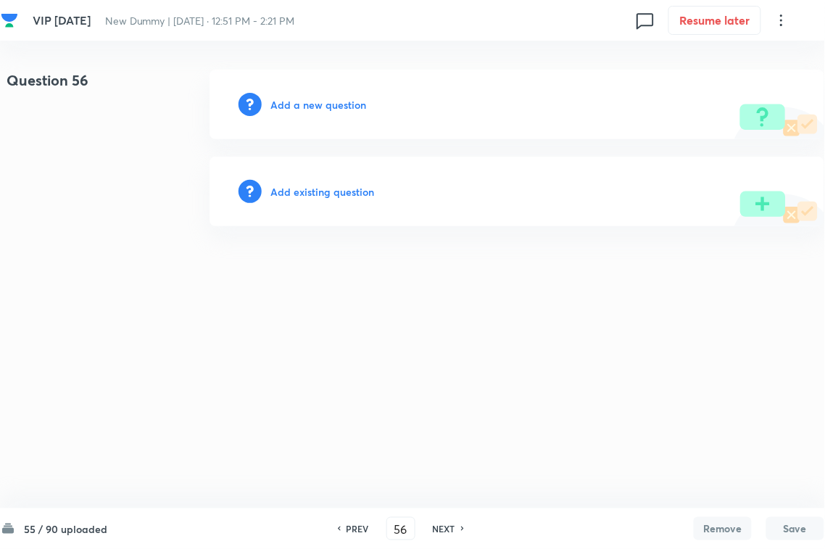
click at [317, 178] on div "Add existing question" at bounding box center [516, 192] width 615 height 70
click at [324, 191] on h6 "Add existing question" at bounding box center [322, 191] width 104 height 15
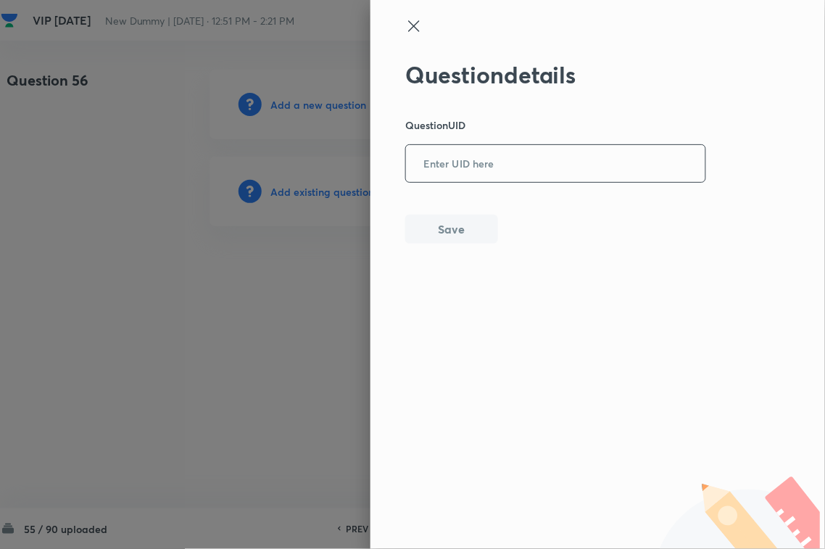
click at [504, 147] on input "text" at bounding box center [555, 164] width 299 height 36
paste input "2S9TP"
drag, startPoint x: 424, startPoint y: 252, endPoint x: 484, endPoint y: 234, distance: 62.8
click at [425, 252] on div "Question details Question UID 2S9TP ​ Save" at bounding box center [597, 274] width 454 height 549
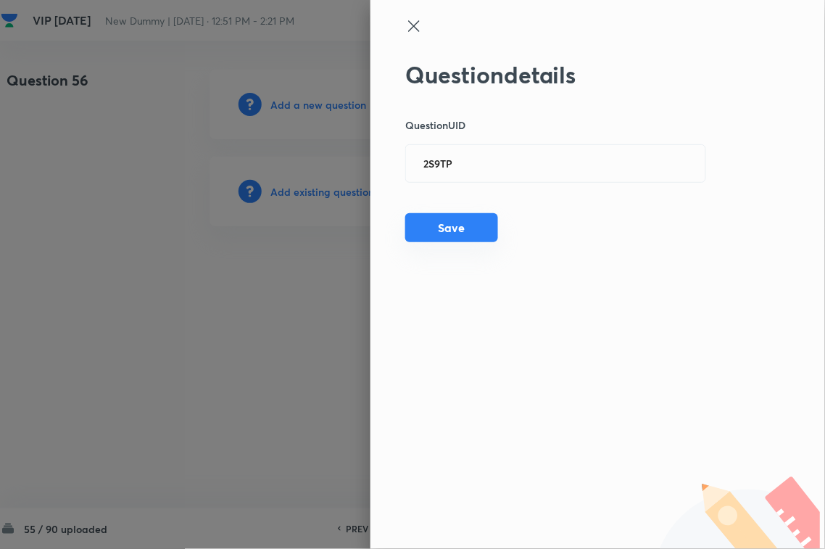
click at [484, 233] on button "Save" at bounding box center [451, 227] width 93 height 29
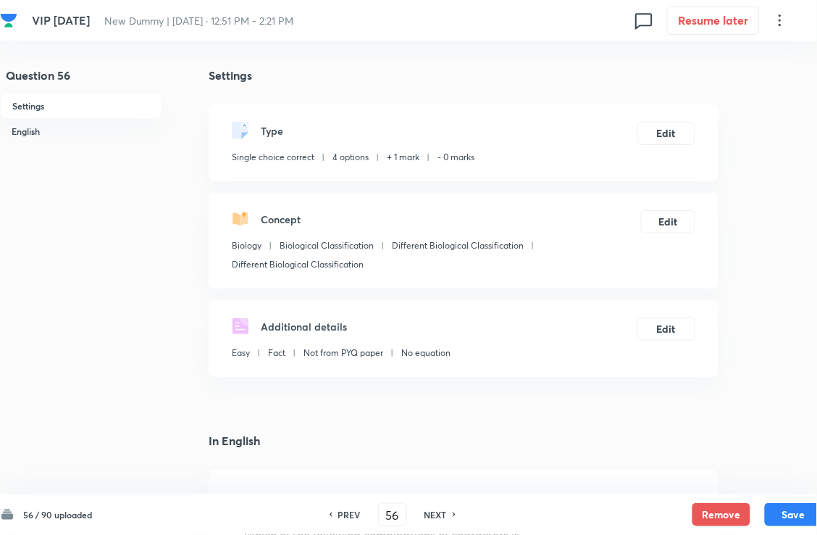
drag, startPoint x: 450, startPoint y: 515, endPoint x: 357, endPoint y: 319, distance: 216.5
click at [447, 488] on h6 "NEXT" at bounding box center [436, 514] width 22 height 13
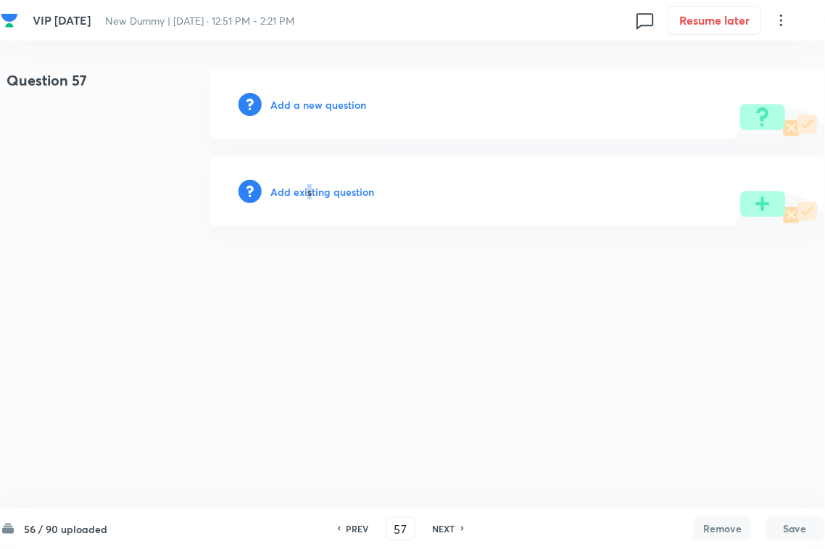
drag, startPoint x: 307, startPoint y: 174, endPoint x: 316, endPoint y: 198, distance: 25.7
click at [314, 196] on div "Add existing question" at bounding box center [516, 192] width 615 height 70
click at [317, 198] on h6 "Add existing question" at bounding box center [322, 191] width 104 height 15
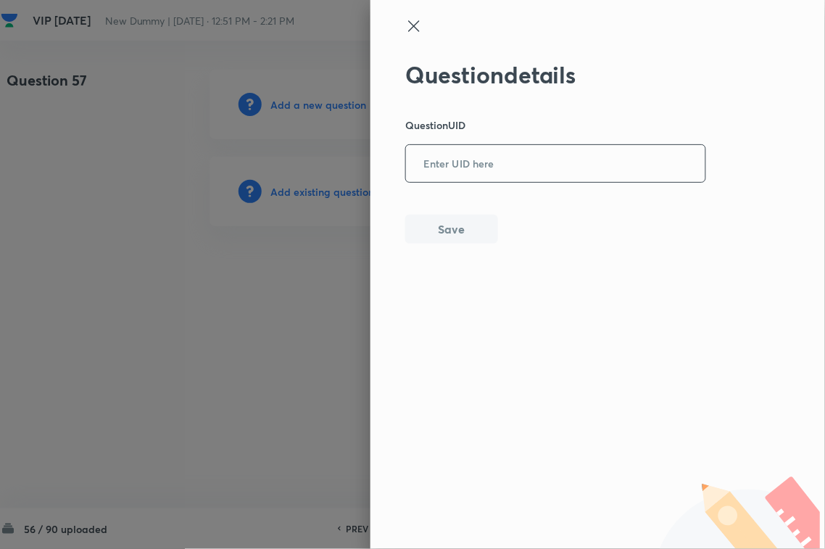
click at [460, 167] on input "text" at bounding box center [555, 164] width 299 height 36
paste input "QBD5L"
click at [453, 240] on button "Save" at bounding box center [451, 227] width 93 height 29
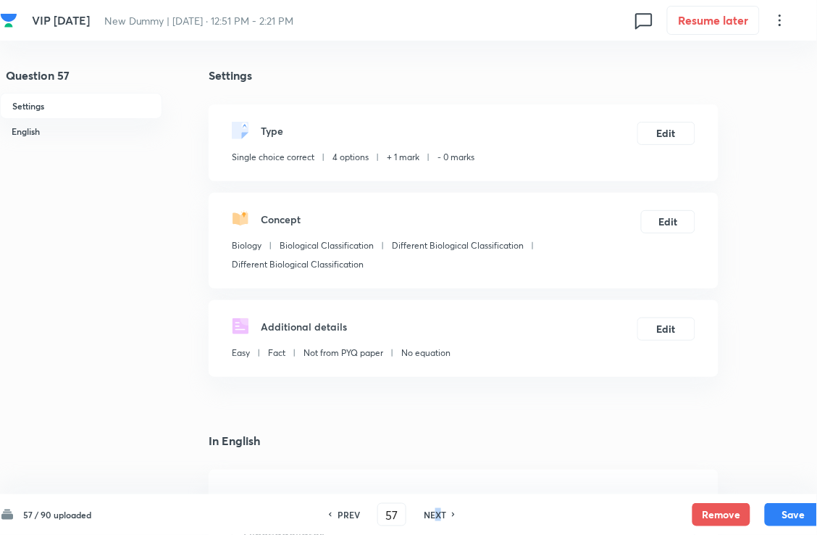
drag, startPoint x: 443, startPoint y: 515, endPoint x: 345, endPoint y: 304, distance: 231.8
click at [442, 488] on h6 "NEXT" at bounding box center [435, 514] width 22 height 13
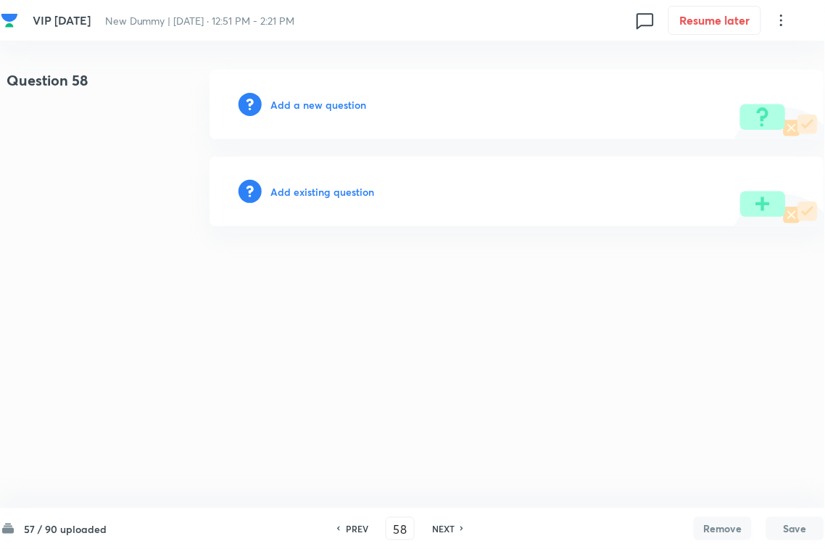
click at [312, 178] on div "Add existing question" at bounding box center [516, 192] width 615 height 70
click at [378, 197] on div "Add existing question" at bounding box center [516, 192] width 615 height 70
drag, startPoint x: 346, startPoint y: 178, endPoint x: 343, endPoint y: 188, distance: 11.5
click at [346, 178] on div "Add existing question" at bounding box center [516, 192] width 615 height 70
click at [349, 187] on h6 "Add existing question" at bounding box center [322, 191] width 104 height 15
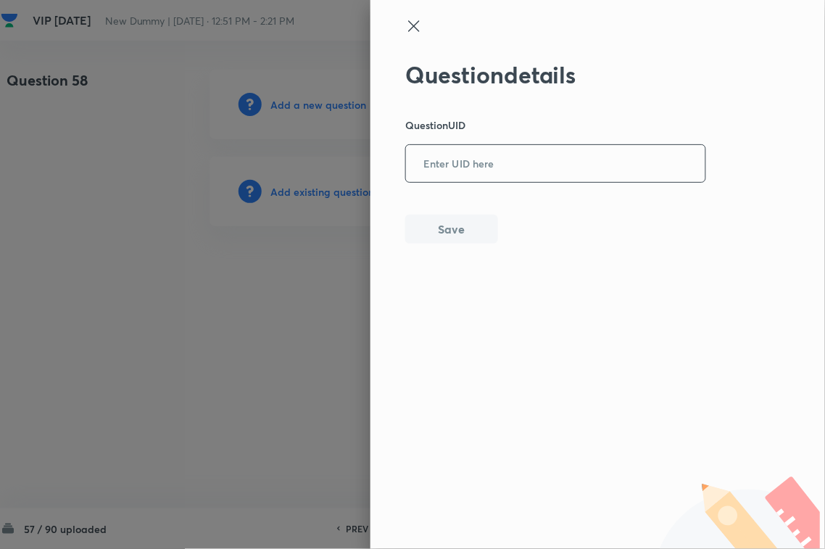
click at [511, 167] on input "text" at bounding box center [555, 164] width 299 height 36
paste input "N0XIA"
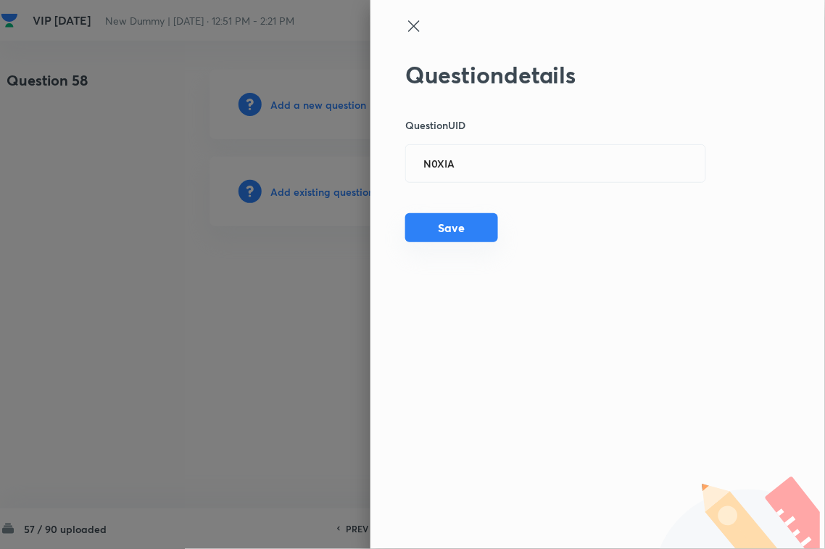
click at [450, 241] on button "Save" at bounding box center [451, 227] width 93 height 29
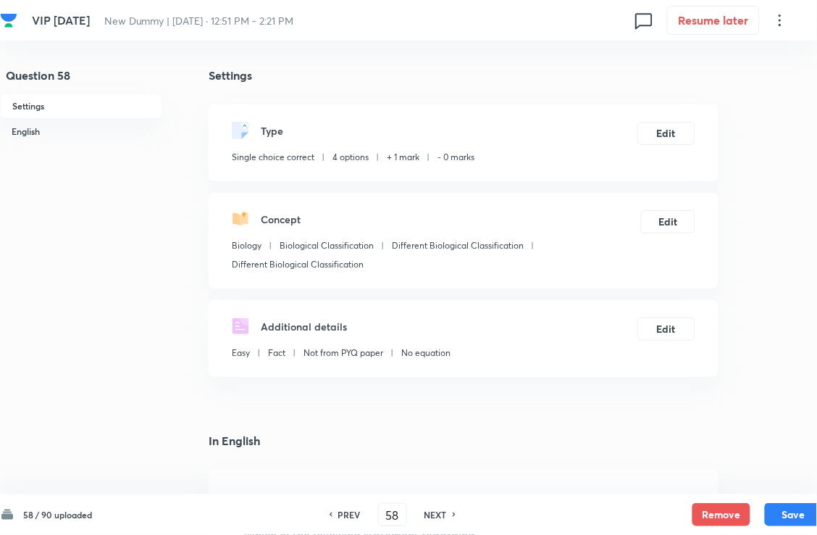
click at [454, 488] on div "58 / 90 uploaded PREV 58 ​ NEXT Remove Save" at bounding box center [411, 514] width 823 height 41
click at [454, 488] on div "NEXT" at bounding box center [438, 514] width 38 height 13
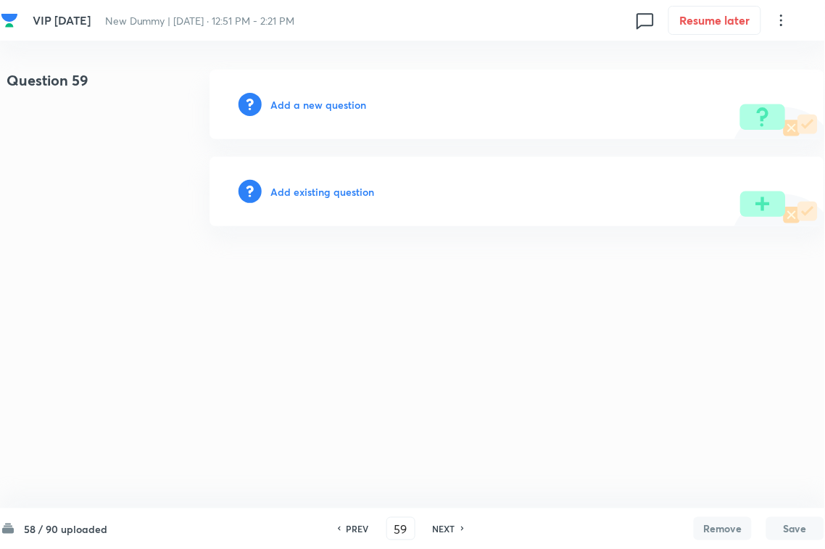
click at [444, 488] on div "PREV 59 ​ NEXT" at bounding box center [400, 528] width 187 height 23
click at [343, 187] on h6 "Add existing question" at bounding box center [322, 191] width 104 height 15
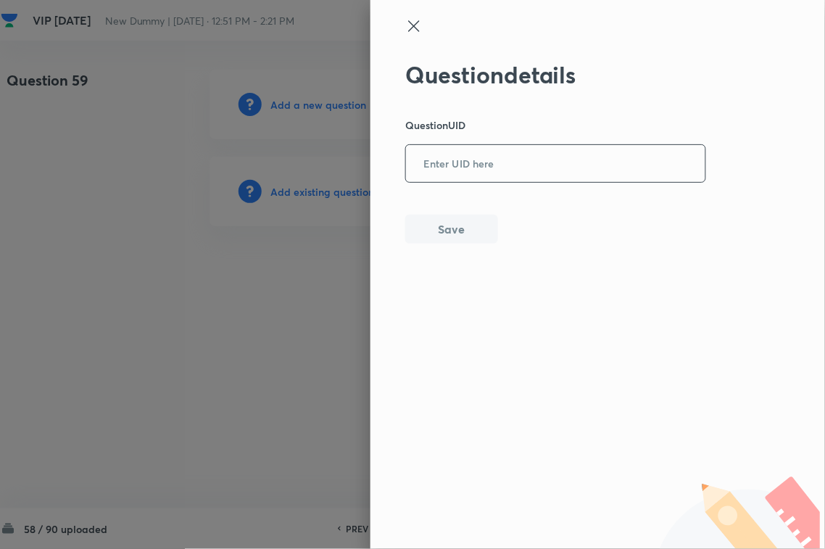
click at [457, 167] on input "text" at bounding box center [555, 164] width 299 height 36
paste input "B5TL7"
click at [464, 230] on button "Save" at bounding box center [451, 227] width 93 height 29
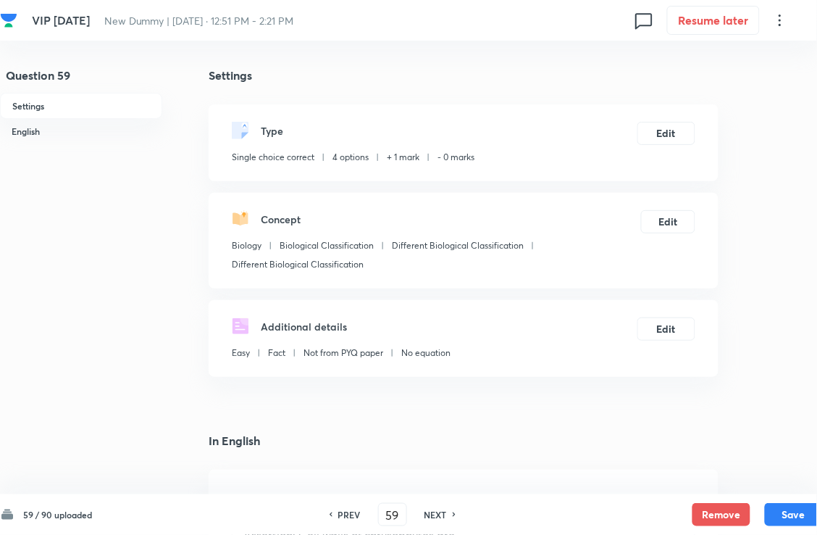
drag, startPoint x: 448, startPoint y: 517, endPoint x: 435, endPoint y: 459, distance: 59.4
click at [447, 488] on h6 "NEXT" at bounding box center [436, 514] width 22 height 13
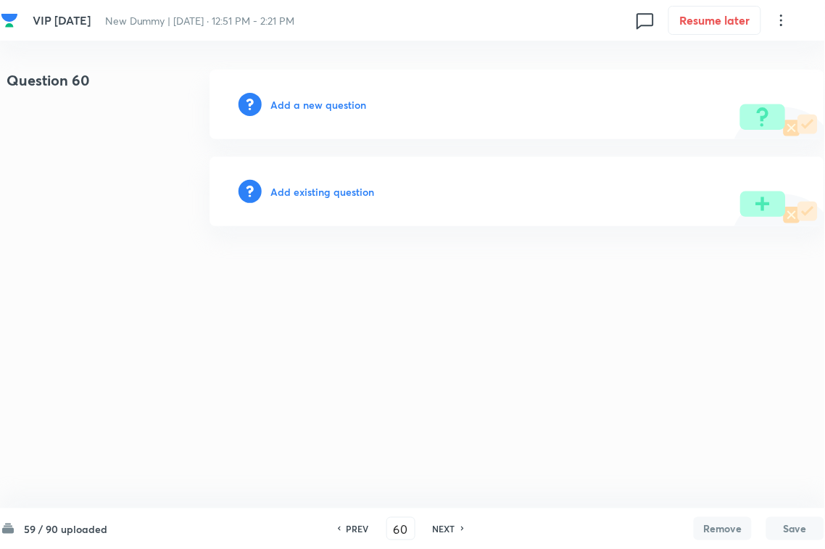
click at [322, 178] on div "Add existing question" at bounding box center [516, 192] width 615 height 70
click at [326, 194] on h6 "Add existing question" at bounding box center [322, 191] width 104 height 15
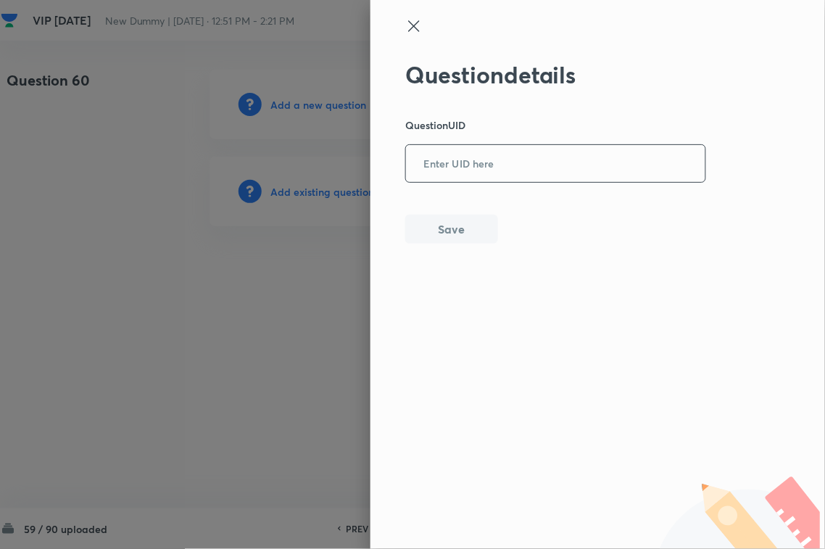
click at [482, 152] on input "text" at bounding box center [555, 164] width 299 height 36
paste input "0AZS5"
drag, startPoint x: 455, startPoint y: 230, endPoint x: 476, endPoint y: 230, distance: 21.0
click at [455, 230] on button "Save" at bounding box center [451, 227] width 93 height 29
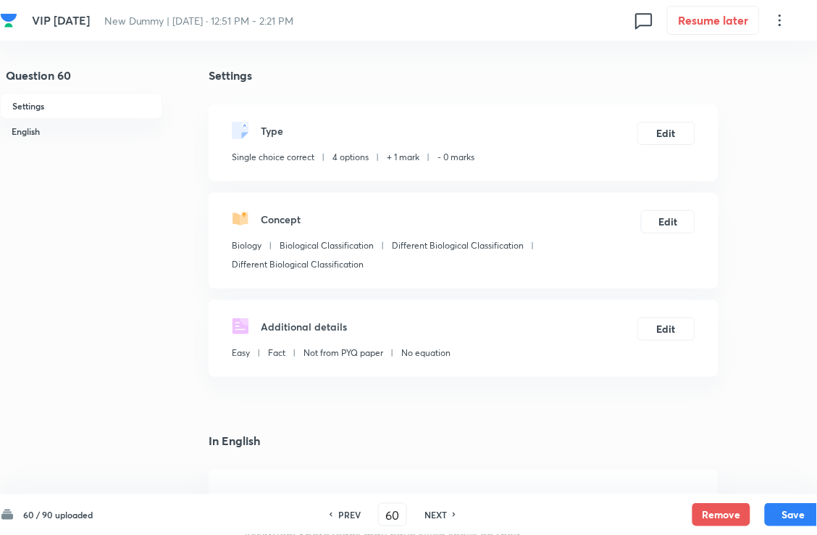
drag, startPoint x: 421, startPoint y: 520, endPoint x: 424, endPoint y: 488, distance: 32.7
click at [421, 488] on div "PREV 60 ​ NEXT" at bounding box center [392, 514] width 187 height 23
click at [440, 488] on h6 "NEXT" at bounding box center [436, 514] width 22 height 13
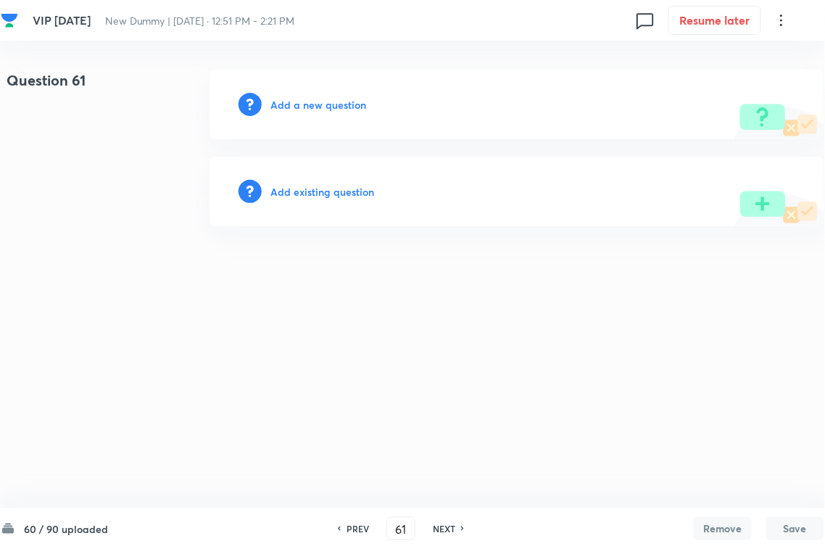
click at [357, 188] on h6 "Add existing question" at bounding box center [322, 191] width 104 height 15
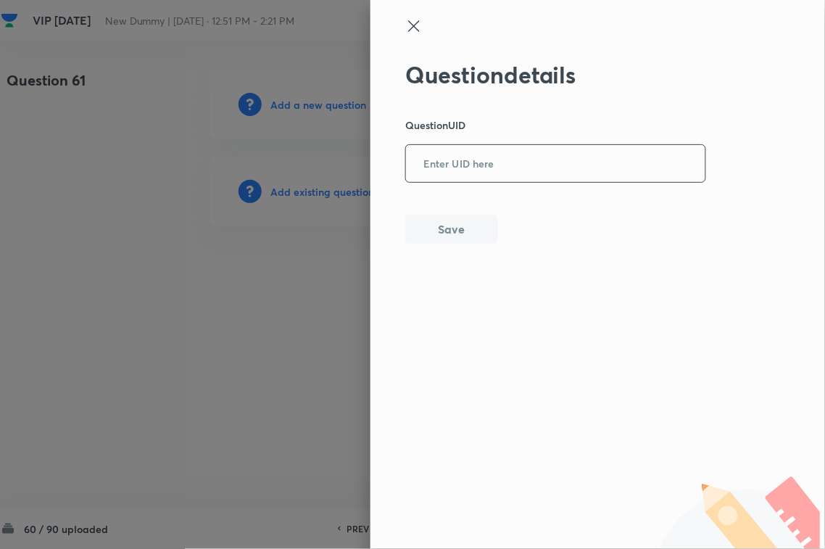
click at [496, 156] on input "text" at bounding box center [555, 164] width 299 height 36
click at [491, 226] on button "Save" at bounding box center [451, 227] width 93 height 29
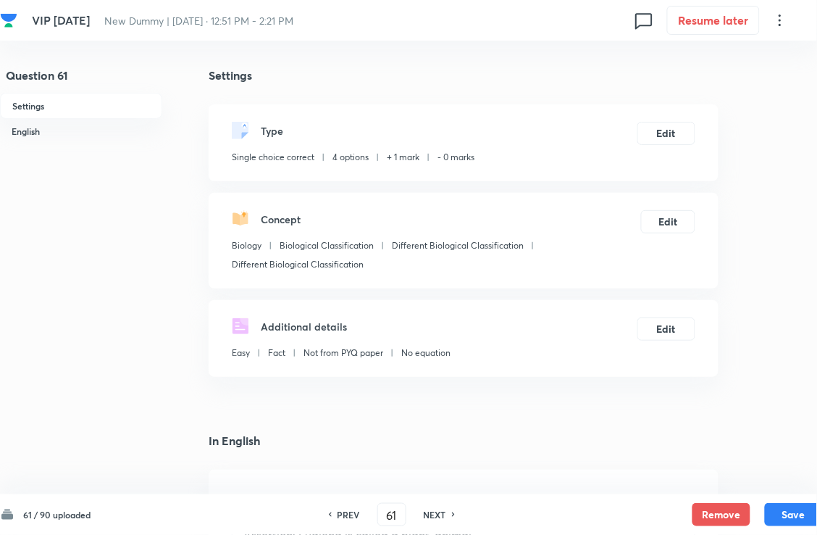
drag, startPoint x: 436, startPoint y: 522, endPoint x: 424, endPoint y: 451, distance: 72.0
click at [436, 488] on div "PREV 61 ​ NEXT" at bounding box center [392, 514] width 187 height 23
click at [442, 488] on h6 "NEXT" at bounding box center [435, 514] width 22 height 13
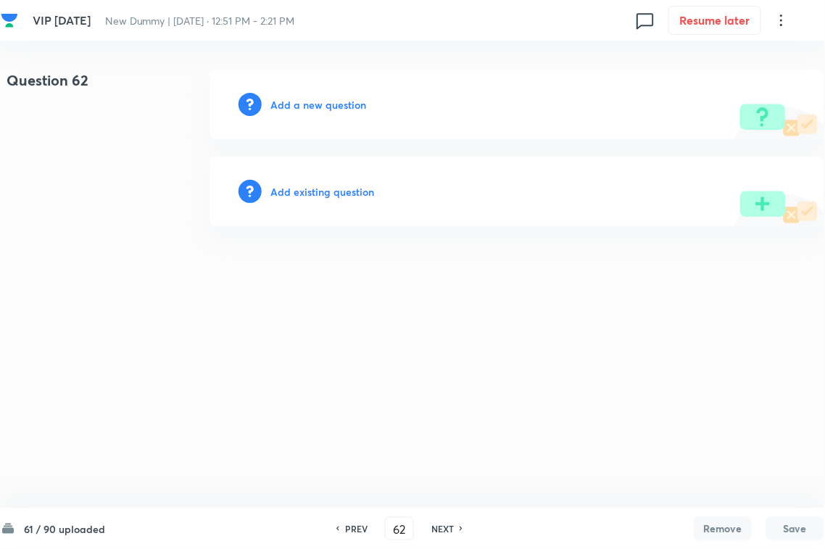
click at [331, 200] on div "Add existing question" at bounding box center [516, 192] width 615 height 70
click at [352, 190] on h6 "Add existing question" at bounding box center [322, 191] width 104 height 15
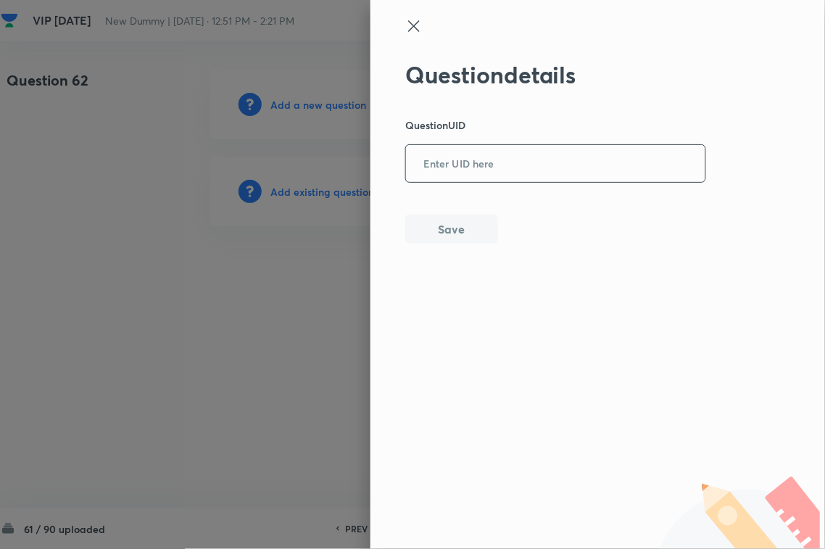
drag, startPoint x: 507, startPoint y: 153, endPoint x: 486, endPoint y: 204, distance: 55.9
click at [508, 153] on input "text" at bounding box center [555, 164] width 299 height 36
paste input "0G3UA"
click at [465, 229] on button "Save" at bounding box center [451, 227] width 93 height 29
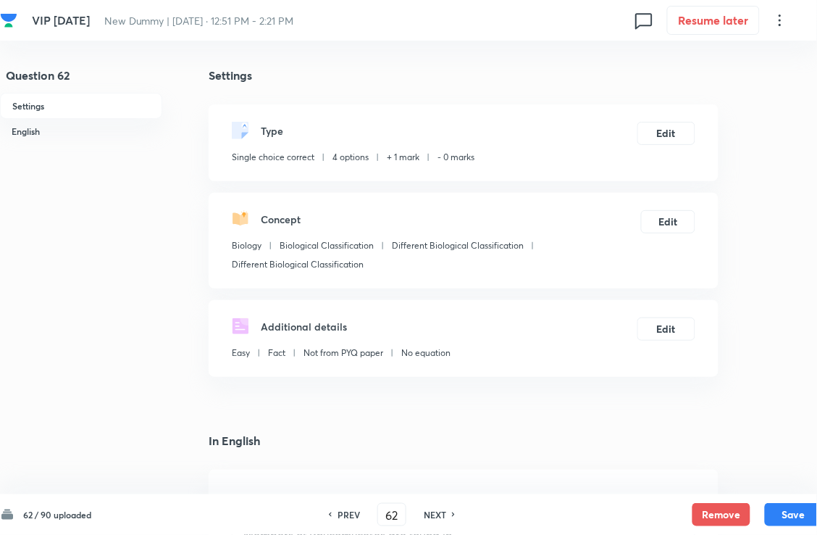
drag, startPoint x: 432, startPoint y: 512, endPoint x: 430, endPoint y: 454, distance: 58.0
click at [432, 488] on h6 "NEXT" at bounding box center [435, 514] width 22 height 13
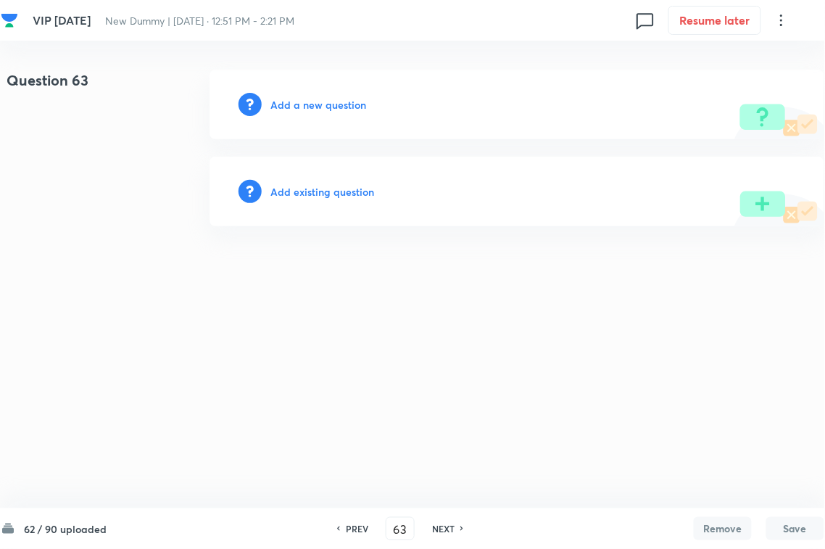
click at [344, 200] on div "Add existing question" at bounding box center [516, 192] width 615 height 70
click at [350, 188] on h6 "Add existing question" at bounding box center [322, 191] width 104 height 15
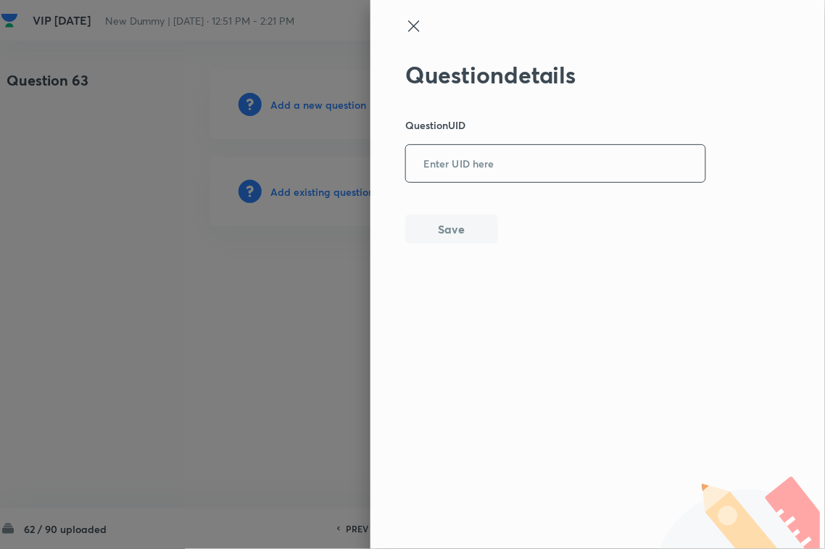
click at [487, 157] on input "text" at bounding box center [555, 164] width 299 height 36
click at [459, 239] on button "Save" at bounding box center [451, 227] width 93 height 29
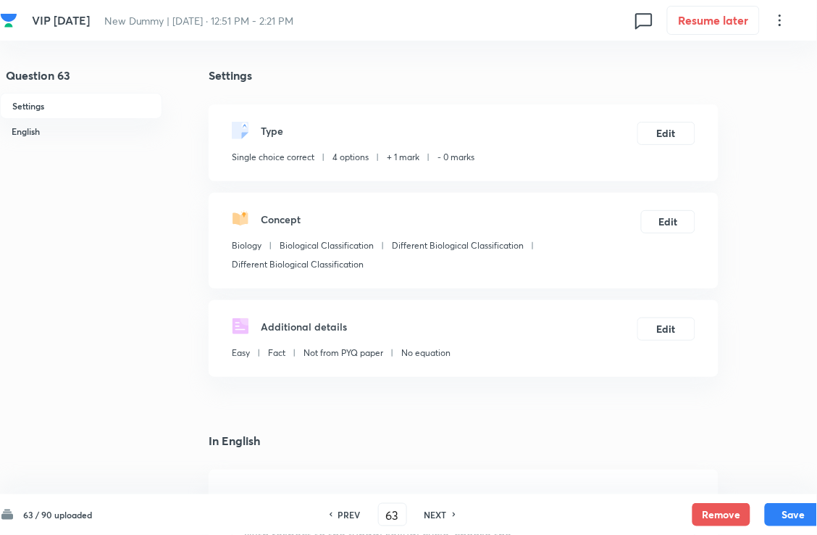
drag, startPoint x: 441, startPoint y: 515, endPoint x: 441, endPoint y: 504, distance: 11.6
click at [441, 488] on h6 "NEXT" at bounding box center [436, 514] width 22 height 13
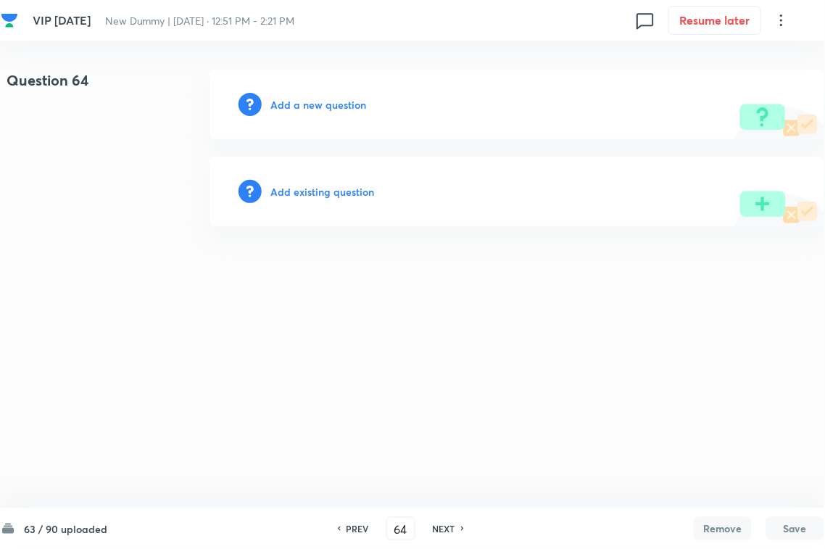
click at [346, 193] on h6 "Add existing question" at bounding box center [322, 191] width 104 height 15
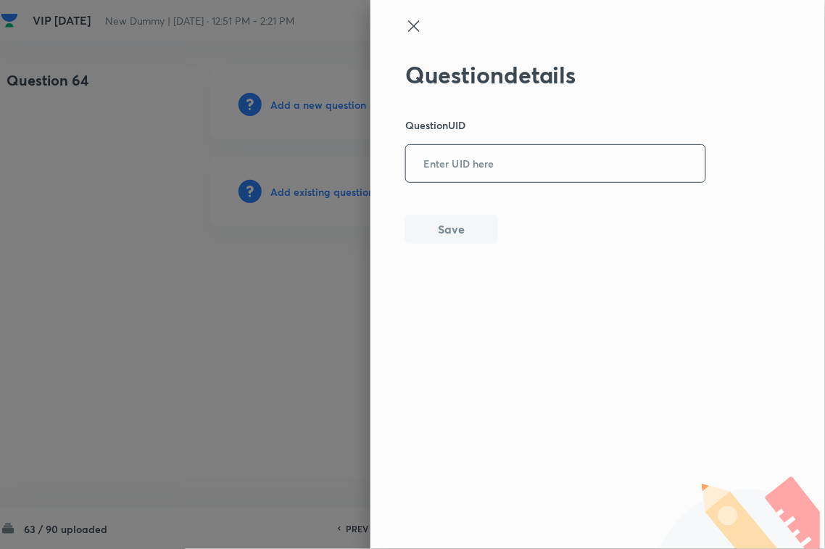
click at [433, 163] on input "text" at bounding box center [555, 164] width 299 height 36
paste input "UO1H4"
click at [437, 218] on button "Save" at bounding box center [451, 227] width 93 height 29
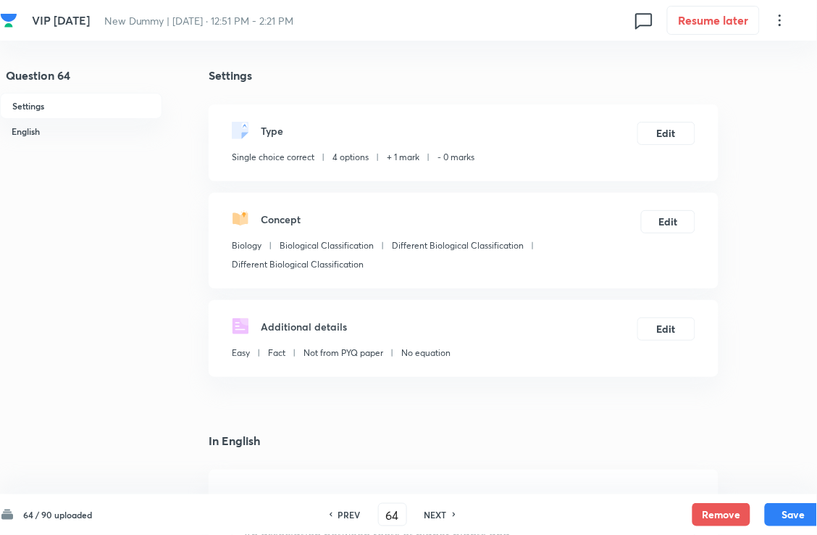
click at [436, 488] on div "PREV 64 ​ NEXT" at bounding box center [392, 514] width 187 height 23
click at [439, 488] on div "PREV 64 ​ NEXT" at bounding box center [392, 514] width 187 height 23
drag, startPoint x: 444, startPoint y: 512, endPoint x: 447, endPoint y: 453, distance: 59.5
click at [446, 488] on h6 "NEXT" at bounding box center [436, 514] width 22 height 13
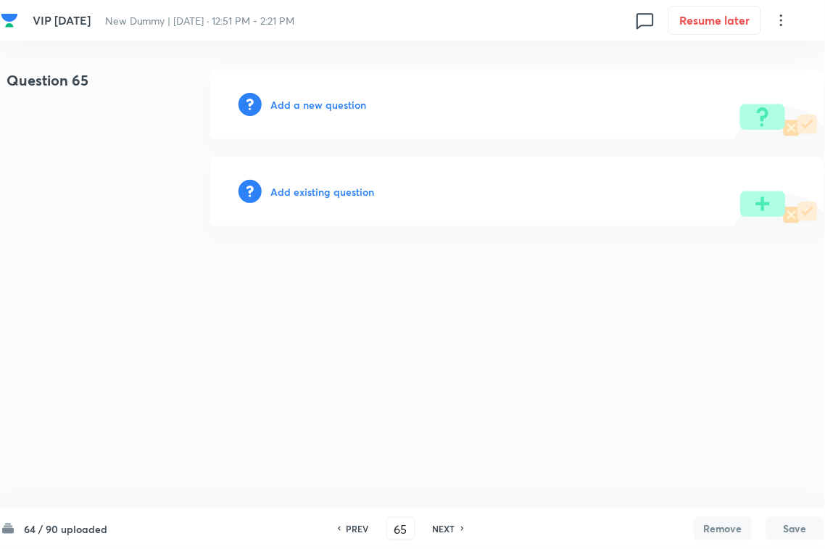
click at [380, 185] on div "Add existing question" at bounding box center [516, 192] width 615 height 70
click at [354, 190] on h6 "Add existing question" at bounding box center [322, 191] width 104 height 15
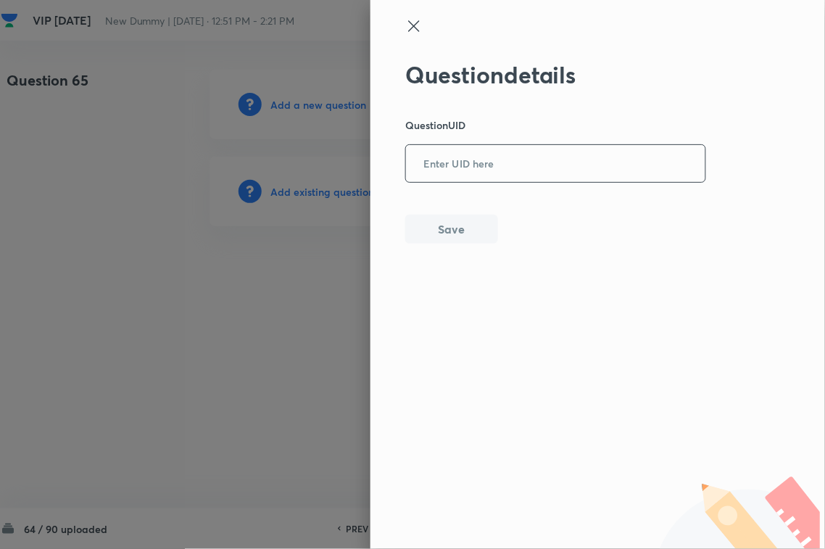
click at [461, 175] on input "text" at bounding box center [555, 164] width 299 height 36
paste input "DWQJR"
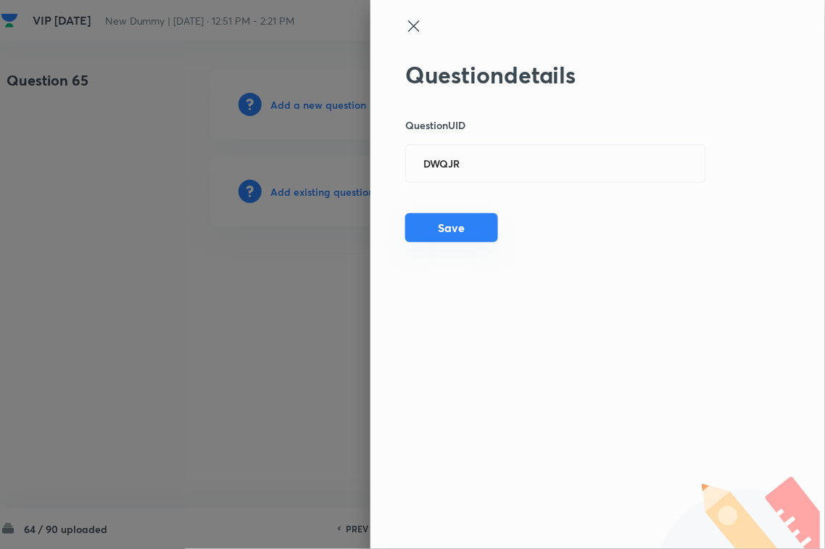
drag, startPoint x: 454, startPoint y: 249, endPoint x: 466, endPoint y: 225, distance: 26.3
click at [454, 248] on div "Question details Question UID DWQJR ​ Save" at bounding box center [597, 274] width 454 height 549
drag, startPoint x: 466, startPoint y: 225, endPoint x: 493, endPoint y: 225, distance: 27.5
click at [466, 223] on button "Save" at bounding box center [451, 227] width 93 height 29
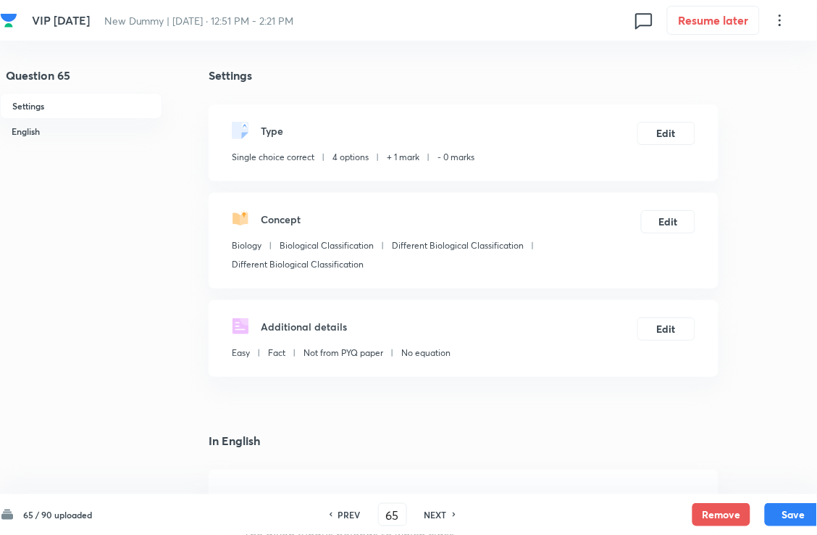
click at [453, 488] on div "NEXT" at bounding box center [438, 514] width 38 height 13
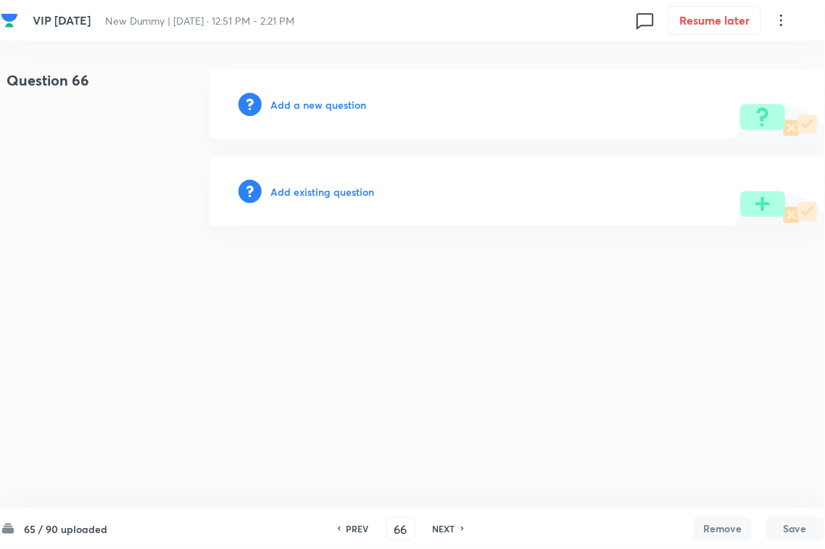
click at [349, 199] on div "Add existing question" at bounding box center [516, 192] width 615 height 70
click at [396, 176] on div "Add existing question" at bounding box center [516, 192] width 615 height 70
click at [337, 191] on h6 "Add existing question" at bounding box center [322, 191] width 104 height 15
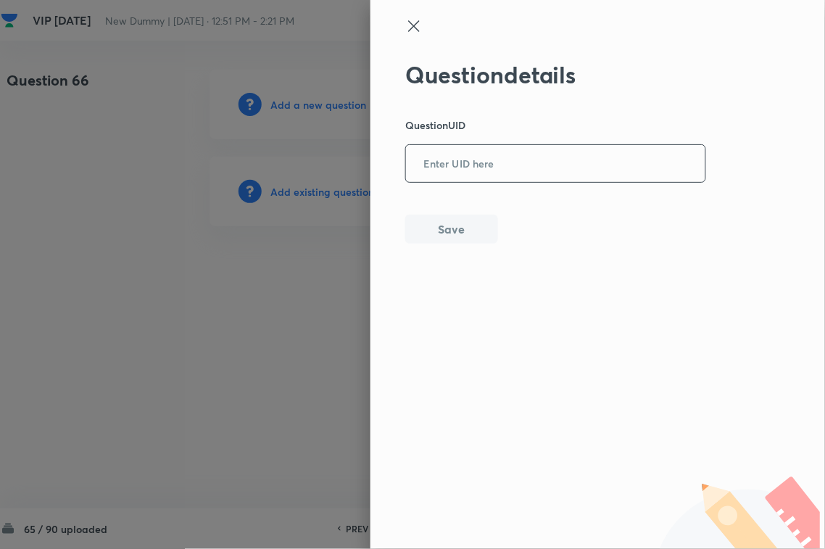
click at [498, 157] on input "text" at bounding box center [555, 164] width 299 height 36
paste input "N1WLS"
click at [428, 236] on button "Save" at bounding box center [451, 227] width 93 height 29
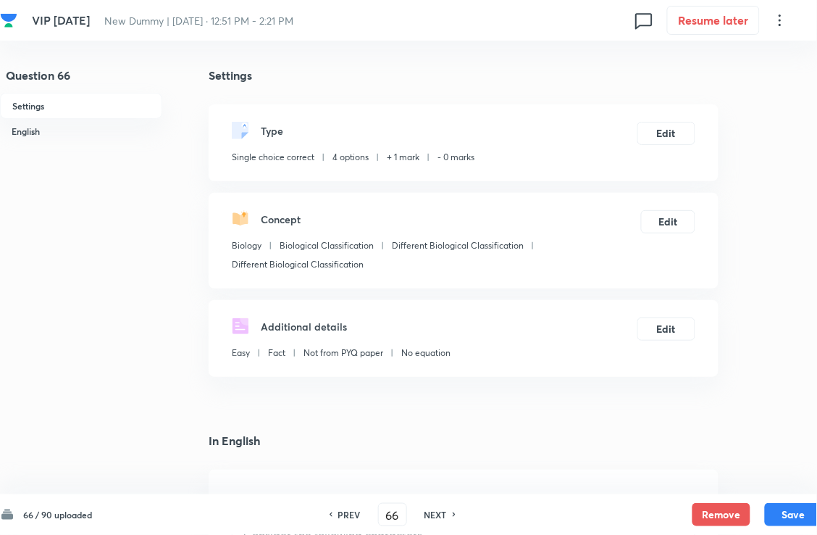
drag, startPoint x: 440, startPoint y: 512, endPoint x: 435, endPoint y: 478, distance: 33.7
click at [440, 488] on h6 "NEXT" at bounding box center [436, 514] width 22 height 13
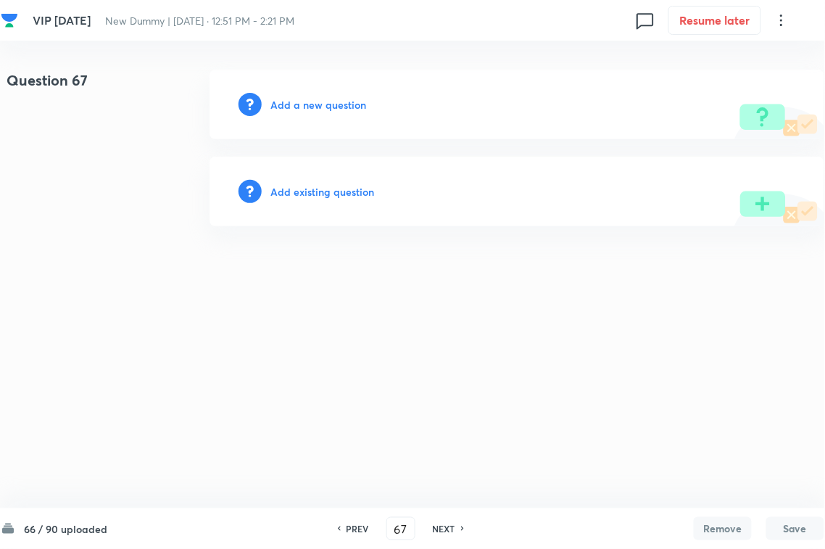
click at [313, 196] on h6 "Add existing question" at bounding box center [322, 191] width 104 height 15
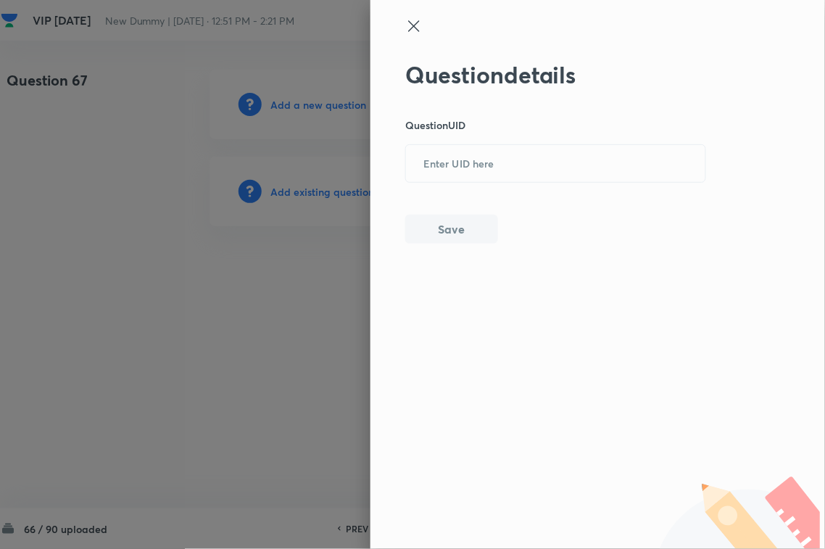
click at [489, 167] on input "text" at bounding box center [555, 164] width 299 height 36
paste input "ZUOE6"
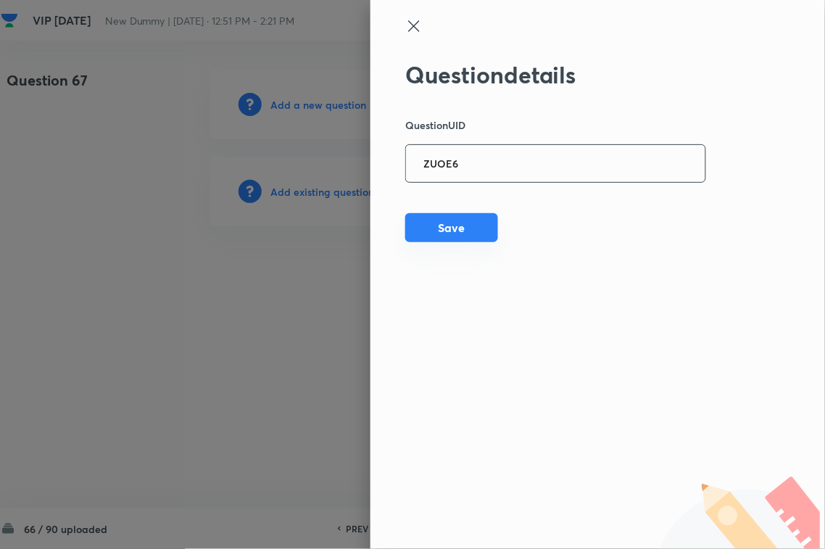
click at [466, 220] on button "Save" at bounding box center [451, 227] width 93 height 29
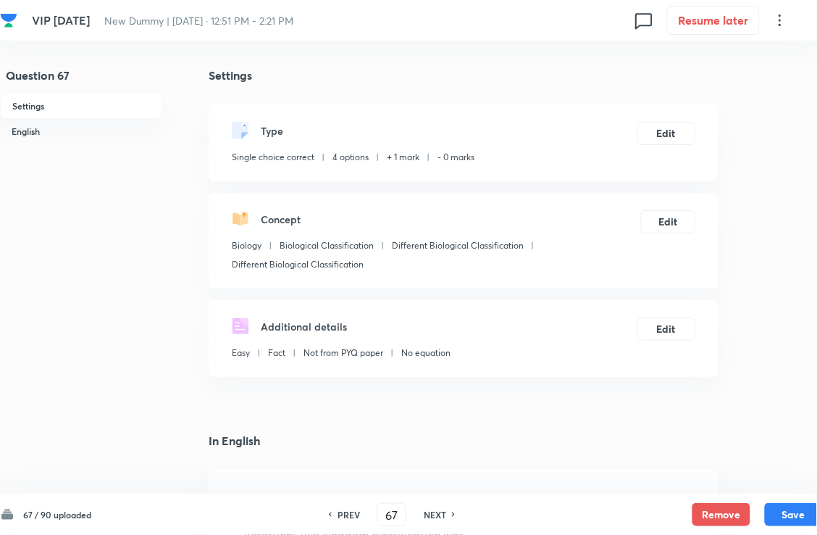
drag, startPoint x: 443, startPoint y: 515, endPoint x: 438, endPoint y: 460, distance: 54.6
click at [441, 488] on h6 "NEXT" at bounding box center [435, 514] width 22 height 13
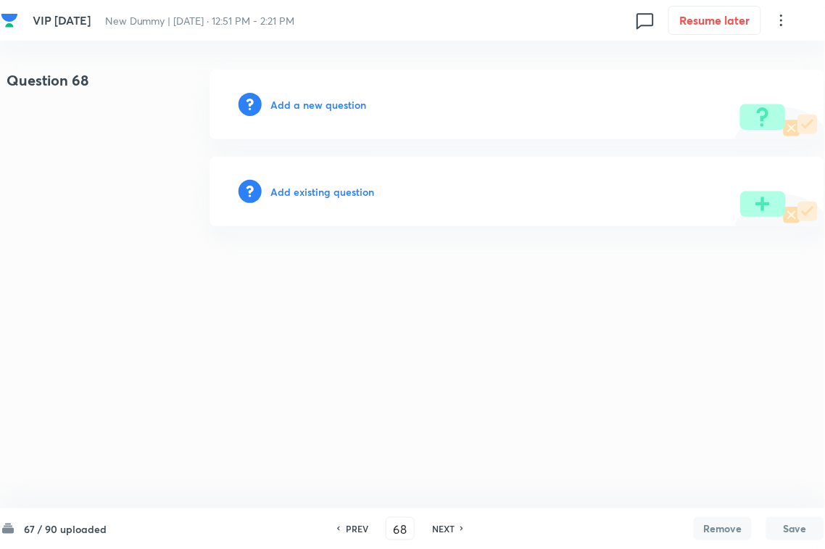
click at [321, 186] on h6 "Add existing question" at bounding box center [322, 191] width 104 height 15
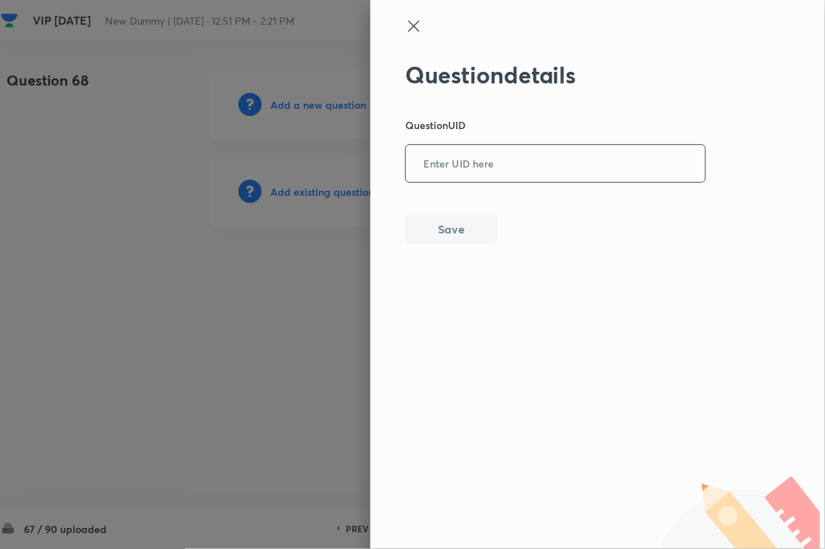
click at [467, 175] on input "text" at bounding box center [555, 164] width 299 height 36
click at [454, 234] on button "Save" at bounding box center [451, 227] width 93 height 29
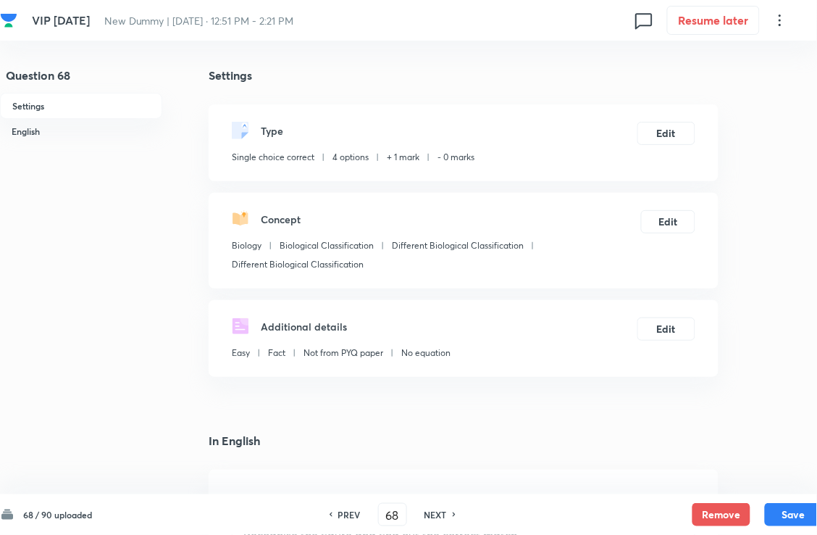
drag, startPoint x: 441, startPoint y: 512, endPoint x: 407, endPoint y: 350, distance: 165.2
click at [441, 488] on h6 "NEXT" at bounding box center [436, 514] width 22 height 13
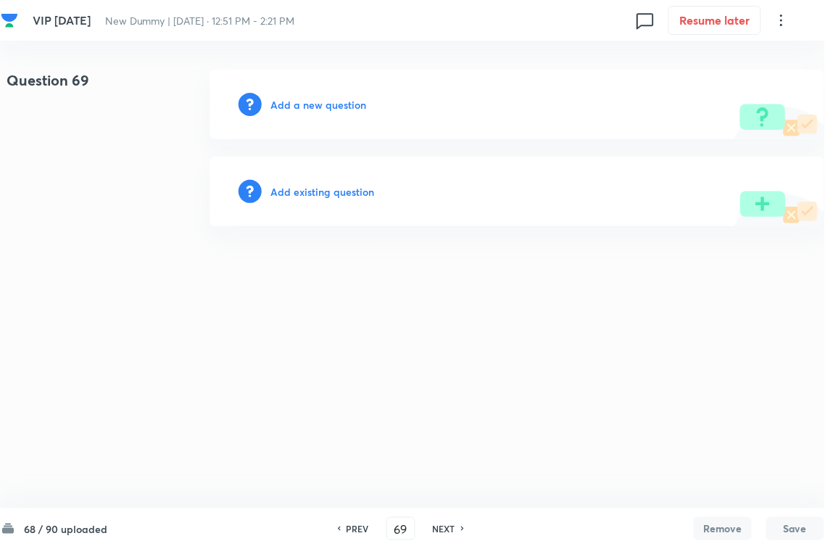
click at [322, 187] on h6 "Add existing question" at bounding box center [322, 191] width 104 height 15
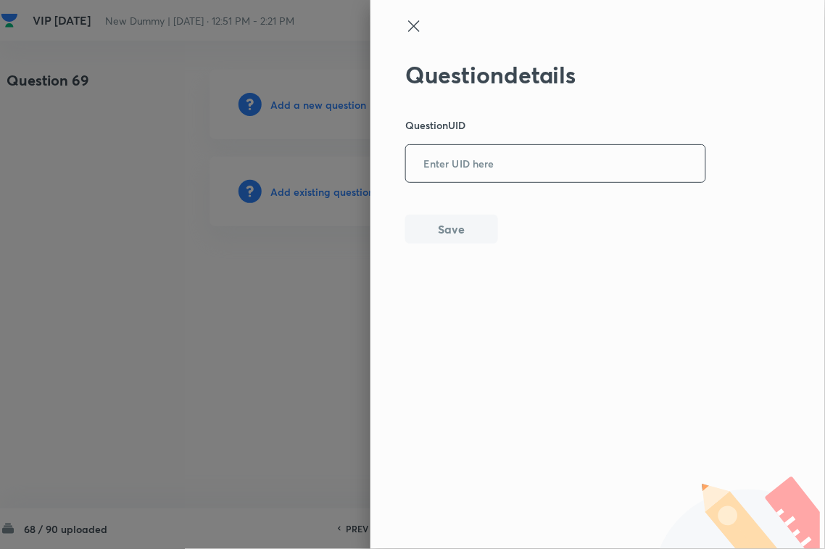
click at [508, 168] on input "text" at bounding box center [555, 164] width 299 height 36
click at [451, 229] on button "Save" at bounding box center [451, 227] width 93 height 29
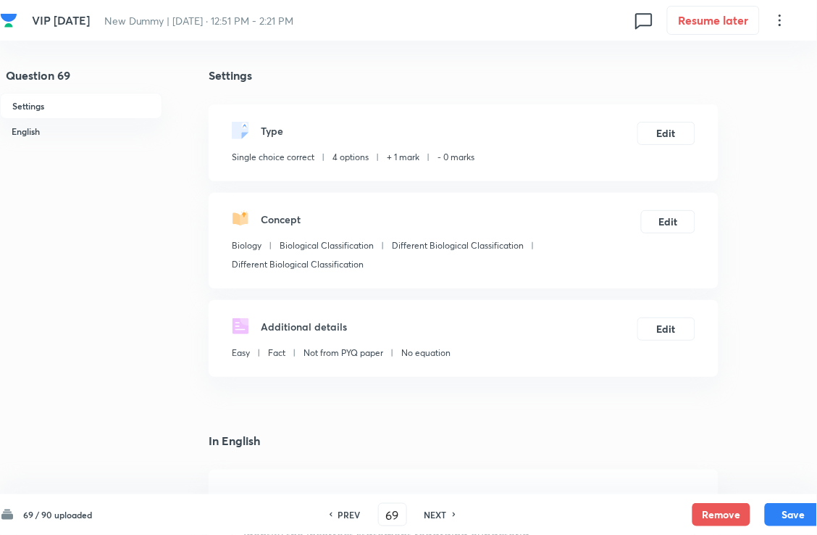
click at [439, 488] on h6 "NEXT" at bounding box center [436, 514] width 22 height 13
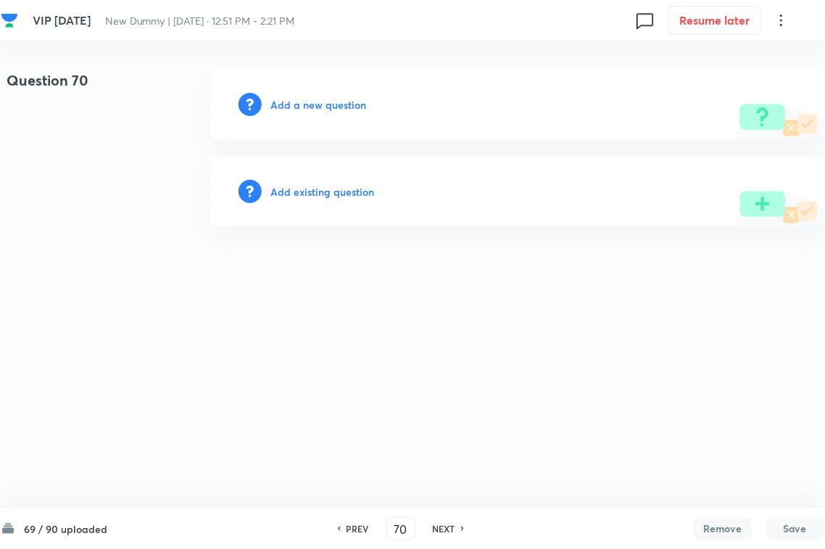
click at [349, 189] on h6 "Add existing question" at bounding box center [322, 191] width 104 height 15
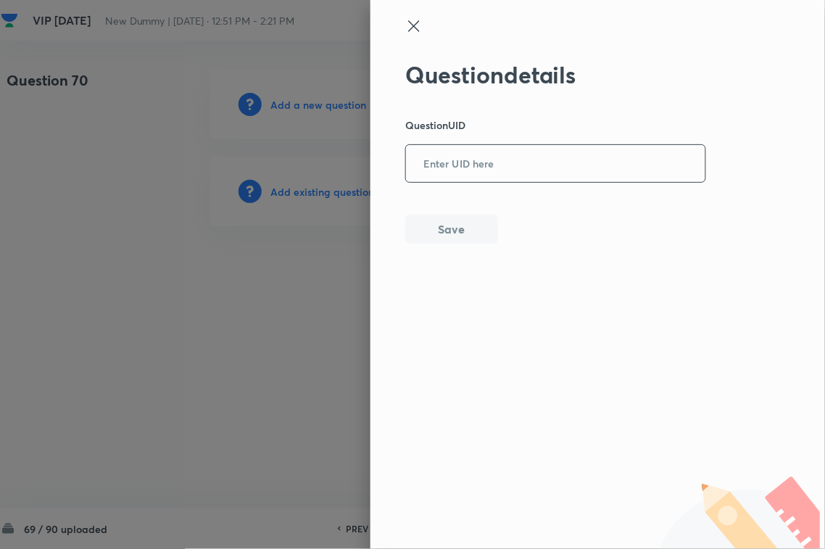
click at [454, 171] on input "text" at bounding box center [555, 164] width 299 height 36
paste input "NMTQW"
click at [446, 236] on button "Save" at bounding box center [451, 227] width 93 height 29
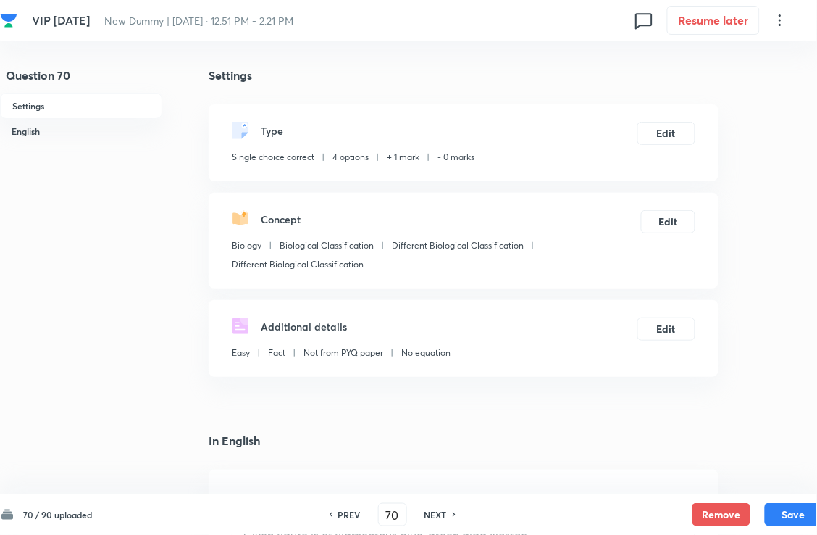
click at [444, 488] on h6 "NEXT" at bounding box center [436, 514] width 22 height 13
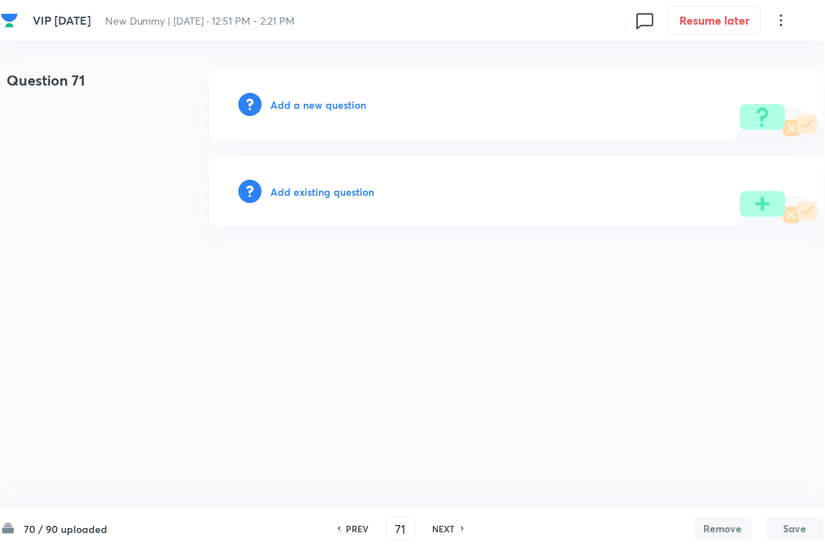
click at [339, 187] on h6 "Add existing question" at bounding box center [322, 191] width 104 height 15
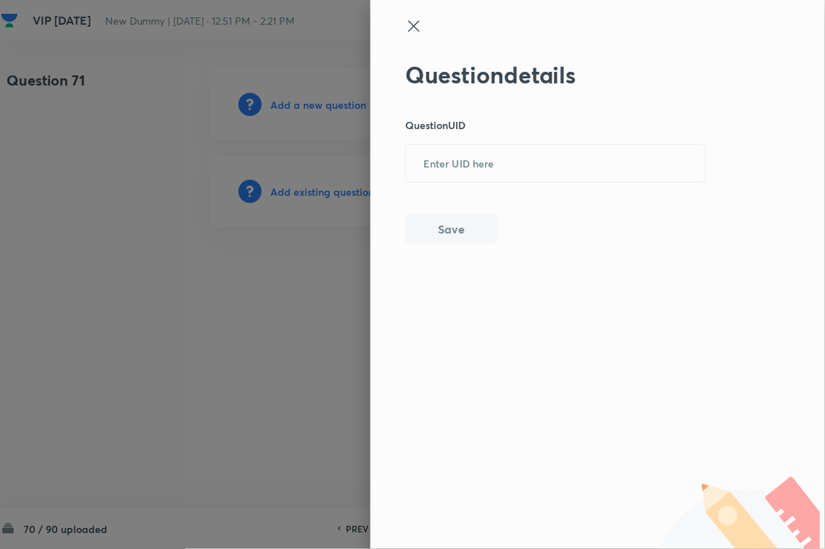
drag, startPoint x: 535, startPoint y: 180, endPoint x: 490, endPoint y: 220, distance: 60.1
click at [535, 183] on div "Question details Question UID ​ Save" at bounding box center [555, 152] width 301 height 183
paste input "MZKIW"
click at [468, 229] on button "Save" at bounding box center [451, 227] width 93 height 29
drag, startPoint x: 944, startPoint y: 374, endPoint x: 975, endPoint y: 378, distance: 31.5
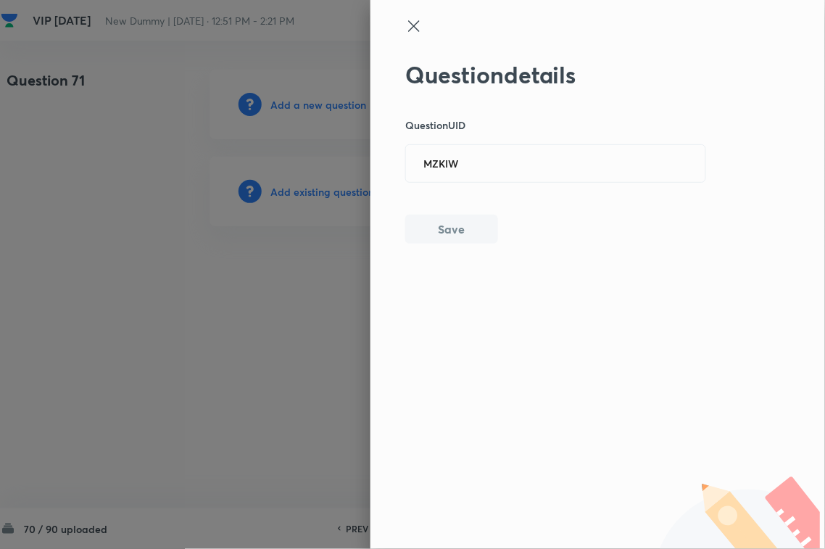
click at [825, 296] on html "VIP [DATE] New Dummy | [DATE] · 12:51 PM - 2:21 PM 0 Resume later Question 71 A…" at bounding box center [412, 148] width 825 height 296
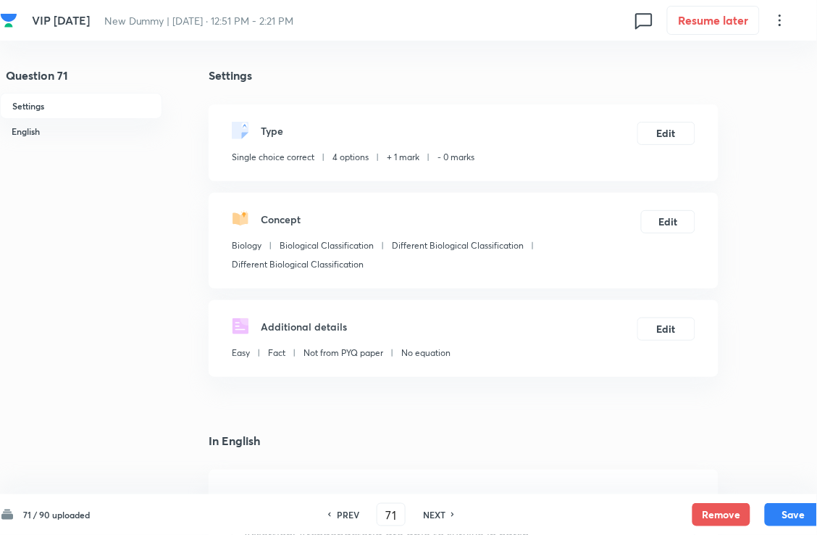
click at [441, 488] on h6 "NEXT" at bounding box center [434, 514] width 22 height 13
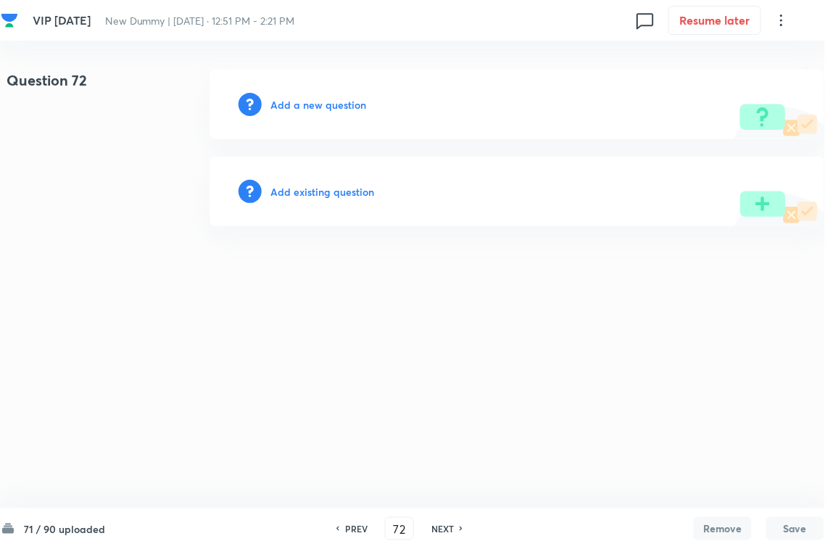
click at [341, 185] on h6 "Add existing question" at bounding box center [322, 191] width 104 height 15
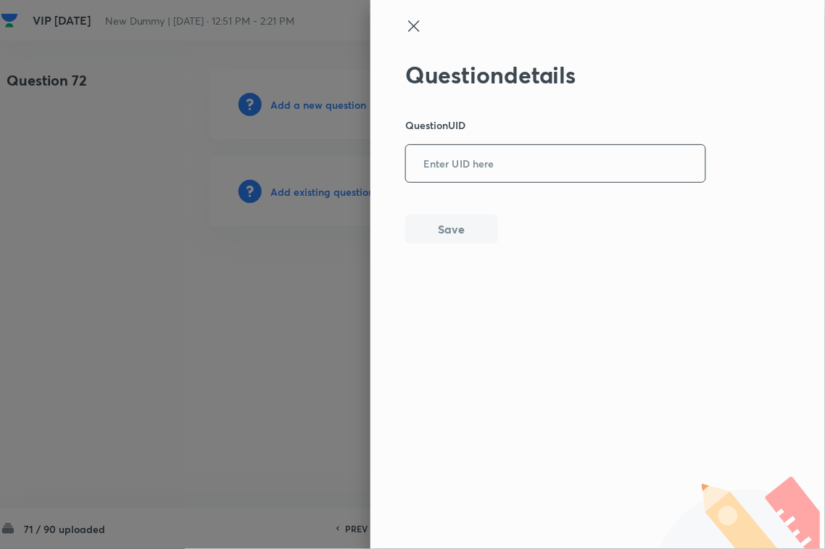
click at [520, 164] on input "text" at bounding box center [555, 164] width 299 height 36
paste input "8LSSJ"
click at [446, 245] on div "Question details Question UID 8LSSJ ​ Save" at bounding box center [597, 274] width 454 height 549
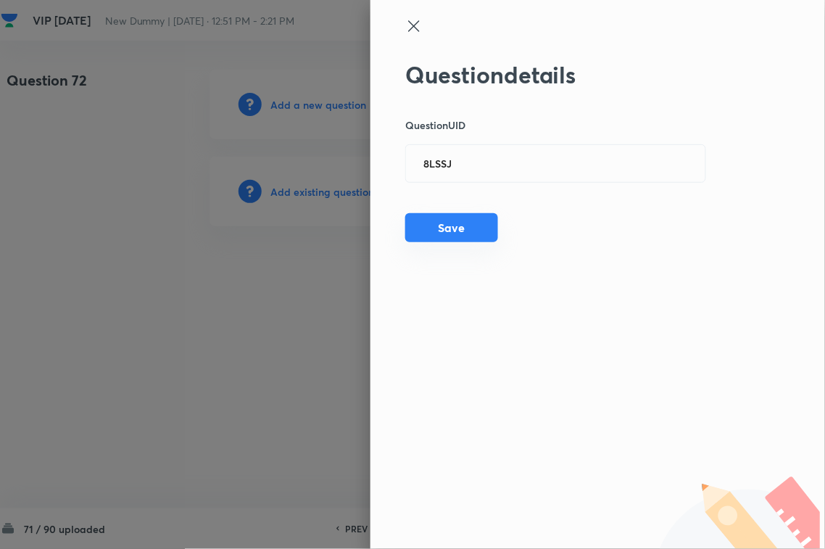
click at [496, 233] on div "Question details Question UID 8LSSJ ​ Save" at bounding box center [555, 152] width 301 height 183
drag, startPoint x: 432, startPoint y: 228, endPoint x: 603, endPoint y: 257, distance: 173.5
click at [433, 228] on button "Save" at bounding box center [451, 229] width 93 height 29
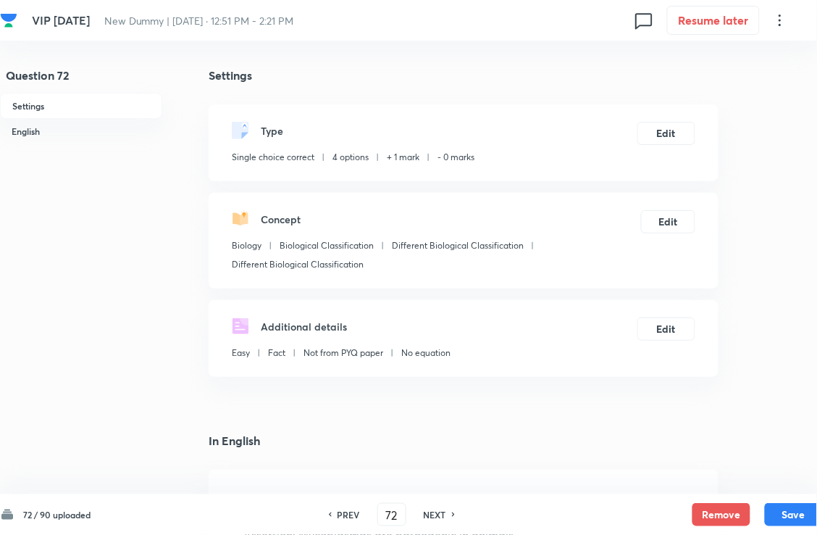
click at [443, 488] on h6 "NEXT" at bounding box center [435, 514] width 22 height 13
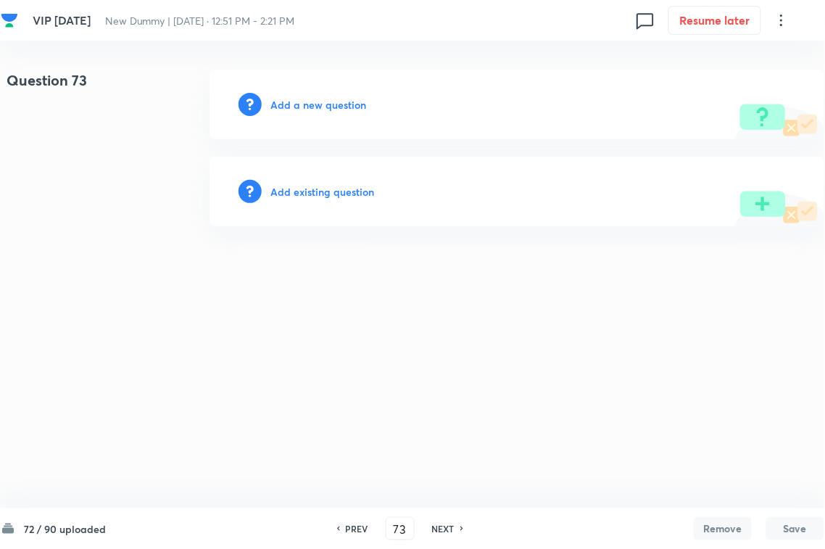
click at [327, 164] on div "Add existing question" at bounding box center [516, 192] width 615 height 70
click at [327, 196] on h6 "Add existing question" at bounding box center [322, 191] width 104 height 15
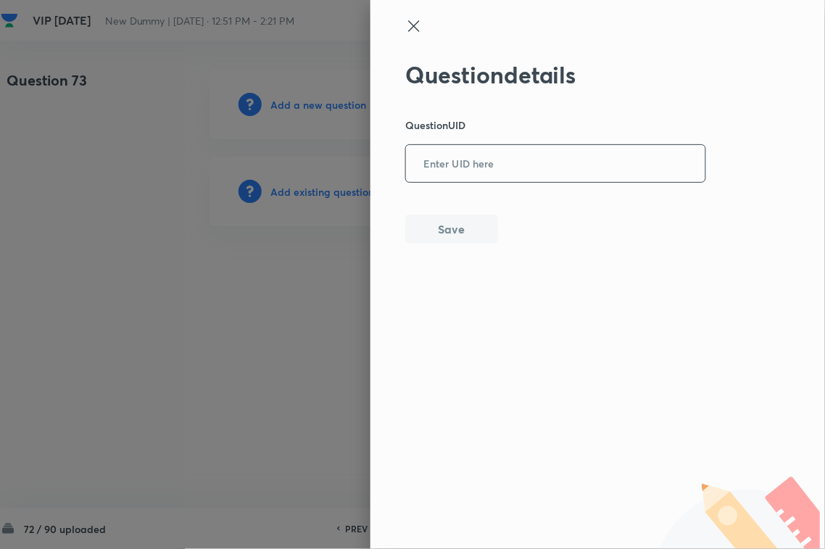
click at [530, 179] on input "text" at bounding box center [555, 164] width 299 height 36
paste input "4K2F6"
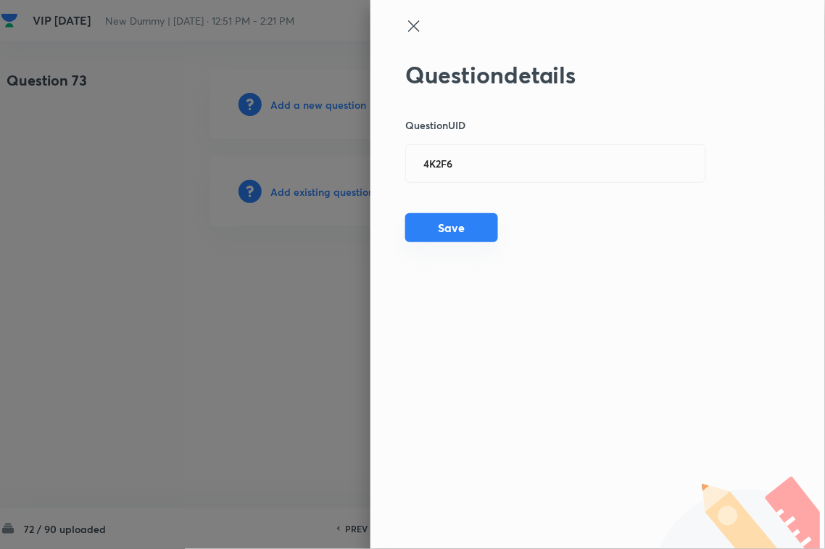
click at [479, 221] on button "Save" at bounding box center [451, 227] width 93 height 29
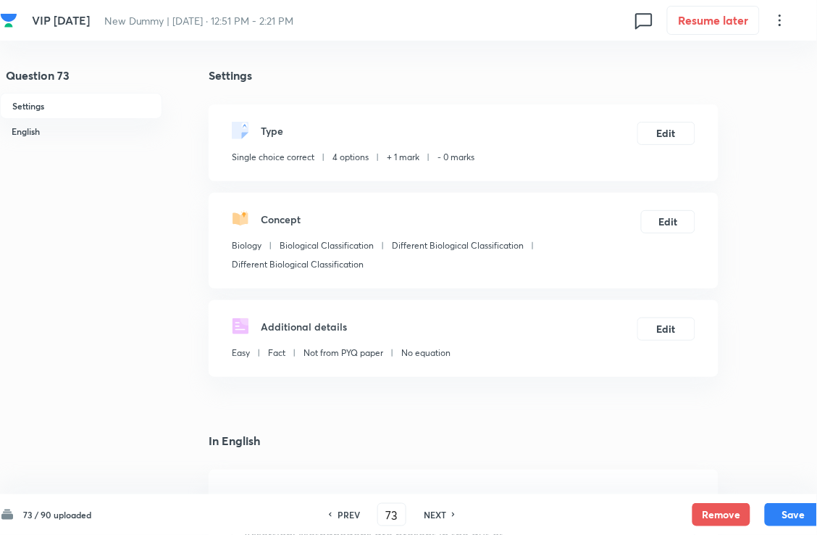
click at [422, 488] on div "PREV 73 ​ NEXT" at bounding box center [392, 514] width 187 height 23
drag, startPoint x: 424, startPoint y: 519, endPoint x: 428, endPoint y: 512, distance: 8.5
click at [424, 488] on div "NEXT" at bounding box center [437, 514] width 38 height 13
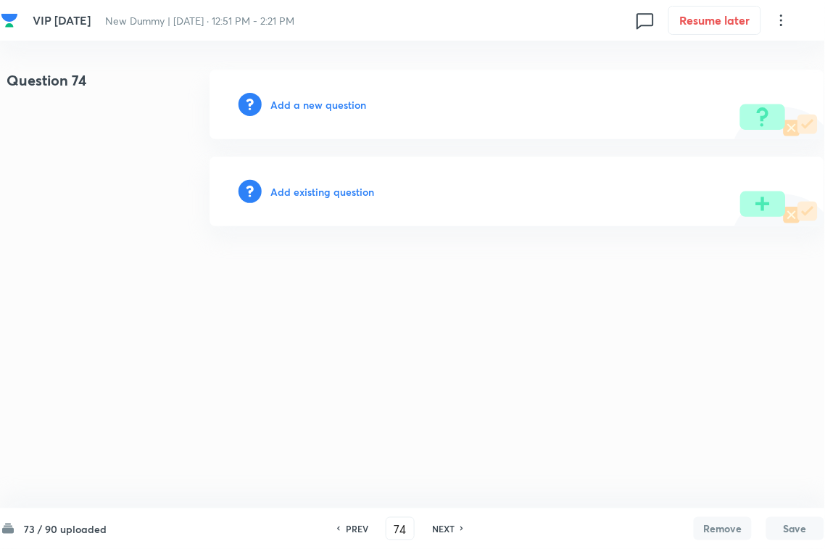
click at [357, 175] on div "Add existing question" at bounding box center [516, 192] width 615 height 70
click at [352, 186] on h6 "Add existing question" at bounding box center [322, 191] width 104 height 15
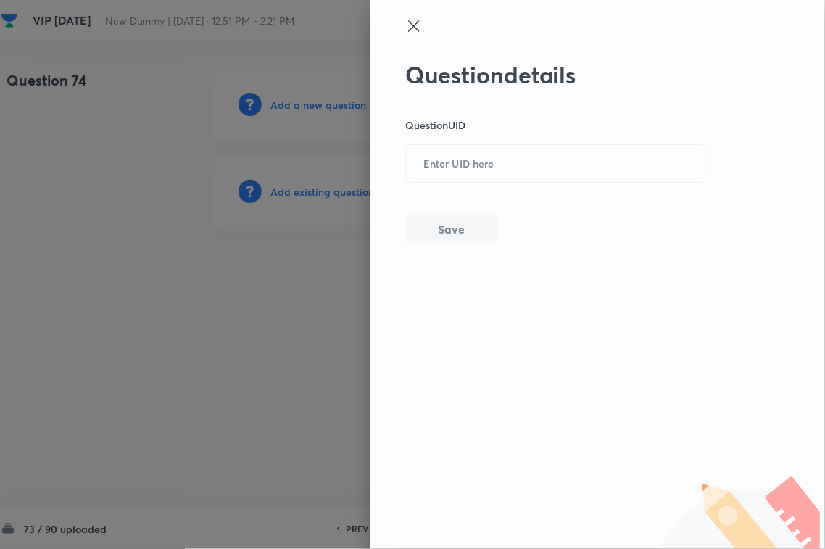
click at [602, 136] on div "Question details Question UID ​ Save" at bounding box center [555, 152] width 301 height 183
click at [497, 176] on input "text" at bounding box center [555, 164] width 299 height 36
paste input "MS1YF"
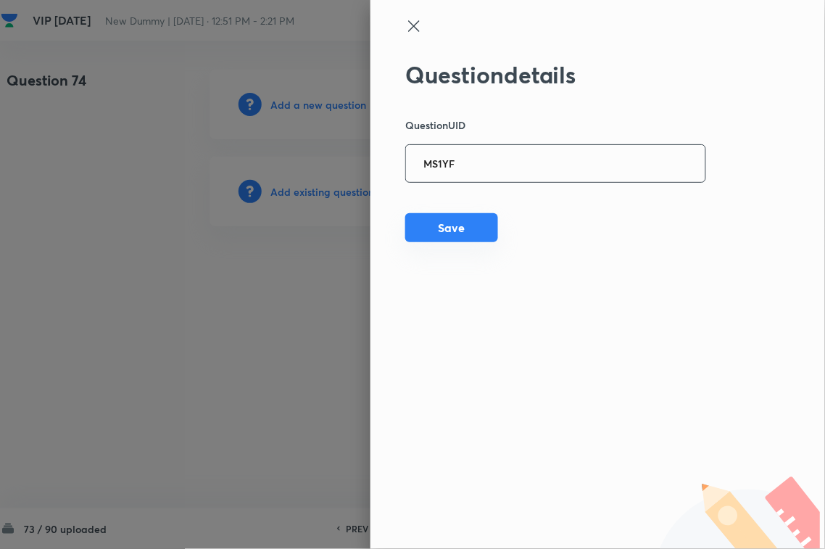
click at [472, 234] on button "Save" at bounding box center [451, 227] width 93 height 29
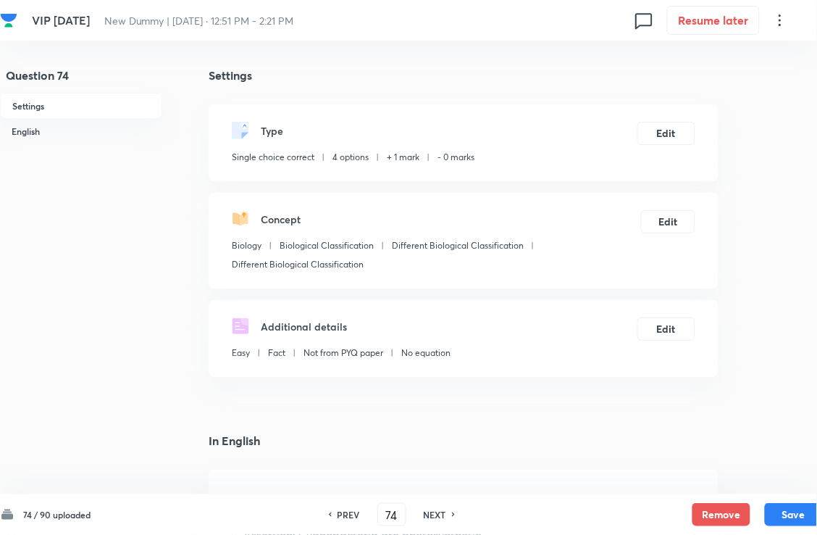
drag, startPoint x: 446, startPoint y: 515, endPoint x: 438, endPoint y: 464, distance: 51.2
click at [446, 488] on h6 "NEXT" at bounding box center [435, 514] width 22 height 13
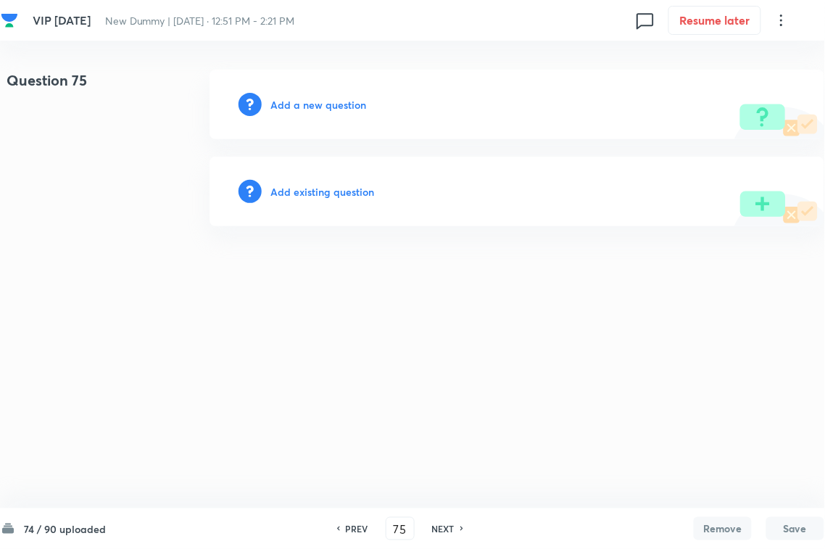
click at [331, 187] on h6 "Add existing question" at bounding box center [322, 191] width 104 height 15
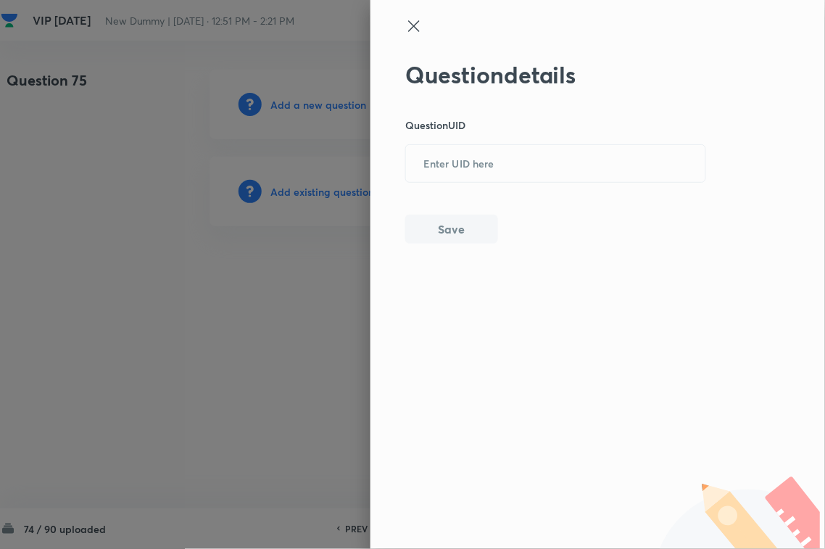
click at [417, 161] on div "Question details Question UID ​ Save" at bounding box center [412, 274] width 825 height 549
drag, startPoint x: 477, startPoint y: 146, endPoint x: 479, endPoint y: 154, distance: 9.0
click at [479, 154] on input "text" at bounding box center [555, 164] width 299 height 36
click at [479, 162] on input "text" at bounding box center [555, 164] width 299 height 36
paste input "VBODW"
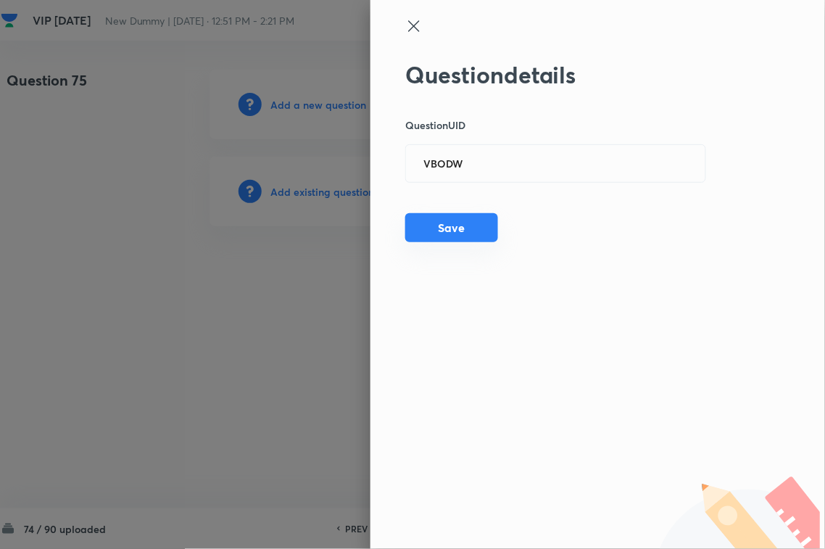
click at [475, 226] on button "Save" at bounding box center [451, 227] width 93 height 29
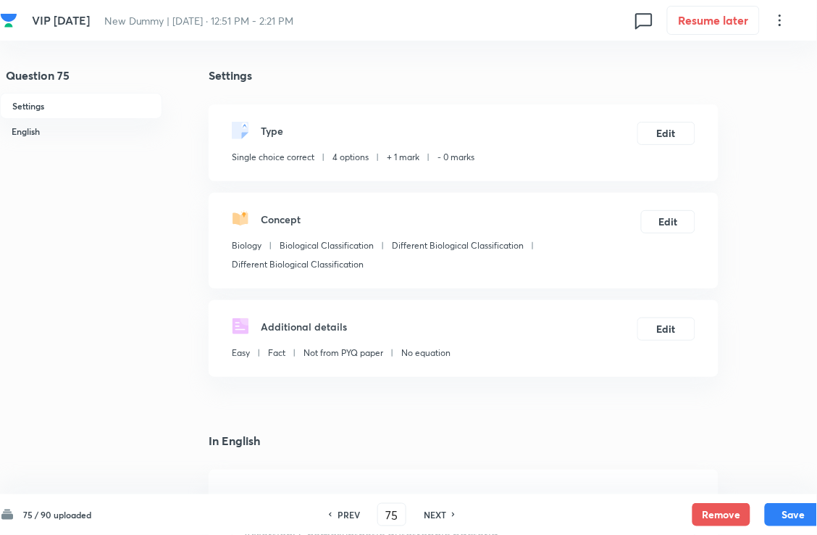
click at [446, 488] on h6 "NEXT" at bounding box center [435, 514] width 22 height 13
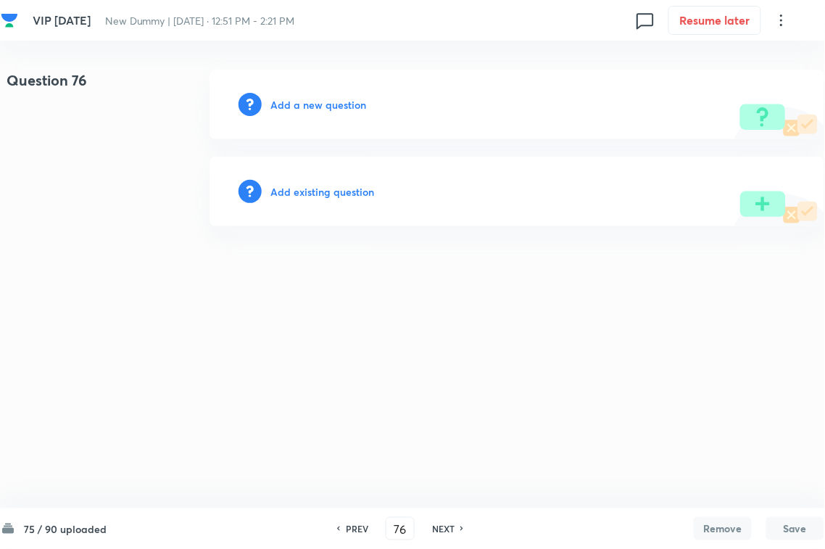
click at [341, 197] on h6 "Add existing question" at bounding box center [322, 191] width 104 height 15
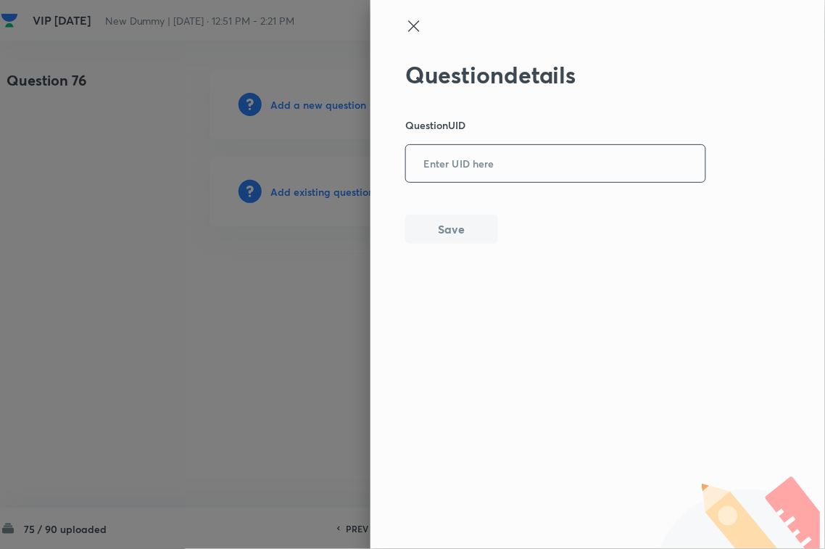
click at [414, 158] on div "Question details Question UID ​ Save" at bounding box center [597, 274] width 454 height 549
drag, startPoint x: 433, startPoint y: 196, endPoint x: 437, endPoint y: 221, distance: 24.9
click at [433, 207] on div "Question details Question UID TVH48 ​ Save" at bounding box center [555, 152] width 301 height 183
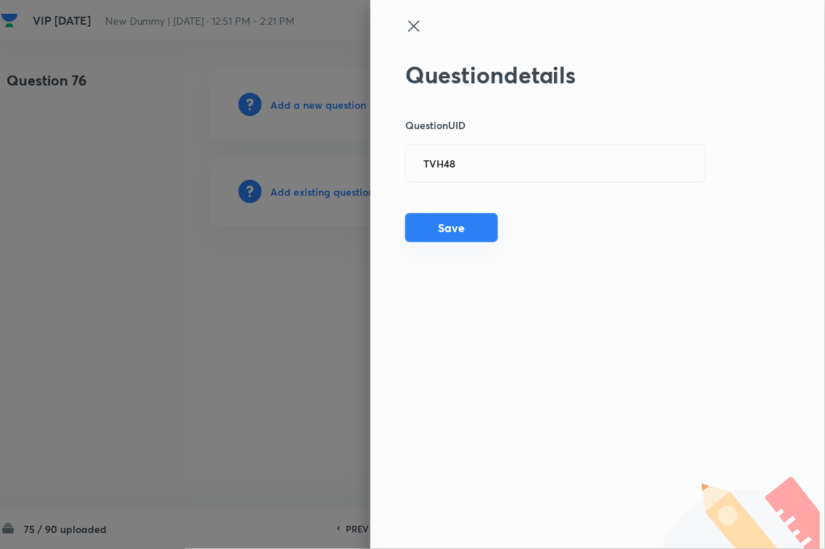
click at [440, 228] on button "Save" at bounding box center [451, 227] width 93 height 29
click at [451, 227] on button "Save" at bounding box center [451, 229] width 93 height 29
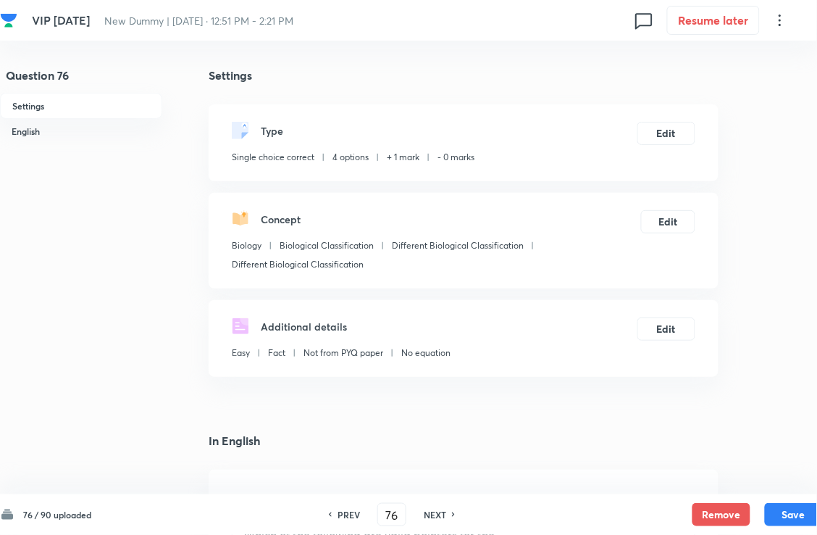
click at [443, 488] on h6 "NEXT" at bounding box center [435, 514] width 22 height 13
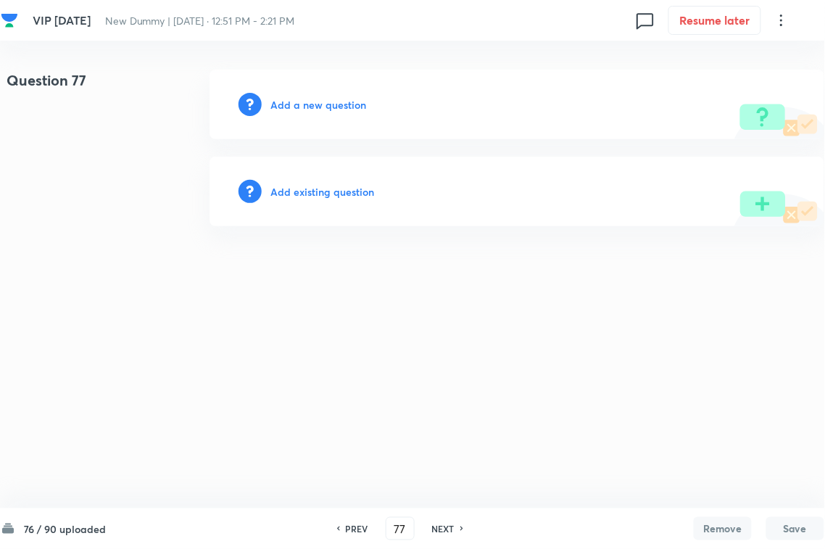
click at [315, 198] on div "Add existing question" at bounding box center [516, 192] width 615 height 70
drag, startPoint x: 330, startPoint y: 201, endPoint x: 471, endPoint y: 162, distance: 146.6
click at [331, 198] on div "Add existing question" at bounding box center [516, 192] width 615 height 70
click at [476, 160] on div "Add existing question" at bounding box center [516, 192] width 615 height 70
click at [346, 192] on h6 "Add existing question" at bounding box center [322, 191] width 104 height 15
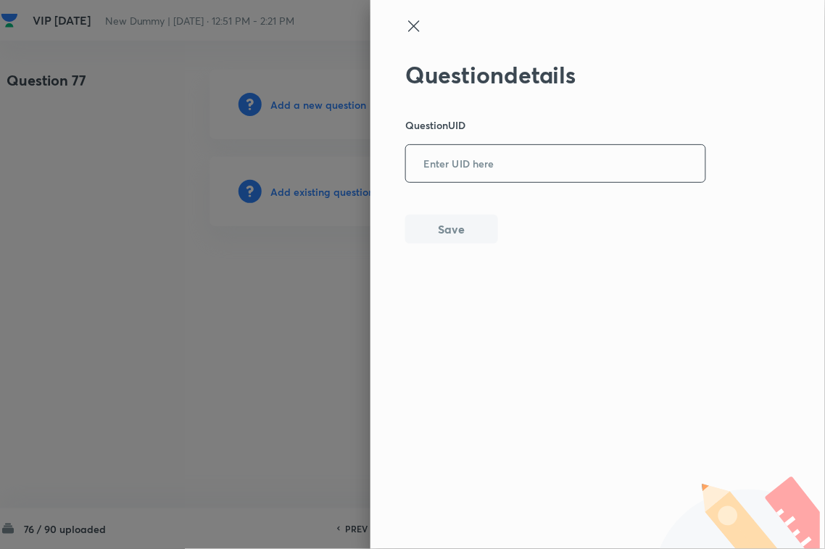
click at [536, 146] on div "​" at bounding box center [555, 163] width 301 height 38
paste input "UTG11"
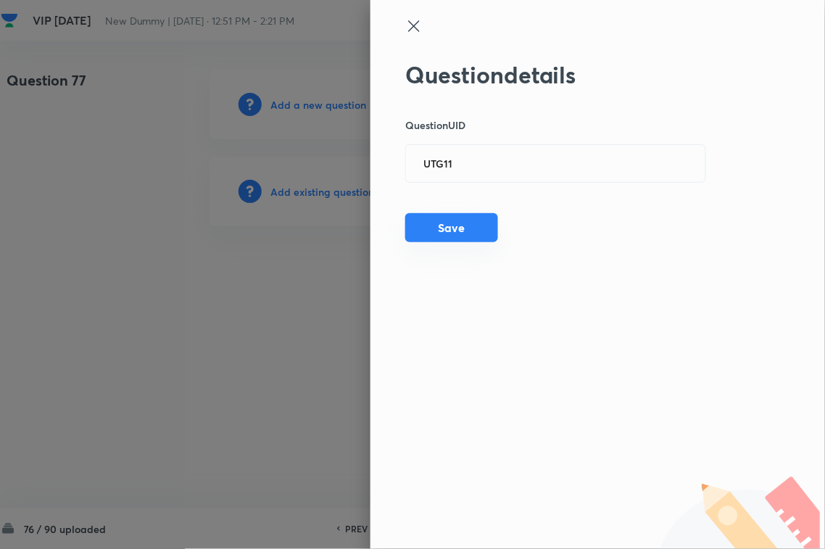
drag, startPoint x: 449, startPoint y: 233, endPoint x: 473, endPoint y: 227, distance: 24.6
click at [448, 233] on button "Save" at bounding box center [451, 227] width 93 height 29
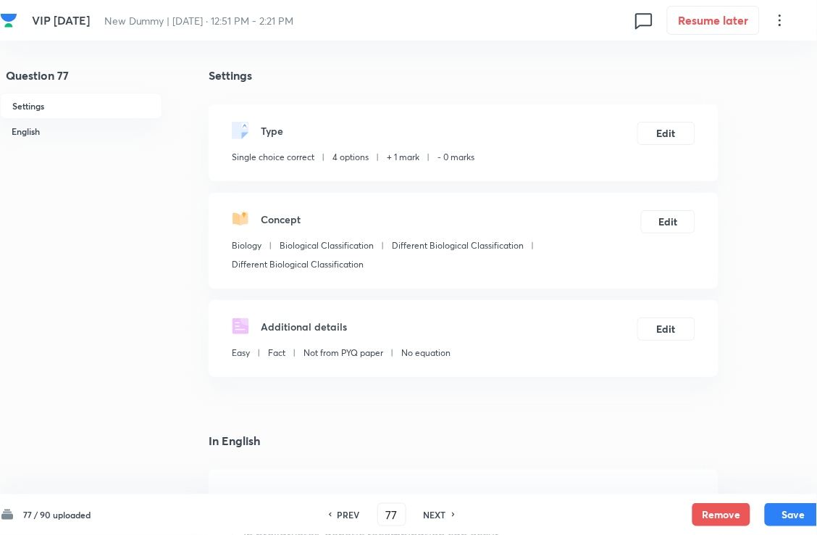
click at [435, 488] on h6 "NEXT" at bounding box center [435, 514] width 22 height 13
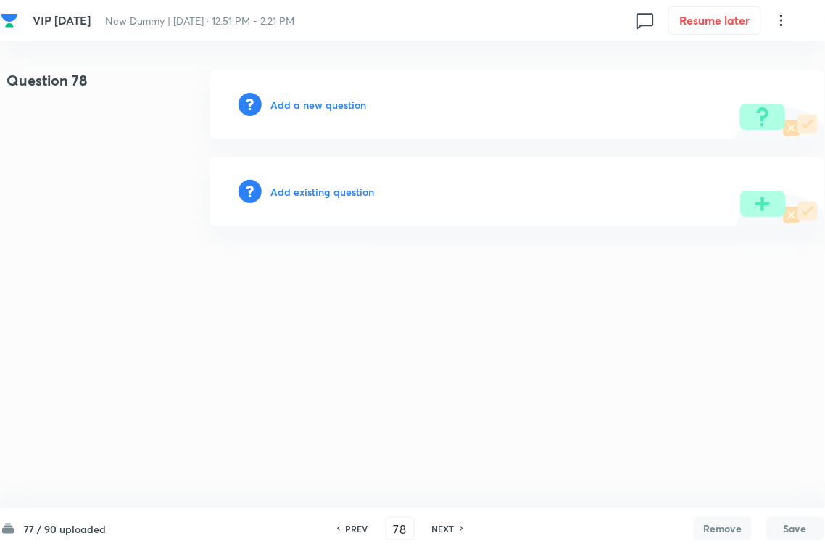
click at [326, 190] on h6 "Add existing question" at bounding box center [322, 191] width 104 height 15
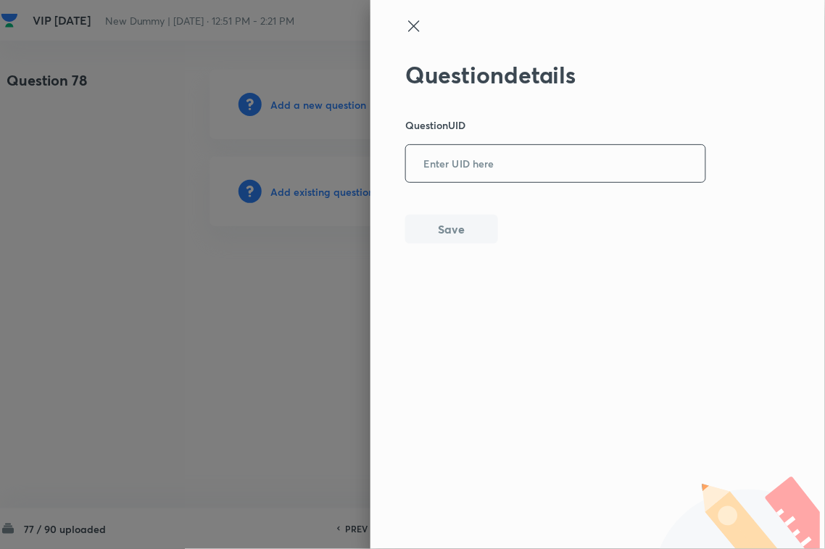
click at [435, 163] on input "text" at bounding box center [555, 164] width 299 height 36
drag, startPoint x: 436, startPoint y: 232, endPoint x: 533, endPoint y: 229, distance: 97.1
click at [437, 233] on button "Save" at bounding box center [451, 229] width 93 height 29
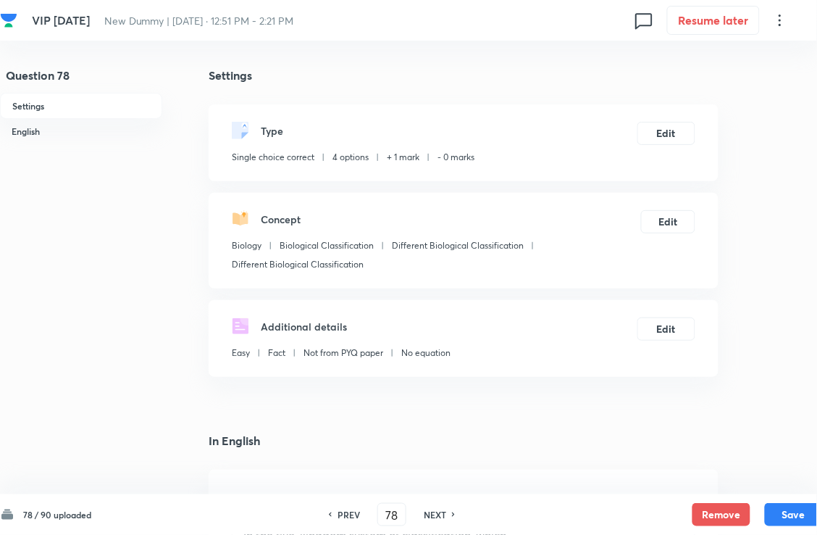
click at [446, 488] on h6 "NEXT" at bounding box center [435, 514] width 22 height 13
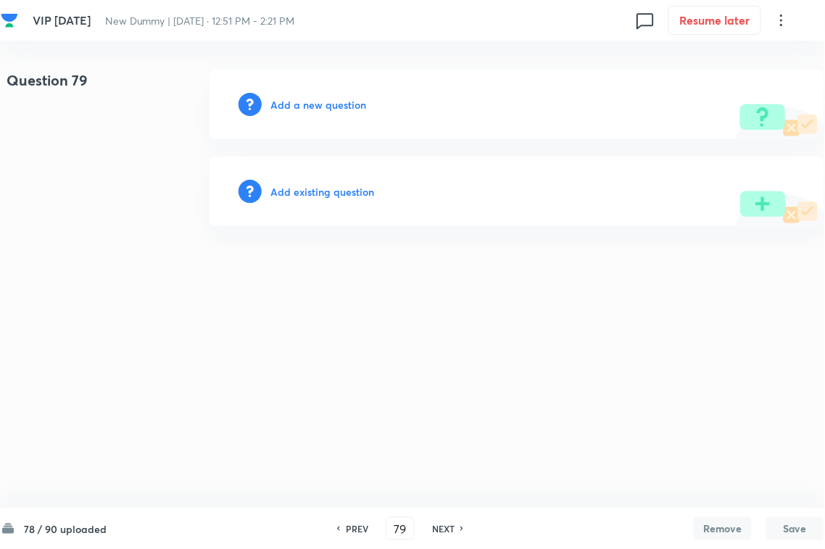
drag, startPoint x: 342, startPoint y: 200, endPoint x: 425, endPoint y: 163, distance: 90.5
click at [343, 196] on div "Add existing question" at bounding box center [516, 192] width 615 height 70
click at [475, 154] on div "Question 79 Add a new question Add existing question" at bounding box center [412, 148] width 823 height 157
click at [331, 193] on h6 "Add existing question" at bounding box center [322, 191] width 104 height 15
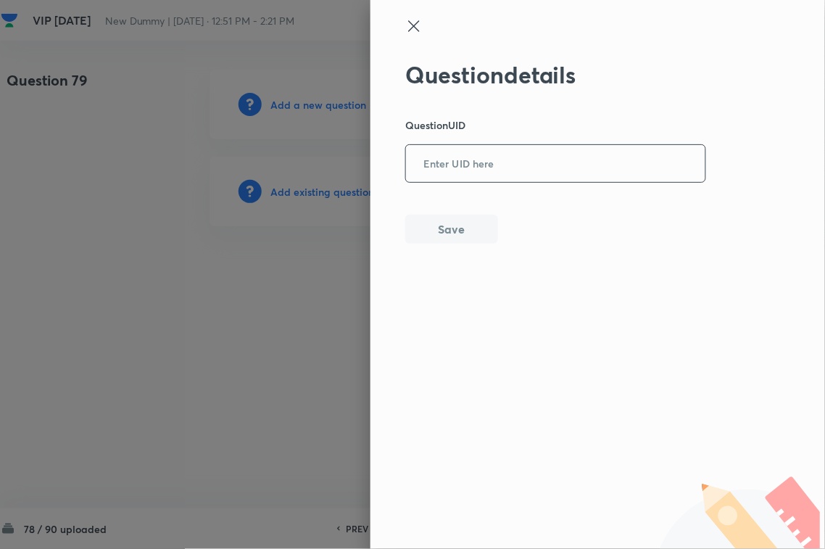
click at [493, 174] on input "text" at bounding box center [555, 164] width 299 height 36
click at [455, 228] on button "Save" at bounding box center [451, 227] width 93 height 29
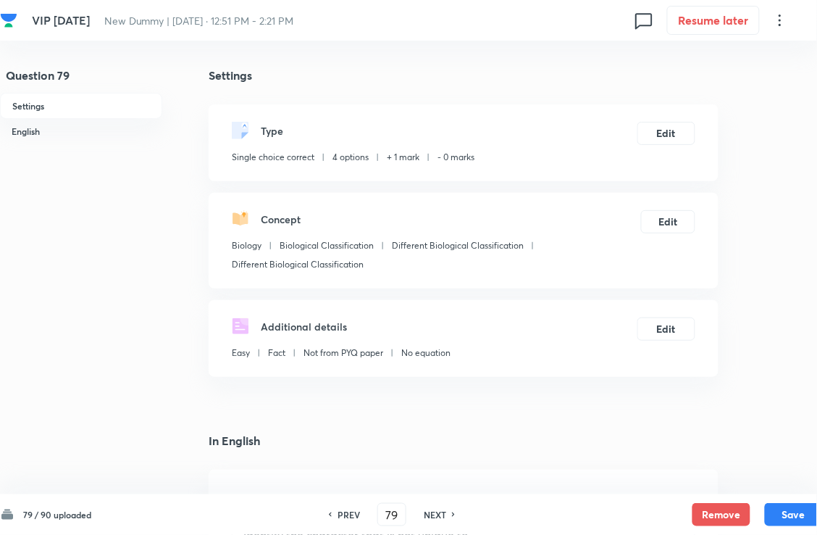
drag, startPoint x: 428, startPoint y: 518, endPoint x: 454, endPoint y: 493, distance: 35.9
click at [428, 488] on div "NEXT" at bounding box center [437, 514] width 38 height 13
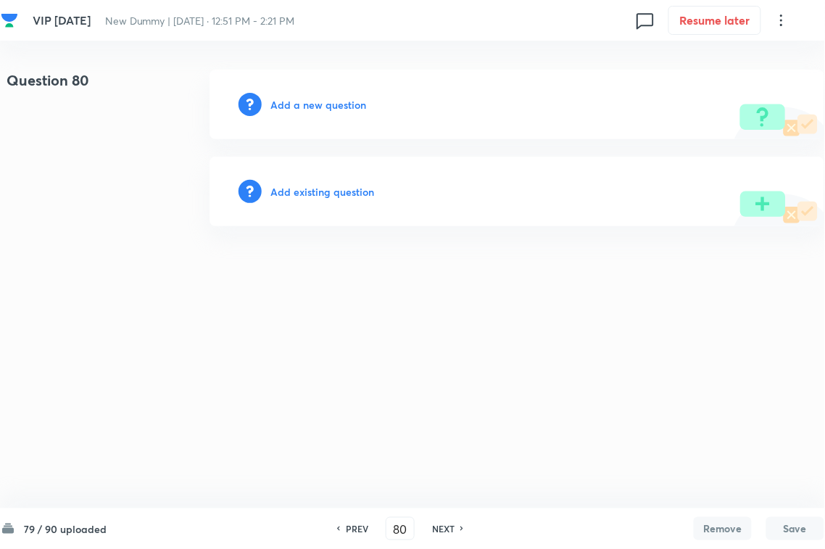
click at [350, 207] on div "Add existing question" at bounding box center [516, 192] width 615 height 70
click at [335, 193] on h6 "Add existing question" at bounding box center [322, 191] width 104 height 15
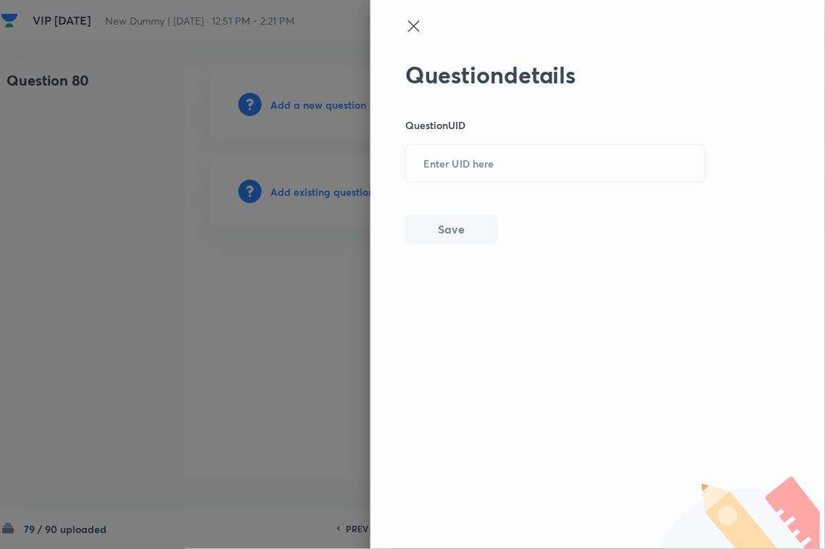
drag, startPoint x: 479, startPoint y: 142, endPoint x: 475, endPoint y: 154, distance: 13.1
click at [479, 143] on div "Question details Question UID ​ Save" at bounding box center [555, 152] width 301 height 183
click at [472, 180] on input "text" at bounding box center [555, 164] width 299 height 36
paste input "BYK20"
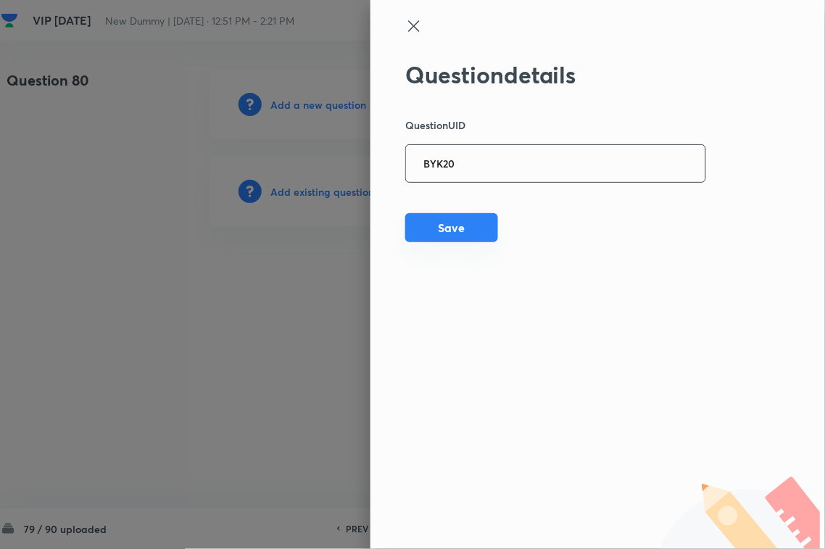
click at [472, 227] on button "Save" at bounding box center [451, 227] width 93 height 29
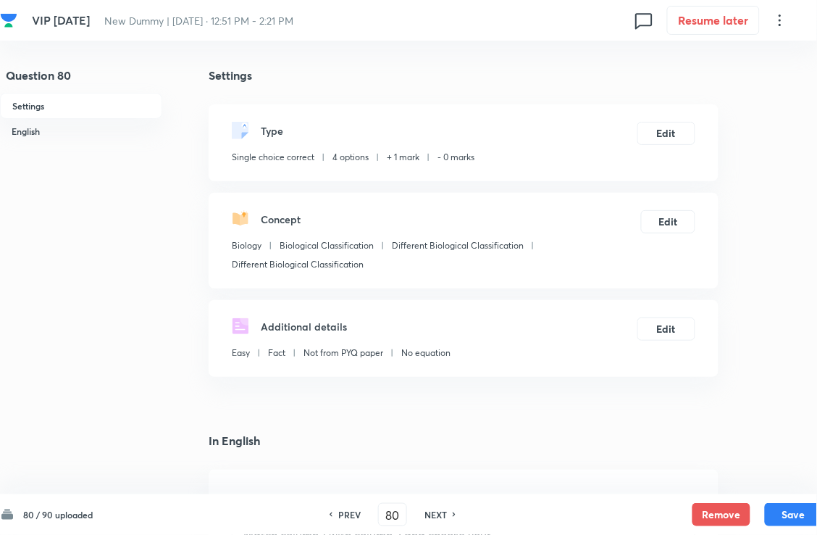
click at [430, 488] on h6 "NEXT" at bounding box center [436, 514] width 22 height 13
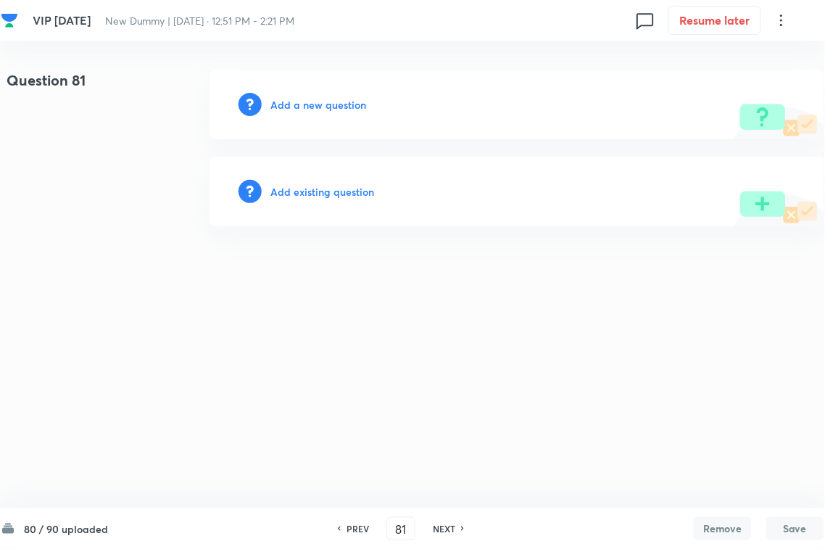
click at [332, 190] on h6 "Add existing question" at bounding box center [322, 191] width 104 height 15
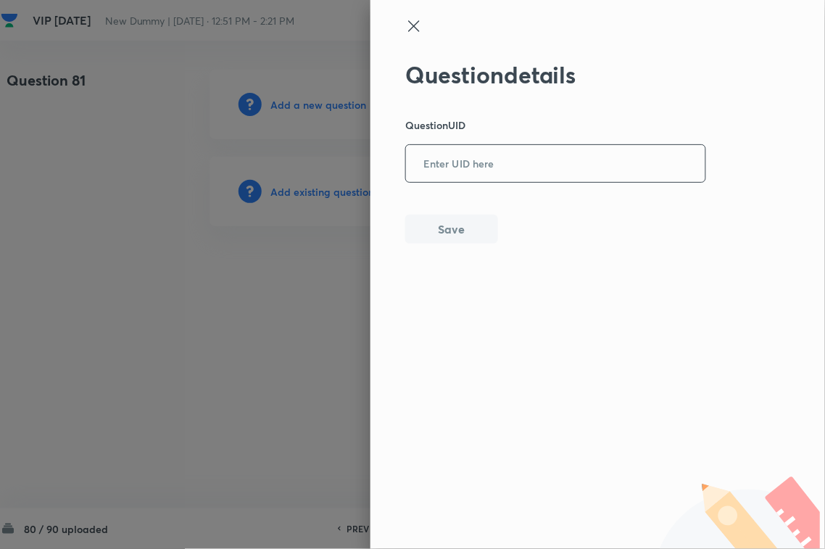
click at [509, 161] on input "text" at bounding box center [555, 164] width 299 height 36
click at [449, 234] on button "Save" at bounding box center [451, 227] width 93 height 29
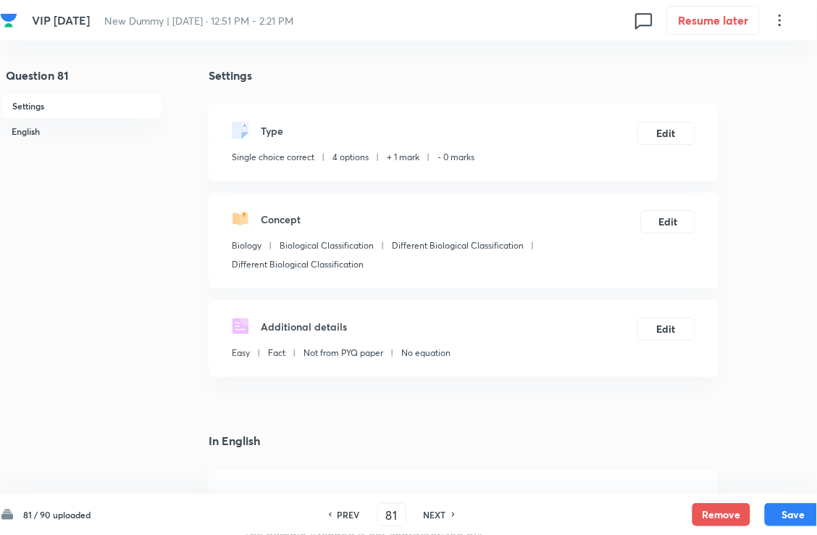
click at [438, 488] on h6 "NEXT" at bounding box center [435, 514] width 22 height 13
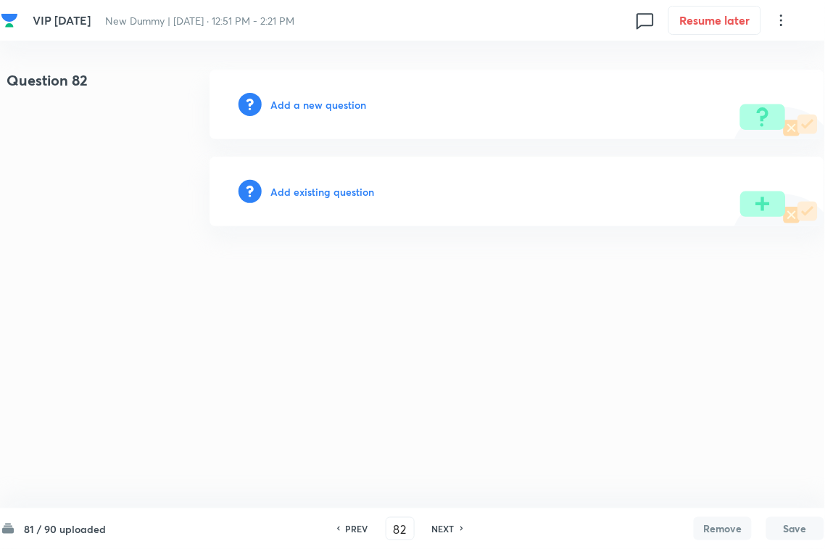
click at [335, 194] on h6 "Add existing question" at bounding box center [322, 191] width 104 height 15
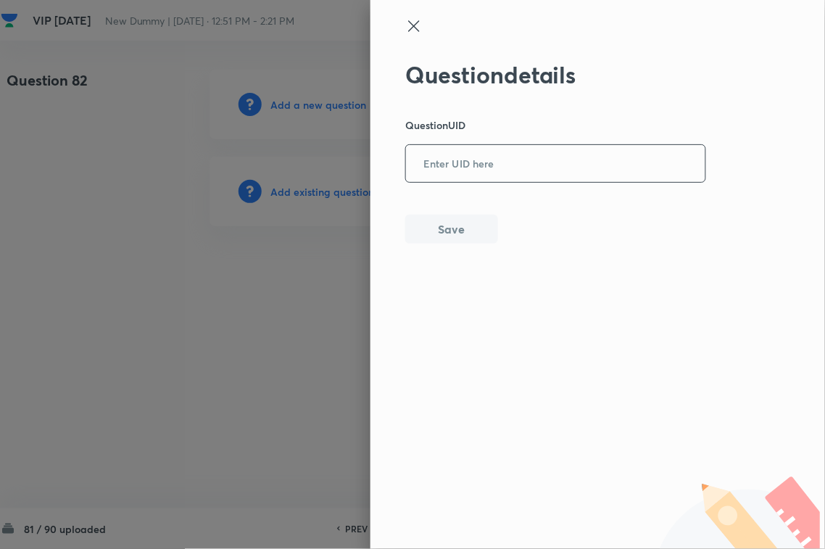
click at [536, 152] on input "text" at bounding box center [555, 164] width 299 height 36
paste input "PAQG3"
click at [469, 223] on button "Save" at bounding box center [451, 227] width 93 height 29
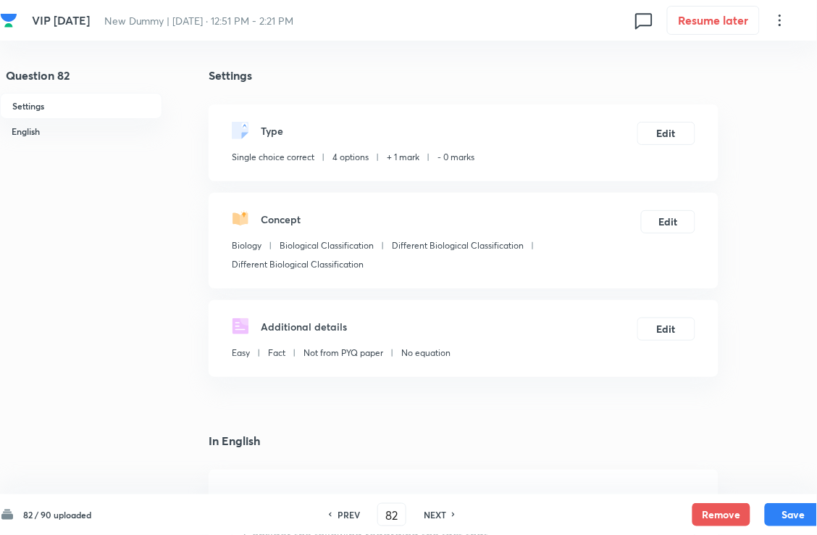
drag, startPoint x: 443, startPoint y: 517, endPoint x: 443, endPoint y: 450, distance: 66.7
click at [443, 488] on h6 "NEXT" at bounding box center [435, 514] width 22 height 13
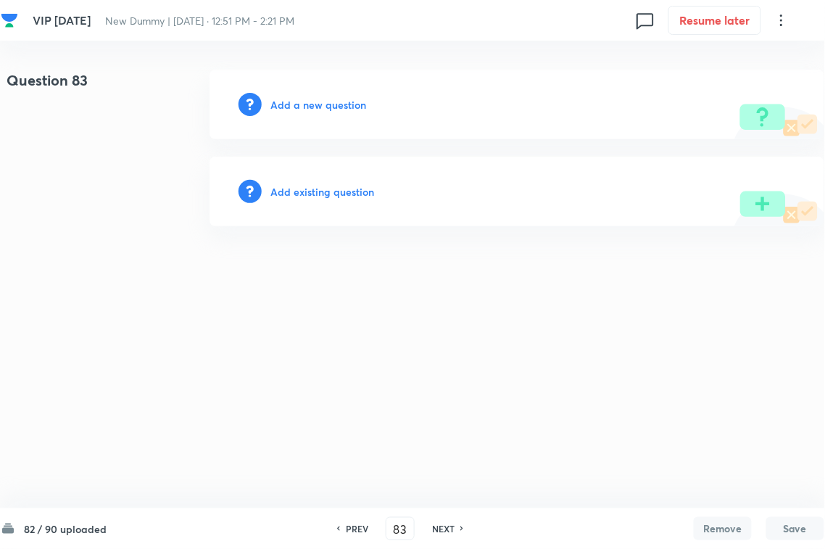
click at [317, 192] on h6 "Add existing question" at bounding box center [322, 191] width 104 height 15
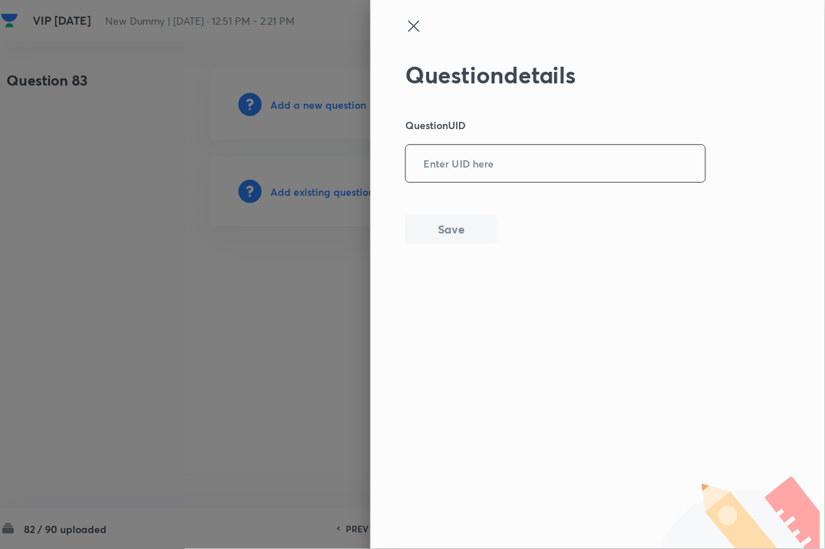
drag, startPoint x: 433, startPoint y: 164, endPoint x: 433, endPoint y: 183, distance: 18.1
click at [433, 165] on input "text" at bounding box center [555, 164] width 299 height 36
paste input "ALKD0"
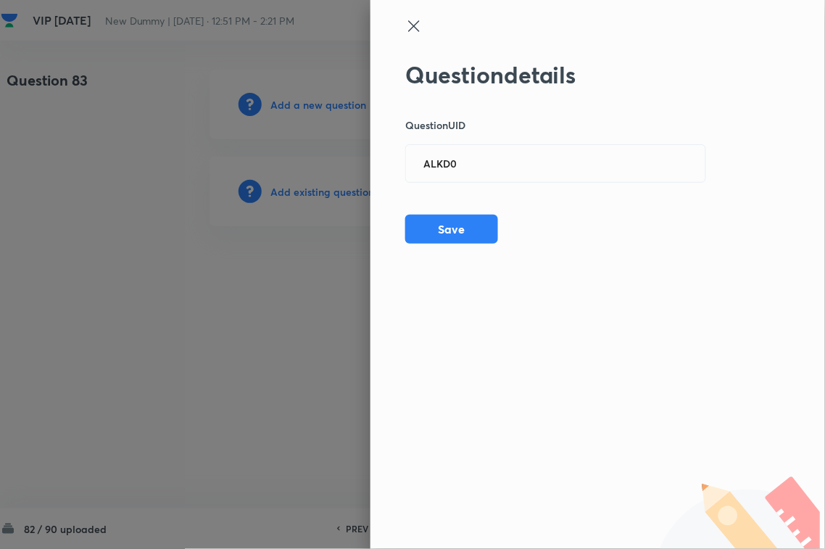
drag, startPoint x: 437, startPoint y: 236, endPoint x: 609, endPoint y: 237, distance: 172.5
click at [437, 237] on button "Save" at bounding box center [451, 229] width 93 height 29
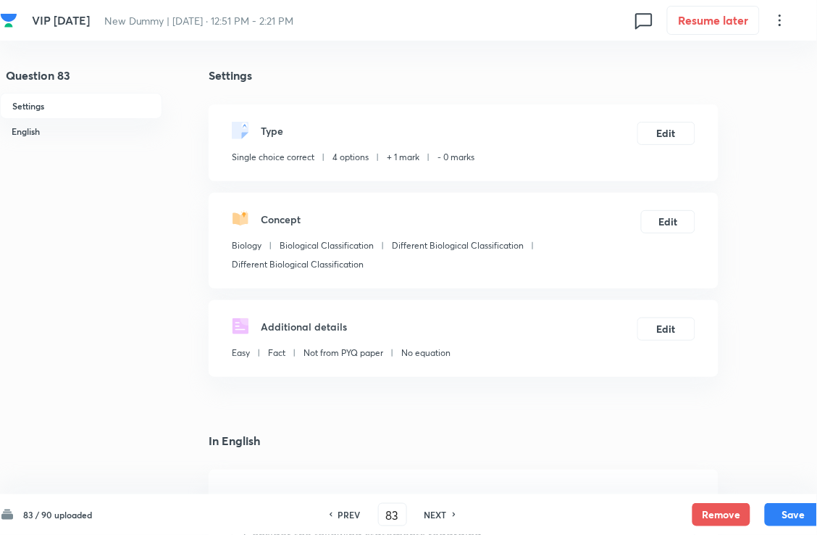
click at [440, 488] on h6 "NEXT" at bounding box center [436, 514] width 22 height 13
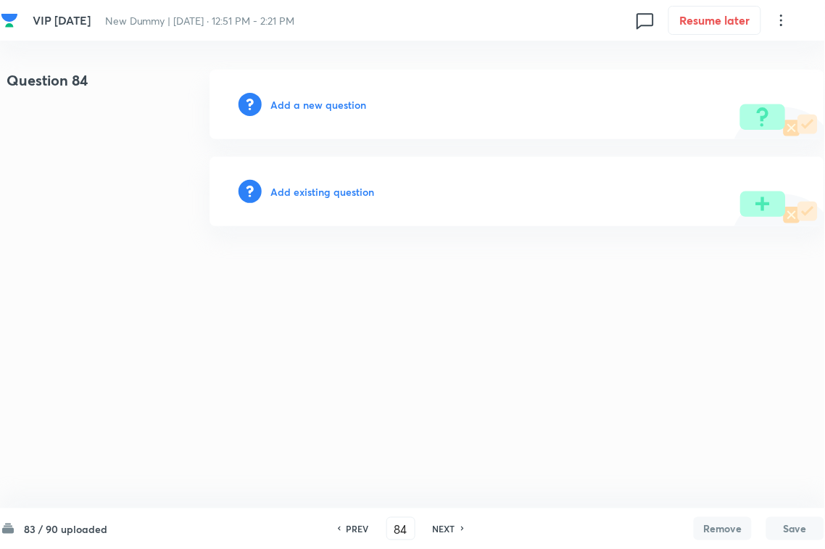
click at [348, 180] on div "Add existing question" at bounding box center [516, 192] width 615 height 70
click at [367, 201] on div "Add existing question" at bounding box center [516, 192] width 615 height 70
click at [467, 160] on div "Add existing question" at bounding box center [516, 192] width 615 height 70
click at [355, 189] on h6 "Add existing question" at bounding box center [322, 191] width 104 height 15
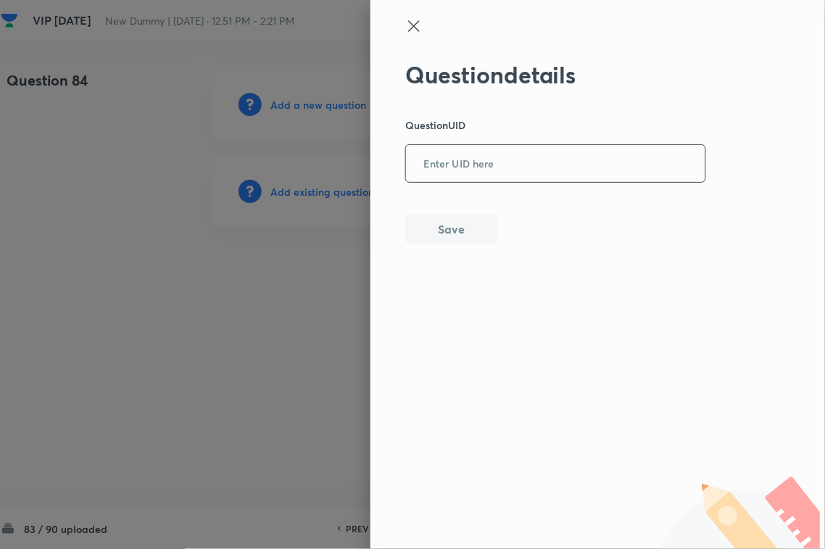
drag, startPoint x: 489, startPoint y: 168, endPoint x: 483, endPoint y: 189, distance: 21.8
click at [489, 169] on input "text" at bounding box center [555, 164] width 299 height 36
paste input "54G0J"
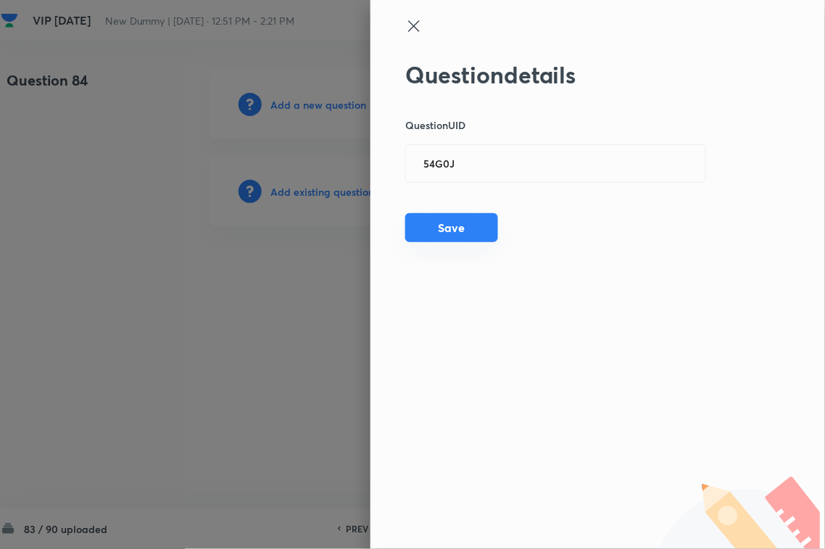
click at [459, 233] on button "Save" at bounding box center [451, 227] width 93 height 29
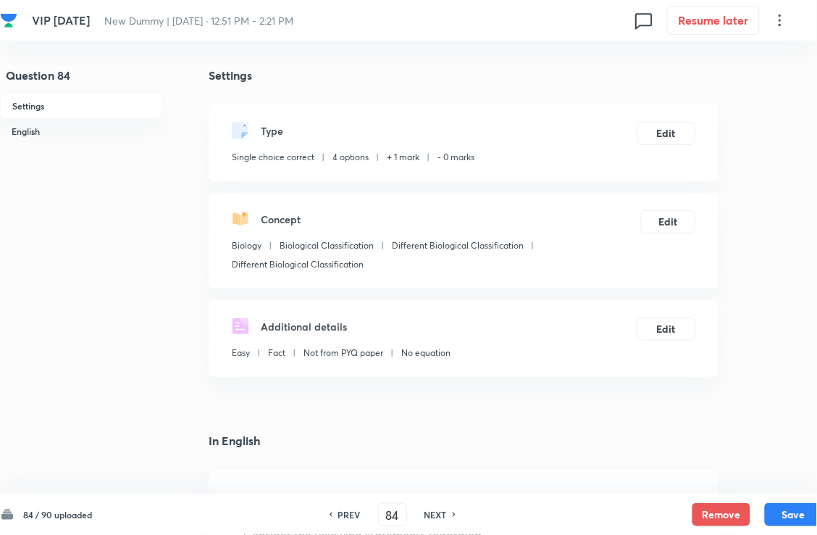
drag, startPoint x: 450, startPoint y: 512, endPoint x: 391, endPoint y: 370, distance: 154.4
click at [447, 488] on h6 "NEXT" at bounding box center [436, 514] width 22 height 13
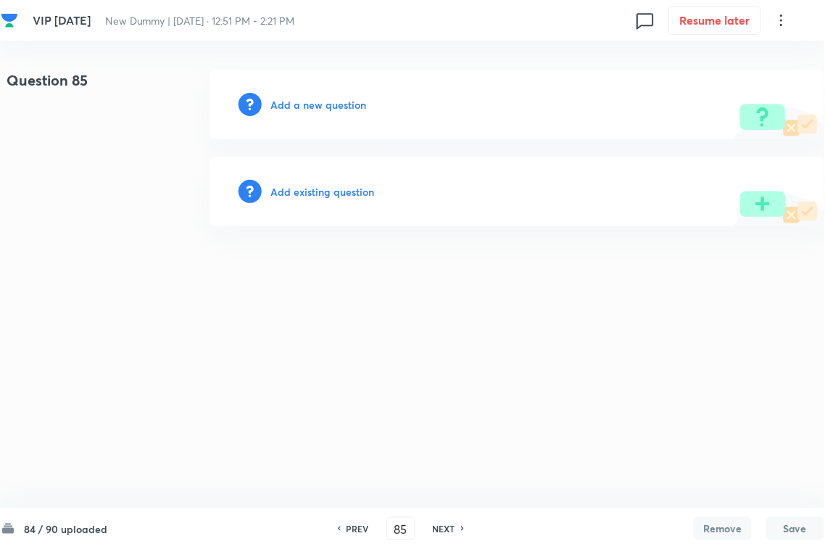
click at [322, 193] on h6 "Add existing question" at bounding box center [322, 191] width 104 height 15
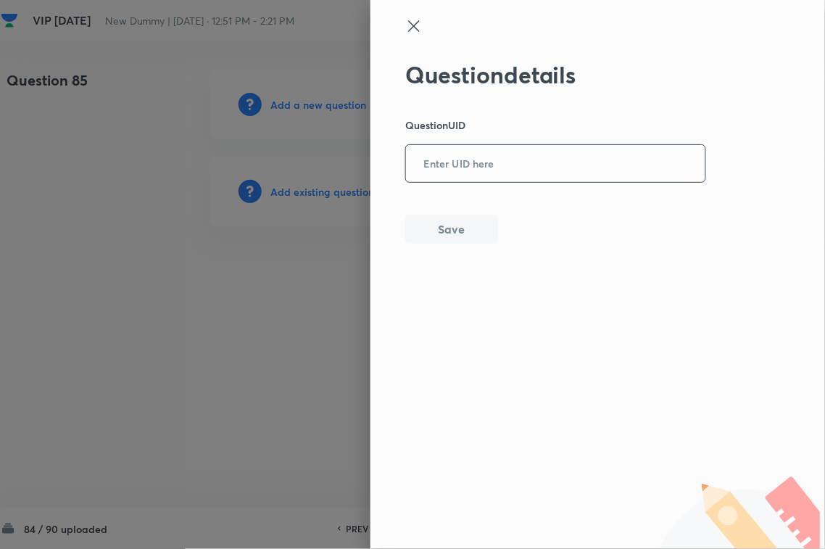
click at [534, 161] on input "text" at bounding box center [555, 164] width 299 height 36
drag, startPoint x: 457, startPoint y: 230, endPoint x: 569, endPoint y: 241, distance: 112.1
click at [457, 230] on button "Save" at bounding box center [451, 229] width 93 height 29
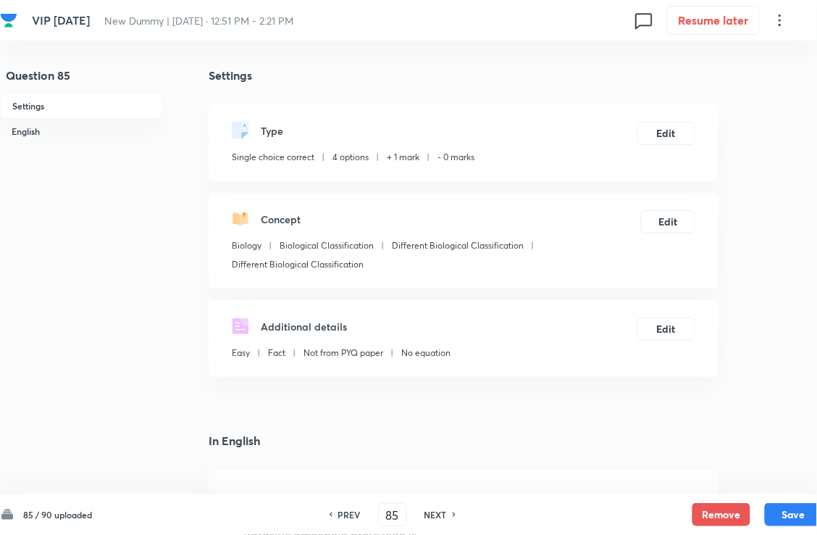
click at [425, 488] on div "NEXT" at bounding box center [438, 514] width 38 height 13
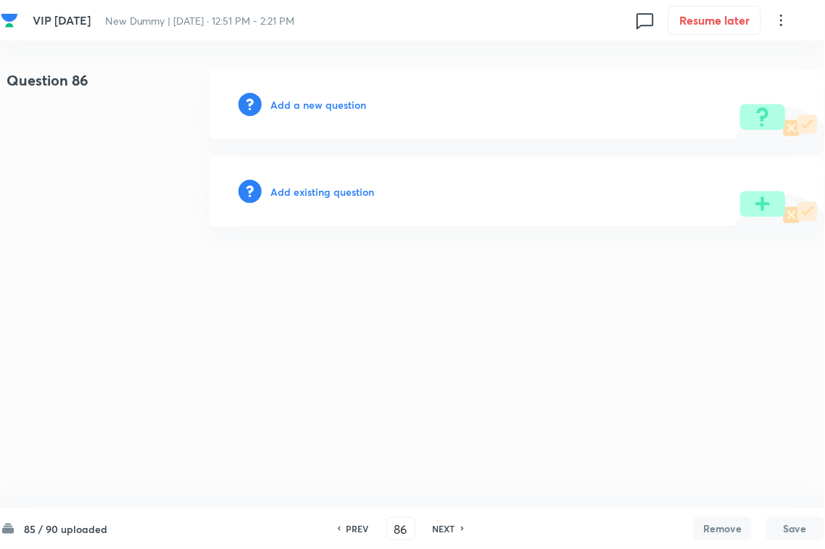
click at [350, 189] on h6 "Add existing question" at bounding box center [322, 191] width 104 height 15
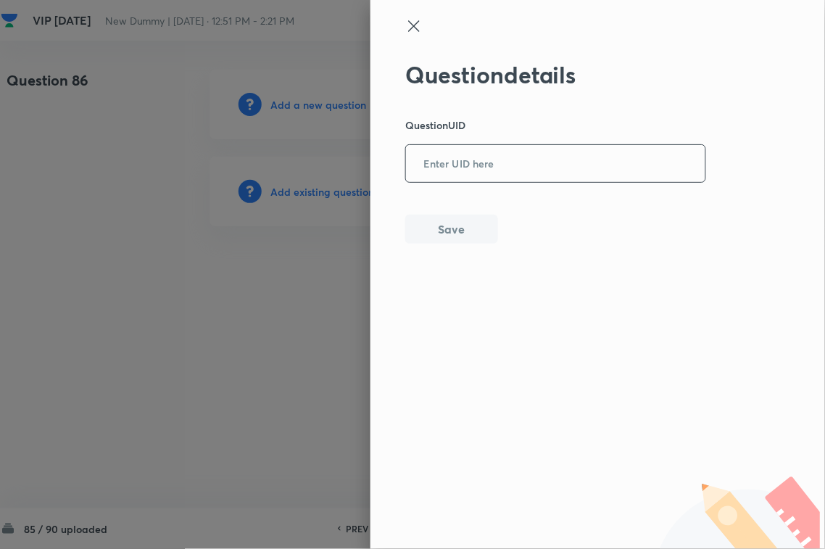
drag, startPoint x: 571, startPoint y: 136, endPoint x: 567, endPoint y: 147, distance: 12.4
click at [571, 136] on div "Question details Question UID ​ Save" at bounding box center [555, 152] width 301 height 183
click at [491, 178] on input "text" at bounding box center [555, 164] width 299 height 36
paste input "2MLG1"
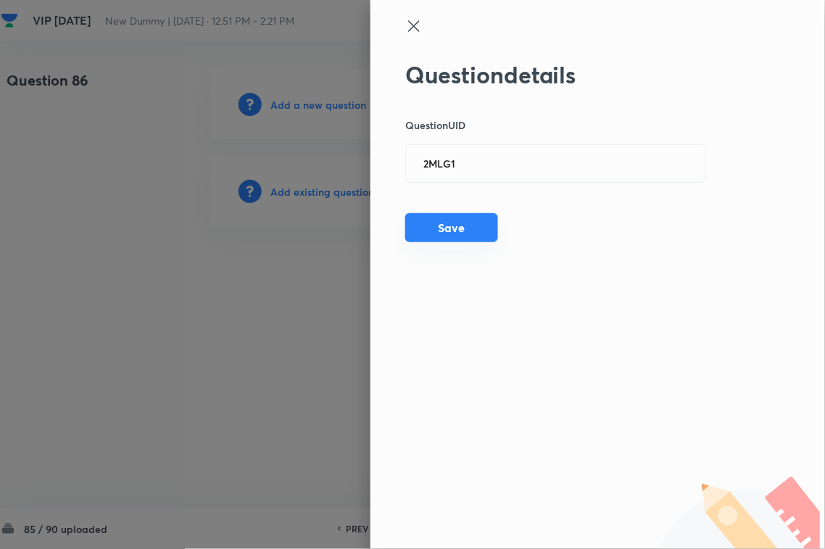
click at [449, 233] on button "Save" at bounding box center [451, 227] width 93 height 29
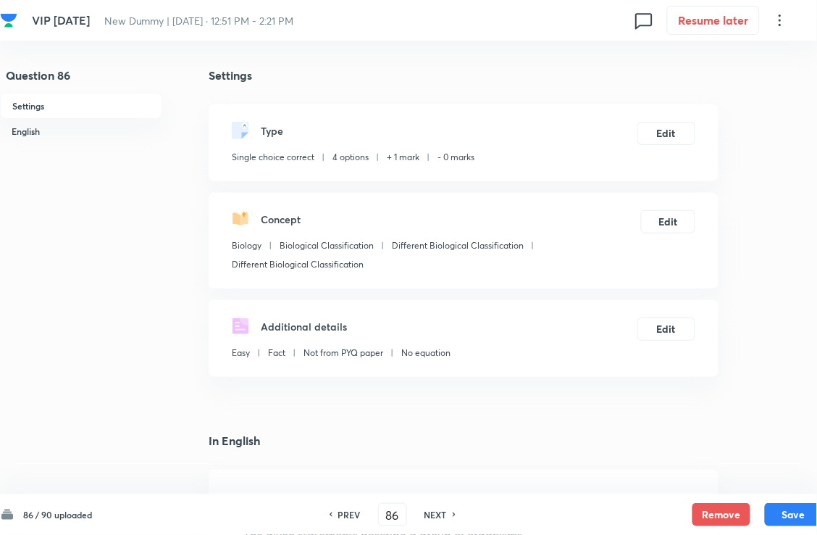
drag, startPoint x: 443, startPoint y: 515, endPoint x: 441, endPoint y: 493, distance: 22.6
click at [442, 488] on h6 "NEXT" at bounding box center [436, 514] width 22 height 13
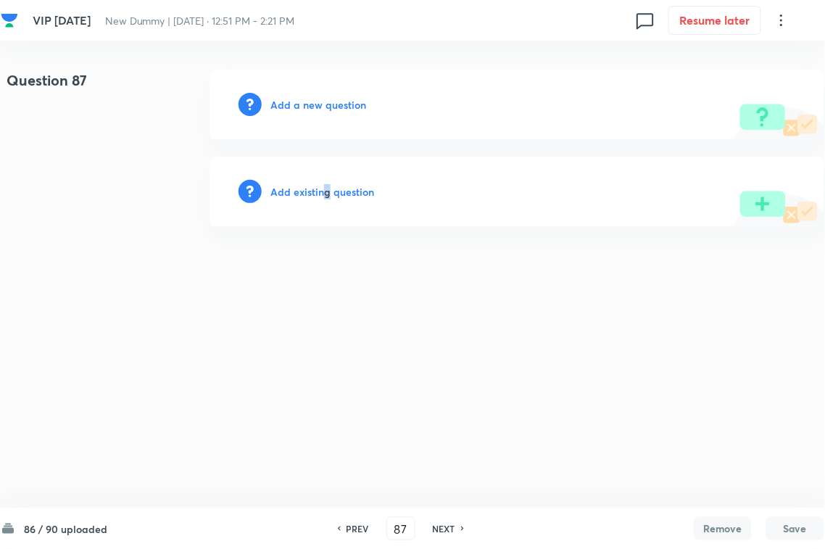
click at [324, 191] on h6 "Add existing question" at bounding box center [322, 191] width 104 height 15
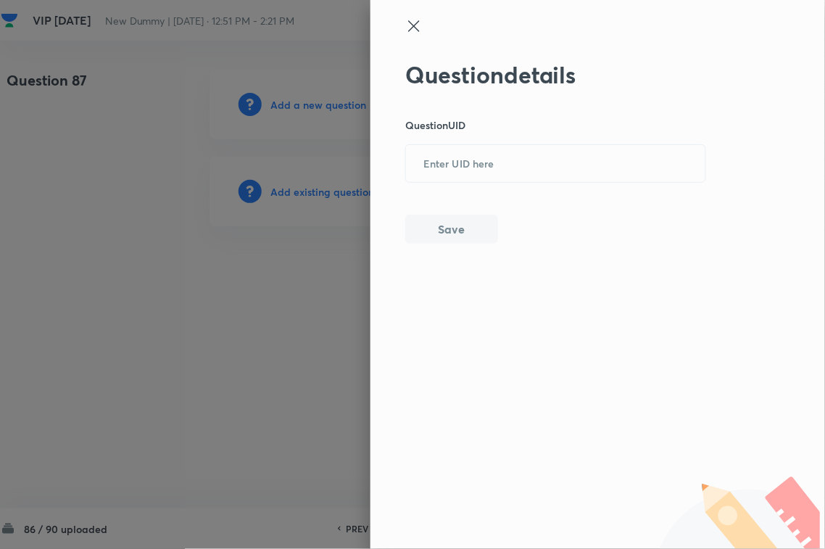
click at [417, 174] on div "Question details Question UID ​ Save" at bounding box center [597, 274] width 454 height 549
click at [515, 162] on input "text" at bounding box center [555, 164] width 299 height 36
paste input "B3J6I"
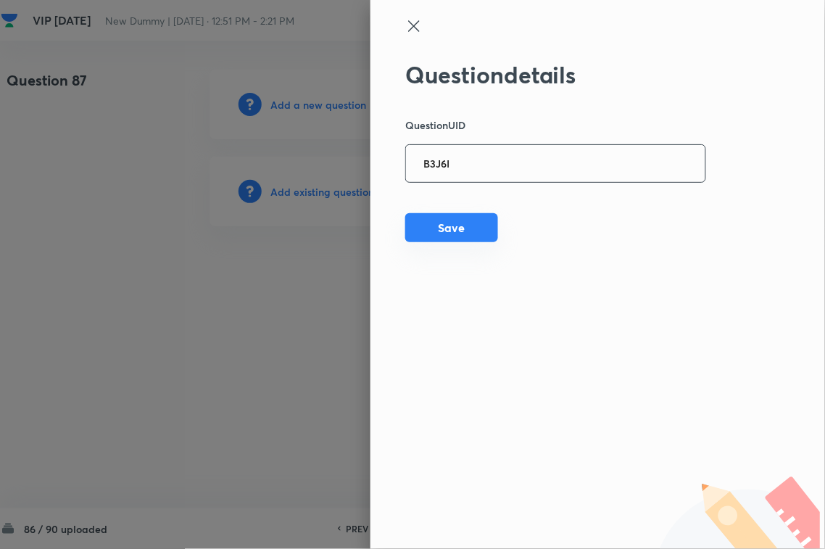
click at [466, 227] on button "Save" at bounding box center [451, 227] width 93 height 29
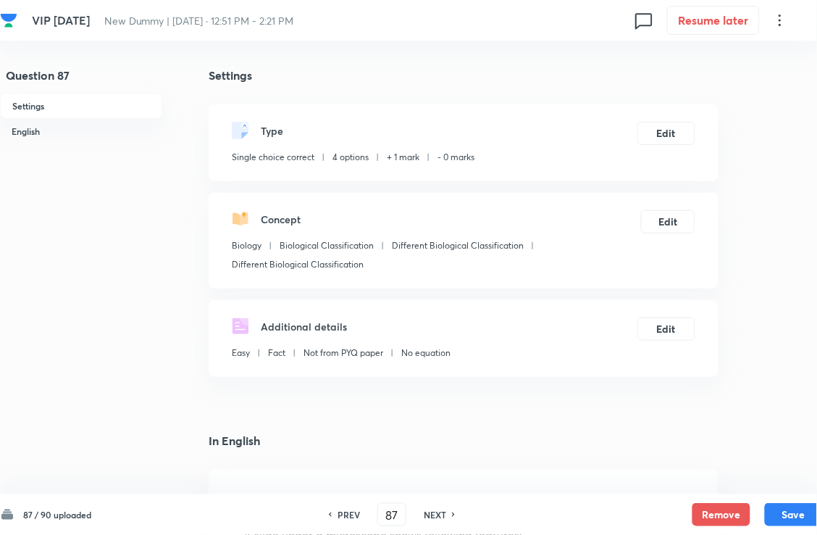
drag, startPoint x: 433, startPoint y: 508, endPoint x: 433, endPoint y: 426, distance: 81.9
click at [433, 488] on h6 "NEXT" at bounding box center [435, 514] width 22 height 13
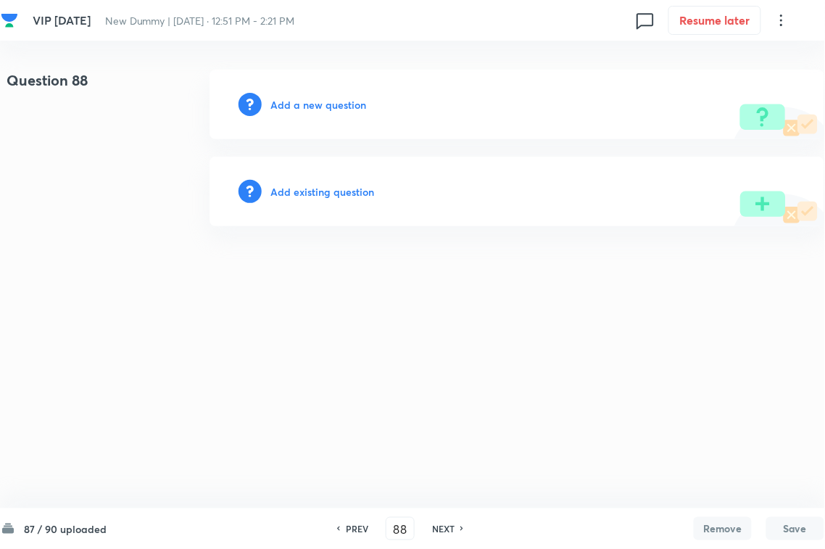
click at [337, 200] on div "Add existing question" at bounding box center [516, 192] width 615 height 70
click at [433, 171] on div "Add existing question" at bounding box center [516, 192] width 615 height 70
click at [362, 193] on h6 "Add existing question" at bounding box center [322, 191] width 104 height 15
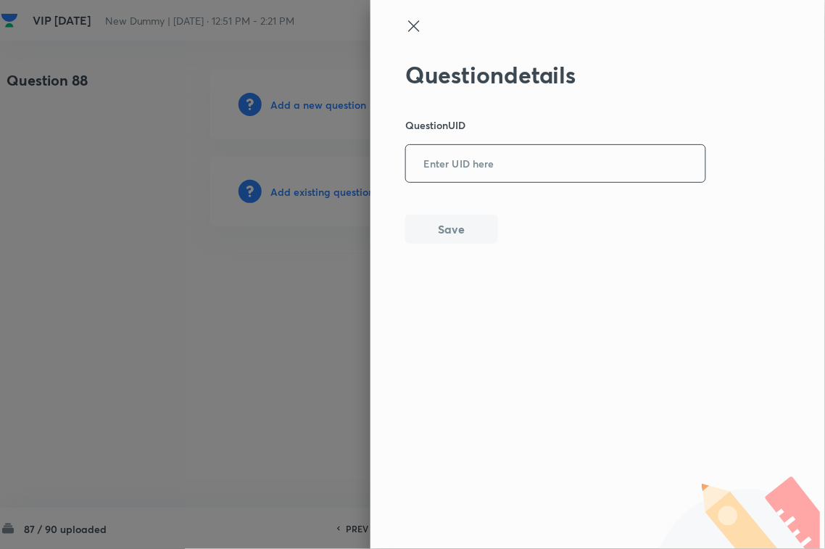
click at [533, 175] on input "text" at bounding box center [555, 164] width 299 height 36
paste input "EWCDJ"
click at [433, 222] on button "Save" at bounding box center [451, 227] width 93 height 29
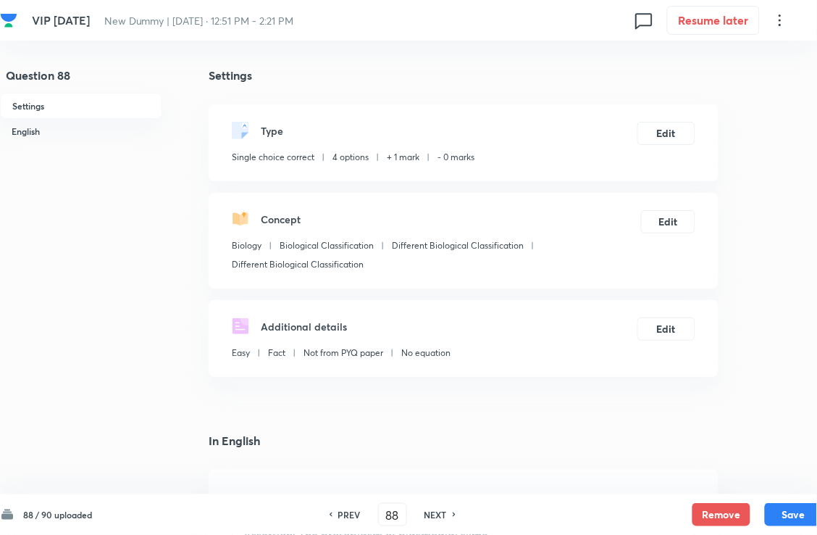
drag, startPoint x: 446, startPoint y: 527, endPoint x: 443, endPoint y: 501, distance: 25.5
click at [446, 488] on div "88 / 90 uploaded PREV 88 ​ NEXT Remove Save" at bounding box center [411, 514] width 823 height 41
click at [441, 488] on div "PREV 88 ​ NEXT" at bounding box center [392, 514] width 187 height 23
drag, startPoint x: 442, startPoint y: 513, endPoint x: 437, endPoint y: 496, distance: 17.4
click at [442, 488] on h6 "NEXT" at bounding box center [436, 514] width 22 height 13
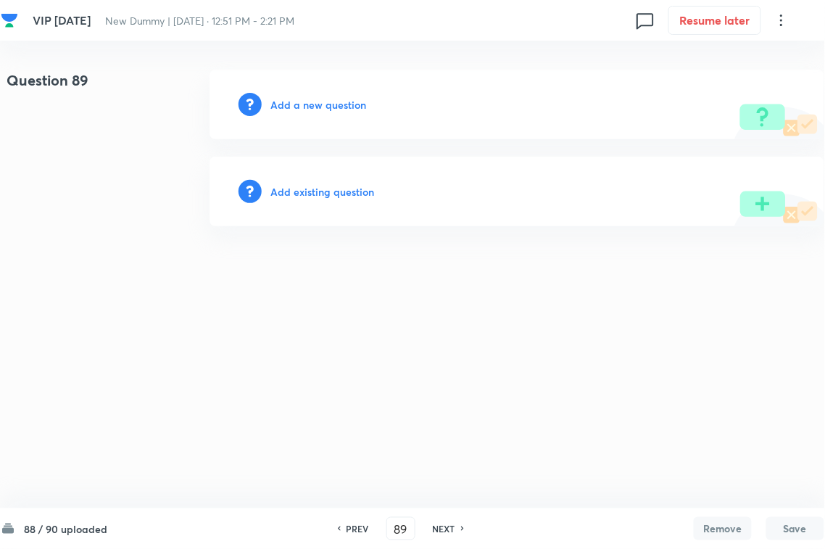
drag, startPoint x: 326, startPoint y: 154, endPoint x: 323, endPoint y: 194, distance: 40.7
click at [323, 181] on div "Question 89 Add a new question Add existing question" at bounding box center [412, 148] width 823 height 157
click at [324, 194] on h6 "Add existing question" at bounding box center [322, 191] width 104 height 15
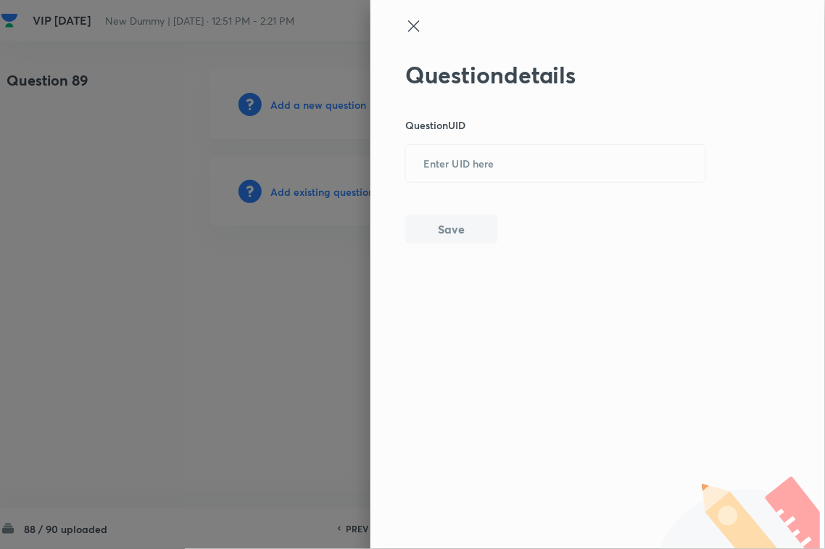
drag, startPoint x: 499, startPoint y: 172, endPoint x: 489, endPoint y: 207, distance: 35.3
click at [499, 175] on input "text" at bounding box center [555, 164] width 299 height 36
paste input "2FB5M"
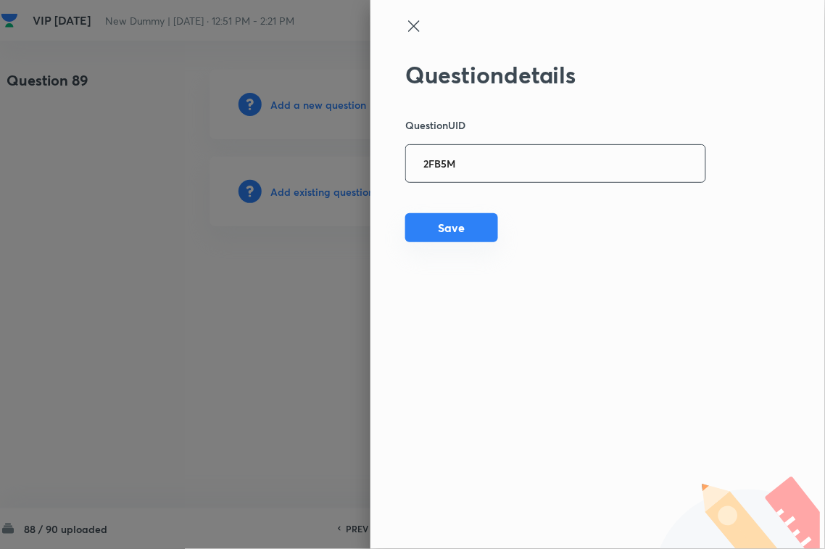
click at [465, 234] on button "Save" at bounding box center [451, 227] width 93 height 29
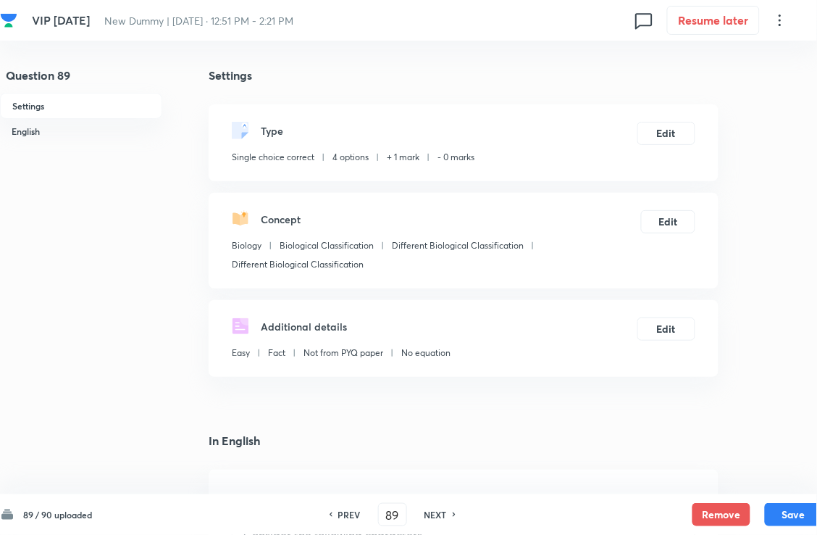
drag, startPoint x: 454, startPoint y: 511, endPoint x: 418, endPoint y: 438, distance: 80.7
click at [451, 488] on div "NEXT" at bounding box center [438, 514] width 38 height 13
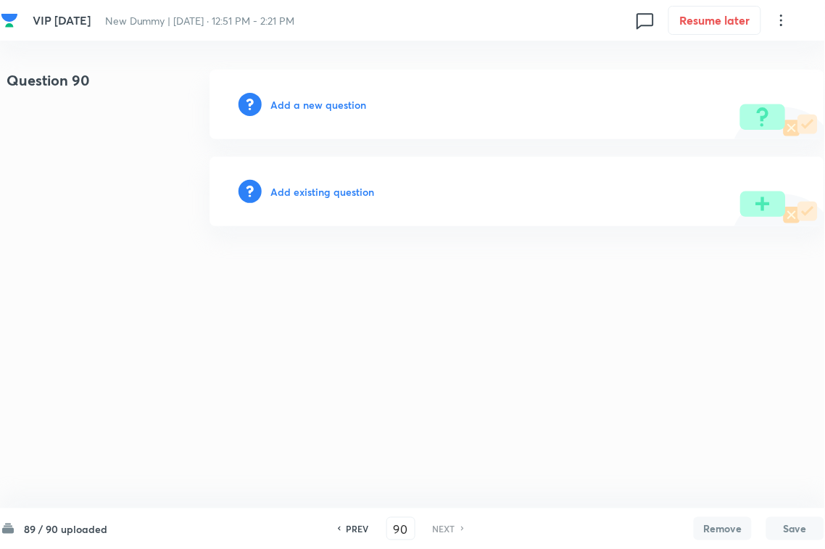
click at [341, 212] on div "Add existing question" at bounding box center [516, 192] width 615 height 70
drag, startPoint x: 379, startPoint y: 182, endPoint x: 372, endPoint y: 187, distance: 8.8
click at [377, 183] on div "Add existing question" at bounding box center [516, 192] width 615 height 70
click at [360, 188] on h6 "Add existing question" at bounding box center [322, 191] width 104 height 15
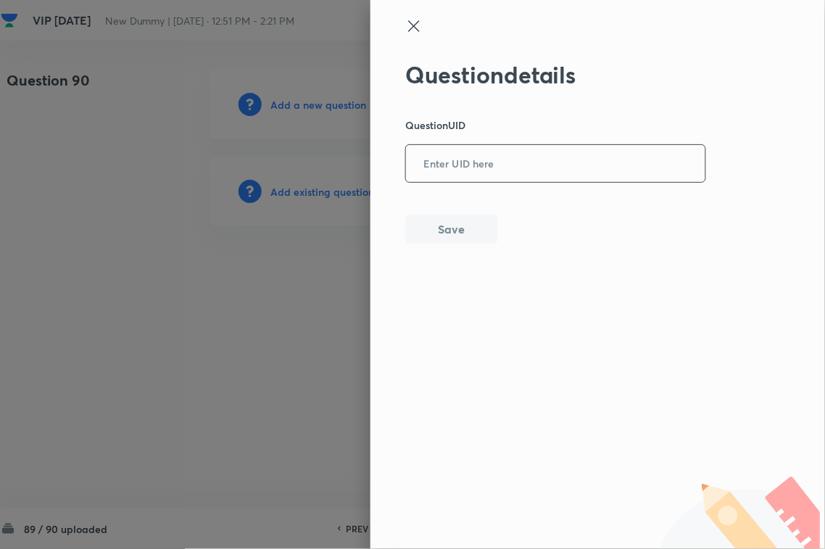
drag, startPoint x: 493, startPoint y: 154, endPoint x: 493, endPoint y: 163, distance: 8.7
click at [493, 160] on input "text" at bounding box center [555, 164] width 299 height 36
paste input "WYB5E"
click at [468, 218] on button "Save" at bounding box center [451, 227] width 93 height 29
